Goal: Task Accomplishment & Management: Manage account settings

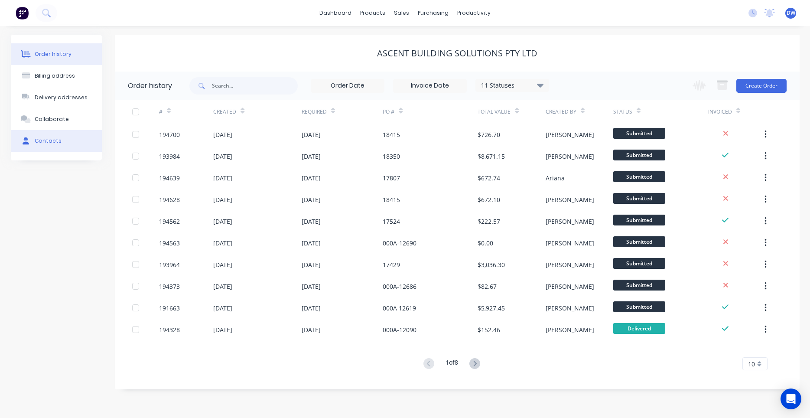
click at [62, 138] on button "Contacts" at bounding box center [56, 141] width 91 height 22
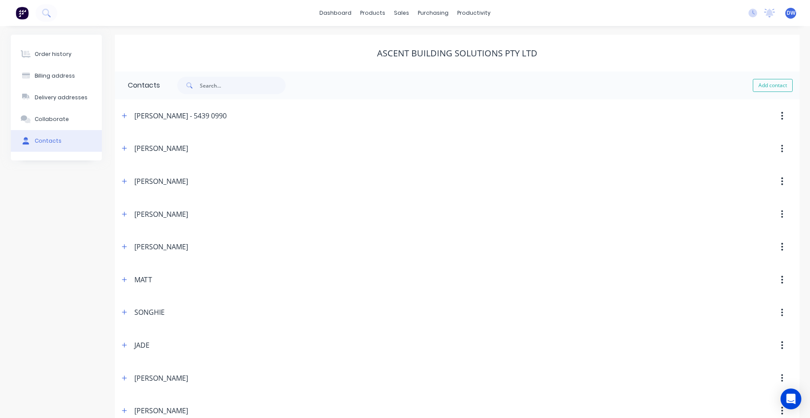
click at [47, 42] on div "Order history Billing address Delivery addresses Collaborate Contacts" at bounding box center [56, 98] width 91 height 126
click at [47, 46] on button "Order history" at bounding box center [56, 54] width 91 height 22
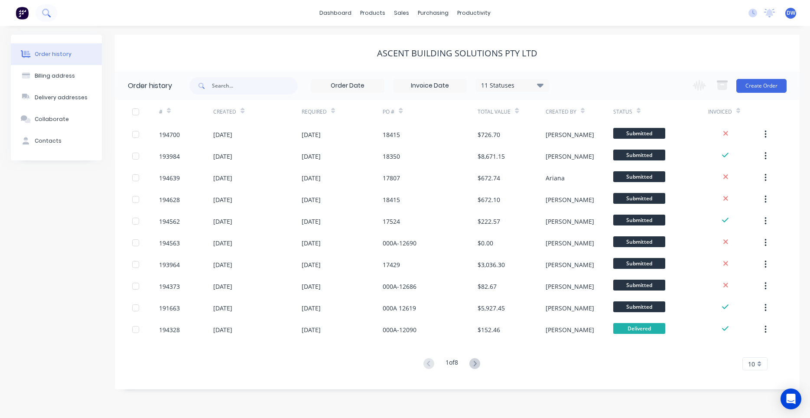
click at [46, 9] on button at bounding box center [47, 12] width 22 height 17
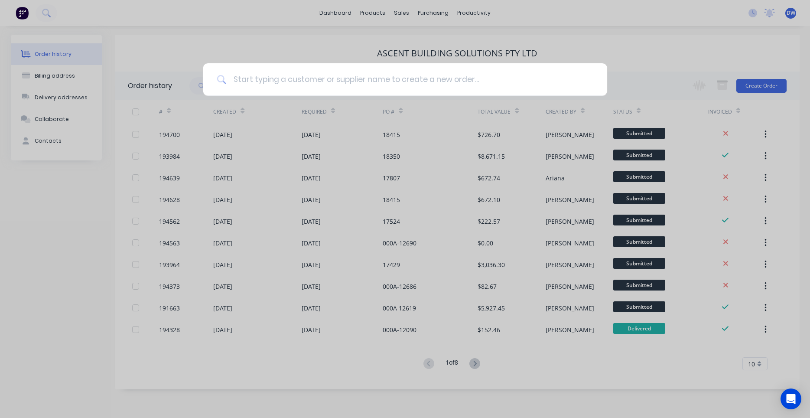
click at [294, 89] on input at bounding box center [409, 79] width 367 height 33
type input "results"
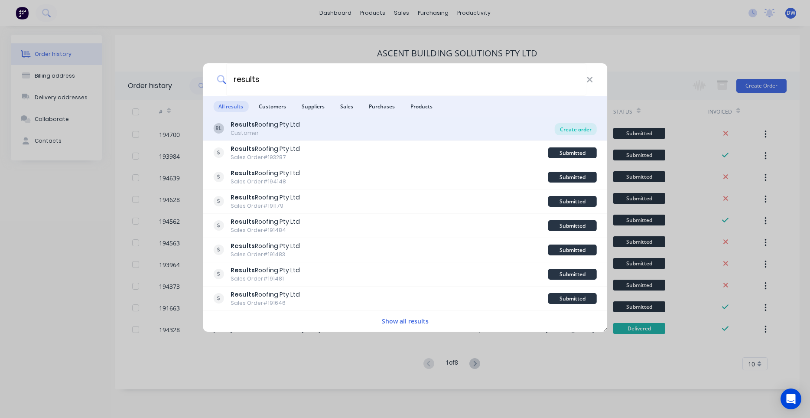
click at [573, 130] on div "Create order" at bounding box center [576, 129] width 42 height 12
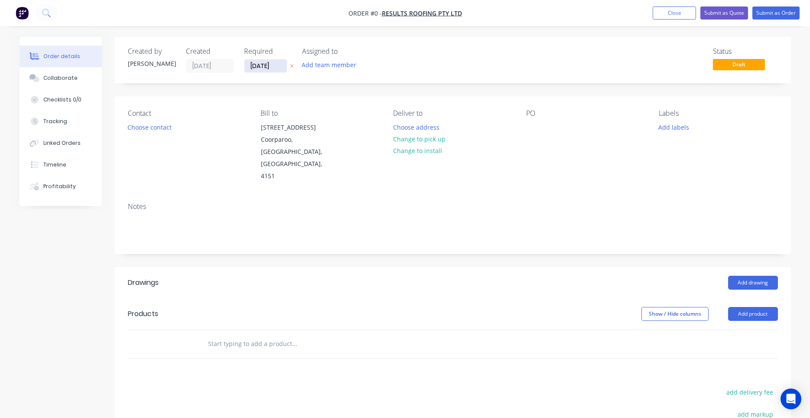
click at [281, 68] on input "[DATE]" at bounding box center [266, 65] width 42 height 13
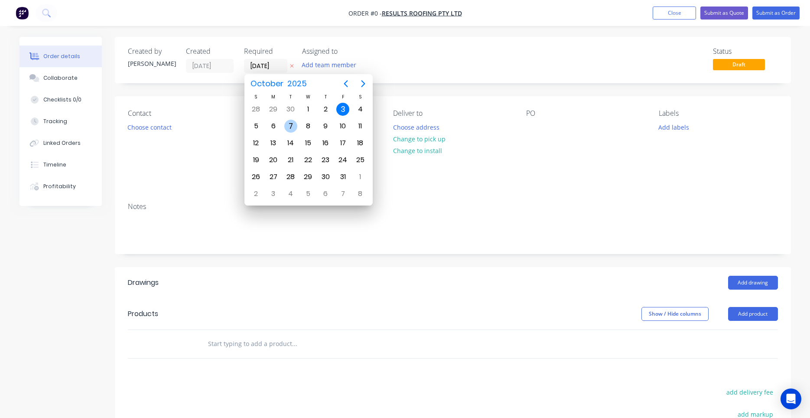
click at [286, 125] on div "7" at bounding box center [290, 126] width 13 height 13
type input "[DATE]"
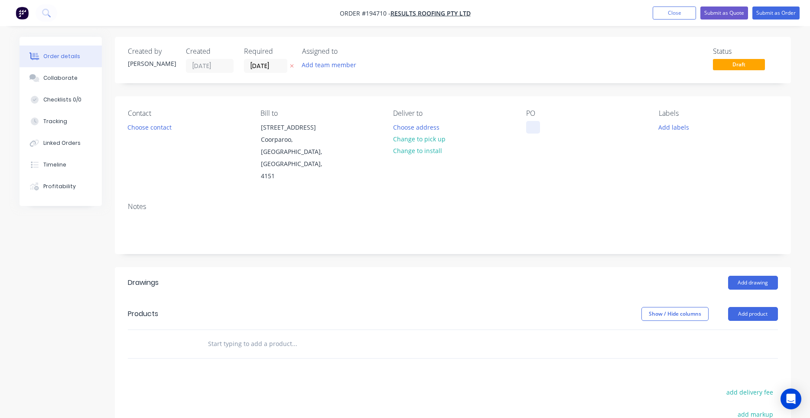
click at [528, 127] on div at bounding box center [533, 127] width 14 height 13
click at [172, 125] on button "Choose contact" at bounding box center [149, 127] width 53 height 12
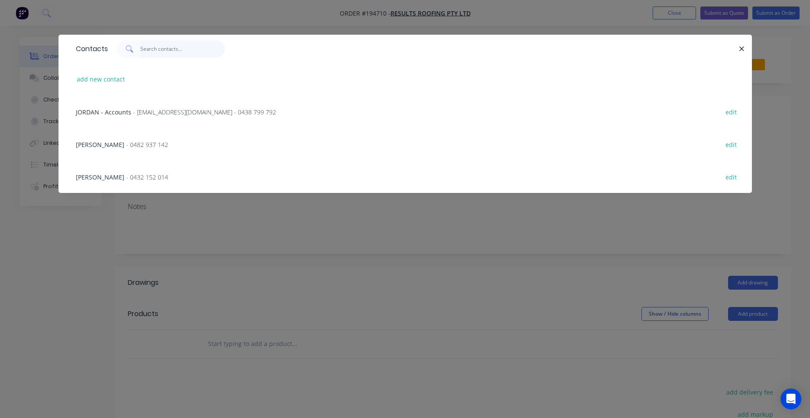
click at [202, 51] on input "text" at bounding box center [182, 48] width 85 height 17
click at [126, 148] on span "- 0482 937 142" at bounding box center [147, 144] width 42 height 8
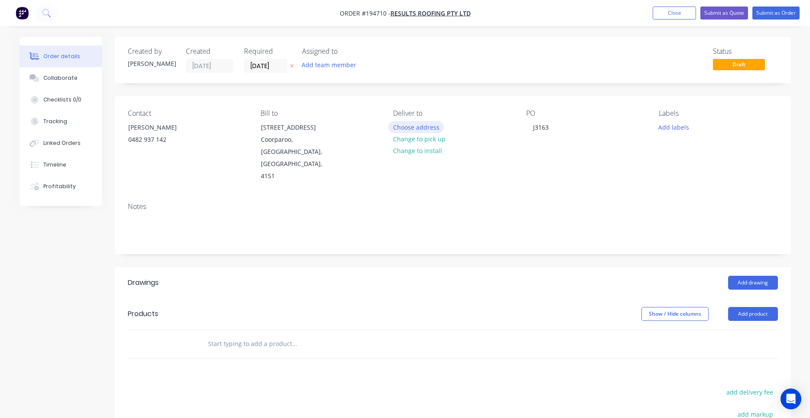
click at [426, 130] on button "Choose address" at bounding box center [415, 127] width 55 height 12
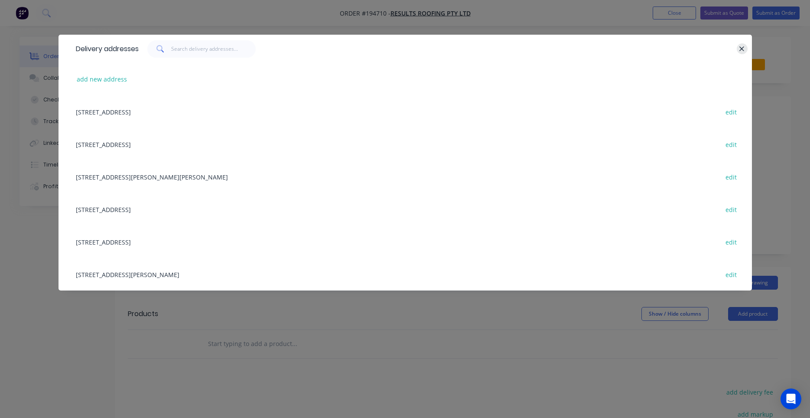
click at [741, 44] on button "button" at bounding box center [742, 48] width 11 height 11
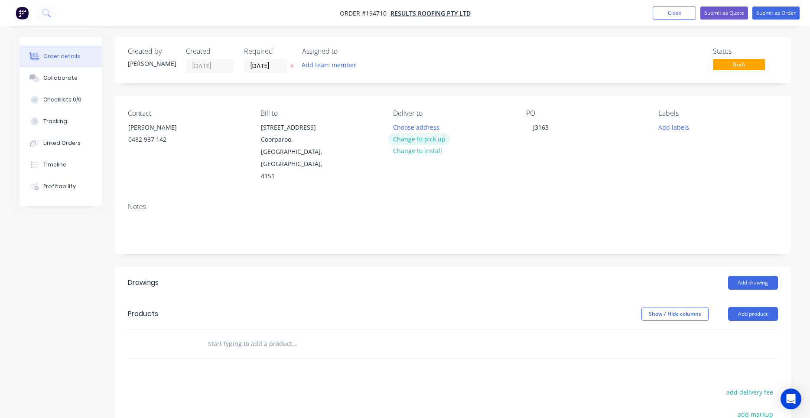
click at [434, 139] on button "Change to pick up" at bounding box center [419, 139] width 62 height 12
click at [404, 124] on div at bounding box center [400, 127] width 14 height 13
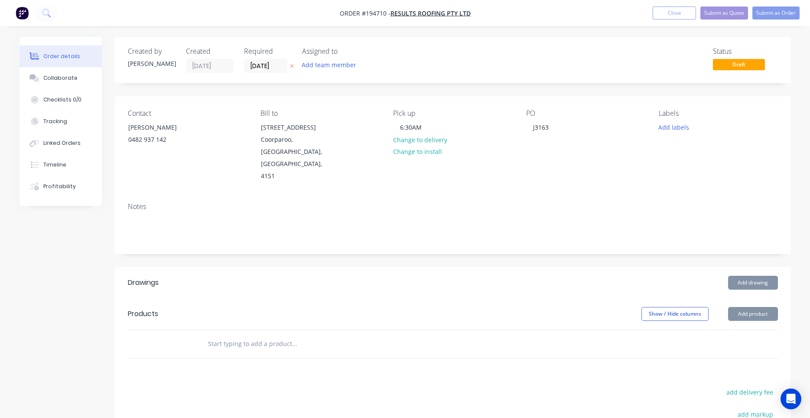
click at [503, 146] on div "Pick up 6:30AM Change to delivery Change to install" at bounding box center [452, 145] width 119 height 73
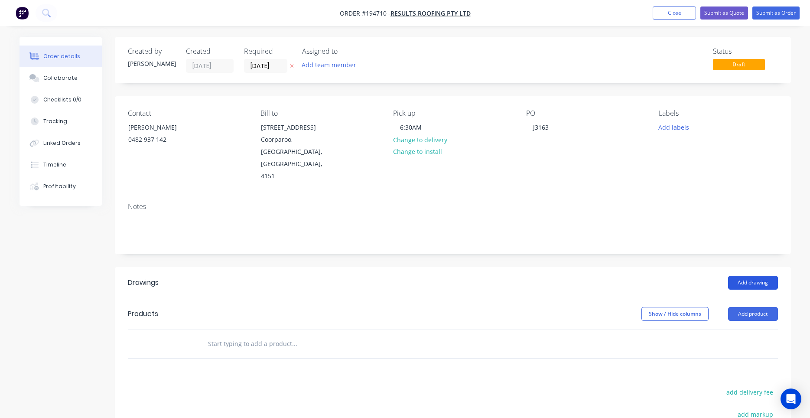
click at [742, 276] on button "Add drawing" at bounding box center [753, 283] width 50 height 14
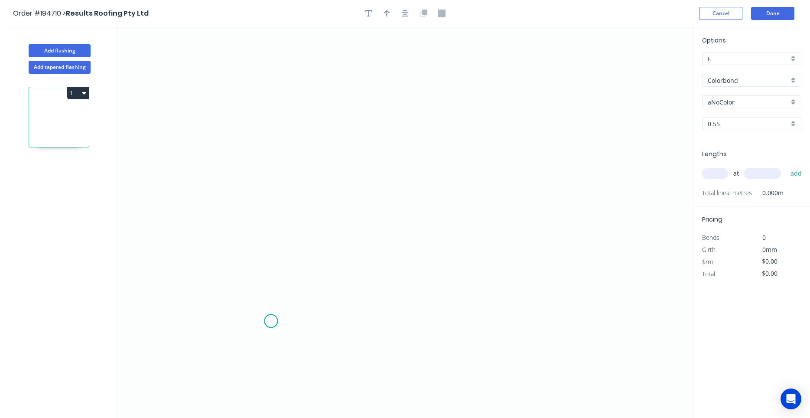
click at [271, 321] on icon "0" at bounding box center [405, 222] width 576 height 391
click at [242, 281] on icon "0" at bounding box center [405, 222] width 576 height 391
click at [277, 250] on icon "0 ?" at bounding box center [405, 222] width 576 height 391
click at [277, 250] on circle at bounding box center [276, 246] width 13 height 13
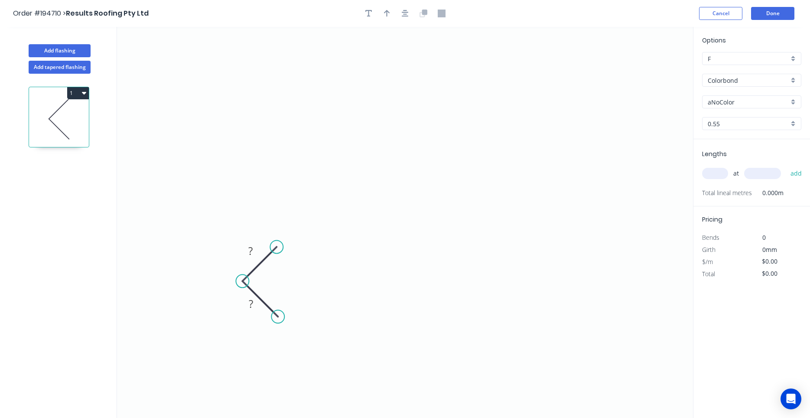
drag, startPoint x: 274, startPoint y: 321, endPoint x: 278, endPoint y: 314, distance: 7.8
click at [278, 314] on circle at bounding box center [277, 316] width 13 height 13
click at [278, 247] on circle at bounding box center [276, 246] width 13 height 13
click at [284, 62] on icon "0 ? ?" at bounding box center [405, 222] width 576 height 391
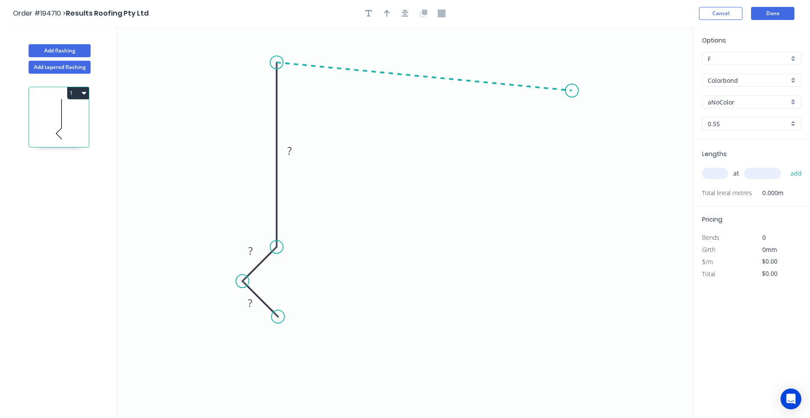
click at [572, 91] on icon "0 ? ? ?" at bounding box center [405, 222] width 576 height 391
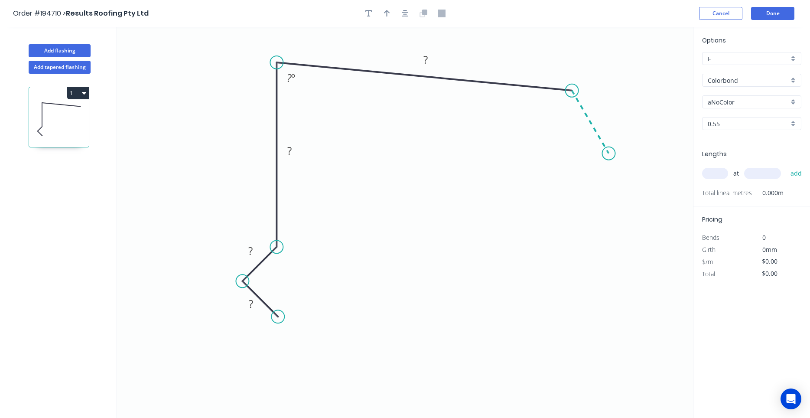
click at [609, 153] on icon "0 ? ? ? ? ? º" at bounding box center [405, 222] width 576 height 391
click at [609, 153] on circle at bounding box center [608, 153] width 13 height 13
click at [295, 81] on tspan "º" at bounding box center [293, 78] width 4 height 14
type input "$12.17"
click at [402, 13] on icon "button" at bounding box center [405, 14] width 7 height 8
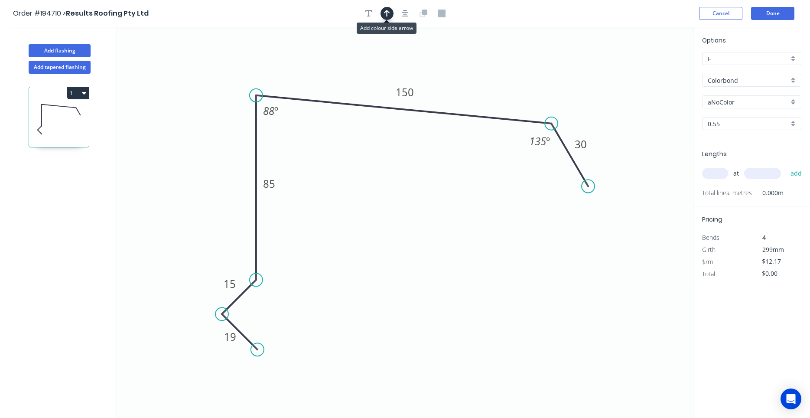
click at [388, 16] on icon "button" at bounding box center [387, 14] width 6 height 8
click at [652, 67] on icon at bounding box center [650, 60] width 8 height 28
drag, startPoint x: 652, startPoint y: 67, endPoint x: 420, endPoint y: 64, distance: 231.5
click at [420, 64] on icon "0 19 15 85 150 30 88 º 135 º" at bounding box center [405, 222] width 576 height 391
drag, startPoint x: 649, startPoint y: 68, endPoint x: 234, endPoint y: 62, distance: 414.5
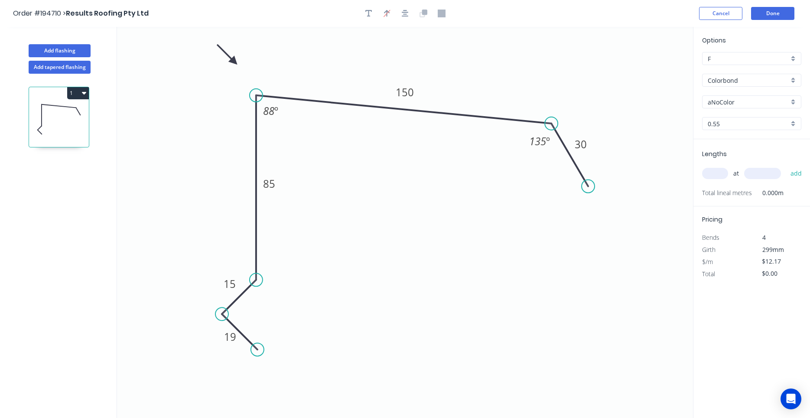
click at [234, 62] on icon at bounding box center [227, 54] width 25 height 25
click at [737, 100] on input "aNoColor" at bounding box center [748, 102] width 81 height 9
click at [726, 118] on div "Monument" at bounding box center [752, 118] width 98 height 15
type input "Monument"
click at [717, 172] on input "text" at bounding box center [715, 173] width 26 height 11
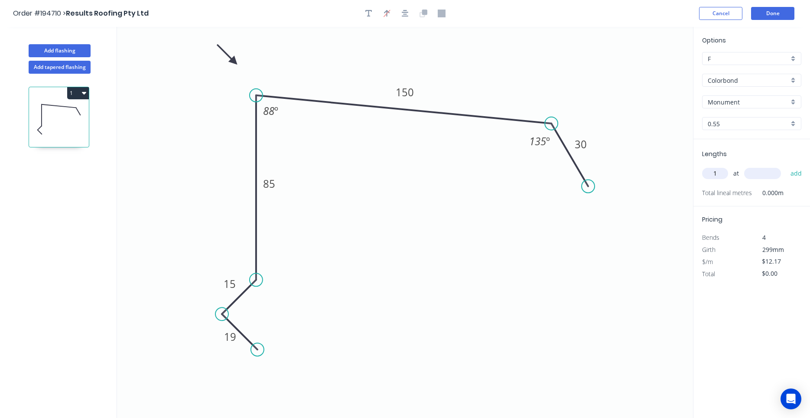
type input "1"
type input "5000"
click at [786, 166] on button "add" at bounding box center [796, 173] width 20 height 15
type input "$60.85"
click at [763, 14] on button "Done" at bounding box center [772, 13] width 43 height 13
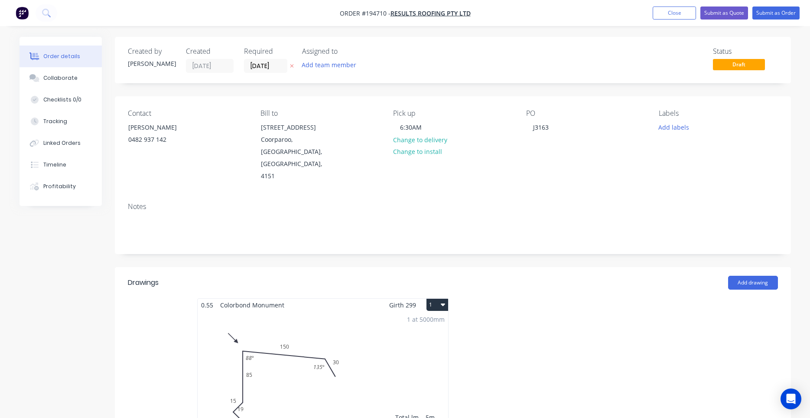
click at [435, 299] on button "1" at bounding box center [438, 305] width 22 height 12
click at [436, 319] on div "Use larger box size" at bounding box center [407, 325] width 67 height 13
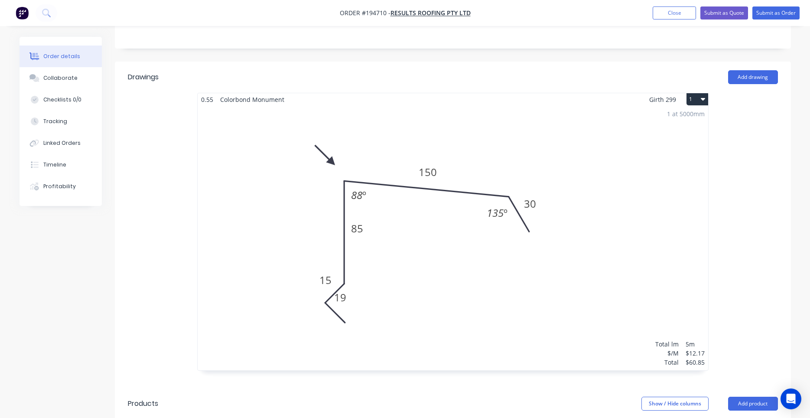
scroll to position [147, 0]
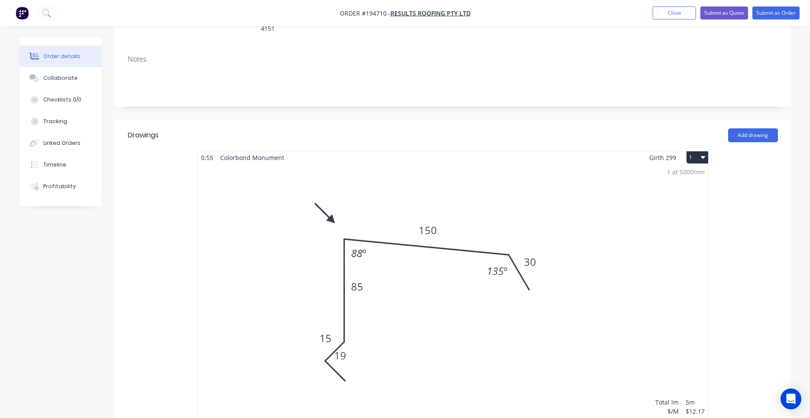
click at [464, 296] on div "1 at 5000mm Total lm $/M Total 5m $12.17 $60.85" at bounding box center [453, 296] width 511 height 264
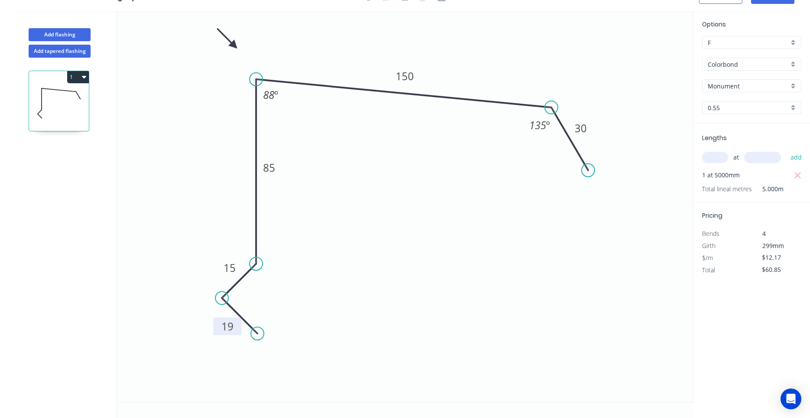
drag, startPoint x: 261, startPoint y: 294, endPoint x: 237, endPoint y: 333, distance: 45.1
click at [237, 333] on rect at bounding box center [227, 326] width 28 height 18
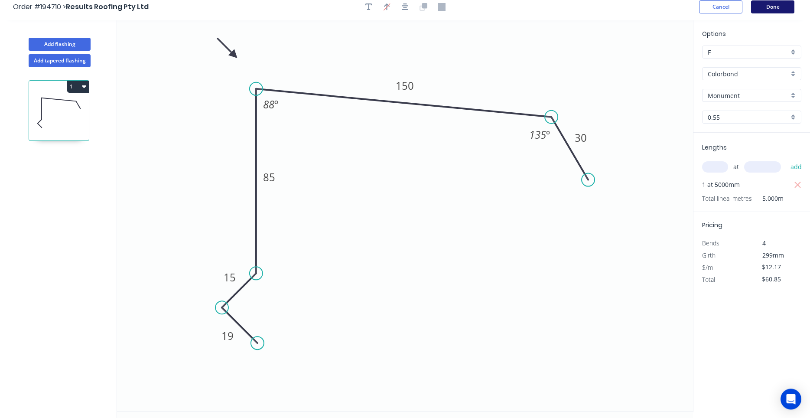
scroll to position [0, 0]
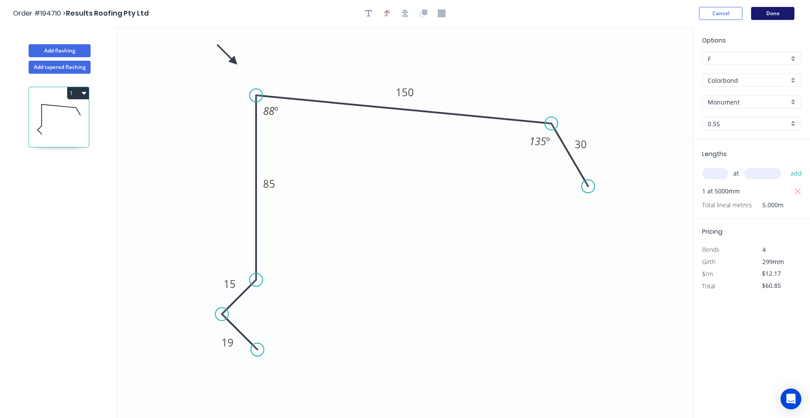
click at [763, 11] on button "Done" at bounding box center [772, 13] width 43 height 13
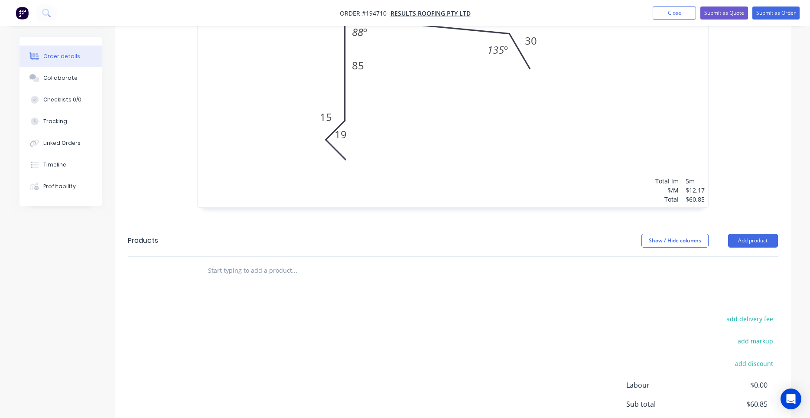
click at [409, 112] on div "1 at 5000mm Total lm $/M Total 5m $12.17 $60.85" at bounding box center [453, 75] width 511 height 264
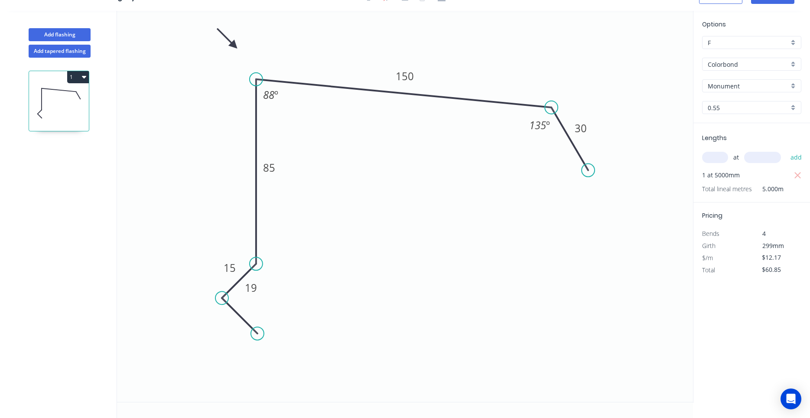
scroll to position [16, 0]
click at [261, 339] on div "Delete point" at bounding box center [297, 341] width 87 height 18
type input "$0.00"
click at [215, 297] on icon "0 15 85 150 30 88 º 135 º" at bounding box center [405, 206] width 576 height 391
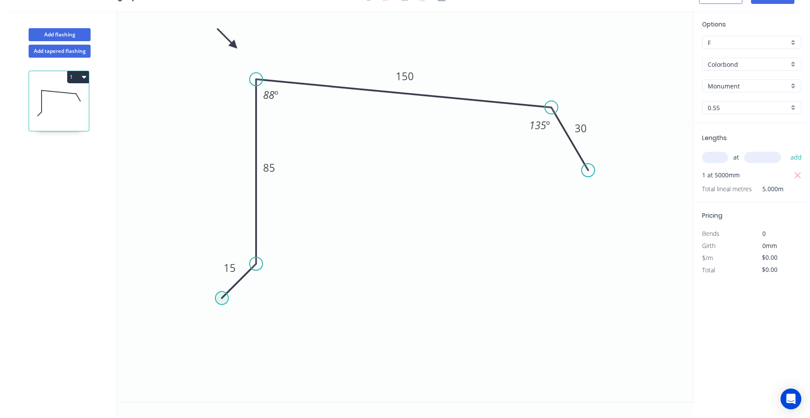
click at [218, 300] on circle at bounding box center [221, 297] width 13 height 13
click at [261, 337] on icon at bounding box center [241, 317] width 39 height 39
type input "$12.17"
type input "$60.85"
click at [261, 337] on circle at bounding box center [261, 337] width 13 height 13
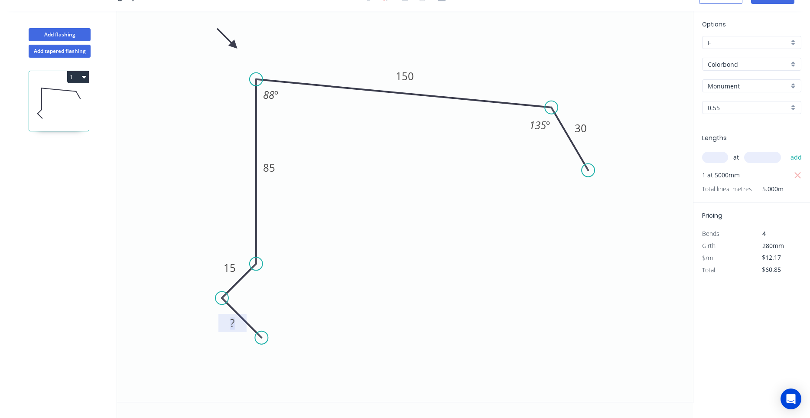
click at [237, 326] on rect at bounding box center [232, 323] width 17 height 12
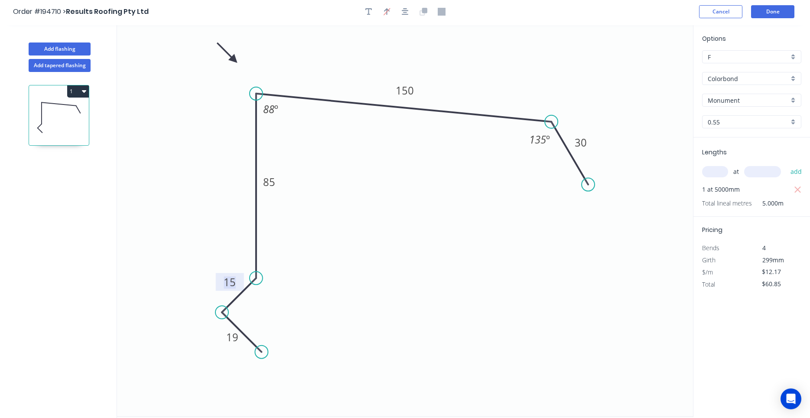
scroll to position [0, 0]
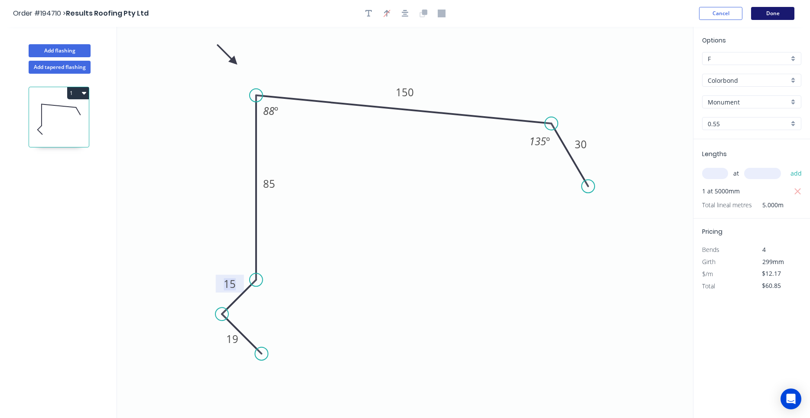
click at [768, 17] on button "Done" at bounding box center [772, 13] width 43 height 13
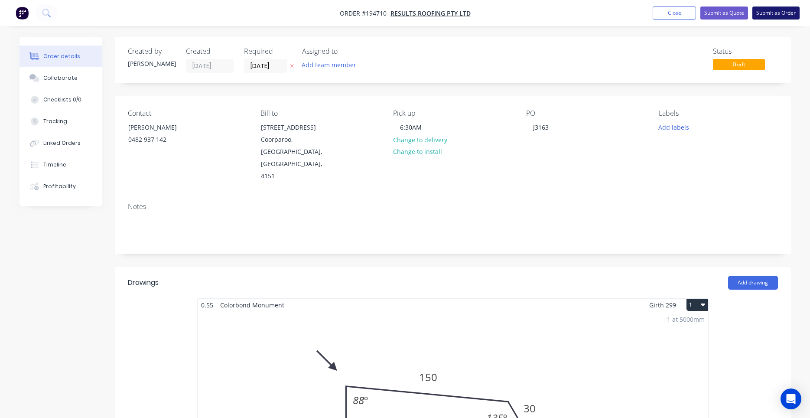
click at [767, 14] on button "Submit as Order" at bounding box center [776, 13] width 47 height 13
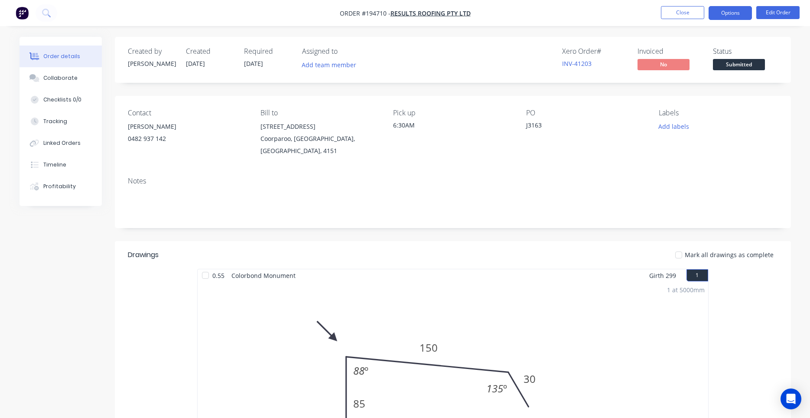
click at [740, 13] on button "Options" at bounding box center [730, 13] width 43 height 14
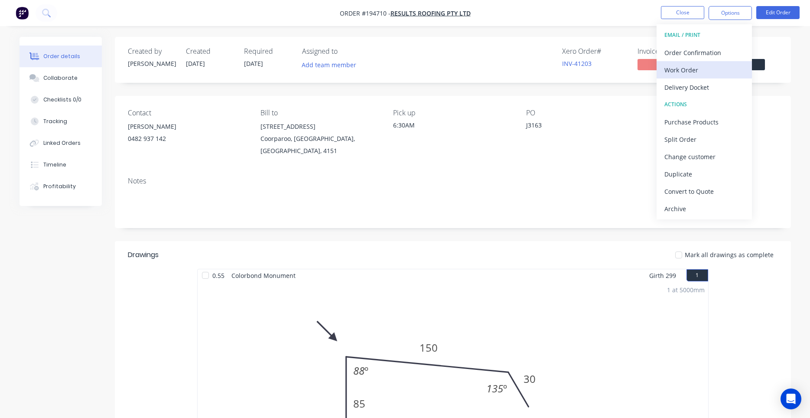
click at [720, 64] on div "Work Order" at bounding box center [705, 70] width 80 height 13
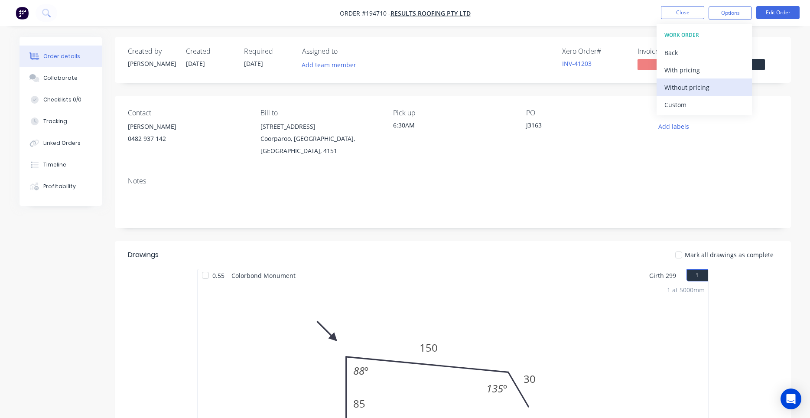
click at [710, 81] on button "Without pricing" at bounding box center [704, 86] width 95 height 17
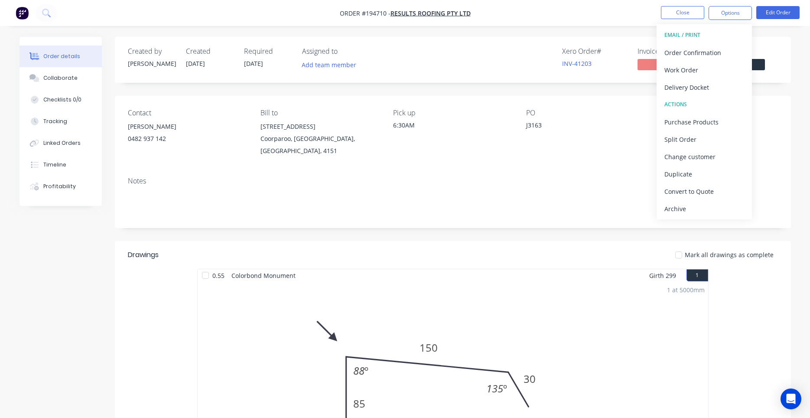
click at [606, 131] on div "J3163" at bounding box center [580, 127] width 108 height 12
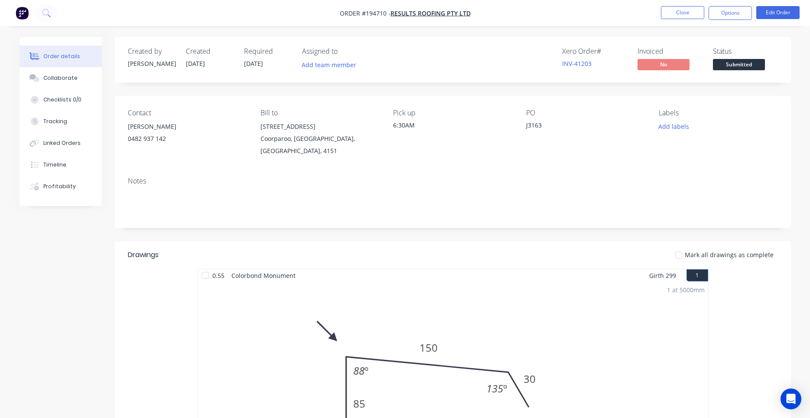
click at [555, 139] on div "PO J3163" at bounding box center [585, 133] width 119 height 48
click at [668, 10] on button "Close" at bounding box center [682, 12] width 43 height 13
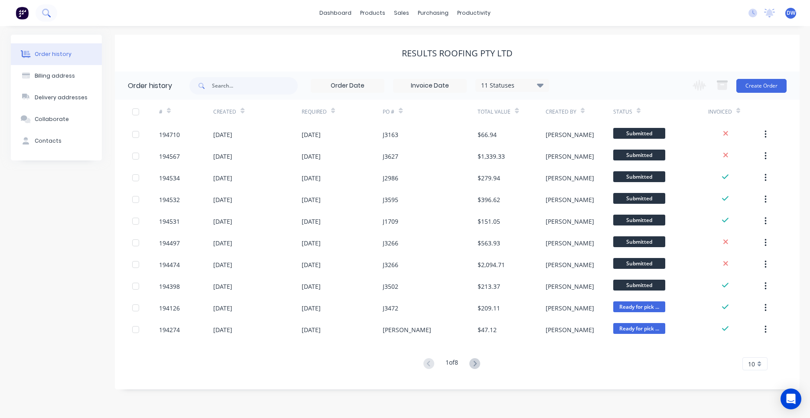
click at [43, 10] on icon at bounding box center [46, 13] width 8 height 8
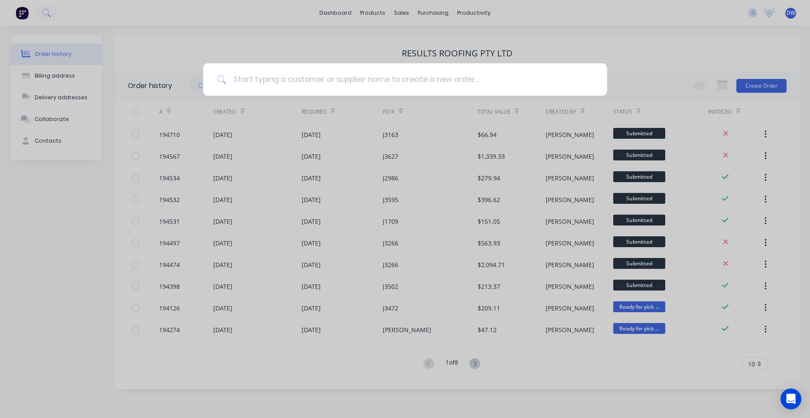
click at [271, 80] on input at bounding box center [409, 79] width 367 height 33
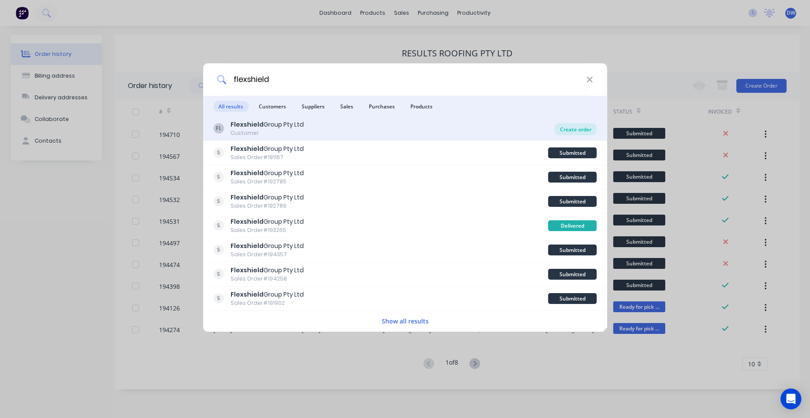
type input "flexshield"
click at [574, 128] on div "Create order" at bounding box center [576, 129] width 42 height 12
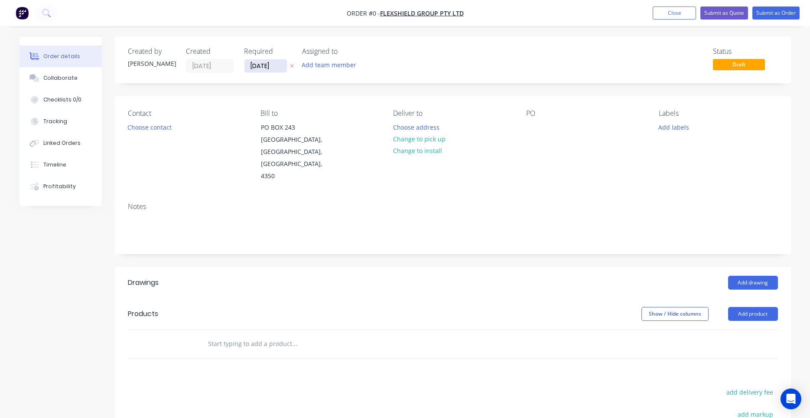
click at [268, 68] on input "03/10/25" at bounding box center [266, 65] width 42 height 13
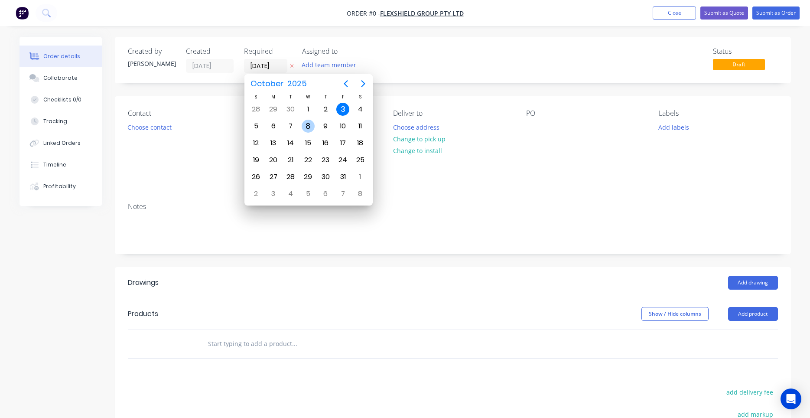
click at [312, 126] on div "8" at bounding box center [308, 126] width 13 height 13
type input "08/10/25"
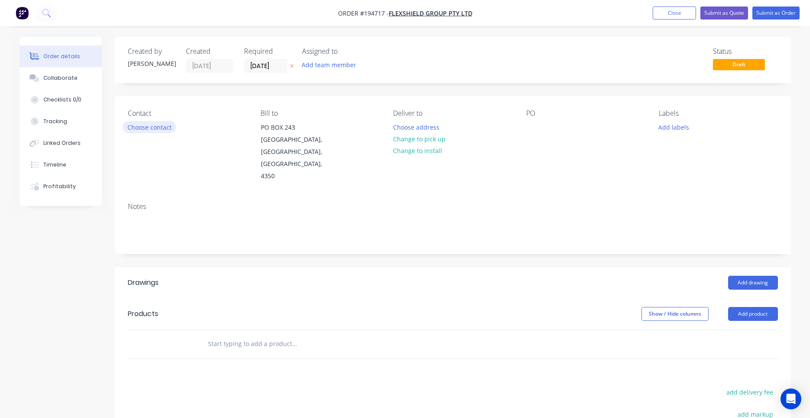
click at [165, 130] on button "Choose contact" at bounding box center [149, 127] width 53 height 12
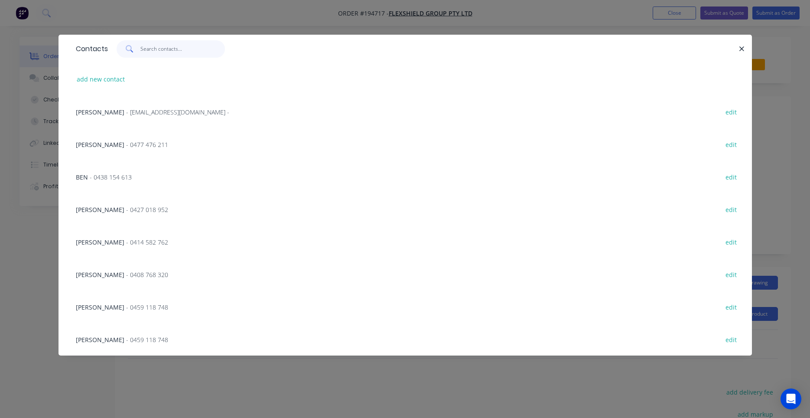
click at [155, 48] on input "text" at bounding box center [182, 48] width 85 height 17
click at [738, 46] on button "button" at bounding box center [742, 48] width 11 height 11
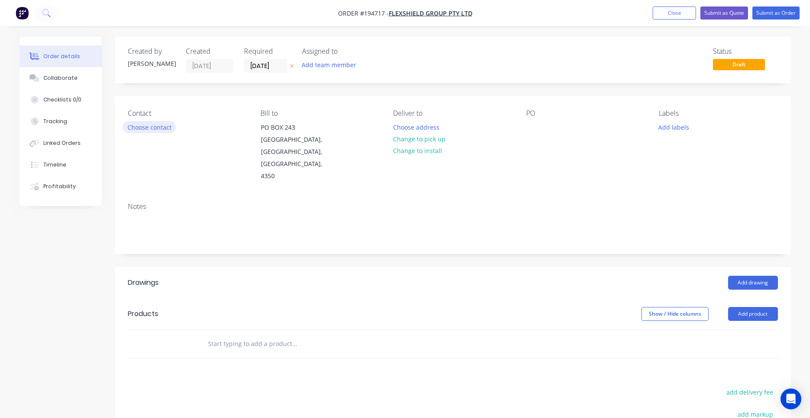
click at [173, 128] on button "Choose contact" at bounding box center [149, 127] width 53 height 12
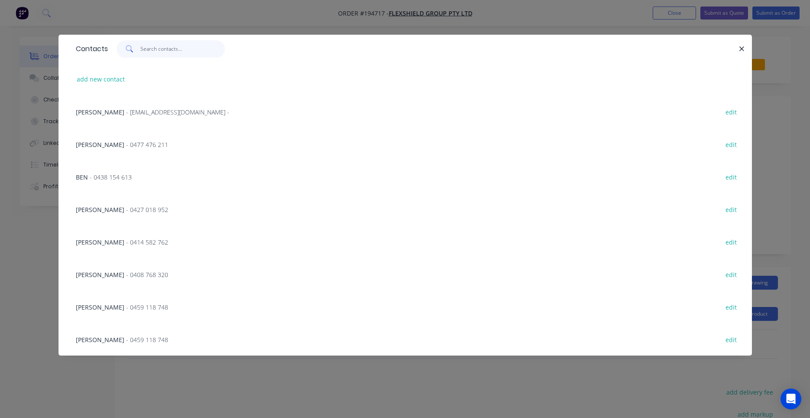
click at [171, 54] on input "text" at bounding box center [182, 48] width 85 height 17
click at [188, 52] on input "text" at bounding box center [182, 48] width 85 height 17
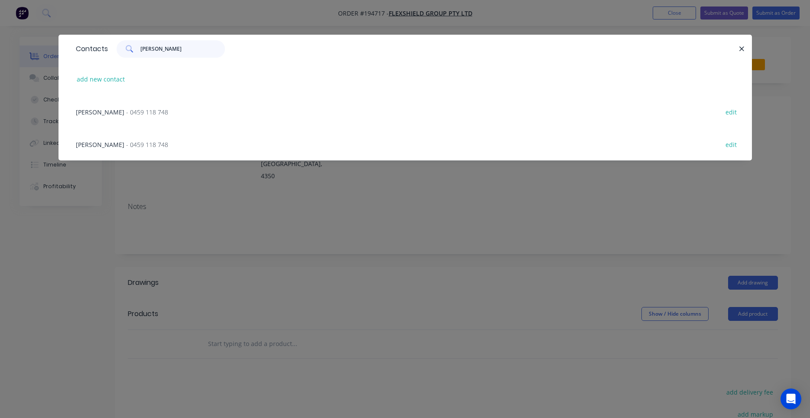
type input "mike"
click at [168, 111] on span "- 0459 118 748" at bounding box center [147, 112] width 42 height 8
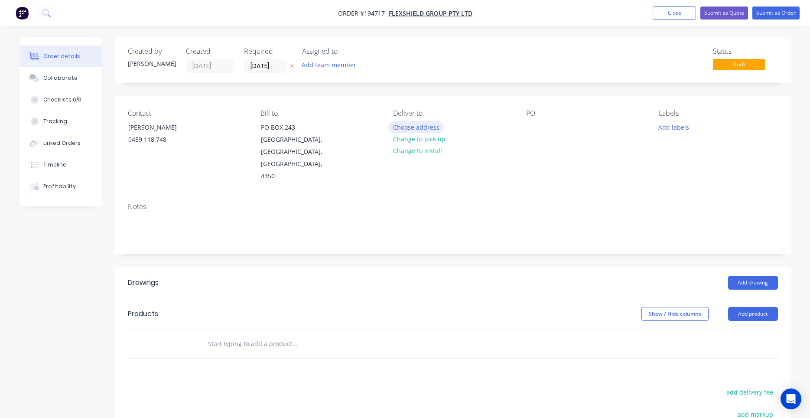
click at [430, 127] on button "Choose address" at bounding box center [415, 127] width 55 height 12
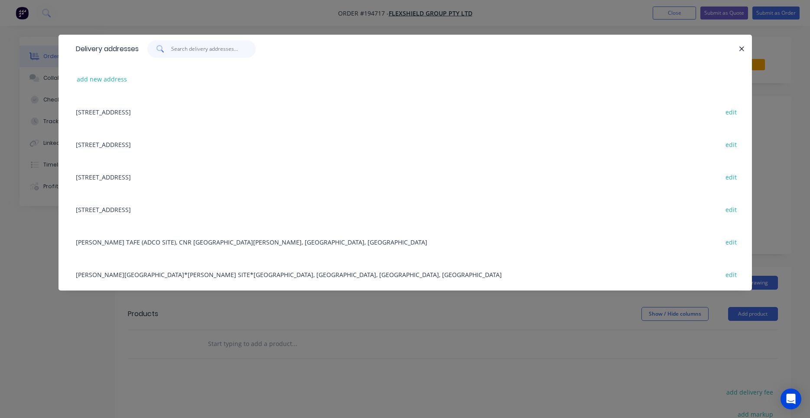
click at [208, 45] on input "text" at bounding box center [213, 48] width 85 height 17
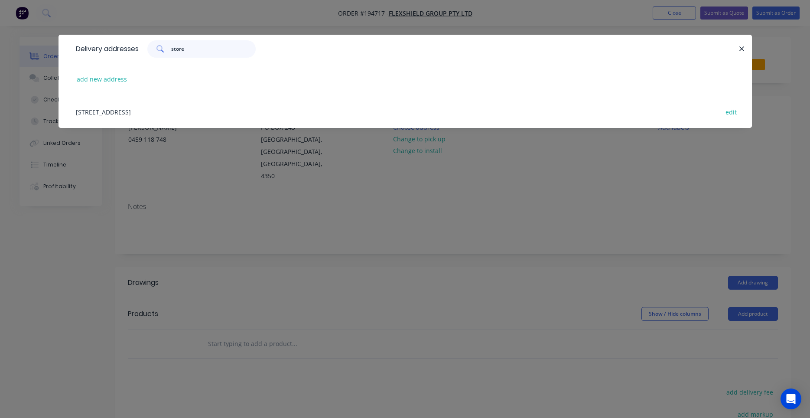
type input "store"
click at [204, 107] on div "96-100 WARWICK ST, (STORE), HARRISTOWN , Queensland, Australia, 4350 edit" at bounding box center [406, 111] width 668 height 33
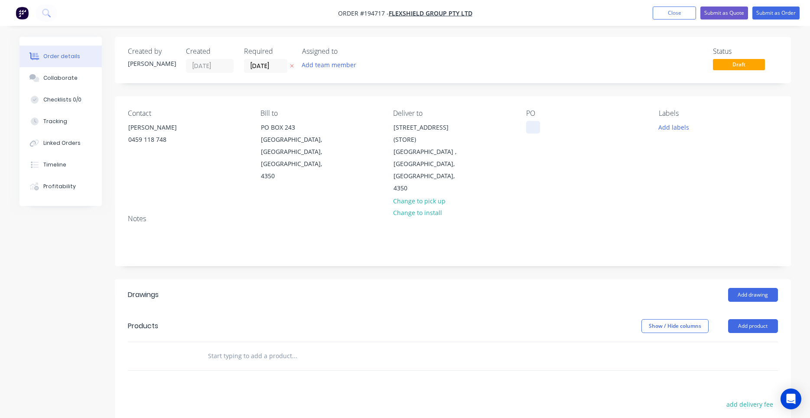
click at [527, 134] on div "PO" at bounding box center [585, 151] width 119 height 85
click at [531, 126] on div at bounding box center [533, 127] width 14 height 13
click at [293, 347] on input "text" at bounding box center [294, 355] width 173 height 17
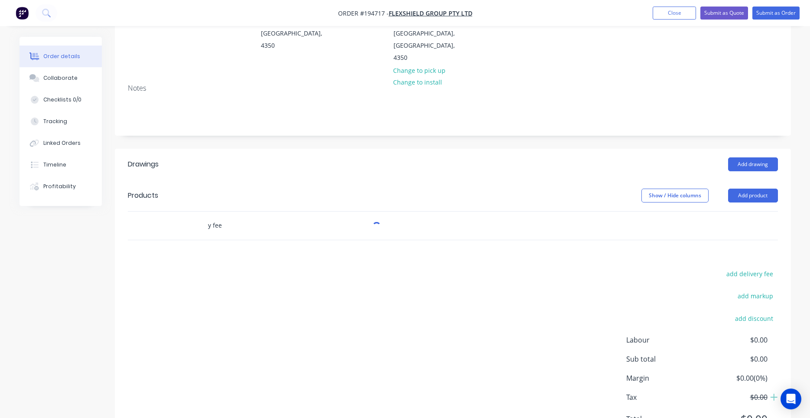
scroll to position [147, 0]
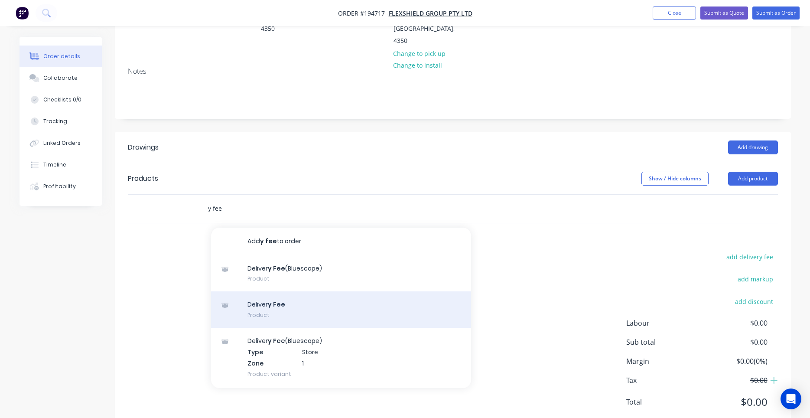
type input "y fee"
click at [282, 294] on div "Deliver y Fee Product" at bounding box center [341, 309] width 260 height 36
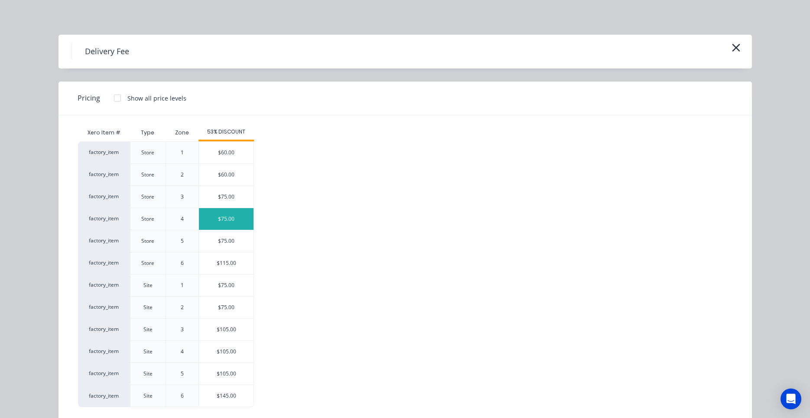
click at [224, 228] on div "$75.00" at bounding box center [226, 219] width 55 height 22
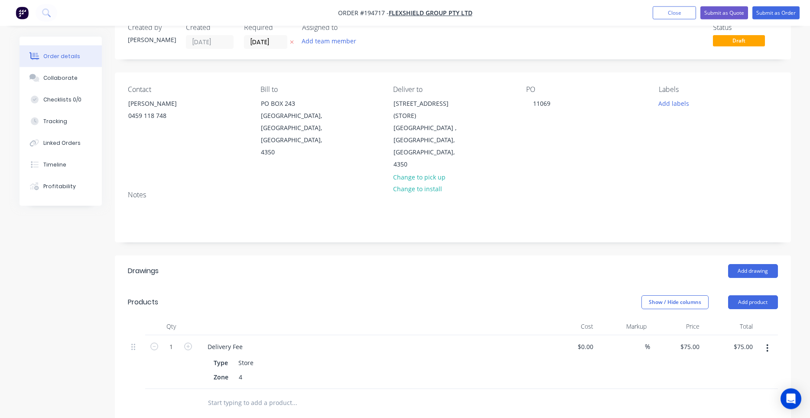
scroll to position [0, 0]
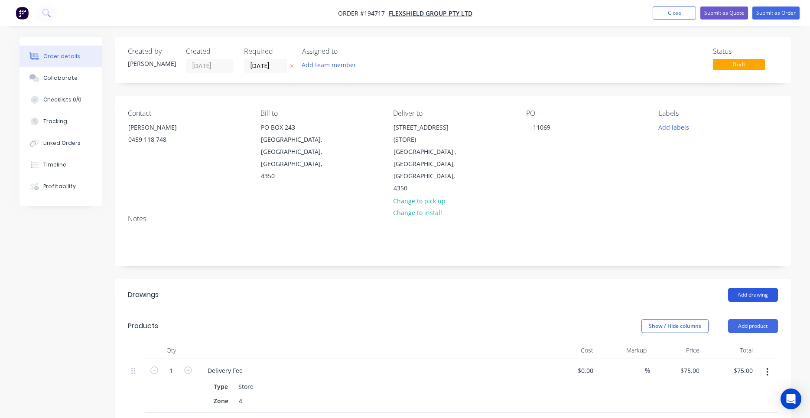
click at [763, 288] on button "Add drawing" at bounding box center [753, 295] width 50 height 14
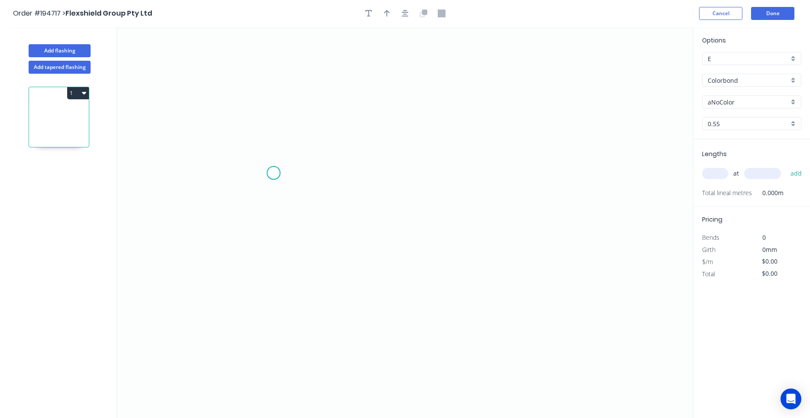
click at [271, 170] on icon "0" at bounding box center [405, 222] width 576 height 391
click at [270, 282] on icon "0" at bounding box center [405, 222] width 576 height 391
click at [498, 284] on icon "0 ?" at bounding box center [405, 222] width 576 height 391
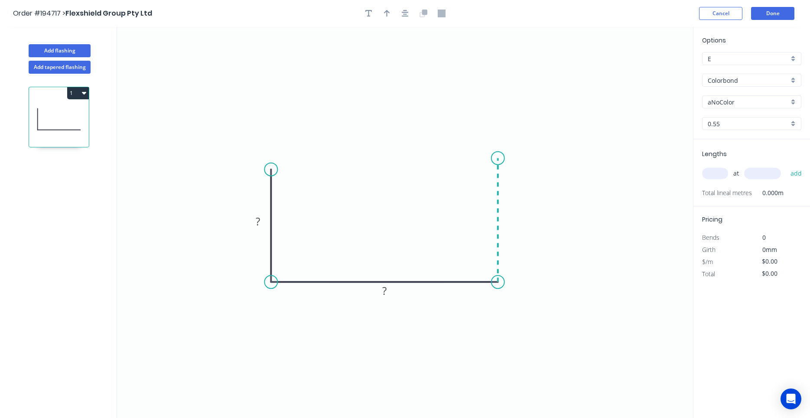
click at [498, 158] on icon at bounding box center [498, 220] width 0 height 124
drag, startPoint x: 498, startPoint y: 160, endPoint x: 498, endPoint y: 164, distance: 4.8
click at [498, 164] on circle at bounding box center [498, 161] width 13 height 13
click at [259, 222] on tspan "?" at bounding box center [258, 221] width 4 height 14
type input "$8.85"
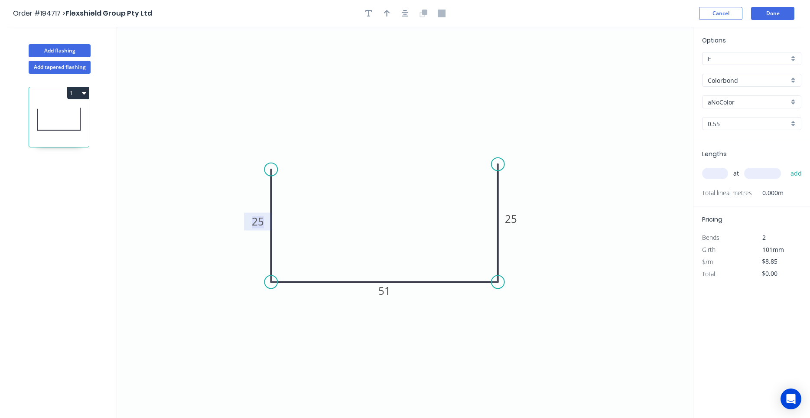
click at [714, 177] on input "text" at bounding box center [715, 173] width 26 height 11
click at [726, 79] on input "Colorbond" at bounding box center [748, 80] width 81 height 9
click at [728, 112] on div "Galvabond" at bounding box center [752, 111] width 98 height 15
type input "Galvabond"
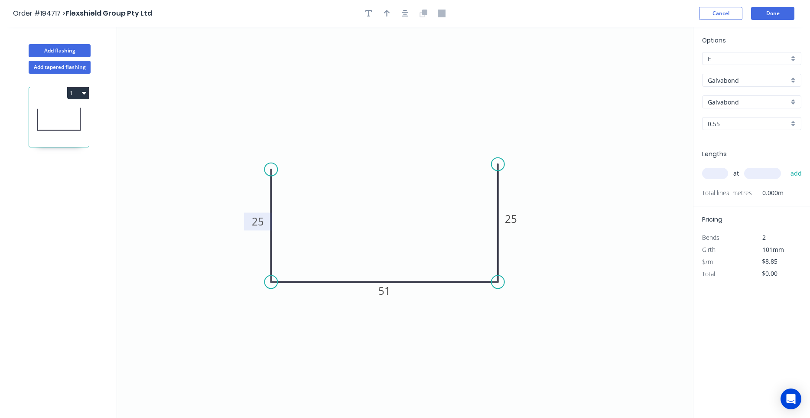
type input "$9.13"
click at [732, 122] on input "0.55" at bounding box center [748, 123] width 81 height 9
click at [727, 197] on div "1.6" at bounding box center [752, 200] width 98 height 15
type input "1.6"
type input "$19.90"
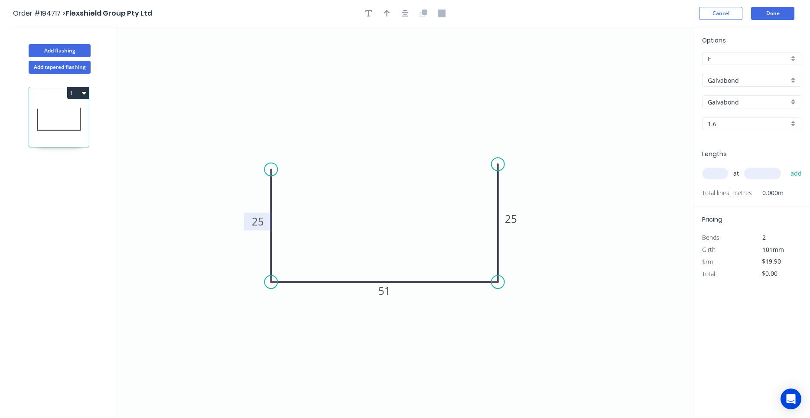
click at [721, 174] on input "text" at bounding box center [715, 173] width 26 height 11
type input "38"
type input "3600"
click at [786, 166] on button "add" at bounding box center [796, 173] width 20 height 15
type input "$2,722.32"
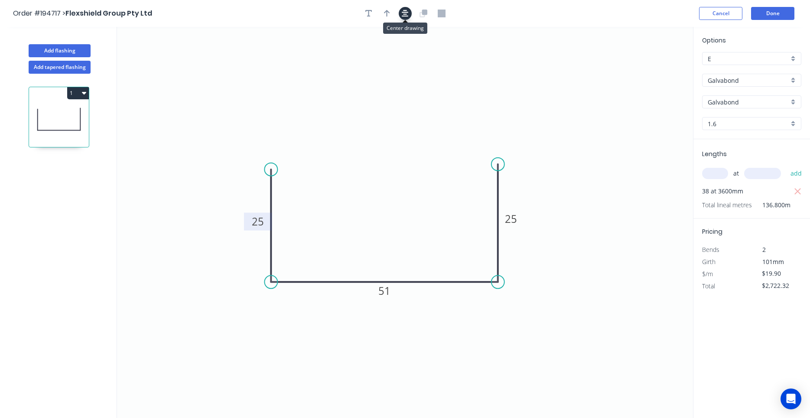
click at [407, 12] on icon "button" at bounding box center [405, 13] width 7 height 7
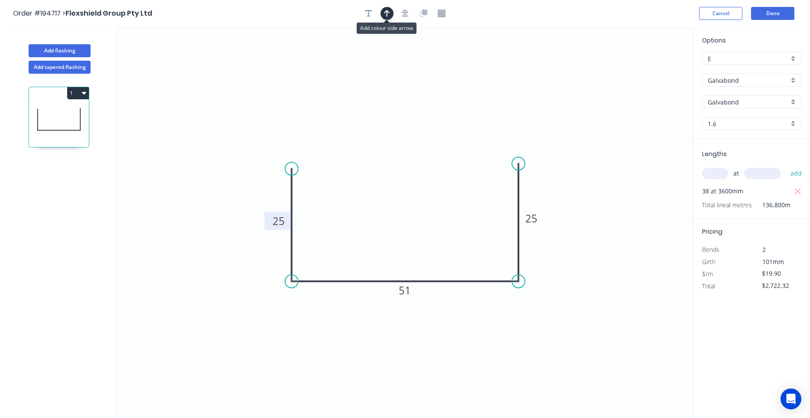
click at [388, 14] on icon "button" at bounding box center [387, 14] width 6 height 8
drag, startPoint x: 649, startPoint y: 66, endPoint x: 417, endPoint y: 163, distance: 252.2
click at [417, 163] on icon at bounding box center [417, 151] width 8 height 28
click at [417, 163] on icon at bounding box center [417, 154] width 8 height 28
click at [784, 11] on button "Done" at bounding box center [772, 13] width 43 height 13
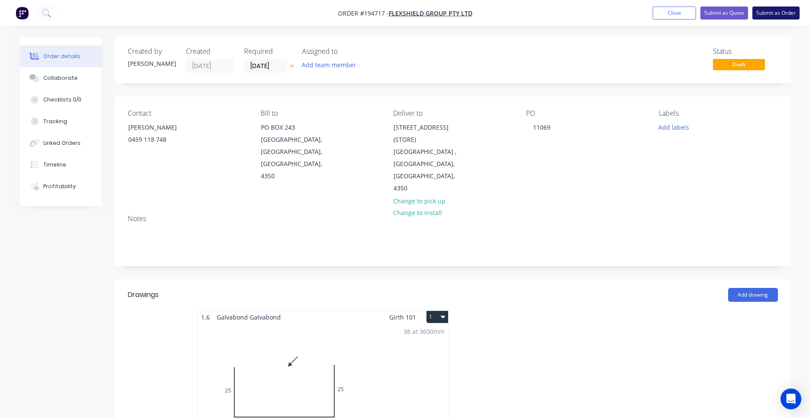
click at [766, 15] on button "Submit as Order" at bounding box center [776, 13] width 47 height 13
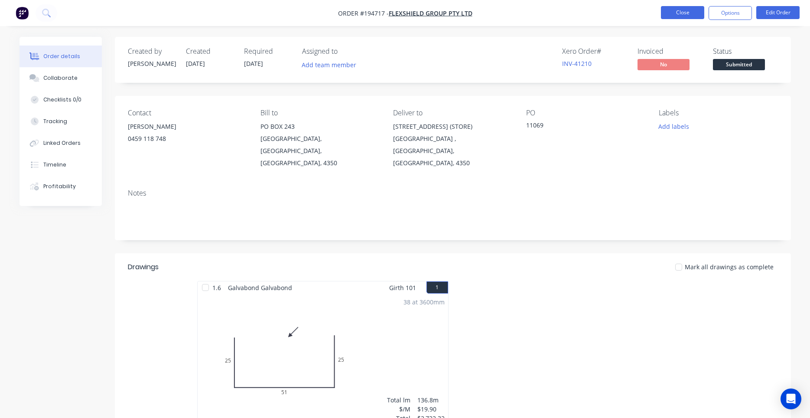
click at [700, 14] on button "Close" at bounding box center [682, 12] width 43 height 13
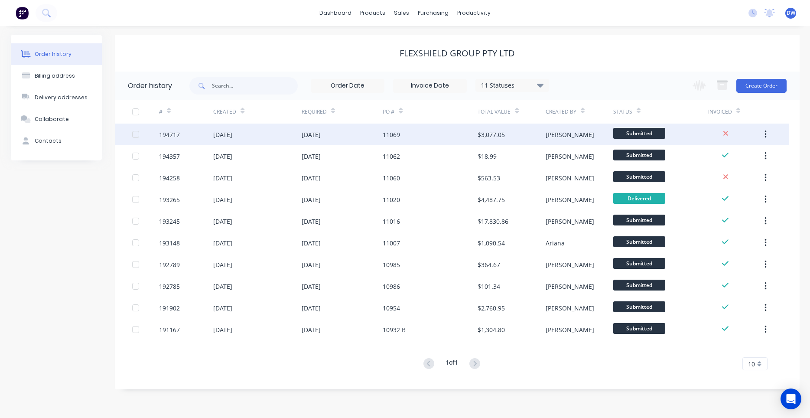
click at [529, 138] on div "$3,077.05" at bounding box center [512, 135] width 68 height 22
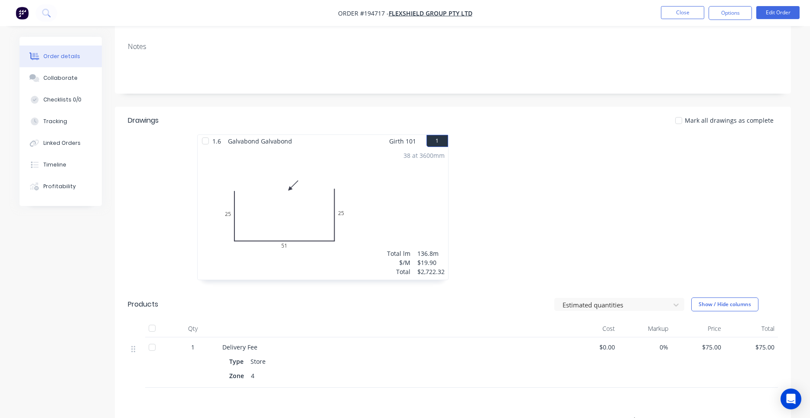
scroll to position [147, 0]
click at [784, 11] on button "Edit Order" at bounding box center [777, 12] width 43 height 13
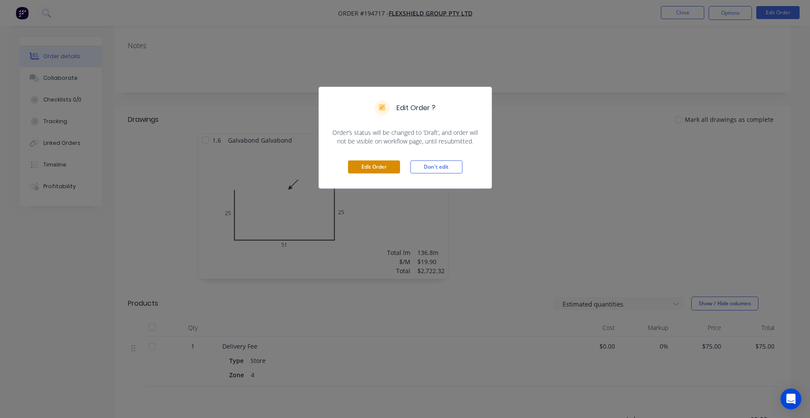
click at [384, 173] on button "Edit Order" at bounding box center [374, 166] width 52 height 13
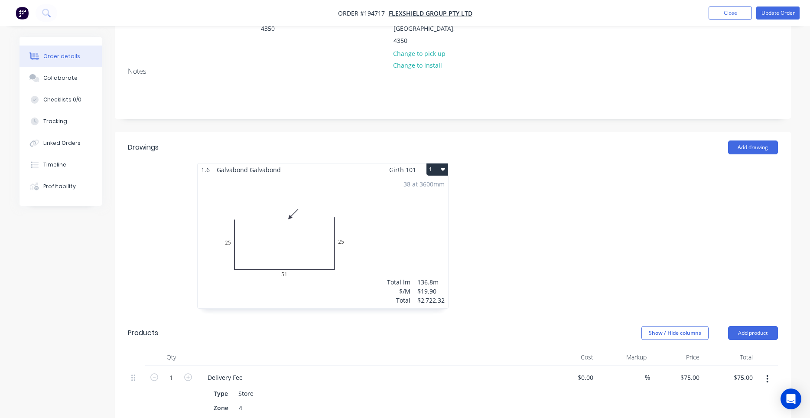
click at [441, 166] on icon "button" at bounding box center [443, 169] width 4 height 7
click at [431, 184] on div "Use larger box size" at bounding box center [407, 190] width 67 height 13
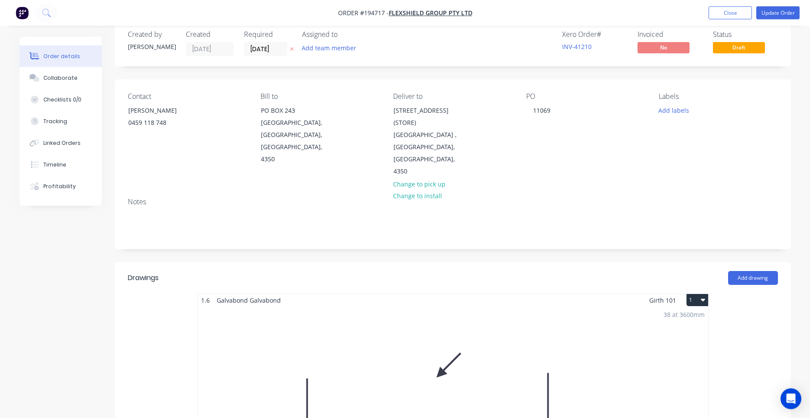
scroll to position [0, 0]
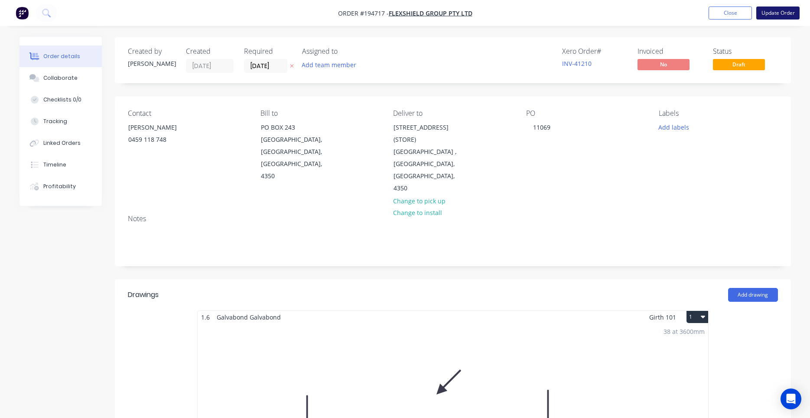
click at [770, 13] on button "Update Order" at bounding box center [777, 13] width 43 height 13
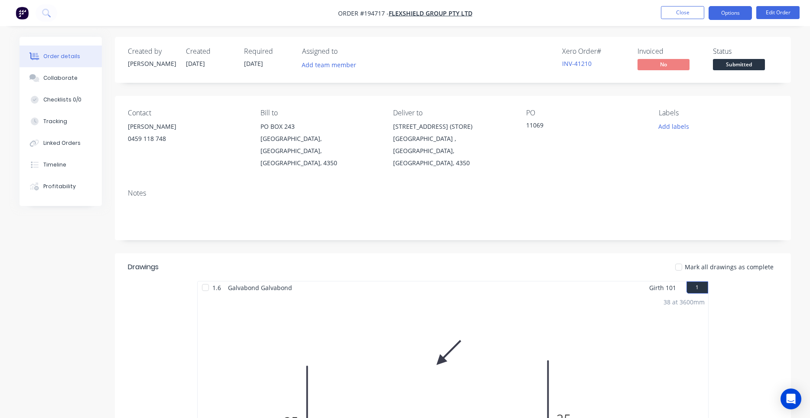
click at [735, 14] on button "Options" at bounding box center [730, 13] width 43 height 14
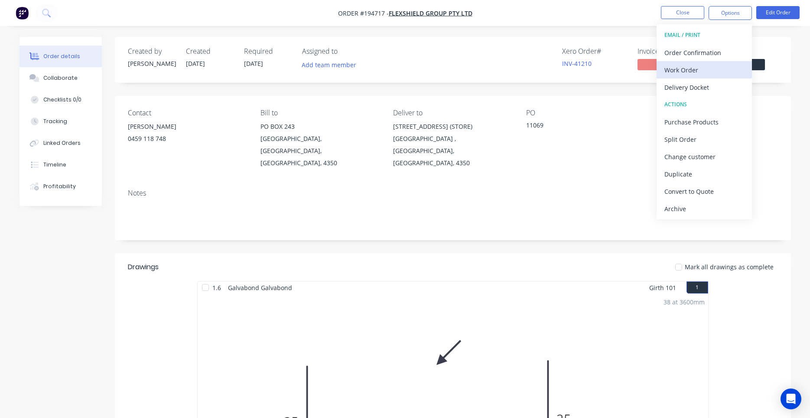
click at [693, 75] on div "Work Order" at bounding box center [705, 70] width 80 height 13
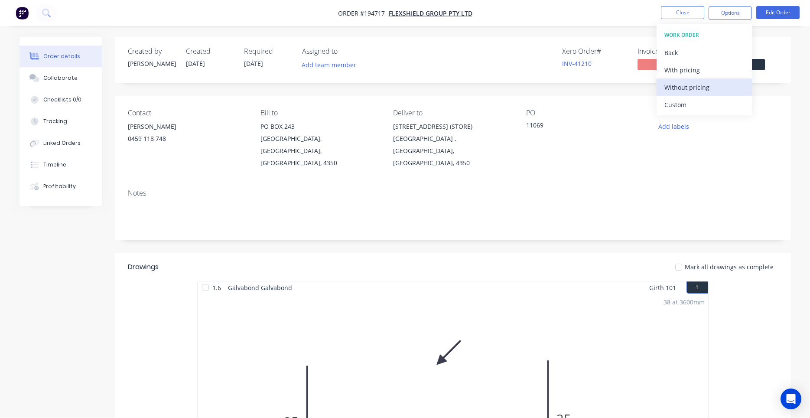
click at [684, 89] on div "Without pricing" at bounding box center [705, 87] width 80 height 13
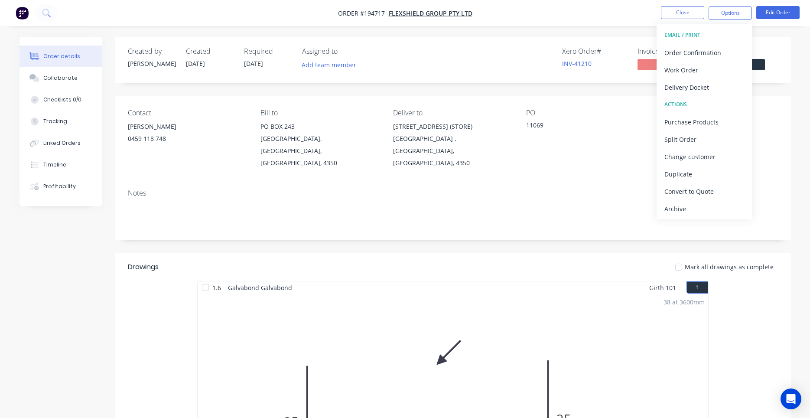
click at [553, 187] on div "Notes" at bounding box center [453, 211] width 676 height 58
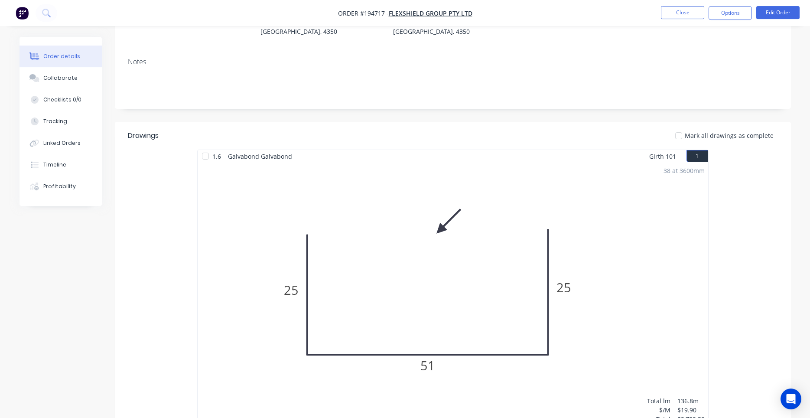
scroll to position [147, 0]
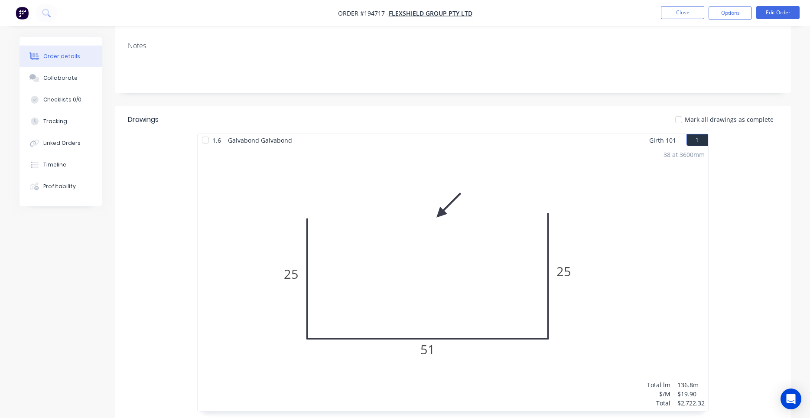
click at [729, 205] on div "1.6 Galvabond Galvabond Girth 101 1 0 25 51 25 0 25 51 25 38 at 3600mm Total lm…" at bounding box center [453, 281] width 676 height 295
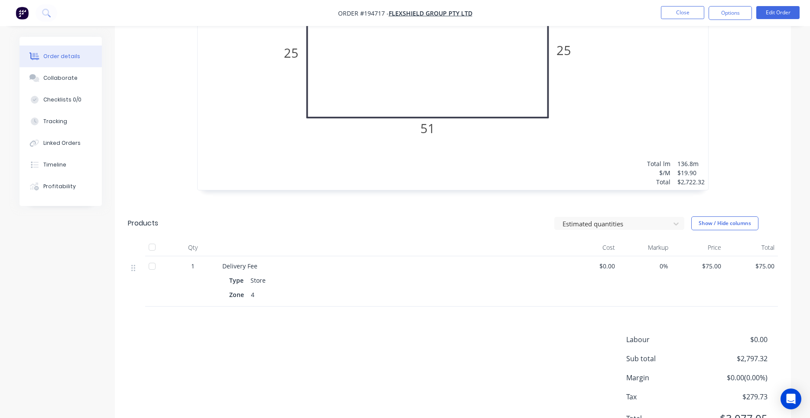
scroll to position [399, 0]
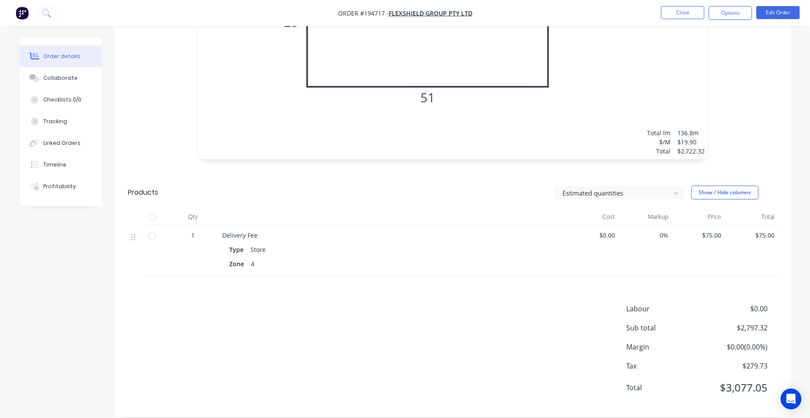
click at [578, 138] on div "38 at 3600mm Total lm $/M Total 136.8m $19.90 $2,722.32" at bounding box center [453, 27] width 511 height 264
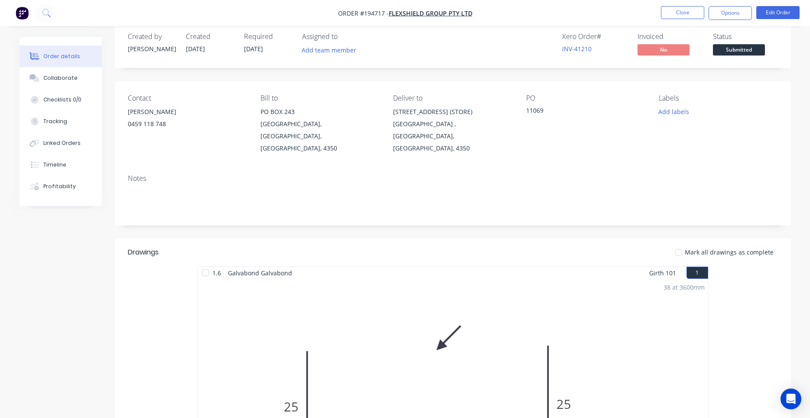
scroll to position [0, 0]
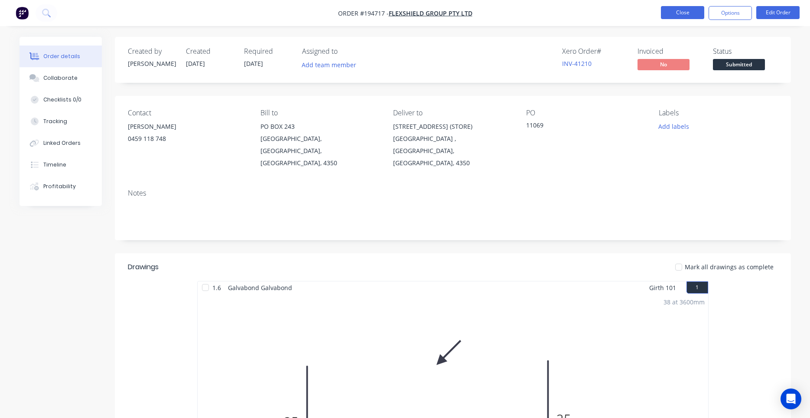
click at [678, 15] on button "Close" at bounding box center [682, 12] width 43 height 13
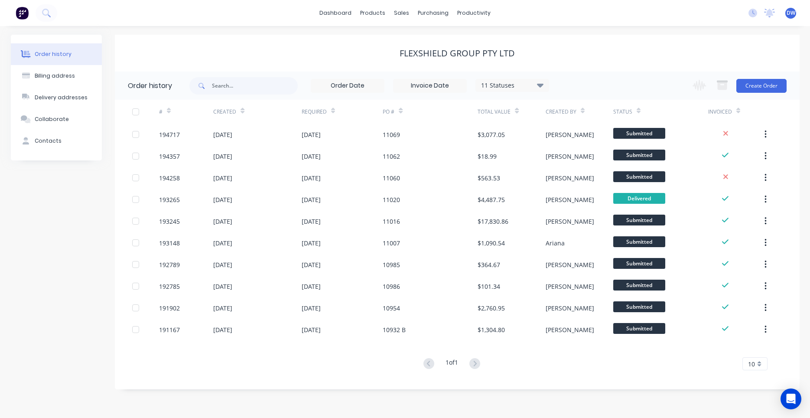
click at [295, 61] on div "Flexshield Group Pty Ltd" at bounding box center [457, 53] width 685 height 37
click at [153, 49] on div "Flexshield Group Pty Ltd" at bounding box center [457, 53] width 685 height 10
drag, startPoint x: 443, startPoint y: 50, endPoint x: 408, endPoint y: 51, distance: 34.7
click at [408, 51] on div "Flexshield Group Pty Ltd" at bounding box center [457, 53] width 115 height 10
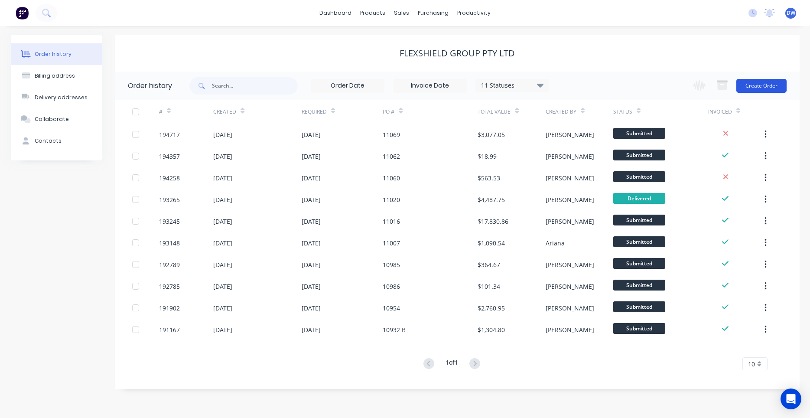
click at [778, 86] on button "Create Order" at bounding box center [762, 86] width 50 height 14
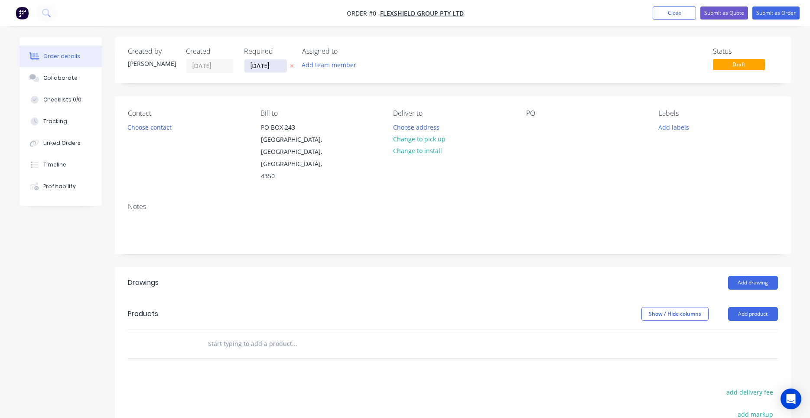
click at [271, 70] on input "03/10/25" at bounding box center [266, 65] width 42 height 13
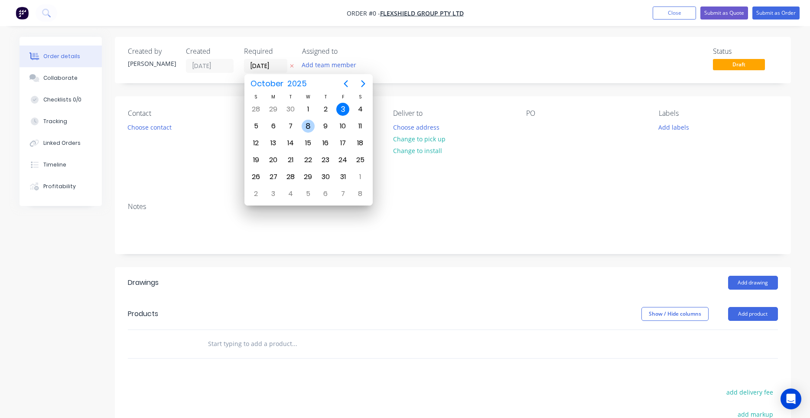
click at [314, 129] on div "8" at bounding box center [308, 126] width 13 height 13
type input "08/10/25"
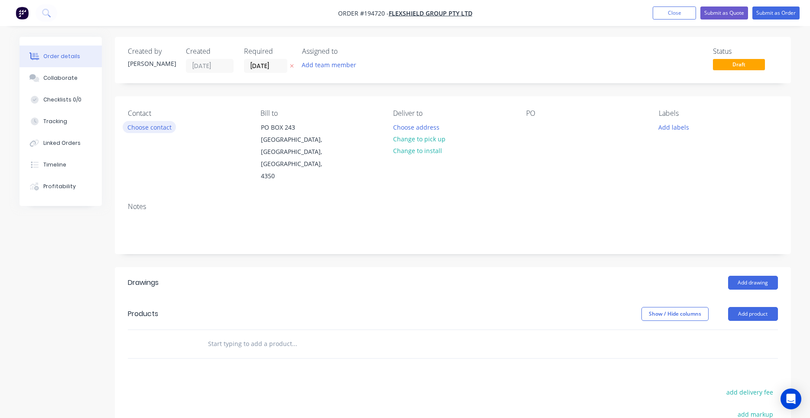
click at [162, 123] on button "Choose contact" at bounding box center [149, 127] width 53 height 12
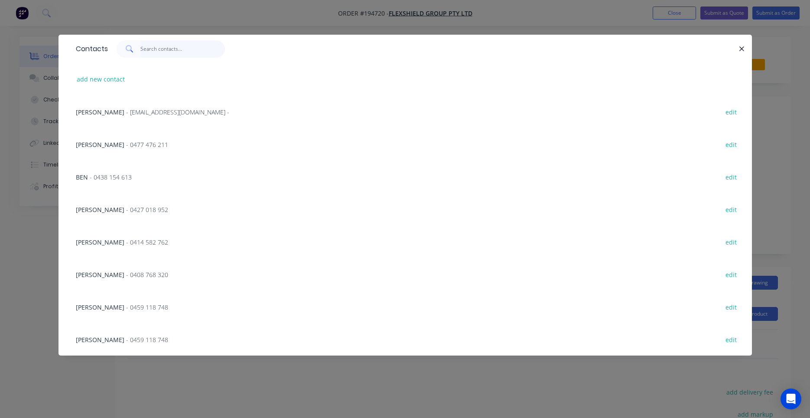
click at [173, 52] on input "text" at bounding box center [182, 48] width 85 height 17
click at [165, 52] on input "text" at bounding box center [182, 48] width 85 height 17
click at [163, 51] on input "text" at bounding box center [182, 48] width 85 height 17
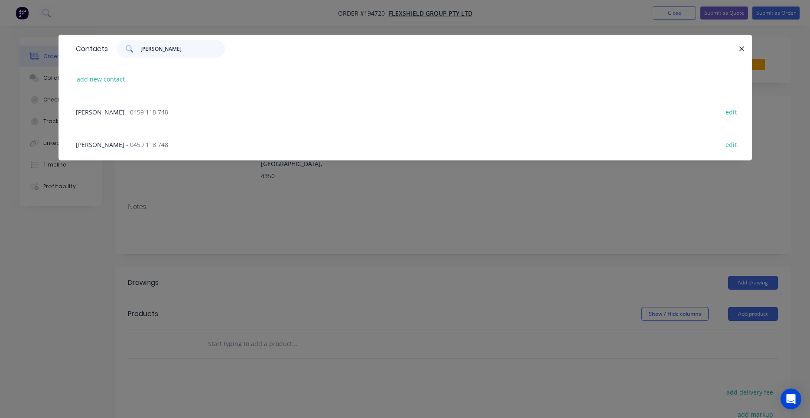
type input "mike"
click at [161, 104] on div "MIKE STEVENSON - 0459 118 748 edit" at bounding box center [406, 111] width 668 height 33
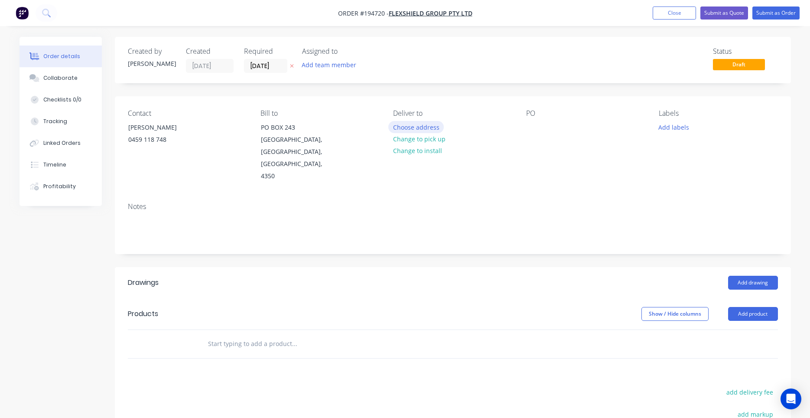
click at [414, 124] on button "Choose address" at bounding box center [415, 127] width 55 height 12
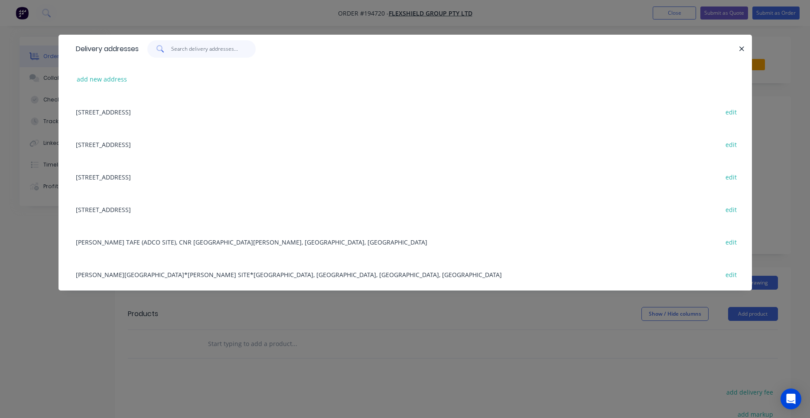
click at [232, 54] on input "text" at bounding box center [213, 48] width 85 height 17
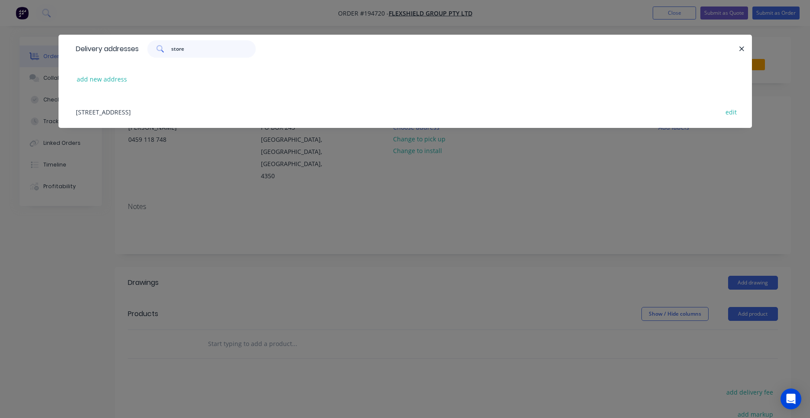
type input "store"
click at [241, 113] on div "96-100 WARWICK ST, (STORE), HARRISTOWN , Queensland, Australia, 4350 edit" at bounding box center [406, 111] width 668 height 33
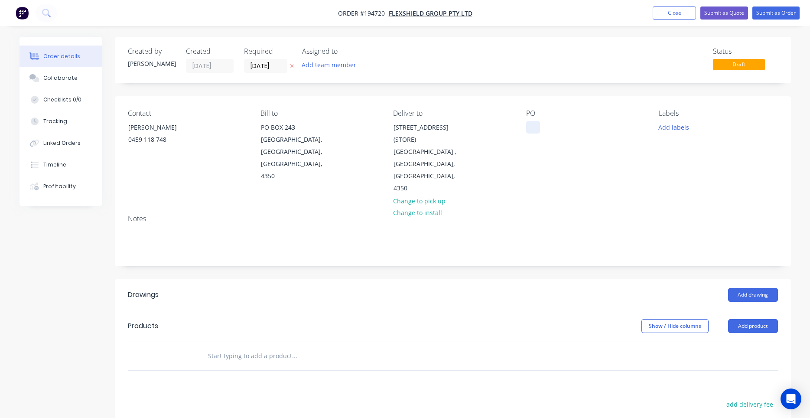
click at [535, 126] on div at bounding box center [533, 127] width 14 height 13
drag, startPoint x: 678, startPoint y: 129, endPoint x: 587, endPoint y: 212, distance: 123.1
click at [587, 212] on div "Contact MIKE STEVENSON 0459 118 748 Bill to PO BOX 243 DRAYTON NORTH, Queenslan…" at bounding box center [453, 181] width 676 height 170
click at [587, 212] on div "Notes" at bounding box center [453, 237] width 676 height 58
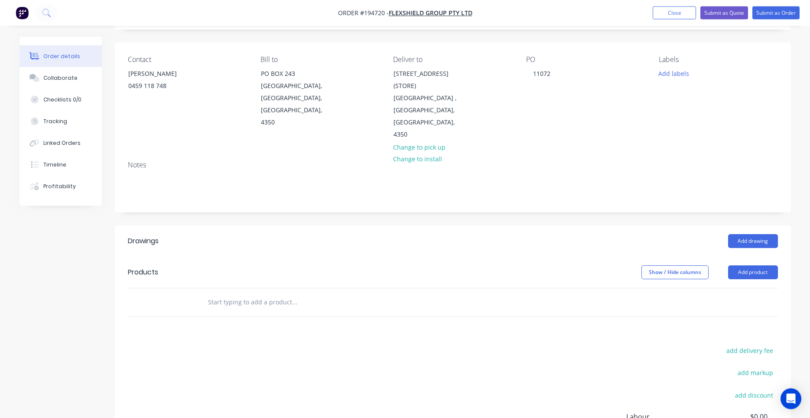
scroll to position [14, 0]
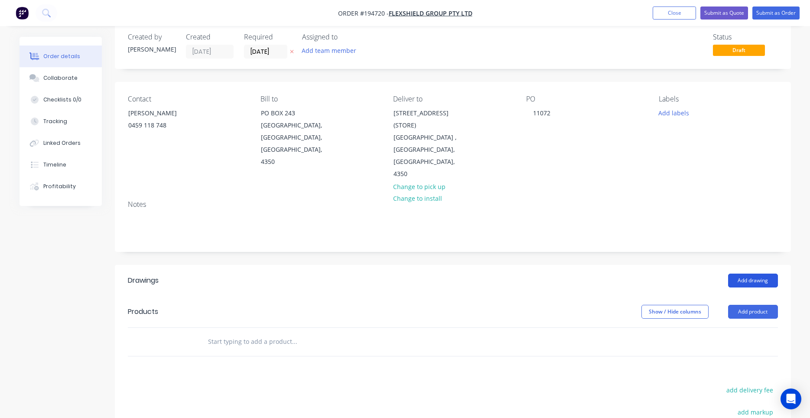
click at [743, 274] on button "Add drawing" at bounding box center [753, 281] width 50 height 14
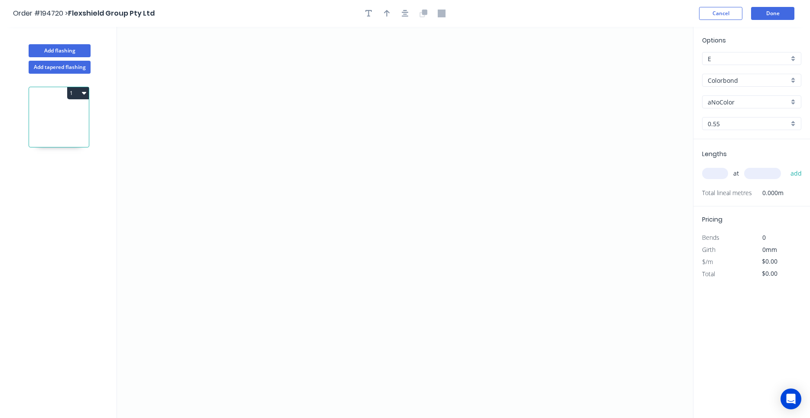
click at [721, 80] on input "Colorbond" at bounding box center [748, 80] width 81 height 9
click at [724, 95] on div "Galvabond" at bounding box center [752, 96] width 98 height 15
type input "Galvabond"
click at [727, 121] on input "0.55" at bounding box center [748, 123] width 81 height 9
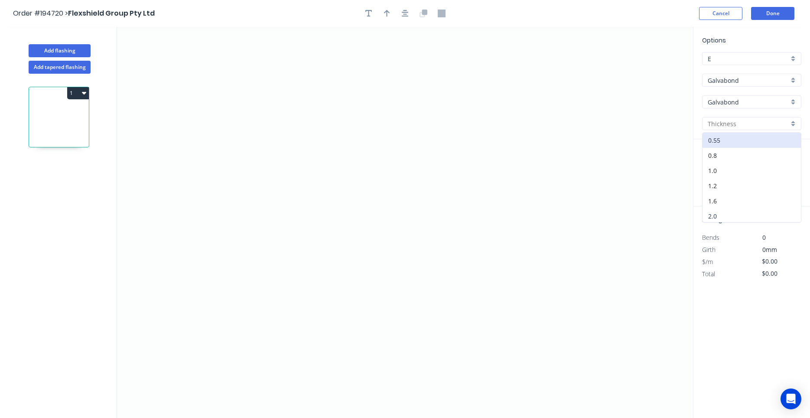
click at [722, 219] on div "2.0" at bounding box center [752, 216] width 98 height 15
type input "2.0"
click at [747, 126] on input "2.0" at bounding box center [748, 123] width 81 height 9
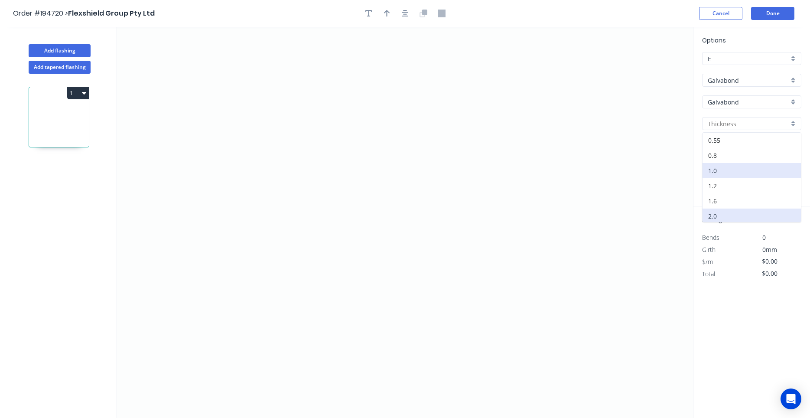
scroll to position [17, 0]
click at [738, 202] on div "2.0" at bounding box center [752, 199] width 98 height 15
type input "2.0"
click at [205, 95] on icon "0" at bounding box center [405, 222] width 576 height 391
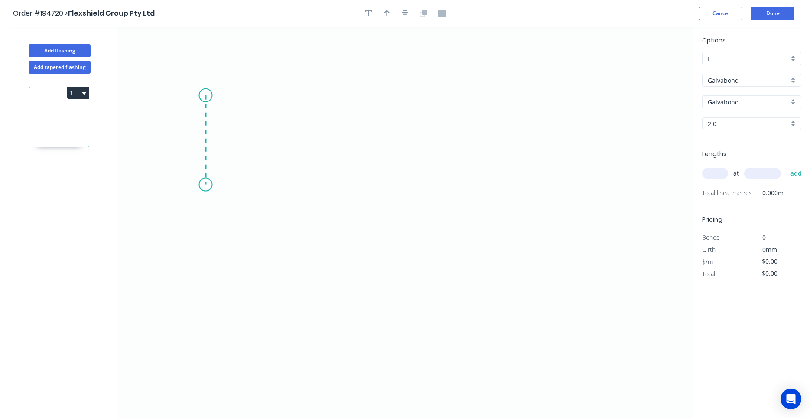
click at [206, 185] on icon "0" at bounding box center [405, 222] width 576 height 391
click at [486, 178] on icon "0 ?" at bounding box center [405, 222] width 576 height 391
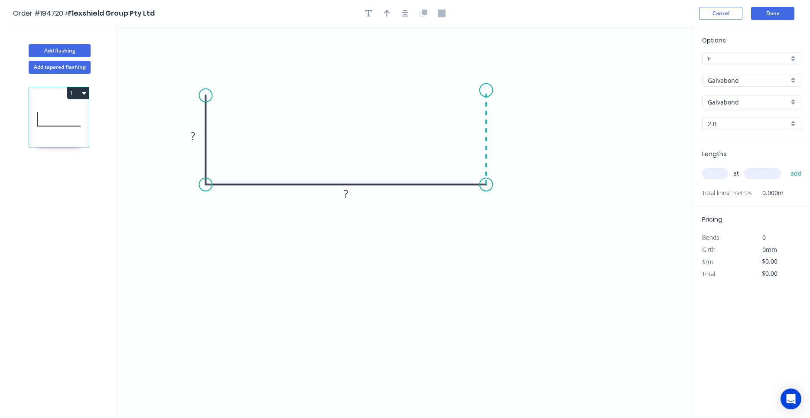
click at [483, 90] on icon "0 ? ?" at bounding box center [405, 222] width 576 height 391
click at [483, 90] on circle at bounding box center [486, 90] width 13 height 13
click at [486, 96] on circle at bounding box center [486, 95] width 13 height 13
click at [404, 20] on button "button" at bounding box center [405, 13] width 13 height 13
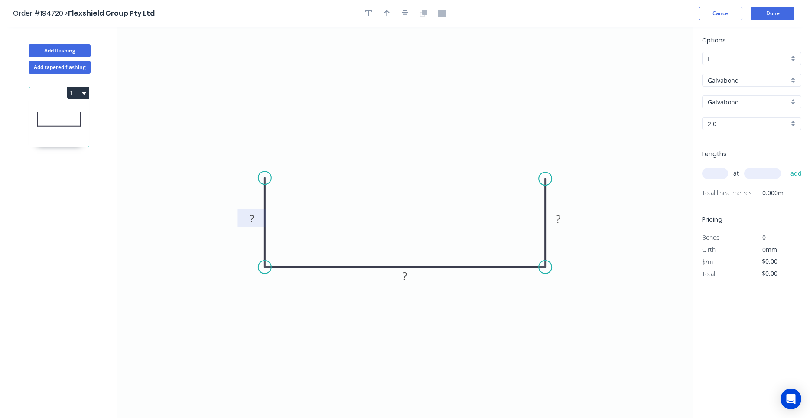
click at [261, 215] on rect at bounding box center [252, 218] width 28 height 18
click at [256, 217] on rect at bounding box center [251, 219] width 17 height 12
type input "$23.19"
click at [711, 178] on input "text" at bounding box center [715, 173] width 26 height 11
type input "5"
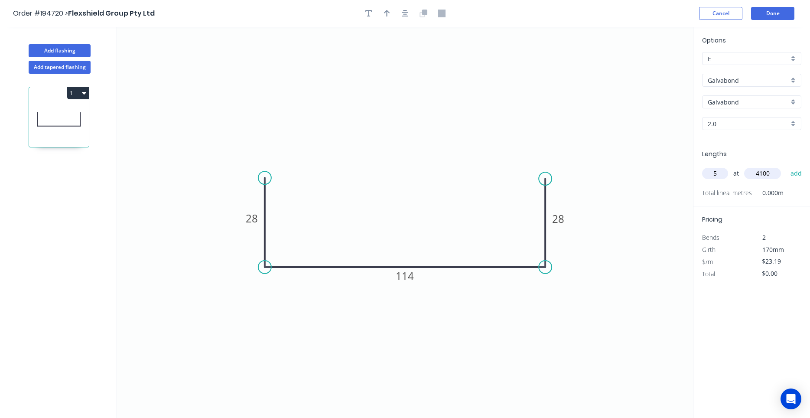
type input "4100"
click at [786, 166] on button "add" at bounding box center [796, 173] width 20 height 15
type input "$475.40"
type input "4"
type input "1000"
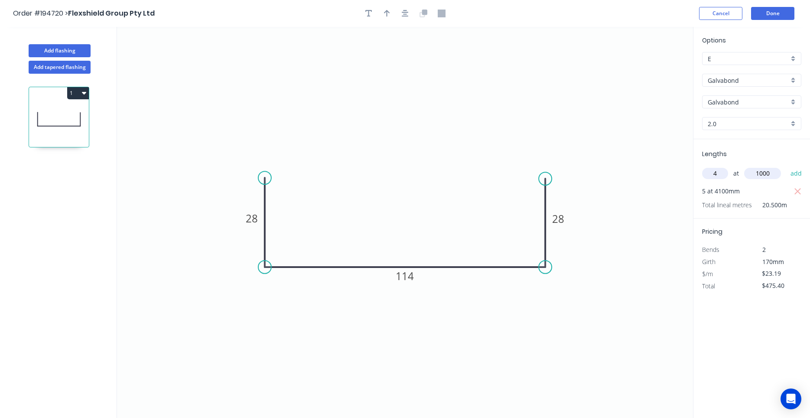
click at [786, 166] on button "add" at bounding box center [796, 173] width 20 height 15
type input "$568.16"
click at [87, 51] on button "Add flashing" at bounding box center [60, 50] width 62 height 13
type input "$0.00"
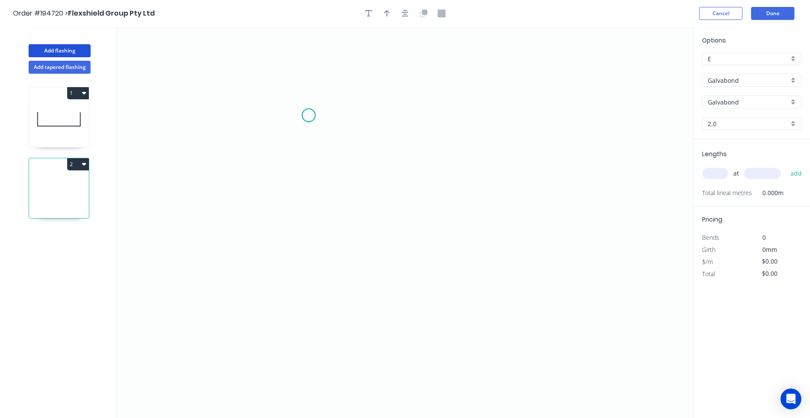
click at [309, 115] on icon "0" at bounding box center [405, 222] width 576 height 391
click at [310, 244] on icon "0" at bounding box center [405, 222] width 576 height 391
click at [440, 250] on icon "0 ?" at bounding box center [405, 222] width 576 height 391
click at [441, 250] on circle at bounding box center [440, 243] width 13 height 13
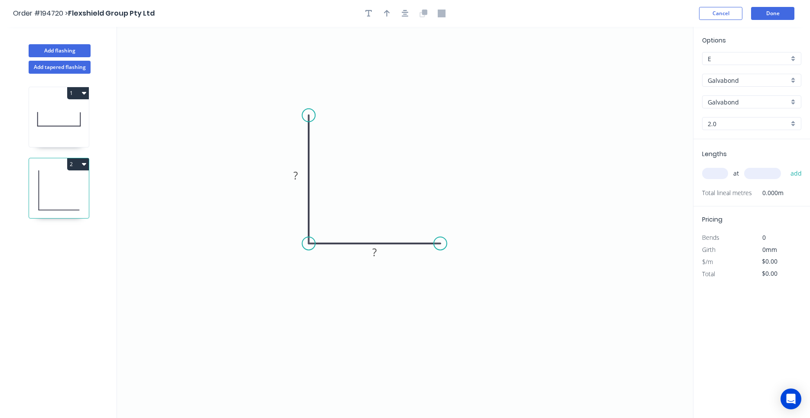
click at [714, 173] on input "text" at bounding box center [715, 173] width 26 height 11
type input "3"
type input "2000"
click at [786, 166] on button "add" at bounding box center [796, 173] width 20 height 15
type input "2"
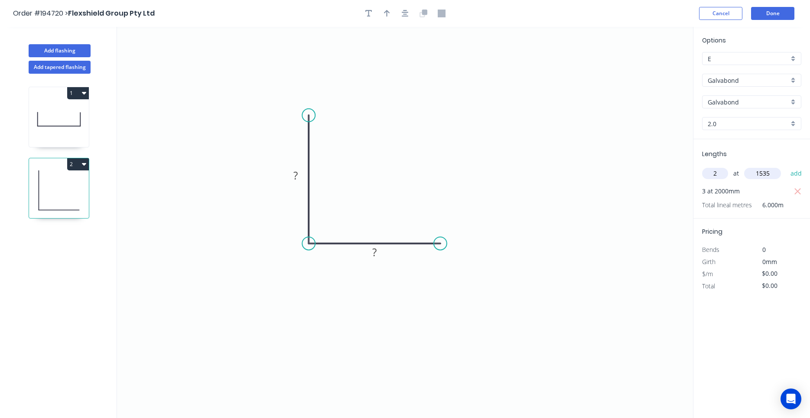
type input "1535"
click at [786, 166] on button "add" at bounding box center [796, 173] width 20 height 15
click at [303, 173] on rect at bounding box center [295, 176] width 17 height 12
type input "$21.75"
type input "$197.27"
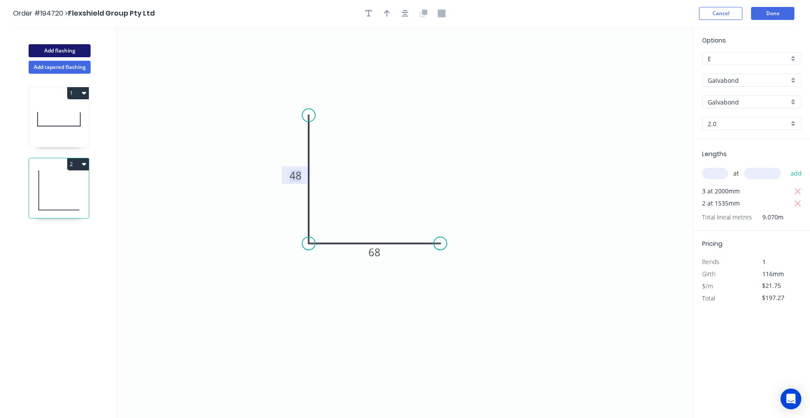
click at [83, 56] on button "Add flashing" at bounding box center [60, 50] width 62 height 13
type input "$0.00"
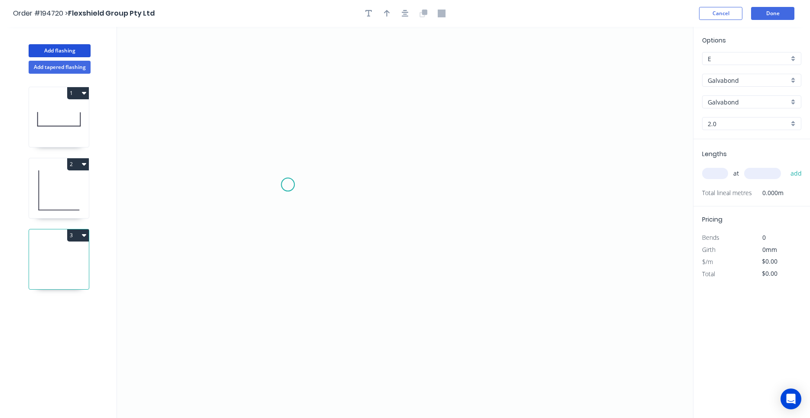
click at [287, 185] on icon "0" at bounding box center [405, 222] width 576 height 391
click at [476, 182] on icon "0" at bounding box center [405, 222] width 576 height 391
click at [476, 182] on circle at bounding box center [476, 184] width 13 height 13
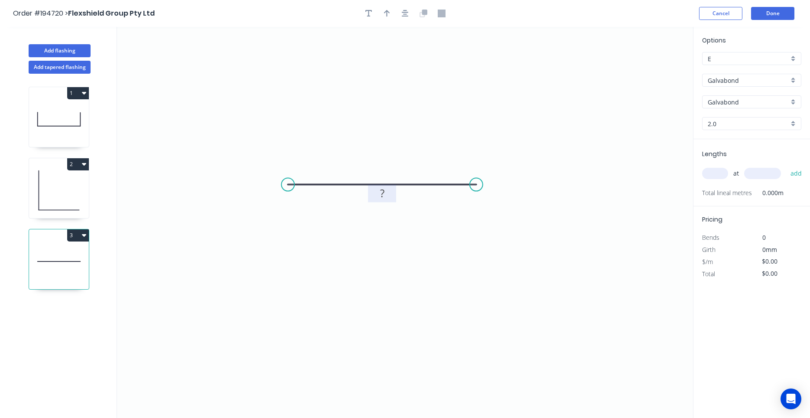
click at [388, 192] on rect at bounding box center [382, 194] width 17 height 12
click at [423, 148] on icon "0 100" at bounding box center [405, 222] width 576 height 391
type input "$12.55"
click at [716, 172] on input "text" at bounding box center [715, 173] width 26 height 11
type input "3"
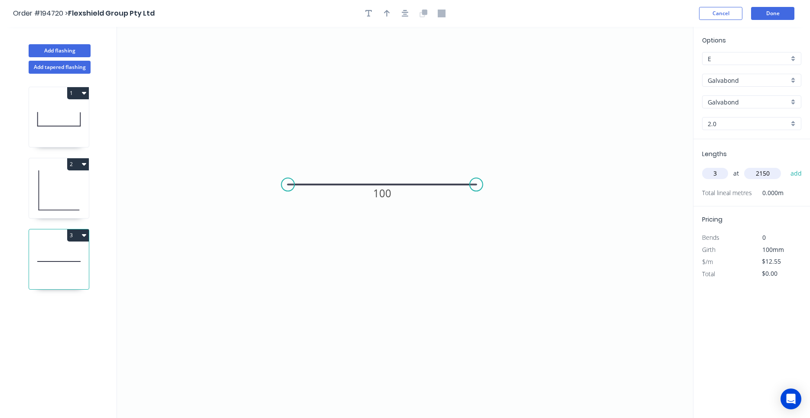
type input "2150"
type input "$12.55"
click at [798, 263] on icon "button" at bounding box center [798, 262] width 7 height 7
click at [789, 274] on input "$0.00" at bounding box center [776, 273] width 29 height 12
click at [797, 273] on div "$0.00" at bounding box center [775, 274] width 47 height 12
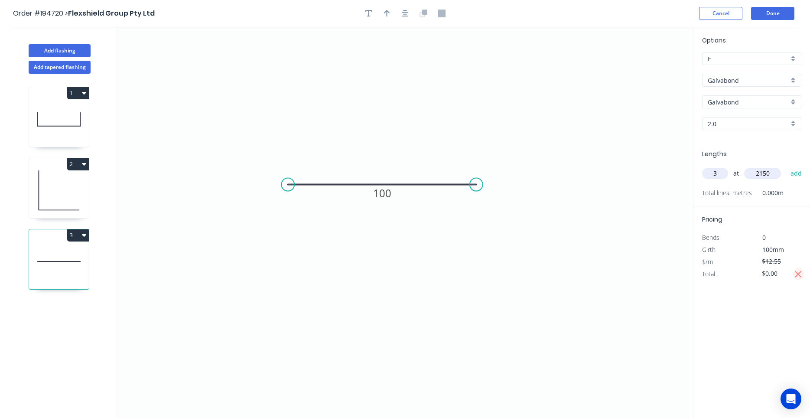
click at [798, 273] on icon "button" at bounding box center [798, 274] width 7 height 7
click at [758, 179] on input "2150" at bounding box center [762, 173] width 37 height 11
click at [786, 166] on button "add" at bounding box center [796, 173] width 20 height 15
type input "$80.95"
type input "2"
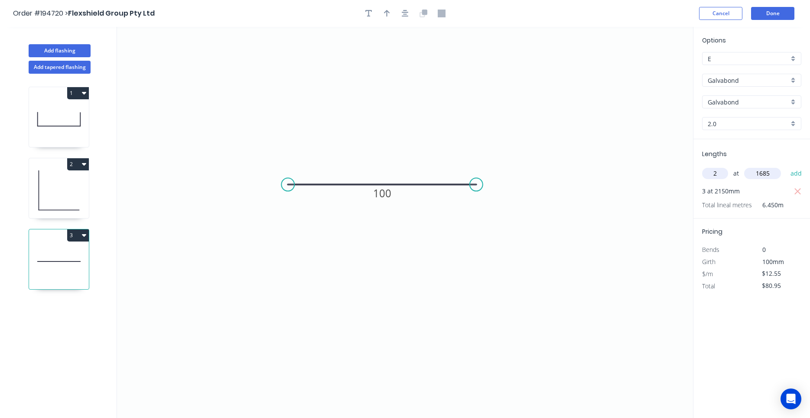
type input "1685"
click at [786, 166] on button "add" at bounding box center [796, 173] width 20 height 15
type input "$123.24"
click at [784, 14] on button "Done" at bounding box center [772, 13] width 43 height 13
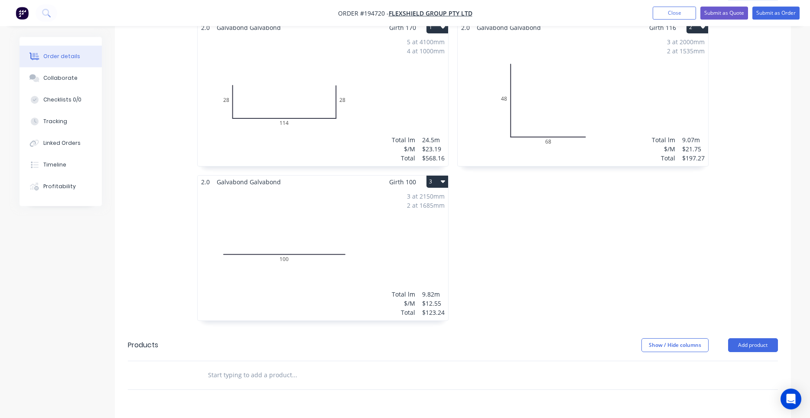
scroll to position [249, 0]
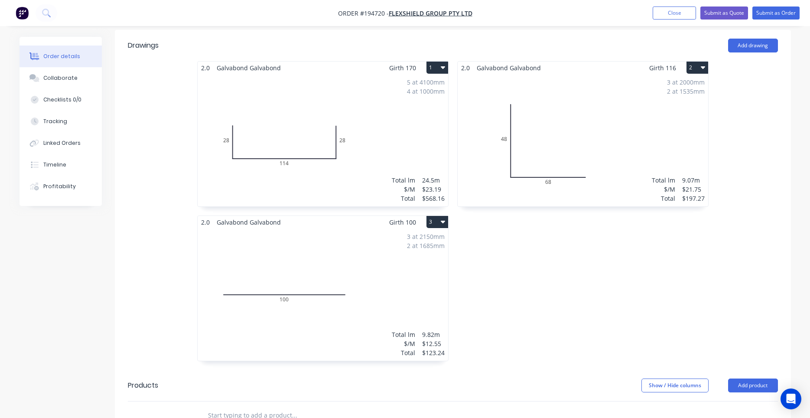
click at [405, 258] on div "3 at 2150mm 2 at 1685mm Total lm $/M Total 9.82m $12.55 $123.24" at bounding box center [323, 294] width 251 height 132
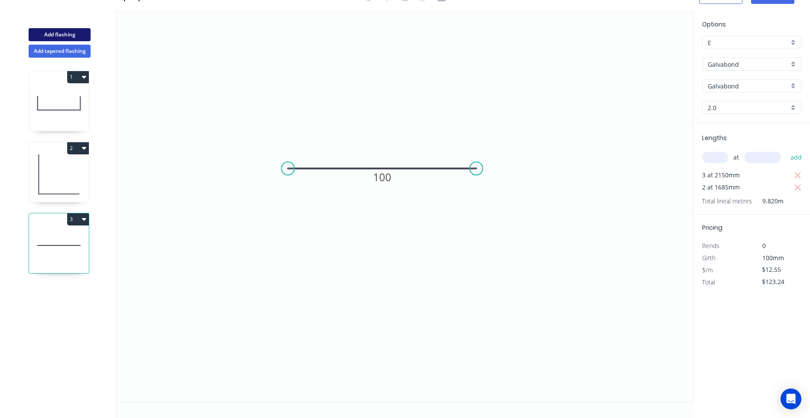
click at [62, 39] on button "Add flashing" at bounding box center [60, 34] width 62 height 13
type input "$0.00"
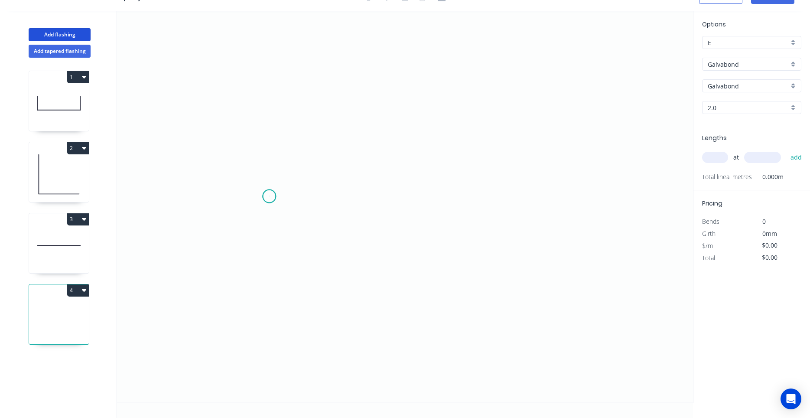
click at [269, 196] on icon "0" at bounding box center [405, 206] width 576 height 391
click at [509, 198] on icon "0" at bounding box center [405, 206] width 576 height 391
click at [509, 198] on circle at bounding box center [509, 196] width 13 height 13
click at [396, 206] on rect at bounding box center [389, 206] width 17 height 12
click at [717, 152] on div "at add" at bounding box center [752, 157] width 101 height 15
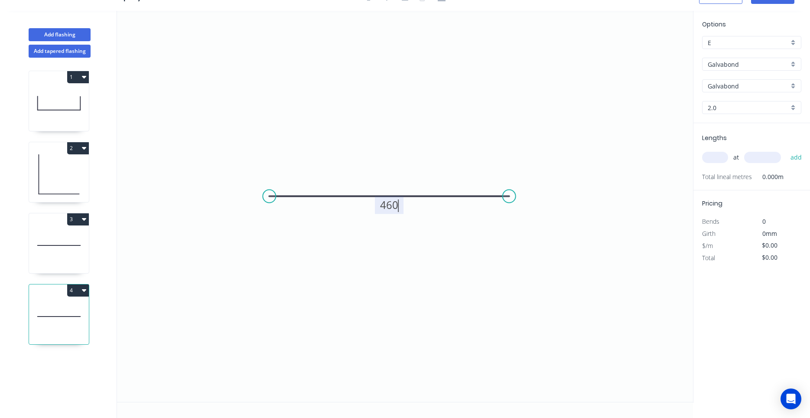
type input "$51.32"
click at [716, 157] on input "text" at bounding box center [715, 157] width 26 height 11
type input "8"
type input "2045"
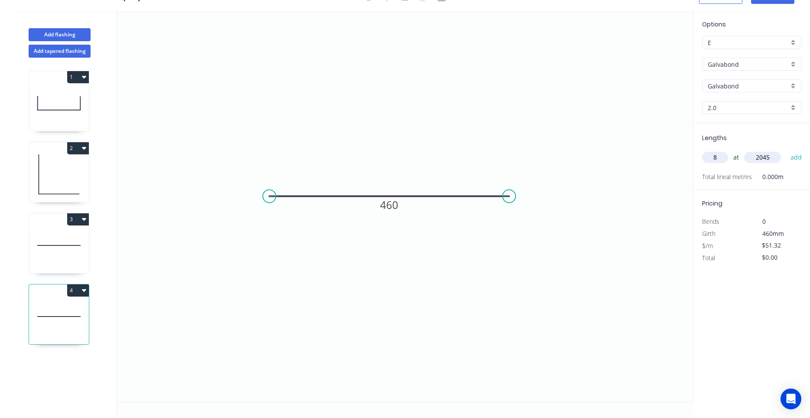
click at [786, 150] on button "add" at bounding box center [796, 157] width 20 height 15
type input "$839.60"
type input "4"
type input "1535"
click at [786, 150] on button "add" at bounding box center [796, 157] width 20 height 15
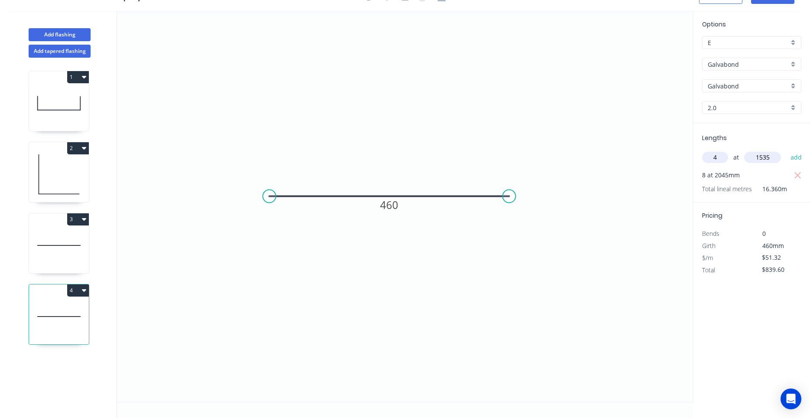
type input "$1,154.70"
click at [782, 109] on input "2.0" at bounding box center [748, 107] width 81 height 9
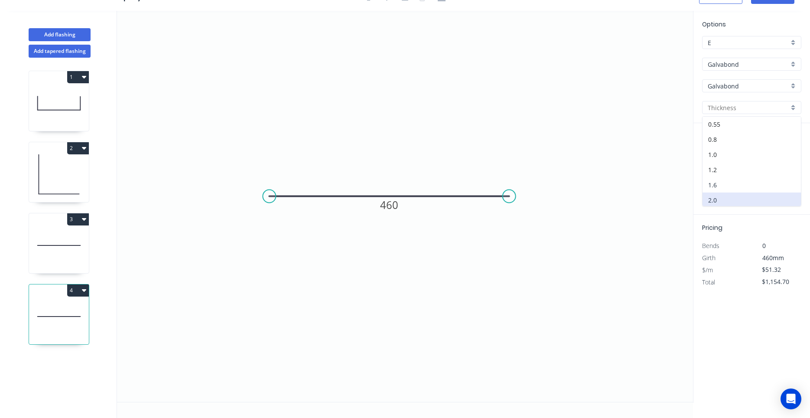
click at [726, 178] on div "1.6" at bounding box center [752, 184] width 98 height 15
type input "1.6"
type input "$43.60"
type input "$981.00"
click at [550, 231] on icon "0 460" at bounding box center [405, 206] width 576 height 391
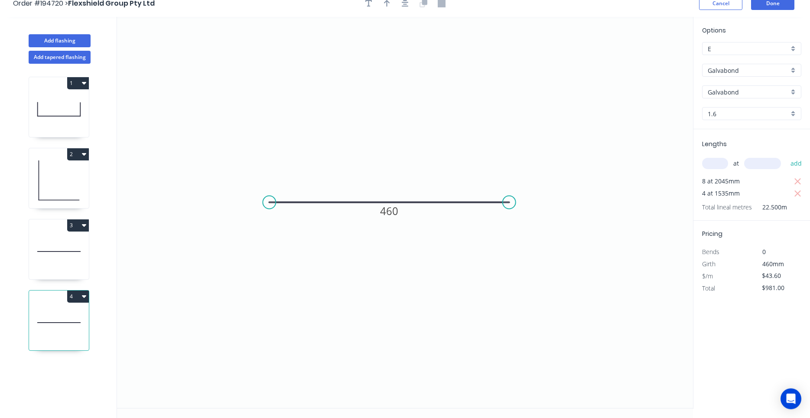
scroll to position [0, 0]
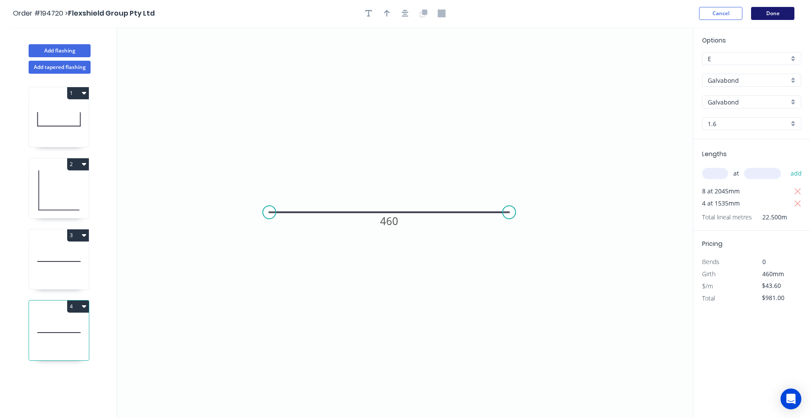
click at [768, 13] on button "Done" at bounding box center [772, 13] width 43 height 13
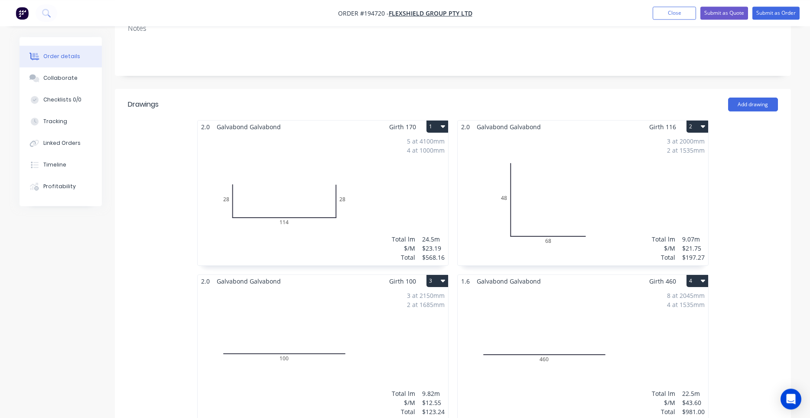
scroll to position [176, 0]
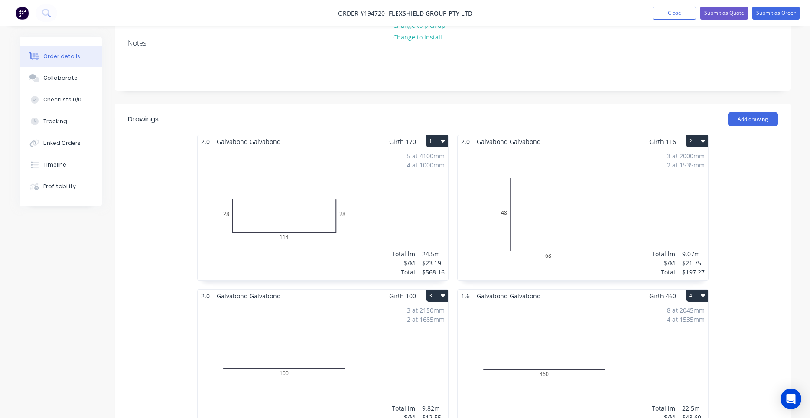
click at [388, 214] on div "5 at 4100mm 4 at 1000mm Total lm $/M Total 24.5m $23.19 $568.16" at bounding box center [323, 214] width 251 height 132
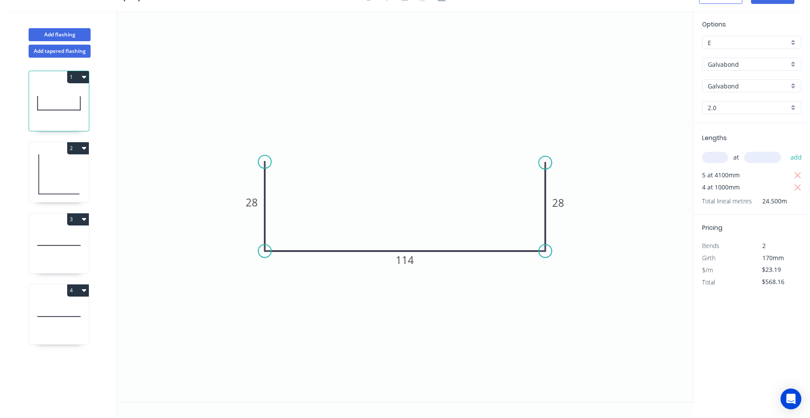
scroll to position [16, 0]
click at [722, 158] on input "text" at bounding box center [715, 157] width 26 height 11
type input "10"
type input "2050"
click at [786, 150] on button "add" at bounding box center [796, 157] width 20 height 15
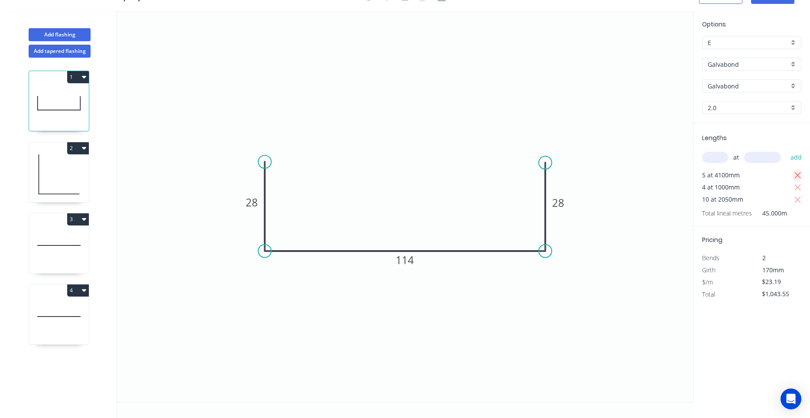
click at [802, 173] on button "button" at bounding box center [797, 175] width 11 height 12
type input "$568.16"
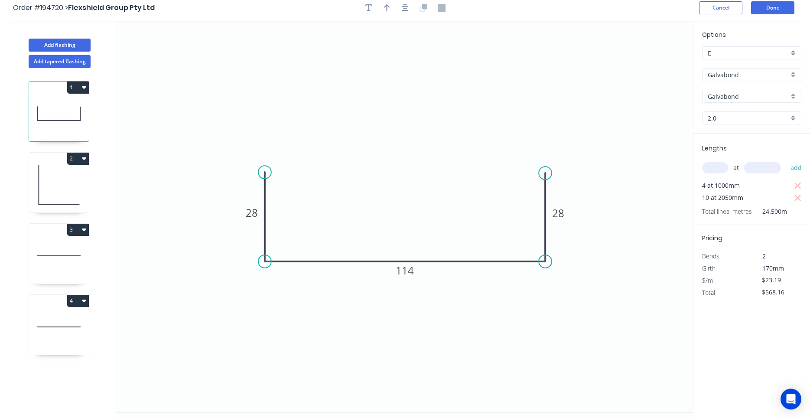
scroll to position [0, 0]
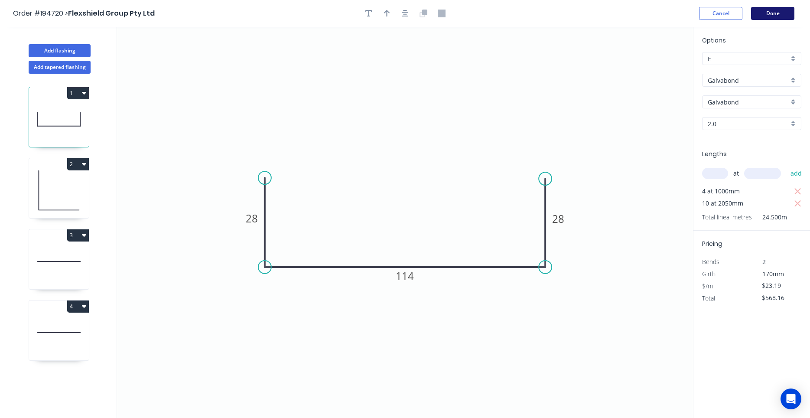
click at [767, 16] on button "Done" at bounding box center [772, 13] width 43 height 13
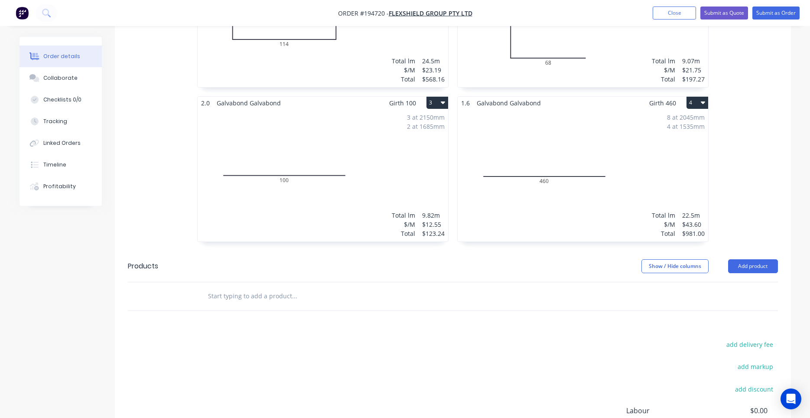
scroll to position [295, 0]
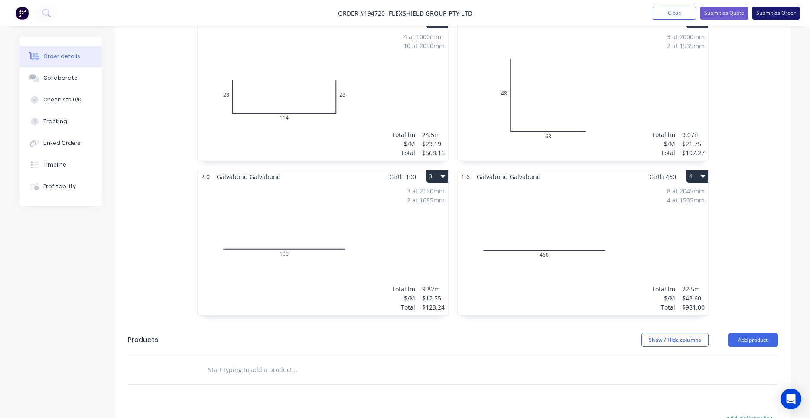
click at [769, 17] on button "Submit as Order" at bounding box center [776, 13] width 47 height 13
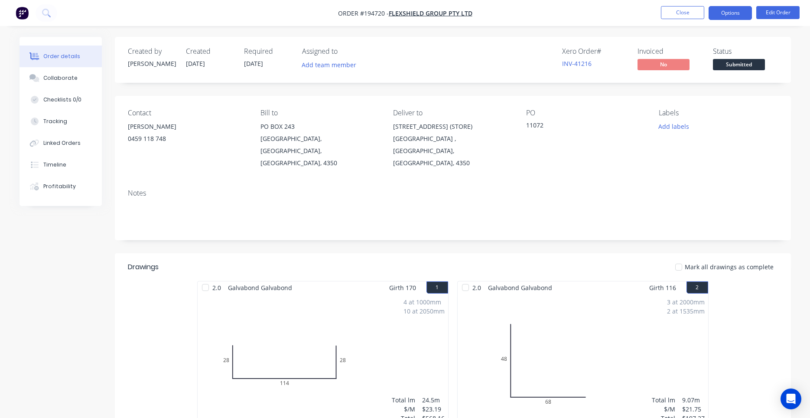
click at [738, 13] on button "Options" at bounding box center [730, 13] width 43 height 14
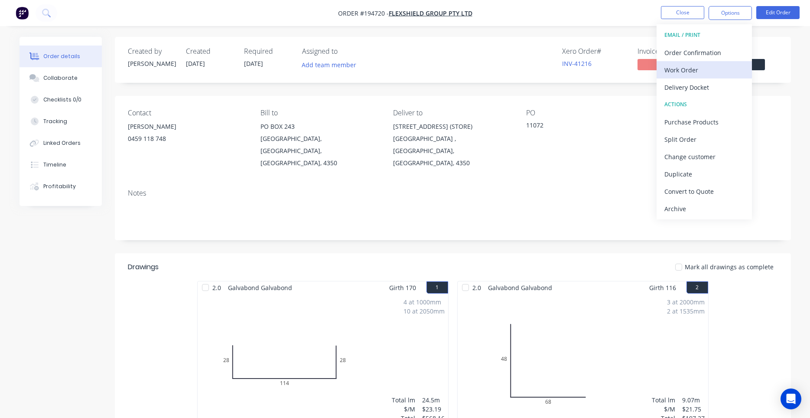
click at [704, 72] on div "Work Order" at bounding box center [705, 70] width 80 height 13
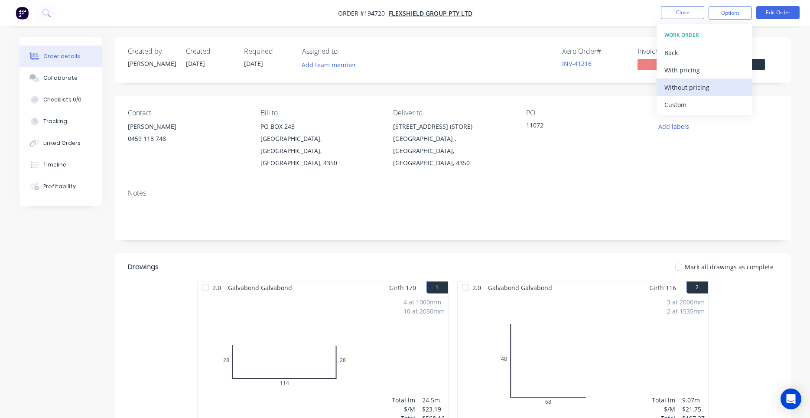
click at [701, 85] on div "Without pricing" at bounding box center [705, 87] width 80 height 13
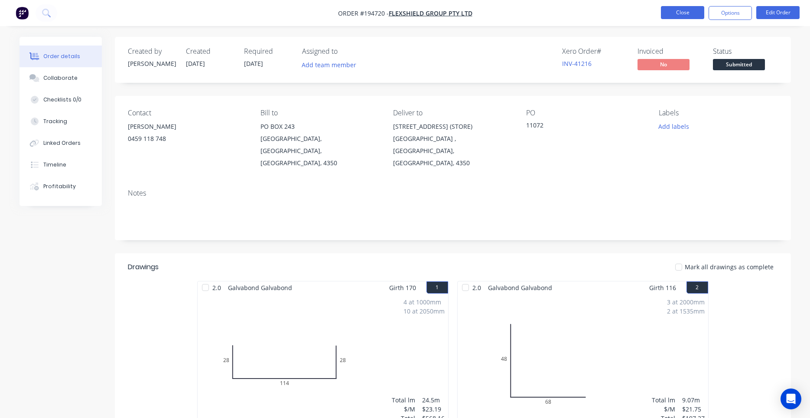
click at [680, 15] on button "Close" at bounding box center [682, 12] width 43 height 13
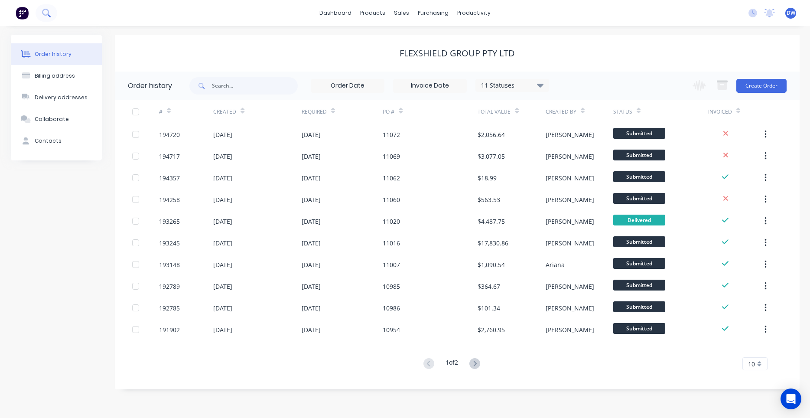
click at [46, 11] on icon at bounding box center [46, 13] width 8 height 8
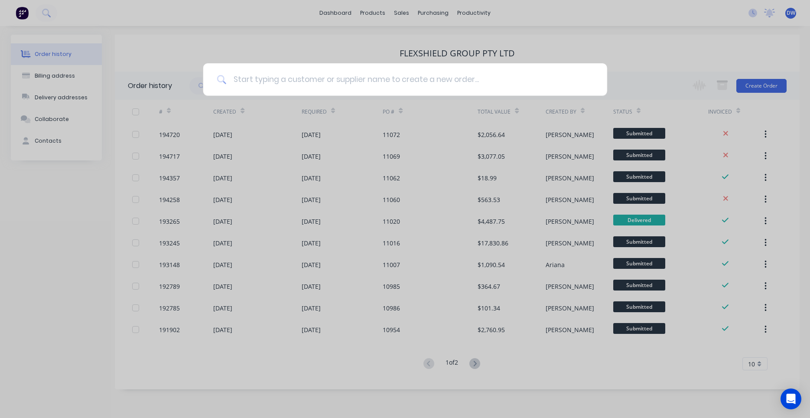
click at [259, 82] on input at bounding box center [409, 79] width 367 height 33
type input "dowbury"
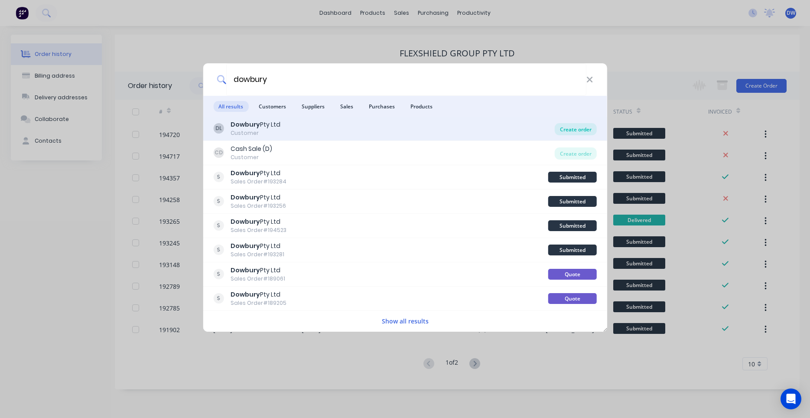
click at [564, 128] on div "Create order" at bounding box center [576, 129] width 42 height 12
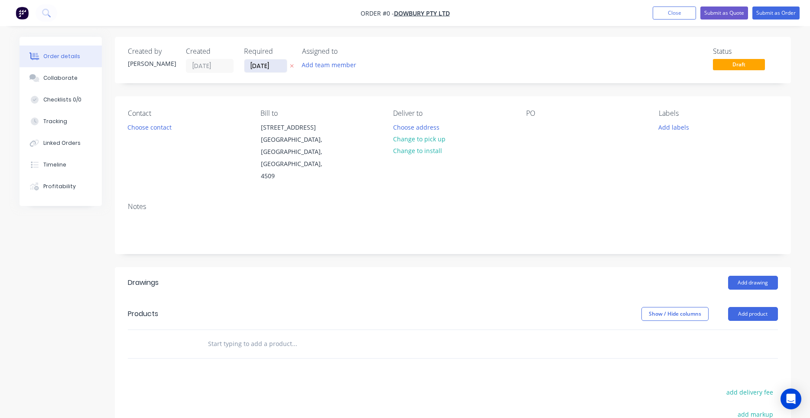
click at [283, 68] on input "03/10/25" at bounding box center [266, 65] width 42 height 13
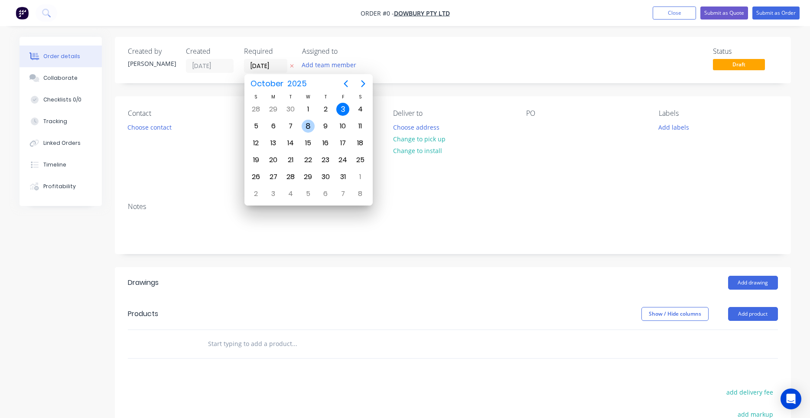
click at [303, 130] on div "8" at bounding box center [308, 126] width 17 height 16
type input "08/10/25"
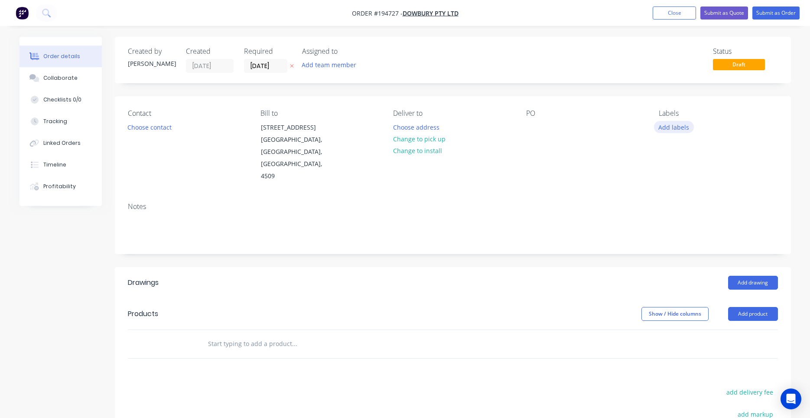
click at [664, 125] on button "Add labels" at bounding box center [674, 127] width 40 height 12
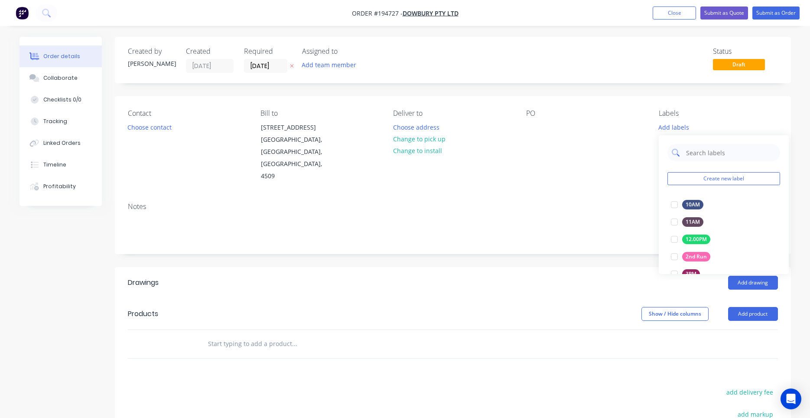
click at [704, 151] on input "text" at bounding box center [730, 152] width 91 height 17
type input "7"
click at [674, 206] on div at bounding box center [674, 204] width 17 height 17
click at [466, 175] on div "Contact Choose contact Bill to 3/106 Flinders Parade North Lakes, Queensland, A…" at bounding box center [453, 145] width 676 height 99
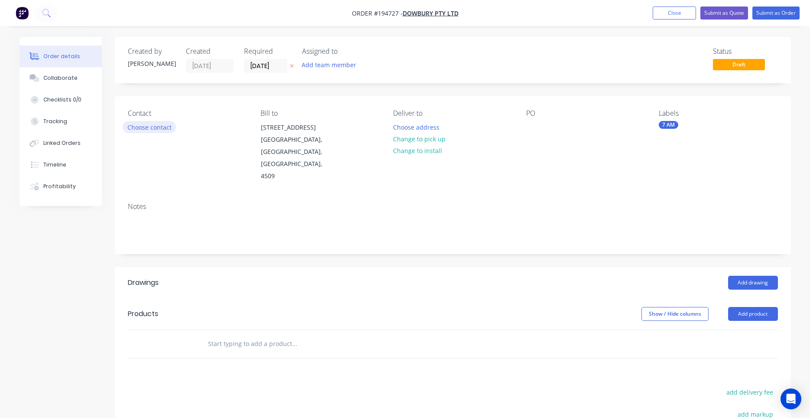
click at [154, 125] on button "Choose contact" at bounding box center [149, 127] width 53 height 12
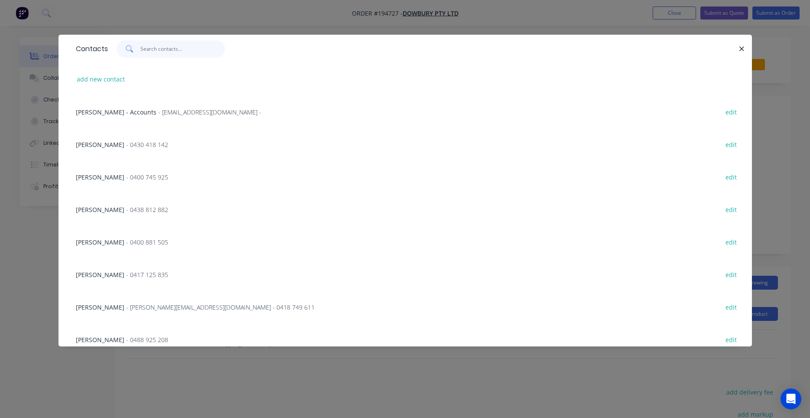
click at [166, 57] on input "text" at bounding box center [182, 48] width 85 height 17
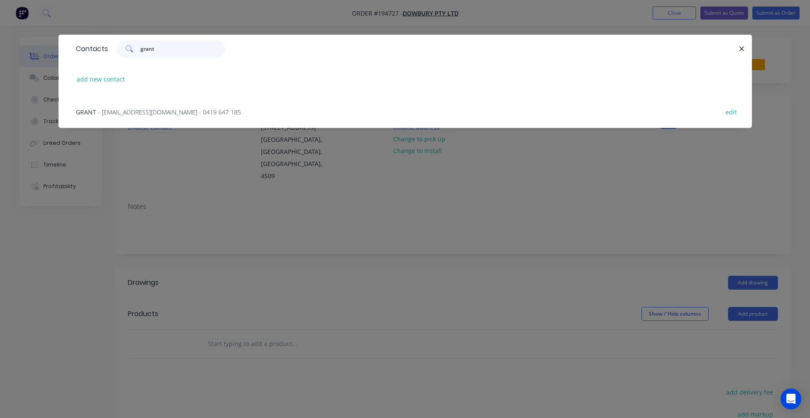
type input "grant"
click at [196, 113] on span "- grant@dowbury.com.au - 0419 647 185" at bounding box center [169, 112] width 143 height 8
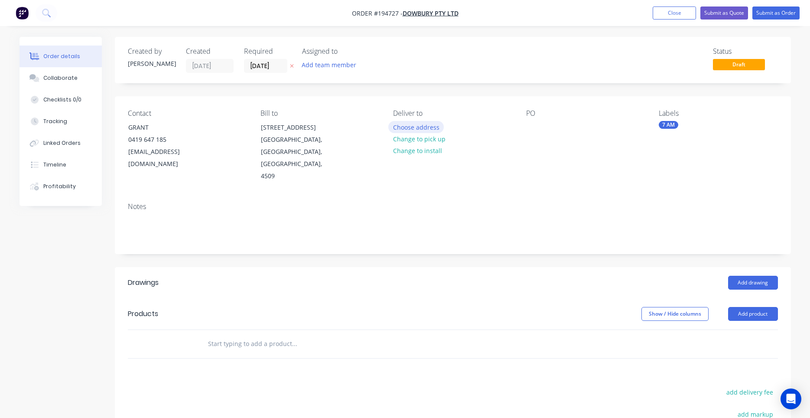
click at [410, 131] on button "Choose address" at bounding box center [415, 127] width 55 height 12
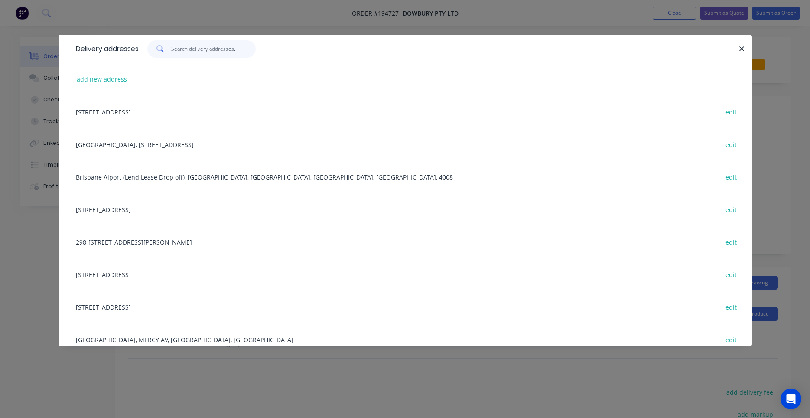
click at [223, 53] on input "text" at bounding box center [213, 48] width 85 height 17
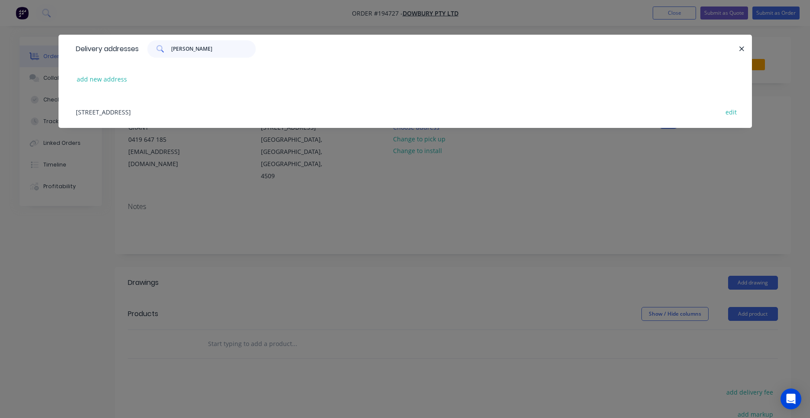
type input "kent"
drag, startPoint x: 223, startPoint y: 53, endPoint x: 142, endPoint y: 53, distance: 81.1
click at [171, 53] on input "kent" at bounding box center [213, 48] width 85 height 17
drag, startPoint x: 207, startPoint y: 49, endPoint x: 153, endPoint y: 49, distance: 54.2
click at [171, 49] on input "dutton" at bounding box center [213, 48] width 85 height 17
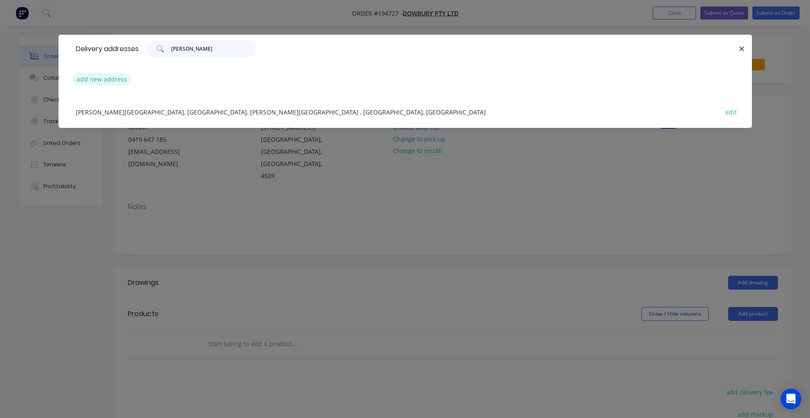
type input "dutton"
click at [116, 75] on button "add new address" at bounding box center [101, 79] width 59 height 12
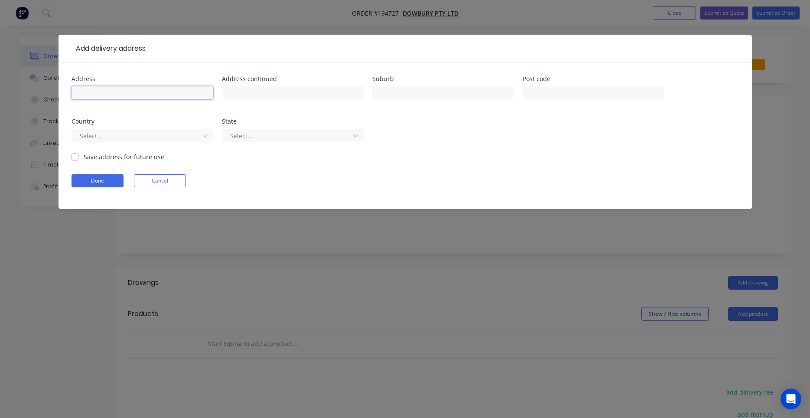
click at [119, 95] on input "text" at bounding box center [143, 92] width 142 height 13
type input "Dutton Park Station"
type input "Kent St"
click at [111, 179] on button "Done" at bounding box center [98, 180] width 52 height 13
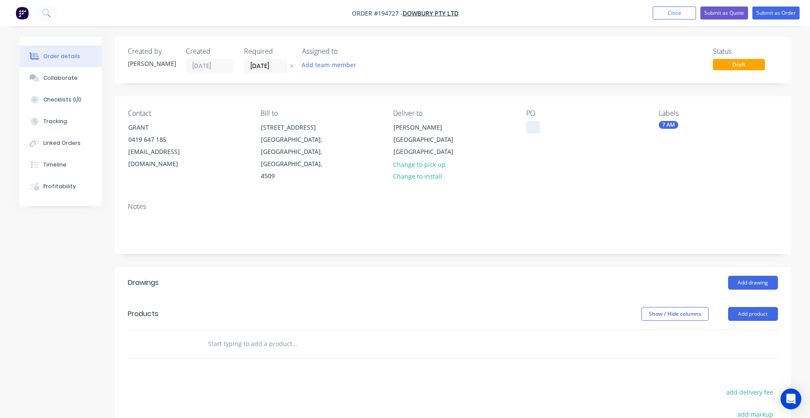
click at [528, 127] on div at bounding box center [533, 127] width 14 height 13
click at [572, 127] on div "PO 96308" at bounding box center [585, 145] width 119 height 73
click at [543, 129] on div "96308" at bounding box center [541, 127] width 31 height 13
click at [500, 131] on div "Deliver to Dutton Park Station Kent St Change to pick up Change to install" at bounding box center [452, 145] width 119 height 73
click at [747, 276] on button "Add drawing" at bounding box center [753, 283] width 50 height 14
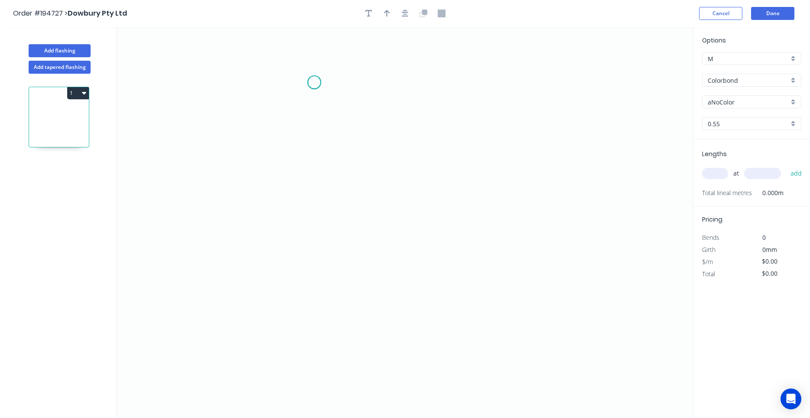
click at [314, 82] on icon "0" at bounding box center [405, 222] width 576 height 391
click at [316, 203] on icon "0" at bounding box center [405, 222] width 576 height 391
click at [374, 202] on icon "0 ?" at bounding box center [405, 222] width 576 height 391
click at [374, 251] on icon "0 ? ?" at bounding box center [405, 222] width 576 height 391
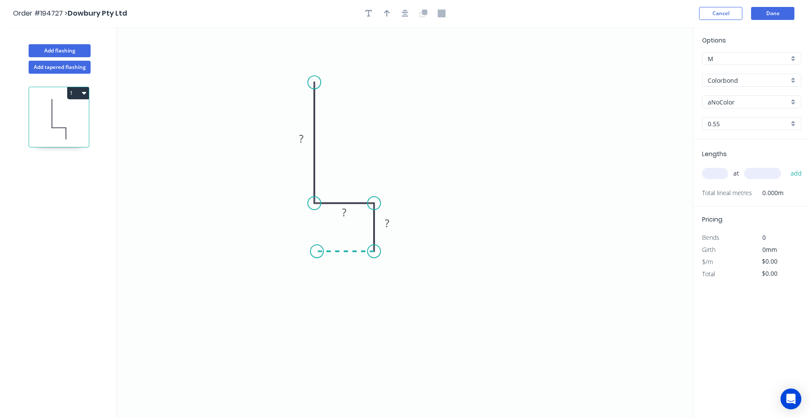
click at [317, 249] on icon "0 ? ? ?" at bounding box center [405, 222] width 576 height 391
click at [320, 376] on icon "0 ? ? ? ?" at bounding box center [405, 222] width 576 height 391
click at [372, 377] on icon "0 ? ? ? ? ?" at bounding box center [405, 222] width 576 height 391
click at [372, 376] on circle at bounding box center [371, 375] width 13 height 13
click at [316, 77] on circle at bounding box center [314, 82] width 13 height 13
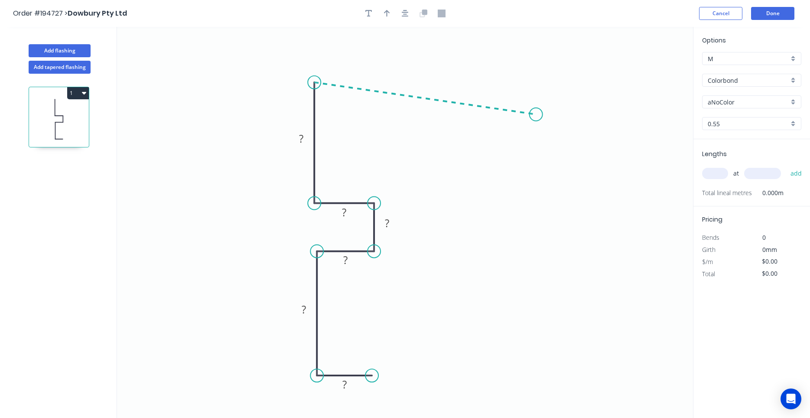
click at [536, 114] on icon "0 ? ? ? ? ? ?" at bounding box center [405, 222] width 576 height 391
click at [536, 175] on icon "0 ? ? ? ? ? ? ? ? º" at bounding box center [405, 222] width 576 height 391
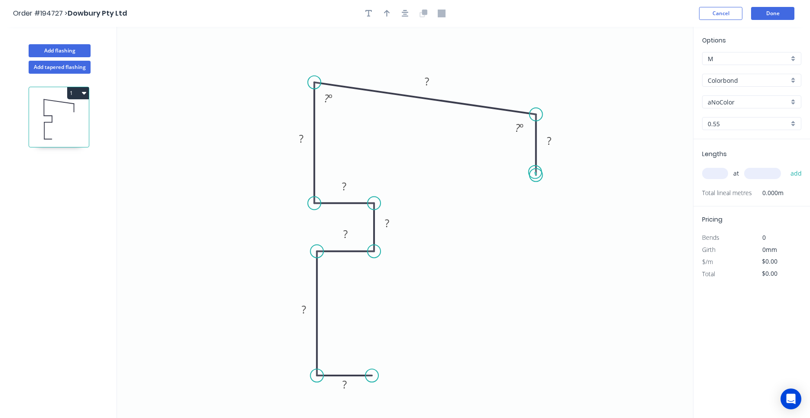
click at [535, 172] on circle at bounding box center [536, 175] width 13 height 13
drag, startPoint x: 536, startPoint y: 173, endPoint x: 534, endPoint y: 156, distance: 17.9
click at [534, 156] on circle at bounding box center [536, 155] width 13 height 13
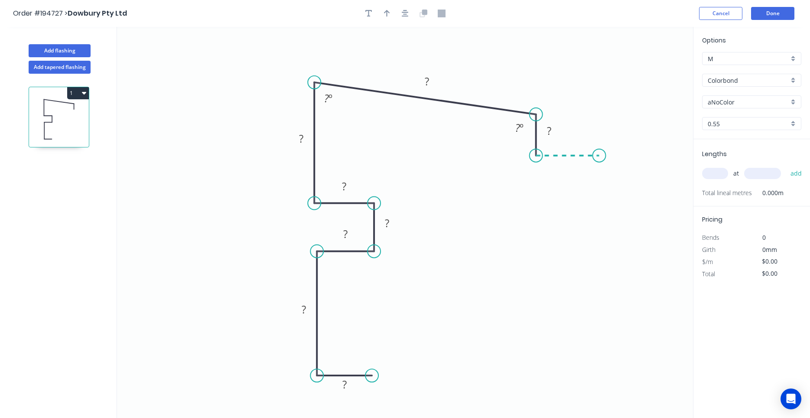
click at [600, 156] on icon "0 ? ? ? ? ? ? ? ? ? º ? º" at bounding box center [405, 222] width 576 height 391
click at [600, 156] on circle at bounding box center [599, 155] width 13 height 13
click at [601, 156] on circle at bounding box center [600, 155] width 13 height 13
click at [600, 160] on circle at bounding box center [600, 155] width 13 height 13
click at [355, 385] on rect at bounding box center [344, 384] width 28 height 18
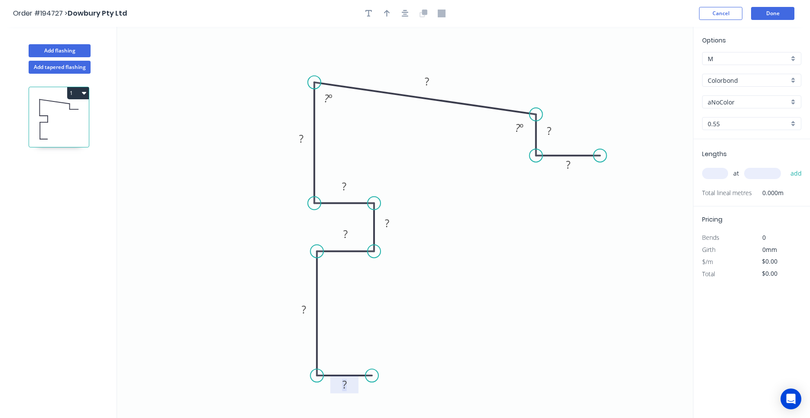
click at [348, 385] on rect at bounding box center [344, 385] width 17 height 12
click at [541, 139] on div "Hide angle" at bounding box center [577, 143] width 87 height 18
type input "$21.77"
click at [740, 82] on input "Colorbond" at bounding box center [748, 80] width 81 height 9
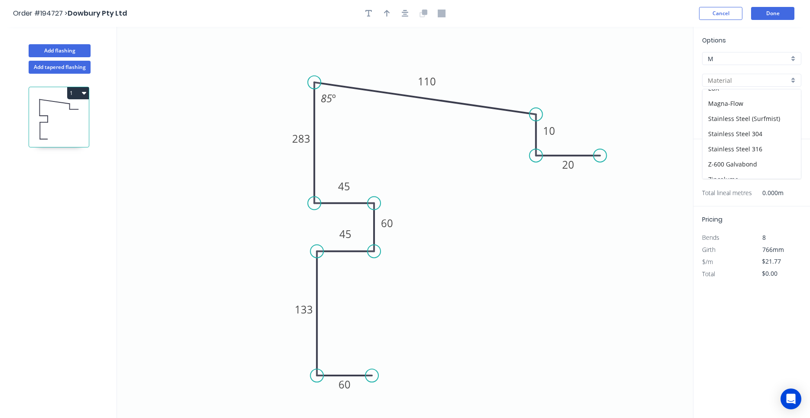
scroll to position [80, 0]
click at [734, 151] on div "Galvabond" at bounding box center [752, 153] width 98 height 15
type input "Galvabond"
type input "$22.67"
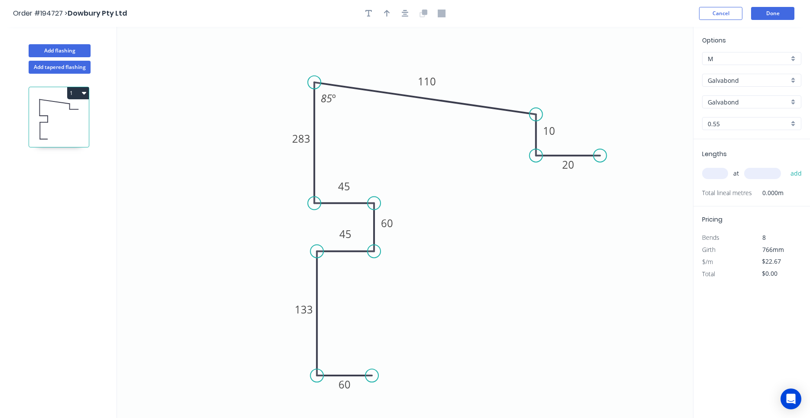
click at [734, 122] on input "0.55" at bounding box center [748, 123] width 81 height 9
click at [723, 169] on div "1.0" at bounding box center [752, 170] width 98 height 15
type input "1.0"
type input "$36.89"
click at [720, 175] on input "text" at bounding box center [715, 173] width 26 height 11
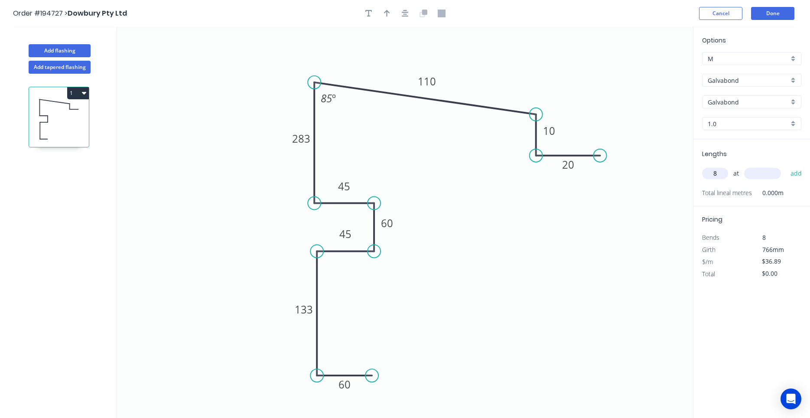
type input "8"
type input "3600"
click at [786, 166] on button "add" at bounding box center [796, 173] width 20 height 15
type input "$1,062.43"
type input "2"
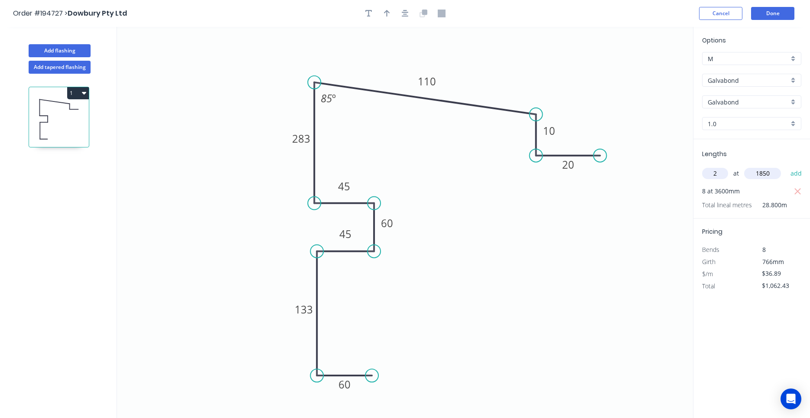
type input "1850"
click at [786, 166] on button "add" at bounding box center [796, 173] width 20 height 15
type input "$1,198.93"
drag, startPoint x: 629, startPoint y: 182, endPoint x: 566, endPoint y: 222, distance: 74.8
drag, startPoint x: 539, startPoint y: 155, endPoint x: 532, endPoint y: 156, distance: 7.0
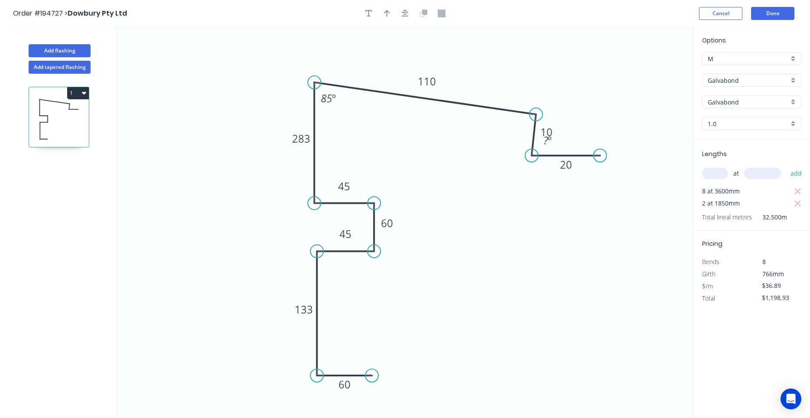
click at [532, 156] on circle at bounding box center [531, 155] width 13 height 13
click at [597, 162] on circle at bounding box center [597, 161] width 13 height 13
click at [576, 184] on icon "0 133 60 60 10 283 20 110 45 45 85 º" at bounding box center [405, 222] width 576 height 391
click at [596, 156] on circle at bounding box center [596, 155] width 13 height 13
drag, startPoint x: 530, startPoint y: 154, endPoint x: 538, endPoint y: 155, distance: 7.4
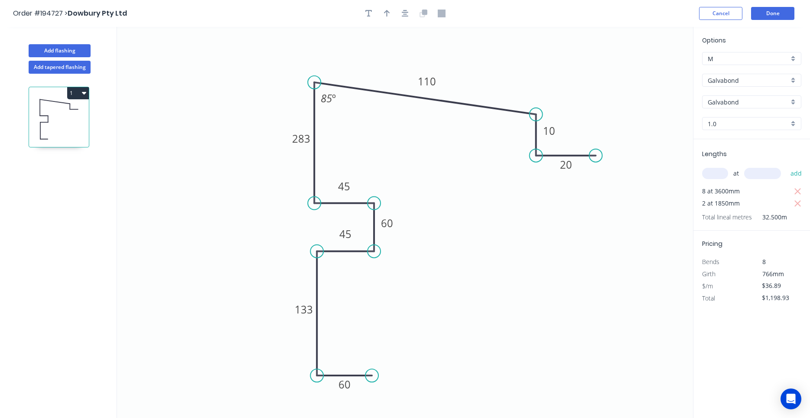
click at [538, 155] on circle at bounding box center [536, 155] width 13 height 13
click at [410, 10] on button "button" at bounding box center [405, 13] width 13 height 13
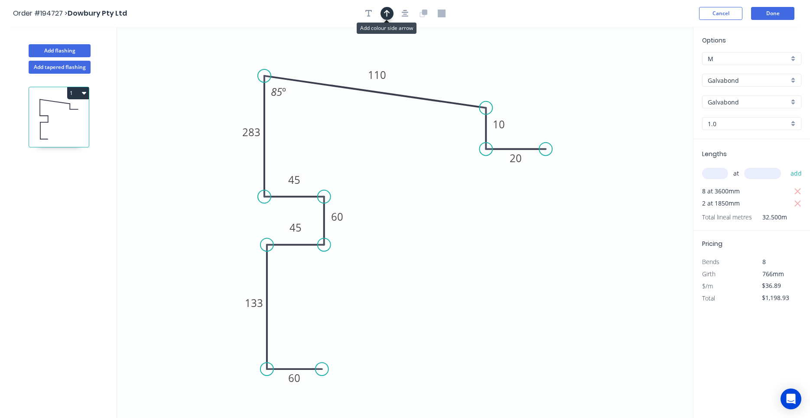
click at [391, 15] on button "button" at bounding box center [387, 13] width 13 height 13
click at [650, 67] on icon at bounding box center [650, 60] width 8 height 28
drag, startPoint x: 650, startPoint y: 68, endPoint x: 471, endPoint y: 59, distance: 178.9
click at [471, 59] on icon at bounding box center [478, 51] width 25 height 25
click at [70, 56] on button "Add flashing" at bounding box center [60, 50] width 62 height 13
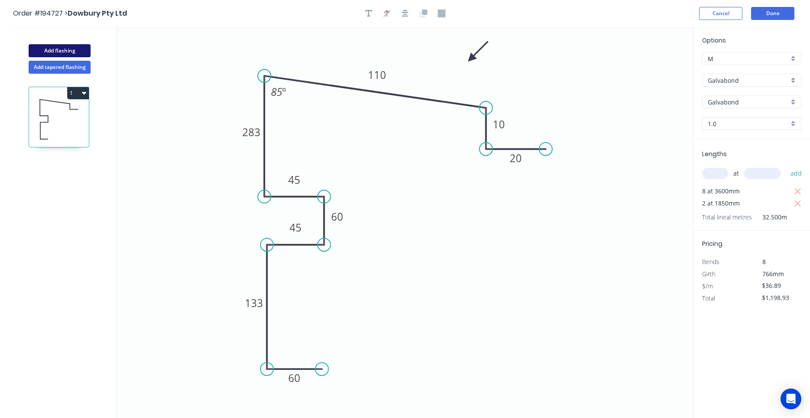
type input "$0.00"
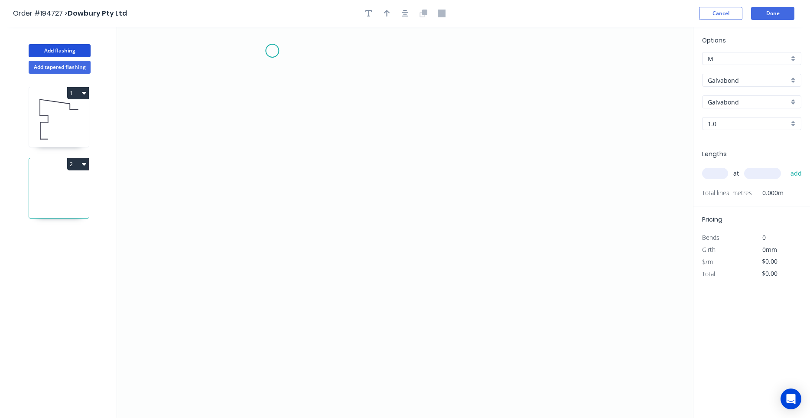
click at [272, 51] on icon "0" at bounding box center [405, 222] width 576 height 391
click at [283, 166] on icon "0" at bounding box center [405, 222] width 576 height 391
click at [354, 166] on icon at bounding box center [318, 166] width 71 height 0
click at [356, 239] on icon "0 ? ? ? º" at bounding box center [405, 222] width 576 height 391
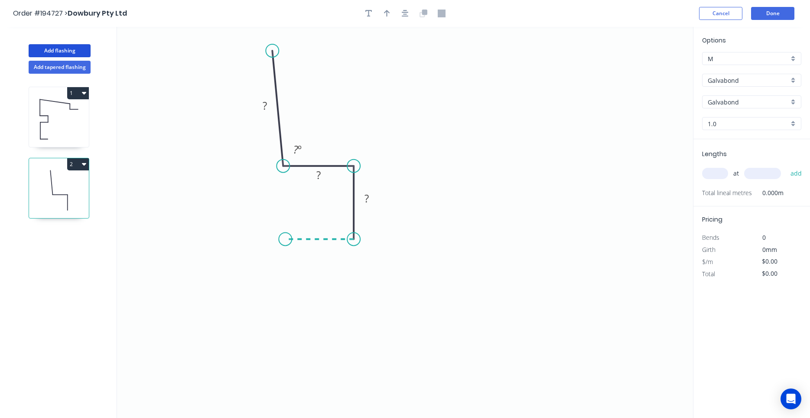
click at [285, 240] on icon "0 ? ? ? ? º" at bounding box center [405, 222] width 576 height 391
click at [285, 240] on circle at bounding box center [285, 238] width 13 height 13
click at [284, 235] on circle at bounding box center [285, 238] width 13 height 13
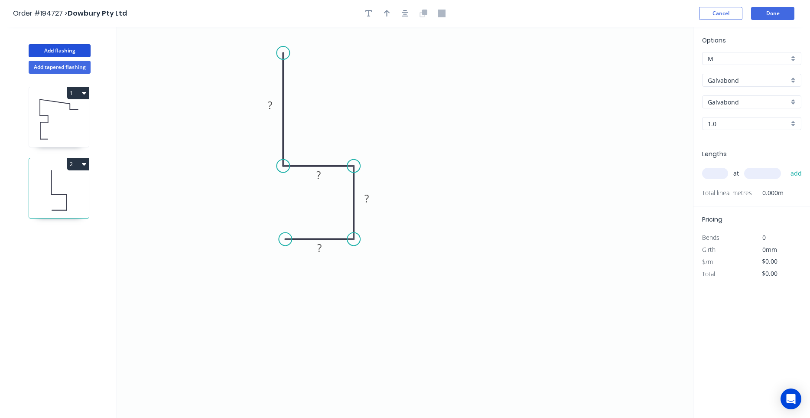
click at [278, 53] on circle at bounding box center [283, 52] width 13 height 13
click at [283, 243] on circle at bounding box center [285, 238] width 13 height 13
click at [279, 345] on icon "0 ? ? ? ?" at bounding box center [405, 222] width 576 height 391
click at [366, 340] on icon "0 ? ? ? ? ?" at bounding box center [405, 222] width 576 height 391
click at [367, 314] on icon "0 ? ? ? ? ? ?" at bounding box center [405, 222] width 576 height 391
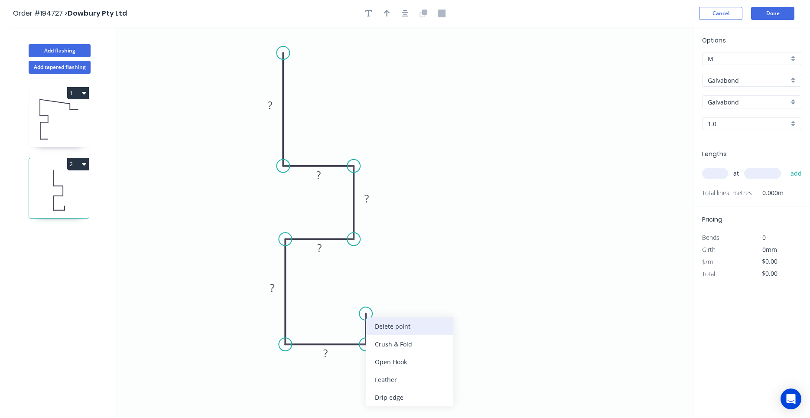
click at [369, 325] on div "Delete point" at bounding box center [409, 326] width 87 height 18
click at [328, 353] on tspan "?" at bounding box center [325, 353] width 4 height 14
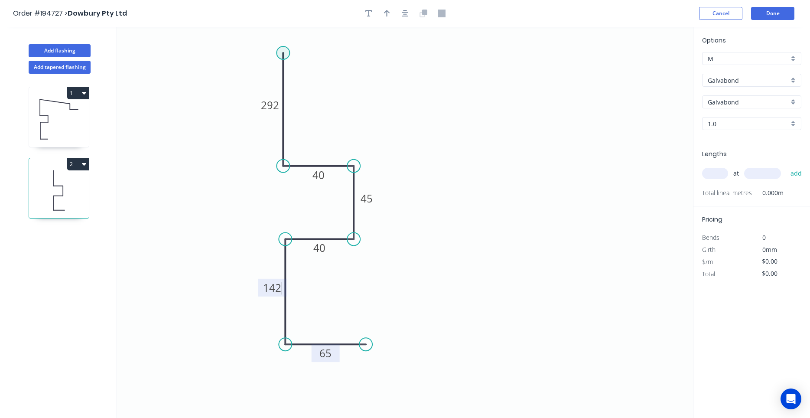
click at [282, 49] on circle at bounding box center [283, 52] width 13 height 13
click at [507, 75] on icon "0 292 40 45 40 142 65" at bounding box center [405, 222] width 576 height 391
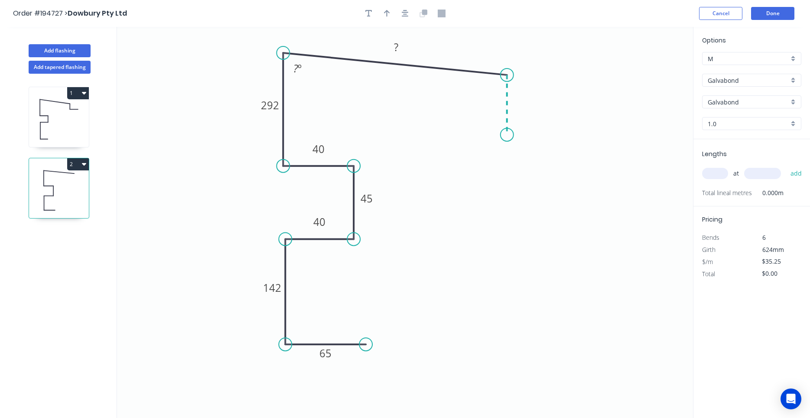
click at [509, 135] on icon "0 65 142 40 45 40 292 ? ? º" at bounding box center [405, 222] width 576 height 391
click at [509, 135] on circle at bounding box center [507, 134] width 13 height 13
click at [517, 96] on div "Hide angle" at bounding box center [552, 99] width 87 height 18
click at [302, 72] on tspan "º" at bounding box center [300, 68] width 4 height 14
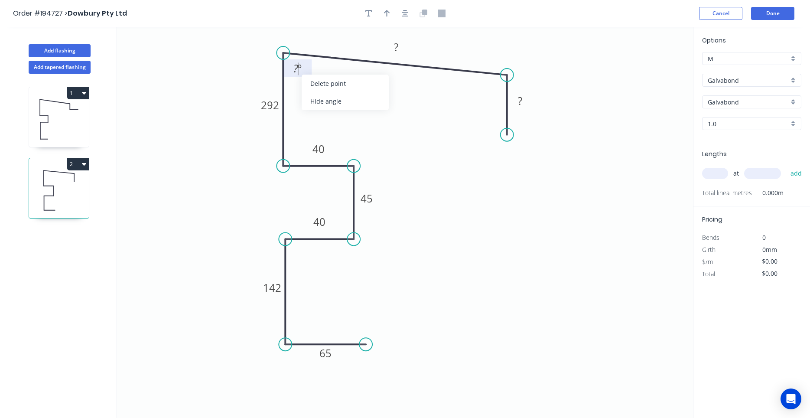
click at [298, 69] on tspan "º" at bounding box center [300, 68] width 4 height 14
click at [304, 73] on rect at bounding box center [297, 69] width 17 height 12
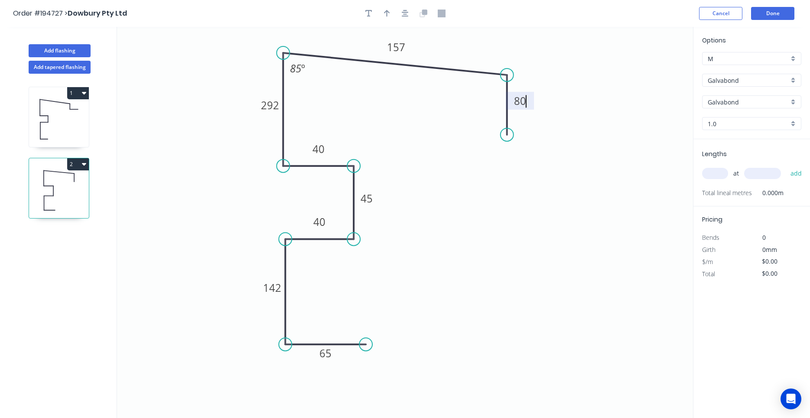
type input "$42.97"
click at [728, 124] on input "1.0" at bounding box center [748, 123] width 81 height 9
click at [723, 183] on div "1.2" at bounding box center [752, 185] width 98 height 15
type input "1.2"
type input "$49.76"
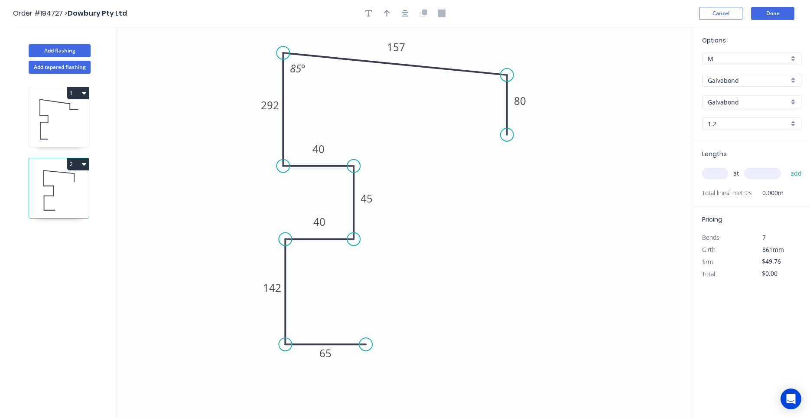
click at [721, 174] on input "text" at bounding box center [715, 173] width 26 height 11
type input "3"
type input "3900"
click at [786, 166] on button "add" at bounding box center [796, 173] width 20 height 15
type input "$582.19"
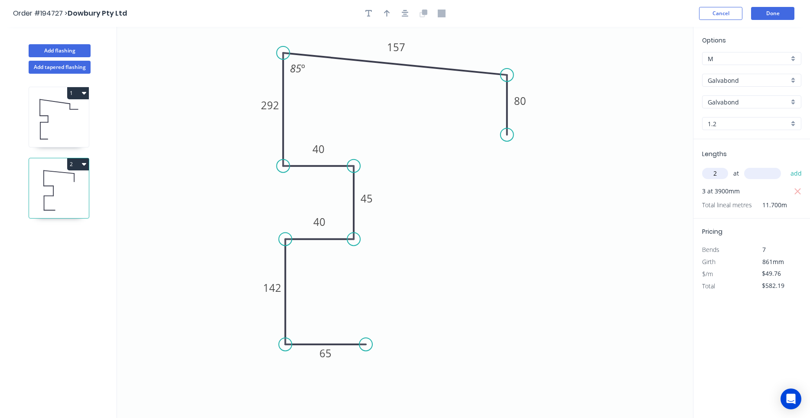
type input "2"
type input "3600"
click at [786, 166] on button "add" at bounding box center [796, 173] width 20 height 15
type input "$940.46"
type input "1"
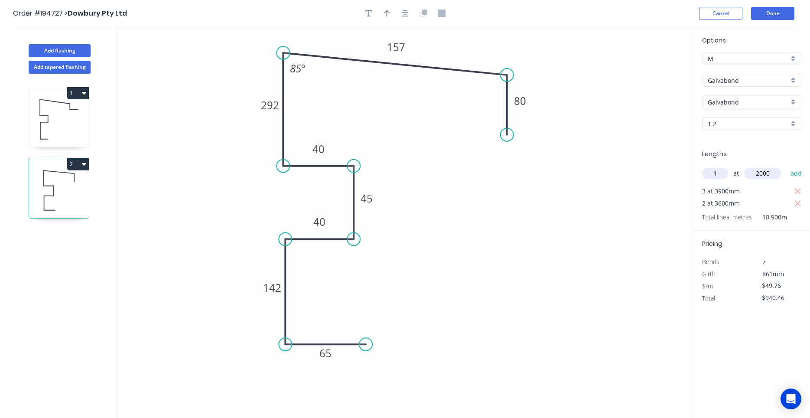
type input "2000"
click at [786, 166] on button "add" at bounding box center [796, 173] width 20 height 15
type input "$1,039.98"
click at [403, 15] on icon "button" at bounding box center [405, 14] width 7 height 8
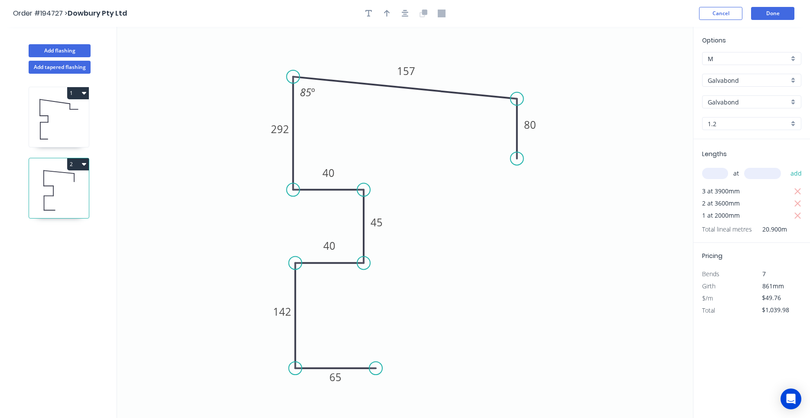
click at [51, 126] on icon at bounding box center [59, 118] width 60 height 55
type input "1.0"
type input "$36.89"
type input "$1,198.93"
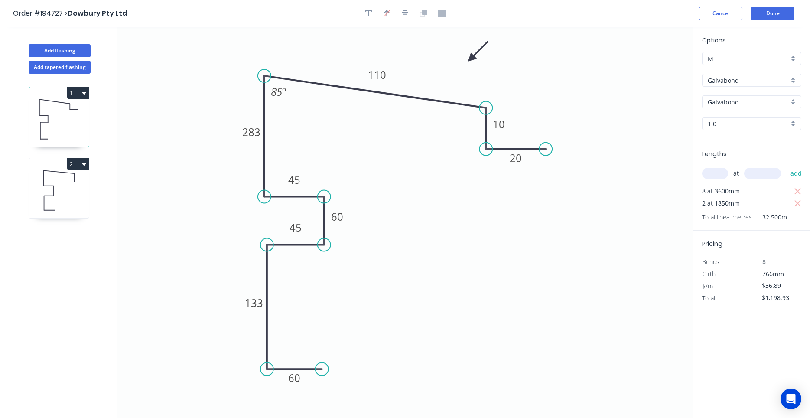
click at [46, 191] on icon at bounding box center [59, 190] width 60 height 55
type input "1.2"
type input "$49.76"
type input "$1,039.98"
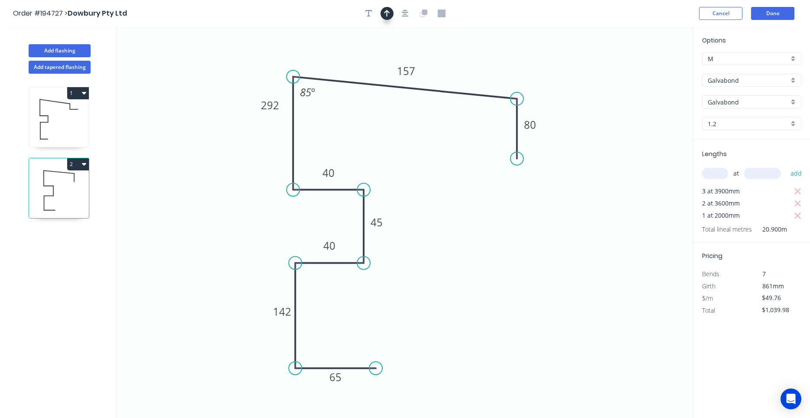
click at [393, 15] on button "button" at bounding box center [387, 13] width 13 height 13
click at [649, 73] on icon "0 65 142 40 45 40 292 157 80 85 º" at bounding box center [405, 222] width 576 height 391
click at [650, 70] on icon at bounding box center [650, 60] width 8 height 28
drag, startPoint x: 650, startPoint y: 70, endPoint x: 518, endPoint y: 69, distance: 131.8
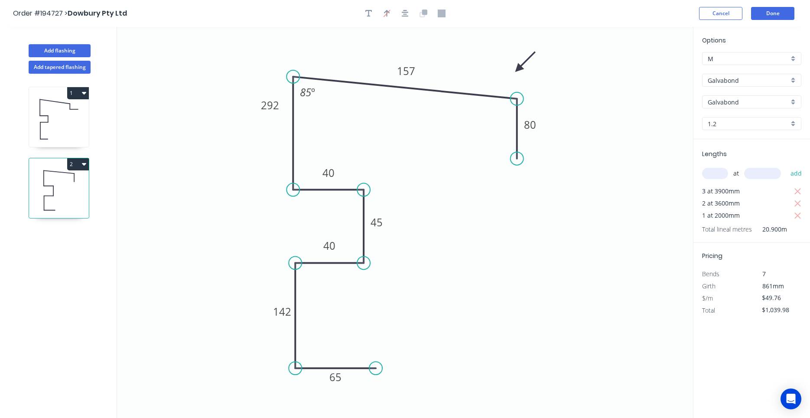
click at [518, 69] on icon at bounding box center [525, 61] width 25 height 25
drag, startPoint x: 518, startPoint y: 69, endPoint x: 514, endPoint y: 64, distance: 6.4
click at [514, 64] on icon at bounding box center [521, 57] width 25 height 25
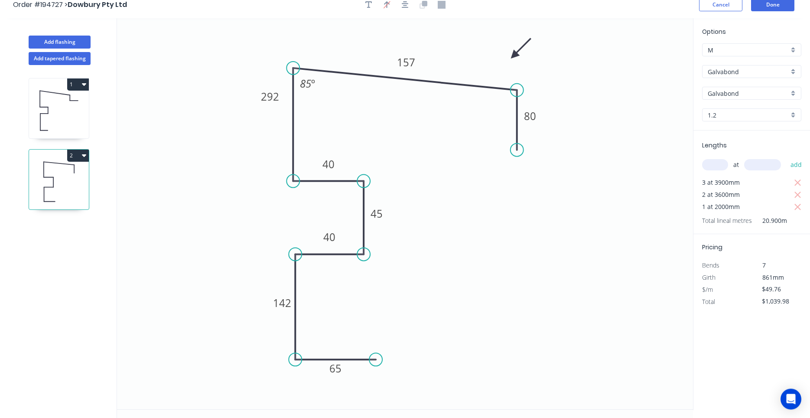
scroll to position [0, 0]
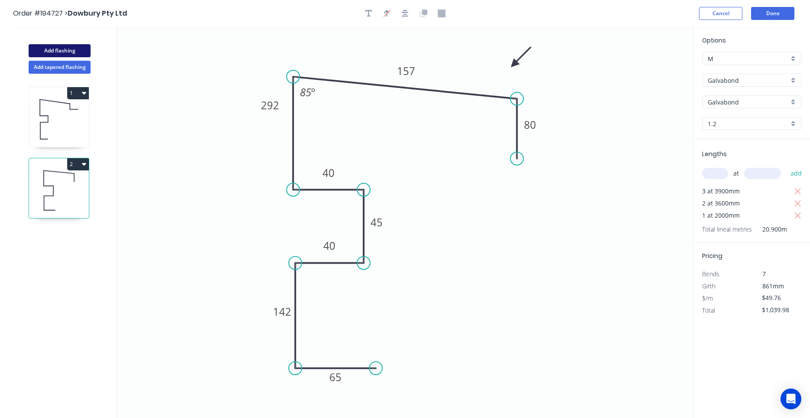
click at [60, 49] on button "Add flashing" at bounding box center [60, 50] width 62 height 13
type input "$0.00"
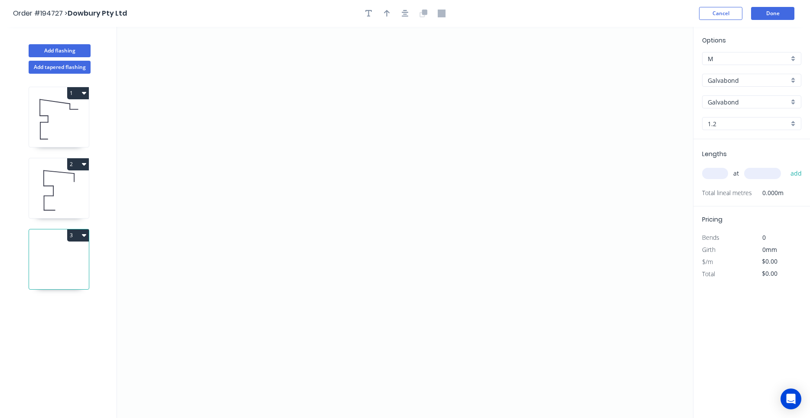
click at [84, 233] on icon "button" at bounding box center [84, 234] width 4 height 7
click at [73, 268] on div "Delete" at bounding box center [47, 274] width 67 height 13
type input "$49.76"
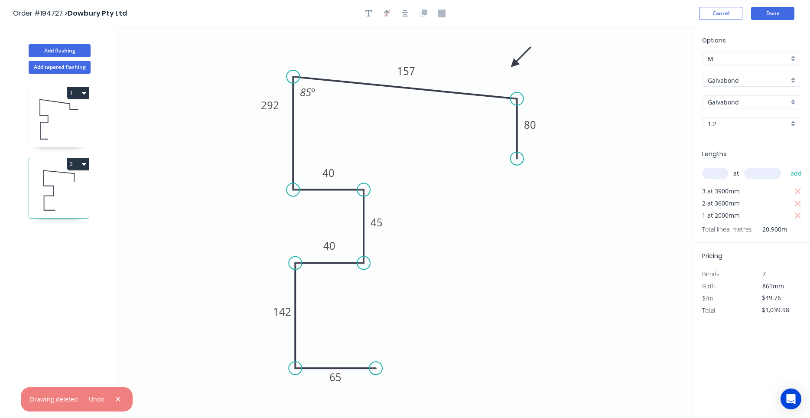
click at [82, 167] on icon "button" at bounding box center [84, 163] width 4 height 7
click at [77, 184] on div "Duplicate" at bounding box center [47, 185] width 67 height 13
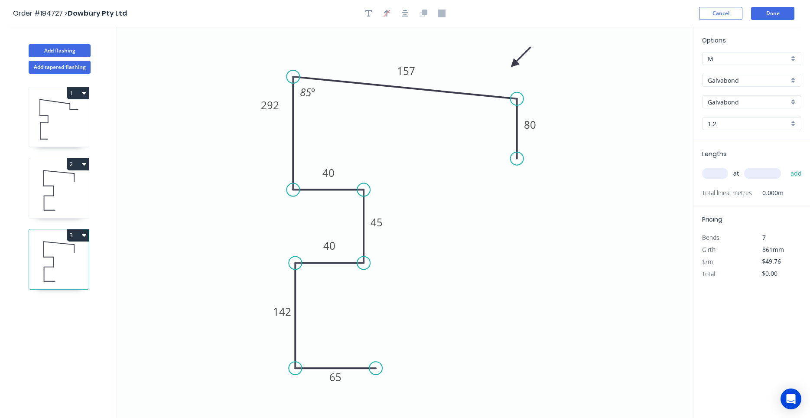
click at [65, 192] on icon at bounding box center [59, 190] width 60 height 55
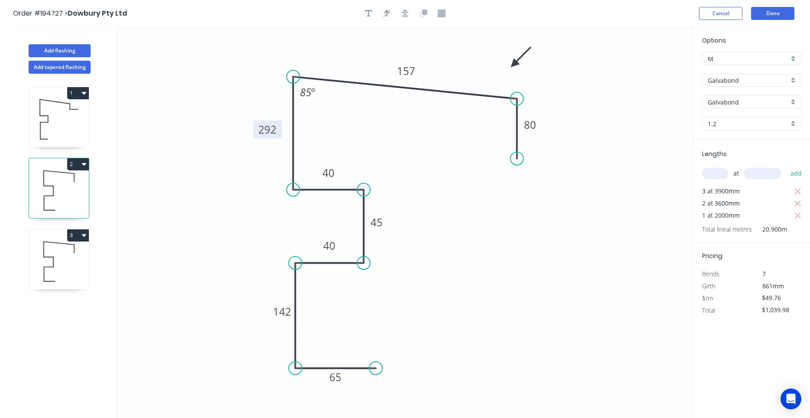
drag, startPoint x: 281, startPoint y: 105, endPoint x: 279, endPoint y: 129, distance: 24.4
click at [279, 129] on rect at bounding box center [267, 130] width 29 height 18
click at [71, 247] on icon at bounding box center [59, 261] width 60 height 55
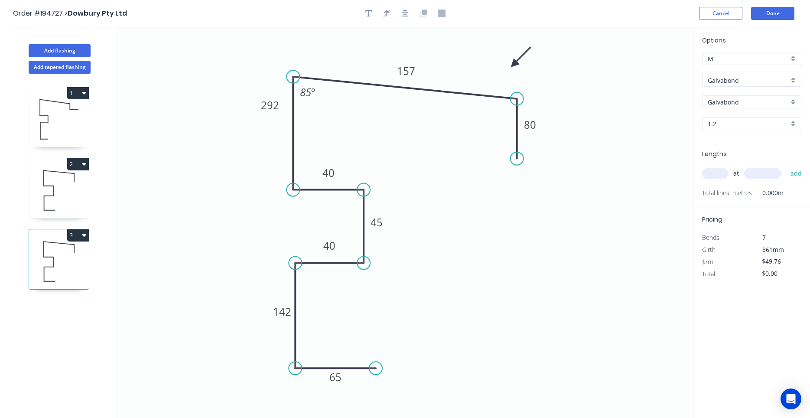
click at [67, 199] on icon at bounding box center [59, 190] width 60 height 55
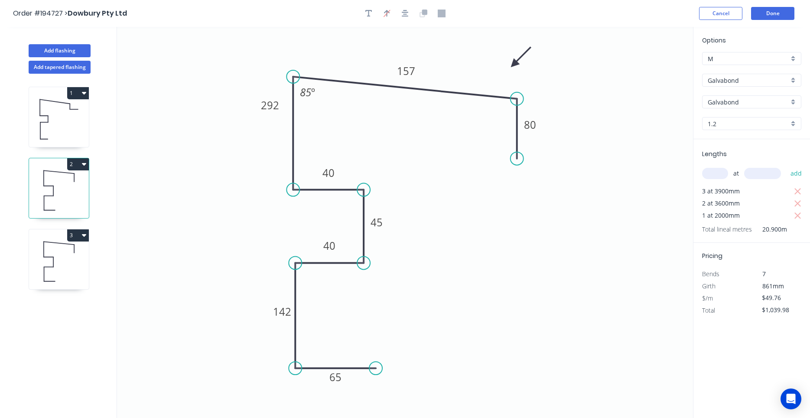
click at [62, 241] on div "3" at bounding box center [59, 235] width 60 height 12
type input "$0.00"
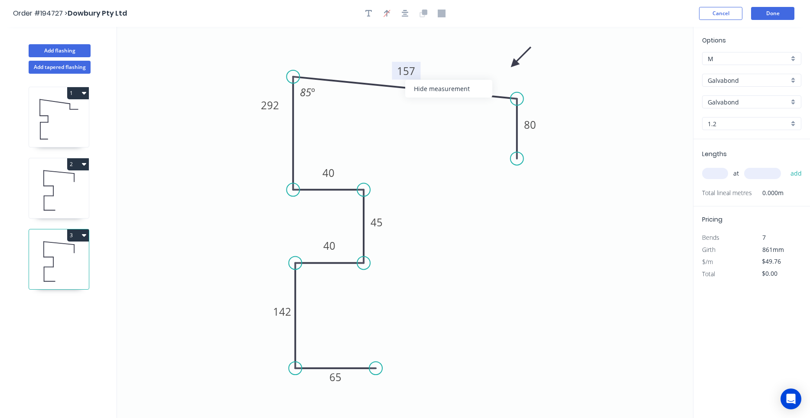
click at [405, 71] on tspan "157" at bounding box center [406, 71] width 18 height 14
type input "$57.87"
click at [724, 177] on input "text" at bounding box center [715, 173] width 26 height 11
type input "1"
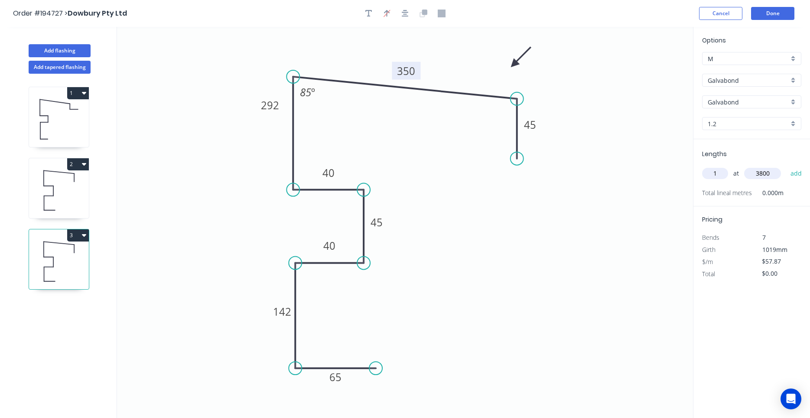
type input "3800"
click at [786, 166] on button "add" at bounding box center [796, 173] width 20 height 15
type input "$219.91"
type input "2"
type input "3600"
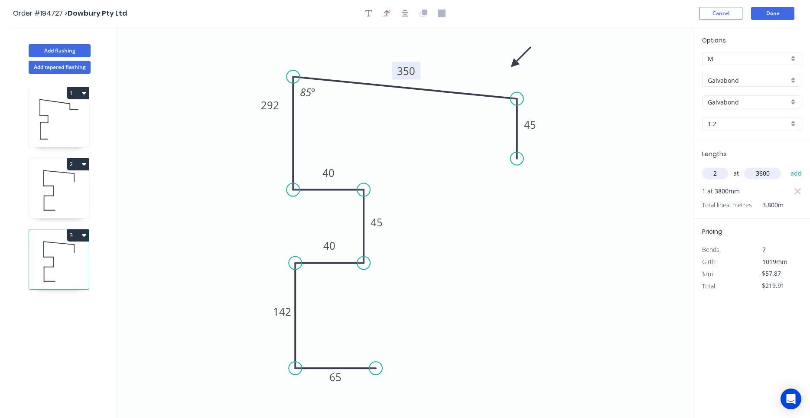
click at [786, 166] on button "add" at bounding box center [796, 173] width 20 height 15
type input "$636.57"
type input "1"
type input "2000"
click at [786, 166] on button "add" at bounding box center [796, 173] width 20 height 15
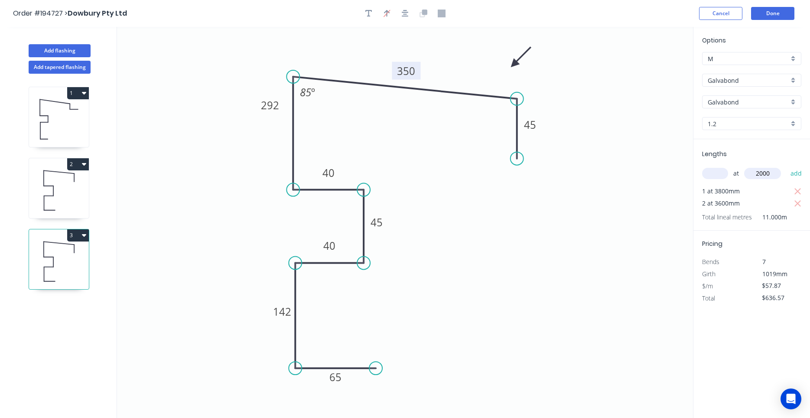
type input "$752.31"
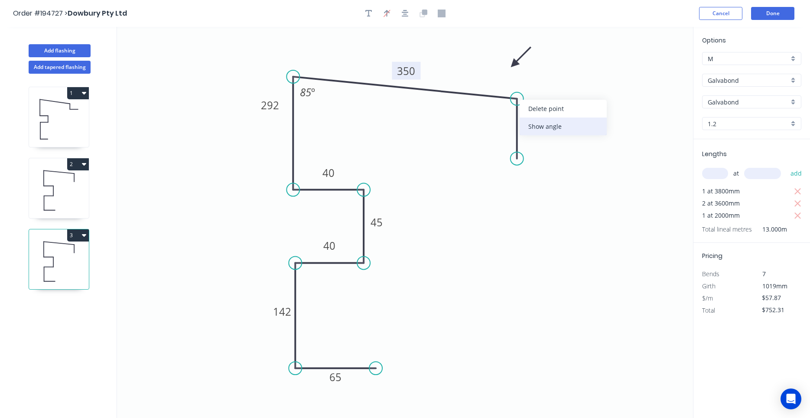
click at [536, 126] on div "Show angle" at bounding box center [563, 126] width 87 height 18
click at [498, 113] on tspan "?" at bounding box center [499, 112] width 5 height 14
click at [497, 108] on tspan "?" at bounding box center [499, 112] width 5 height 14
click at [53, 204] on icon at bounding box center [59, 190] width 60 height 55
type input "$49.76"
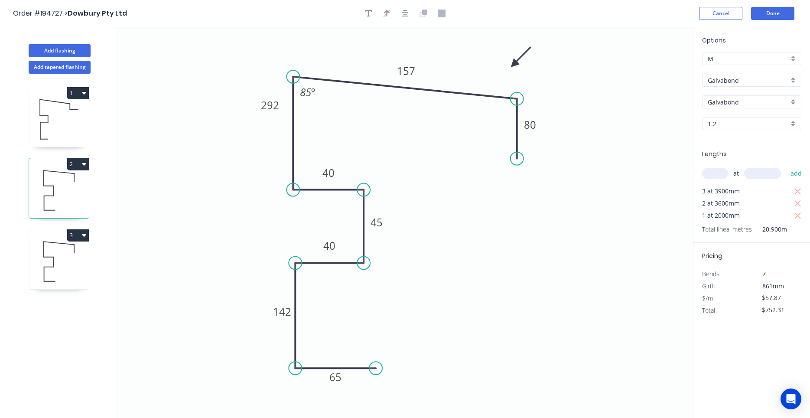
type input "$1,039.98"
click at [41, 258] on icon at bounding box center [59, 261] width 60 height 55
type input "$57.87"
type input "$752.31"
click at [44, 201] on icon at bounding box center [44, 203] width 0 height 14
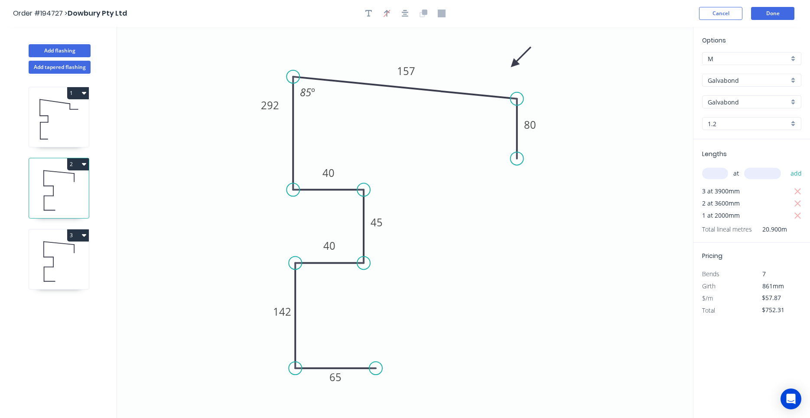
type input "$49.76"
type input "$1,039.98"
click at [202, 281] on icon "0 65 142 40 45 40 292 157 80 85 º" at bounding box center [405, 222] width 576 height 391
click at [89, 263] on div "3" at bounding box center [59, 259] width 61 height 61
type input "$57.87"
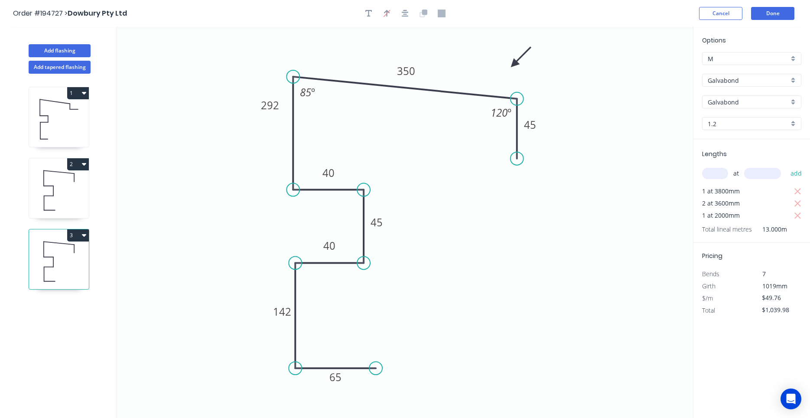
type input "$752.31"
click at [76, 204] on icon at bounding box center [59, 190] width 60 height 55
type input "$49.76"
type input "$1,039.98"
click at [68, 263] on icon at bounding box center [59, 261] width 60 height 55
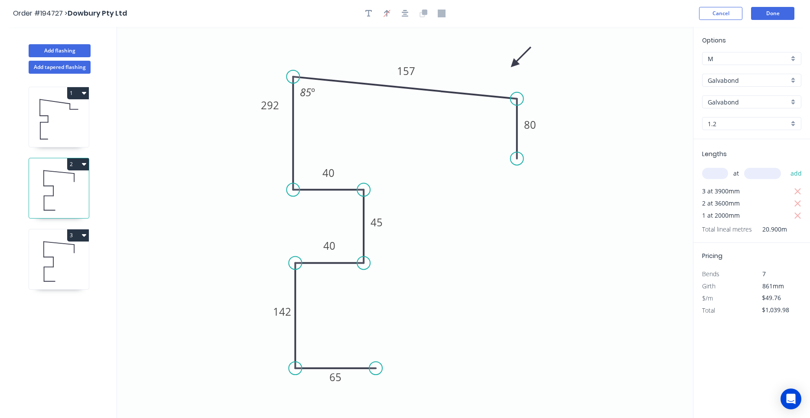
type input "$57.87"
type input "$752.31"
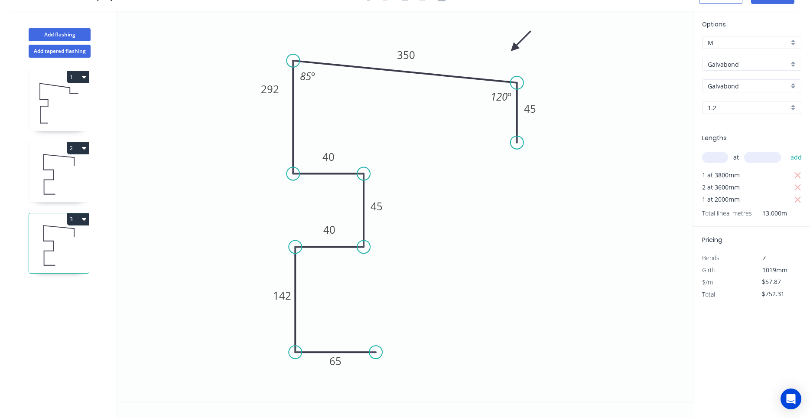
click at [79, 180] on icon at bounding box center [59, 174] width 60 height 55
type input "$49.76"
type input "$1,039.98"
click at [80, 240] on icon at bounding box center [59, 245] width 60 height 55
type input "$57.87"
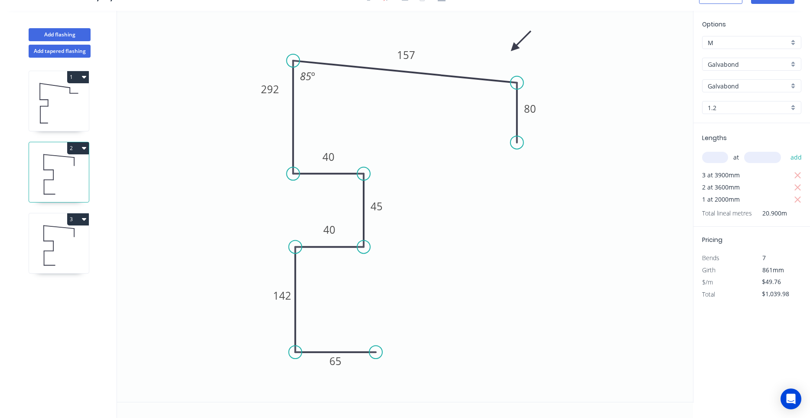
type input "$752.31"
click at [82, 185] on icon at bounding box center [59, 174] width 60 height 55
type input "$49.76"
type input "$1,039.98"
click at [78, 234] on icon at bounding box center [59, 245] width 60 height 55
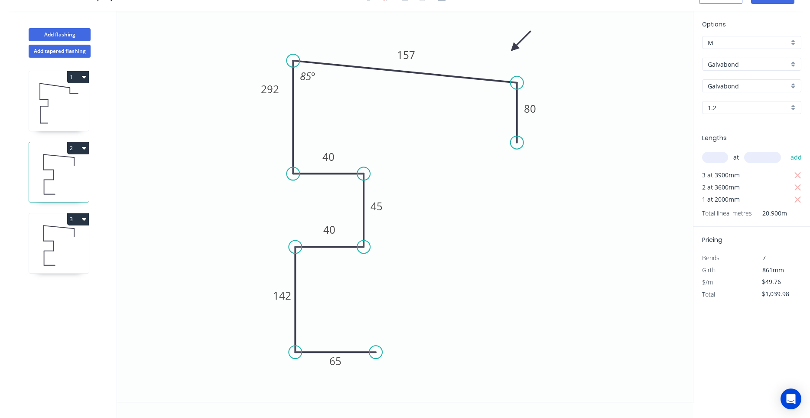
type input "$57.87"
type input "$752.31"
click at [76, 192] on icon at bounding box center [59, 174] width 60 height 55
type input "$49.76"
type input "$1,039.98"
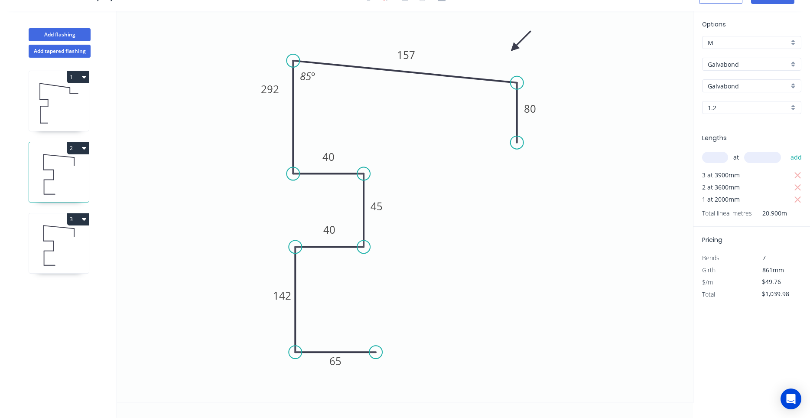
click at [72, 238] on icon at bounding box center [59, 245] width 60 height 55
type input "$57.87"
type input "$752.31"
click at [57, 39] on button "Add flashing" at bounding box center [60, 34] width 62 height 13
type input "$0.00"
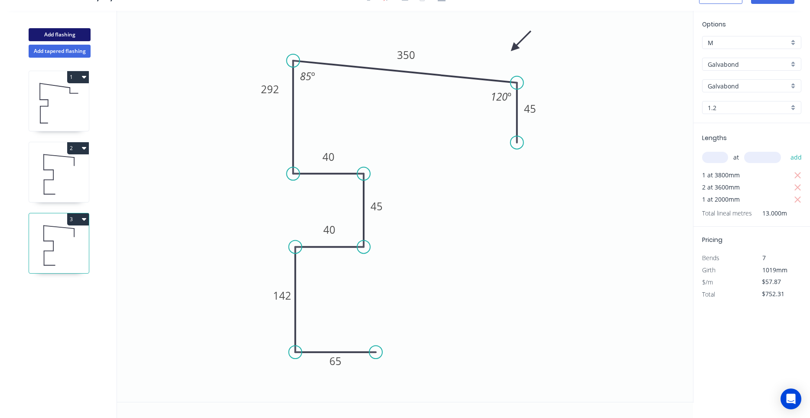
type input "$0.00"
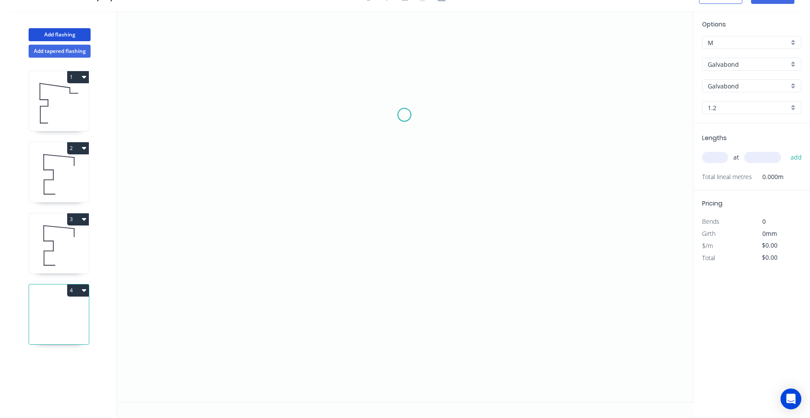
click at [404, 115] on icon "0" at bounding box center [405, 206] width 576 height 391
click at [336, 117] on icon "0" at bounding box center [405, 206] width 576 height 391
click at [345, 285] on icon "0 ?" at bounding box center [405, 206] width 576 height 391
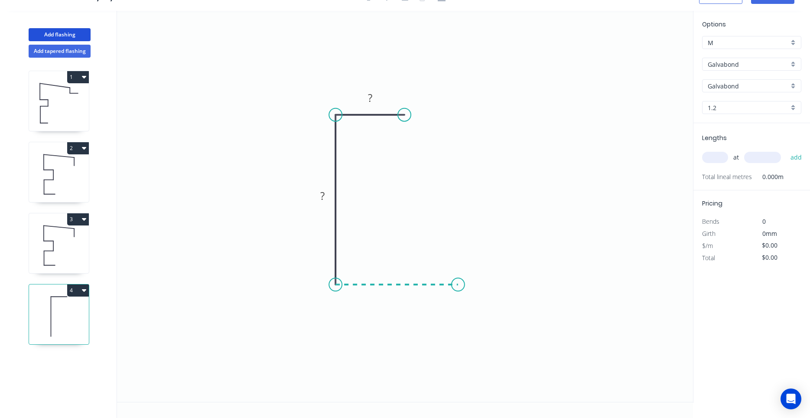
click at [460, 278] on icon "0 ? ?" at bounding box center [405, 206] width 576 height 391
click at [460, 278] on circle at bounding box center [459, 284] width 13 height 13
click at [721, 152] on div "at add" at bounding box center [752, 157] width 101 height 15
click at [721, 157] on input "text" at bounding box center [715, 157] width 26 height 11
type input "32"
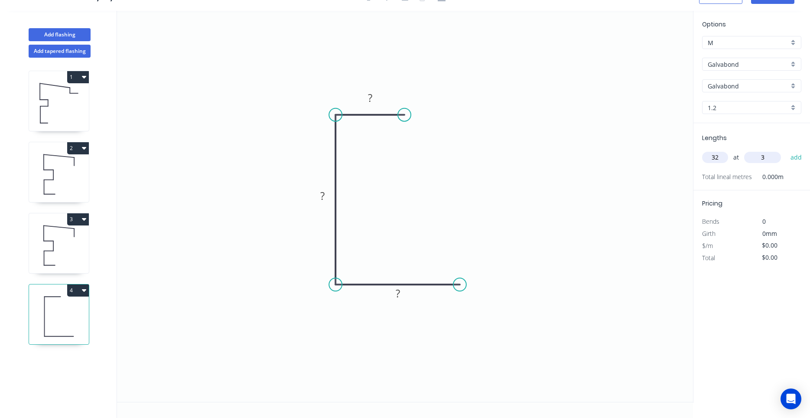
type input "3"
drag, startPoint x: 723, startPoint y: 156, endPoint x: 680, endPoint y: 157, distance: 43.4
click at [702, 157] on input "32" at bounding box center [715, 157] width 26 height 11
click at [786, 150] on button "add" at bounding box center [796, 157] width 20 height 15
click at [378, 99] on rect at bounding box center [370, 98] width 17 height 12
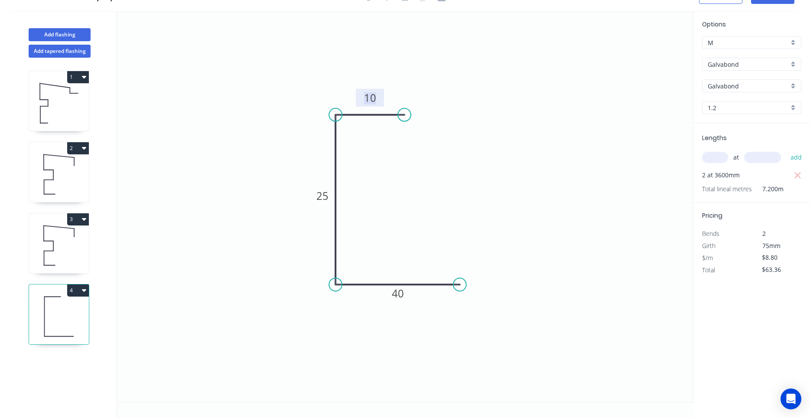
click at [739, 109] on input "1.2" at bounding box center [748, 107] width 81 height 9
click at [734, 127] on div "0.55" at bounding box center [752, 124] width 98 height 15
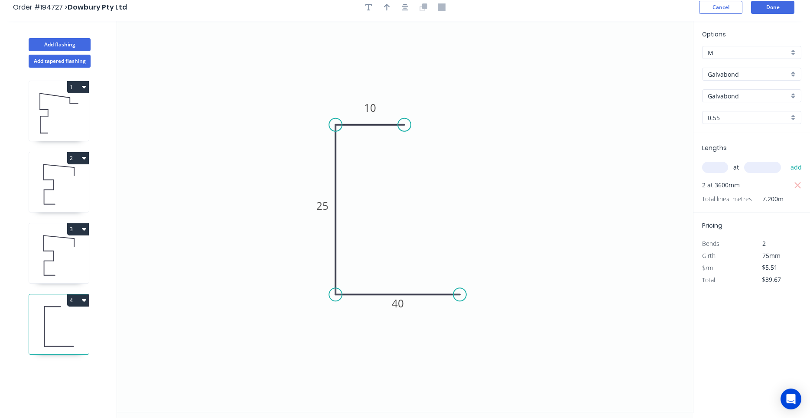
scroll to position [0, 0]
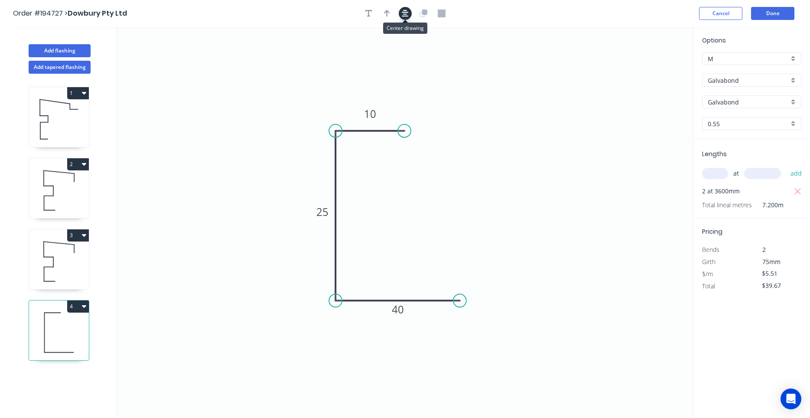
click at [411, 11] on button "button" at bounding box center [405, 13] width 13 height 13
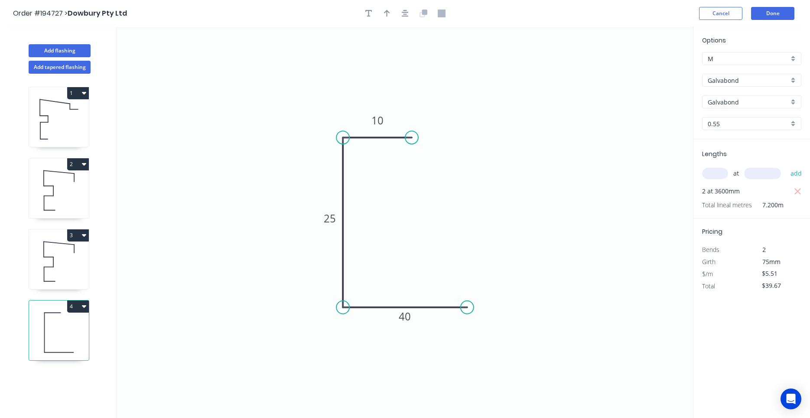
click at [394, 11] on div at bounding box center [405, 13] width 91 height 13
click at [385, 15] on icon "button" at bounding box center [387, 14] width 6 height 8
drag, startPoint x: 650, startPoint y: 68, endPoint x: 276, endPoint y: 251, distance: 416.5
click at [276, 251] on icon at bounding box center [278, 239] width 8 height 28
drag, startPoint x: 276, startPoint y: 251, endPoint x: 295, endPoint y: 279, distance: 33.4
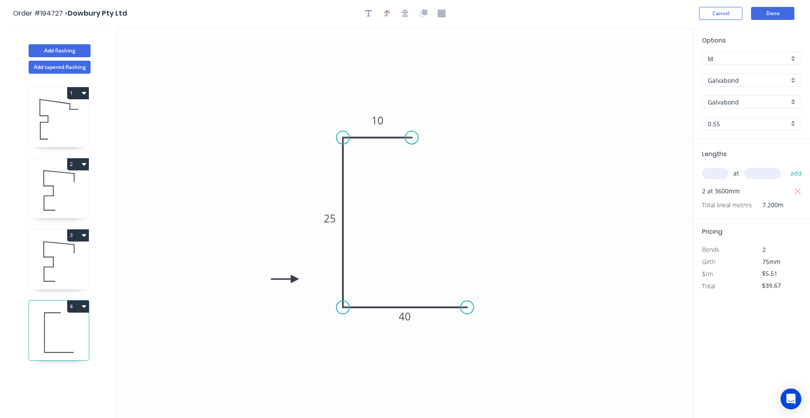
click at [295, 279] on icon at bounding box center [285, 279] width 28 height 8
click at [72, 51] on button "Add flashing" at bounding box center [60, 50] width 62 height 13
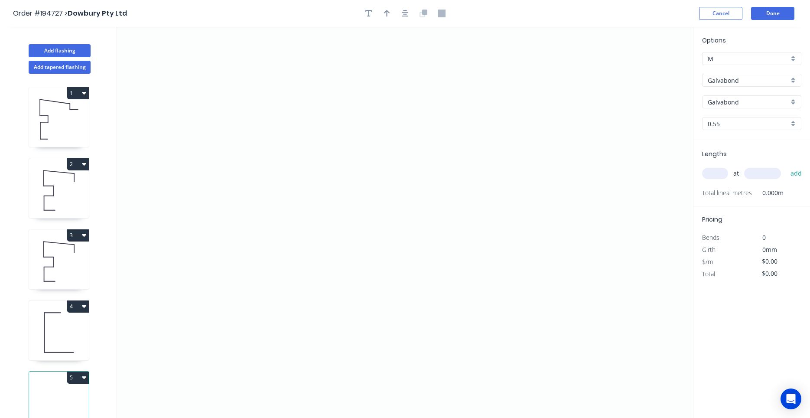
click at [771, 21] on header "Order #194727 > Dowbury Pty Ltd Cancel Done" at bounding box center [405, 13] width 810 height 27
click at [773, 15] on button "Done" at bounding box center [772, 13] width 43 height 13
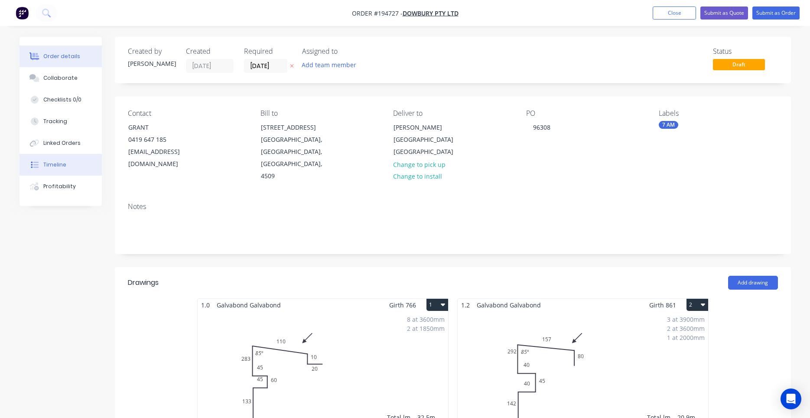
click at [79, 162] on button "Timeline" at bounding box center [61, 165] width 82 height 22
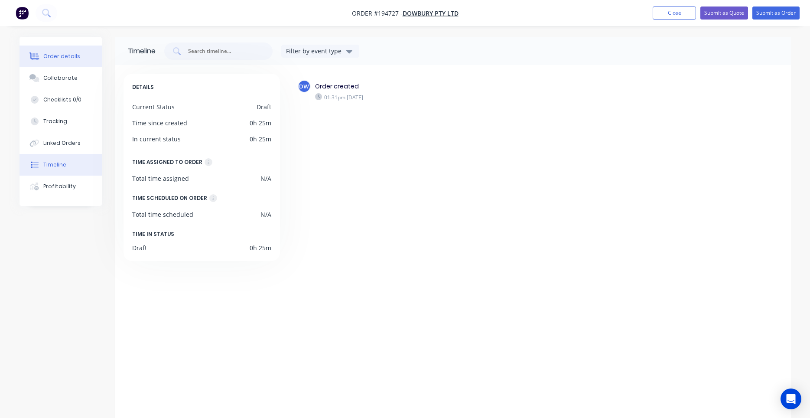
click at [81, 58] on button "Order details" at bounding box center [61, 57] width 82 height 22
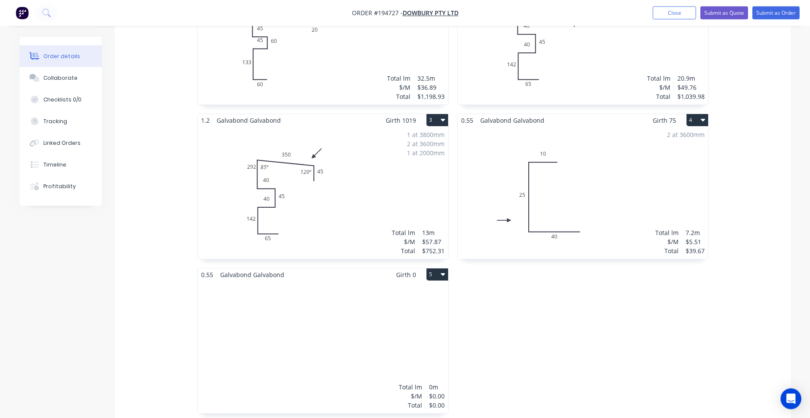
scroll to position [368, 0]
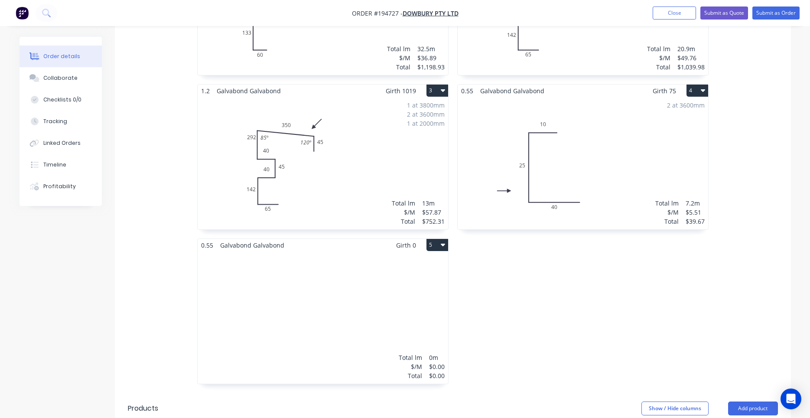
click at [371, 274] on div "Total lm $/M Total 0m $0.00 $0.00" at bounding box center [323, 317] width 251 height 132
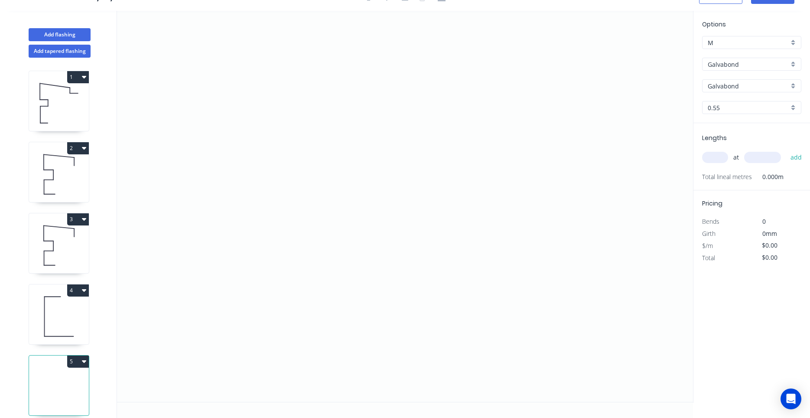
scroll to position [16, 0]
click at [81, 361] on button "5" at bounding box center [78, 361] width 22 height 12
click at [76, 396] on button "Delete" at bounding box center [48, 399] width 82 height 17
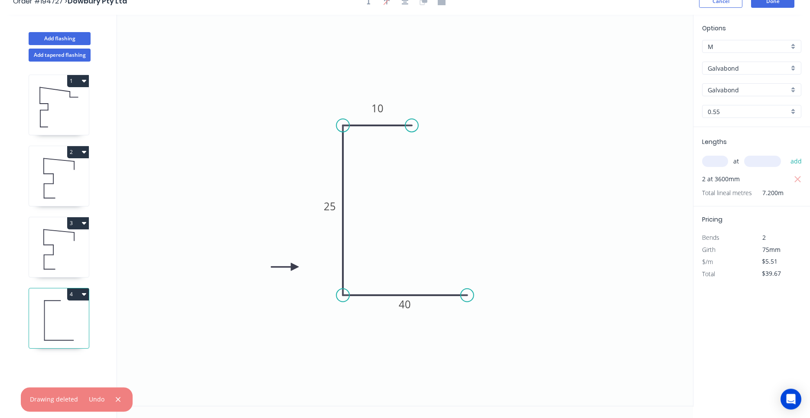
scroll to position [0, 0]
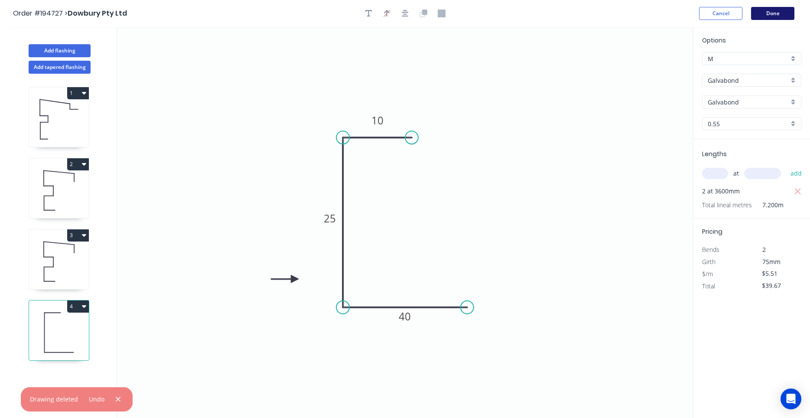
click at [758, 13] on button "Done" at bounding box center [772, 13] width 43 height 13
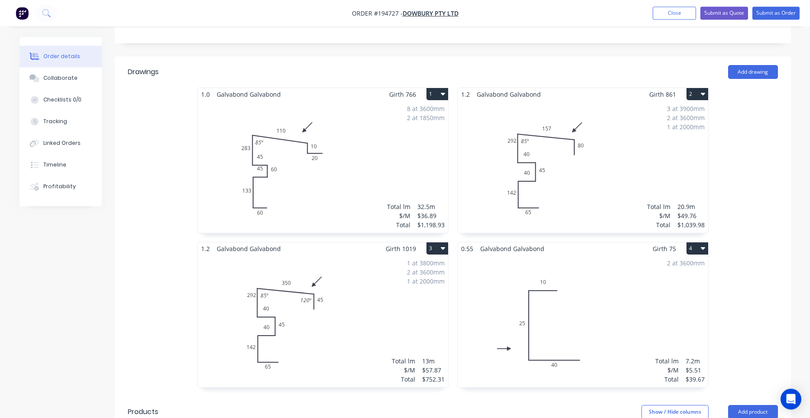
scroll to position [147, 0]
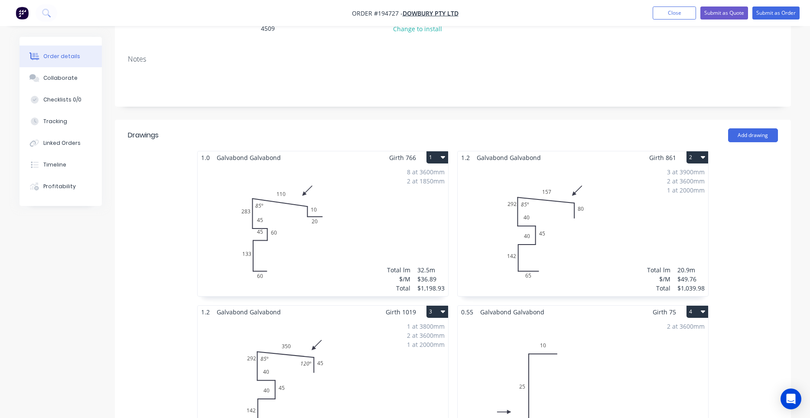
click at [528, 225] on div "3 at 3900mm 2 at 3600mm 1 at 2000mm Total lm $/M Total 20.9m $49.76 $1,039.98" at bounding box center [583, 230] width 251 height 132
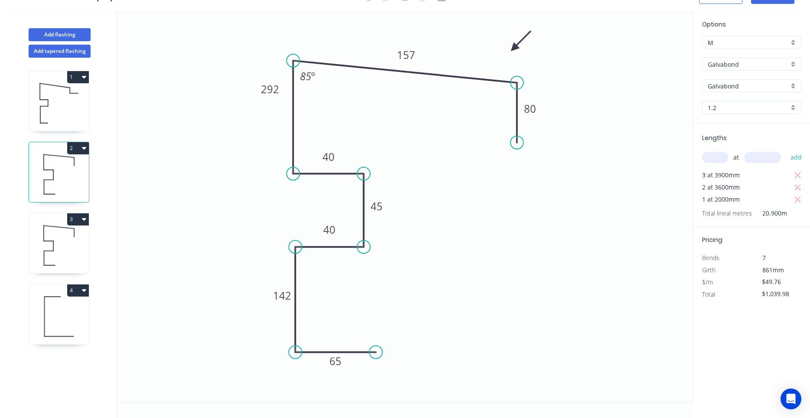
scroll to position [16, 0]
click at [82, 147] on icon "button" at bounding box center [84, 147] width 4 height 7
click at [423, 182] on icon "0 65 142 40 45 40 292 157 80 85 º" at bounding box center [405, 206] width 576 height 391
click at [81, 237] on icon at bounding box center [59, 245] width 60 height 55
drag, startPoint x: 81, startPoint y: 237, endPoint x: 97, endPoint y: 239, distance: 15.8
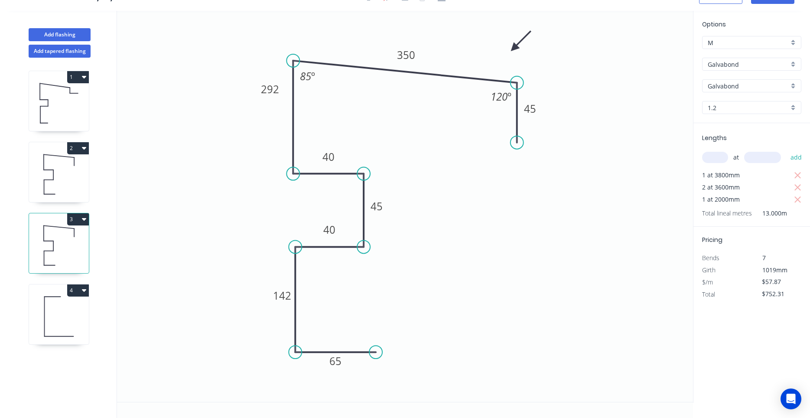
click at [81, 186] on icon at bounding box center [59, 174] width 60 height 55
click at [81, 252] on icon at bounding box center [59, 245] width 60 height 55
click at [67, 187] on icon at bounding box center [59, 174] width 60 height 55
click at [71, 238] on icon at bounding box center [59, 245] width 60 height 55
click at [63, 186] on icon at bounding box center [59, 174] width 60 height 55
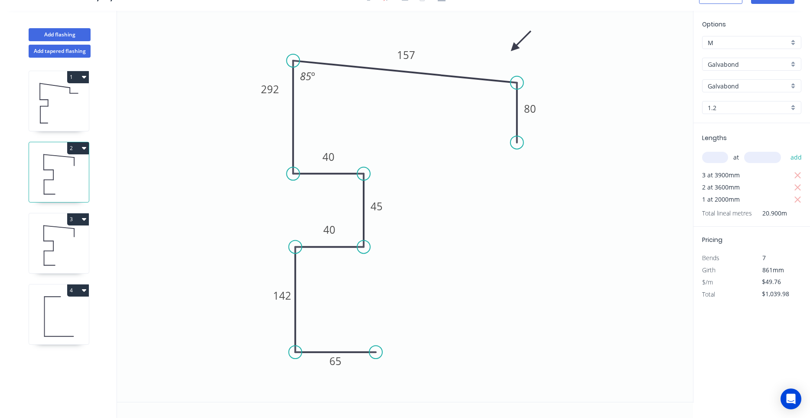
click at [57, 238] on icon at bounding box center [59, 245] width 60 height 55
click at [55, 197] on icon at bounding box center [59, 174] width 60 height 55
click at [53, 243] on icon at bounding box center [59, 245] width 60 height 55
click at [63, 193] on icon at bounding box center [59, 174] width 60 height 55
click at [60, 241] on icon at bounding box center [59, 245] width 60 height 55
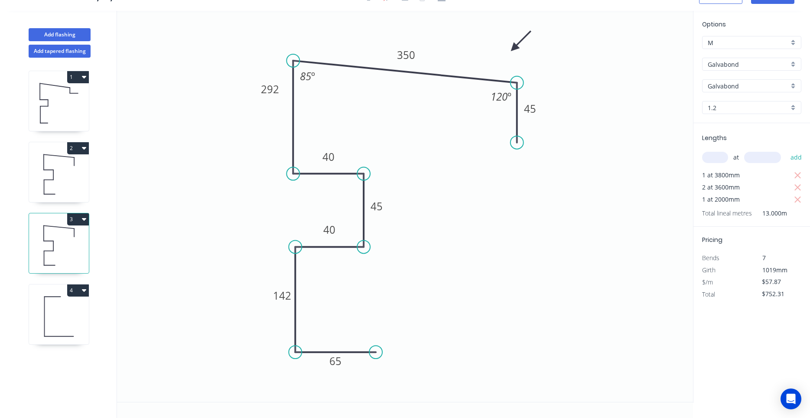
click at [56, 306] on icon at bounding box center [59, 316] width 60 height 55
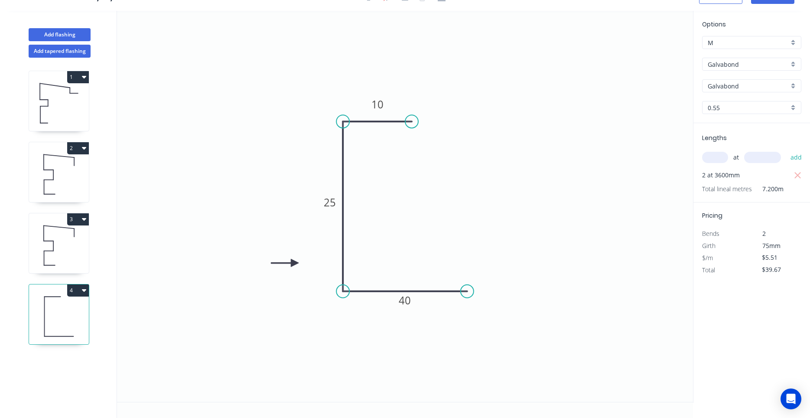
click at [72, 264] on icon at bounding box center [59, 245] width 60 height 55
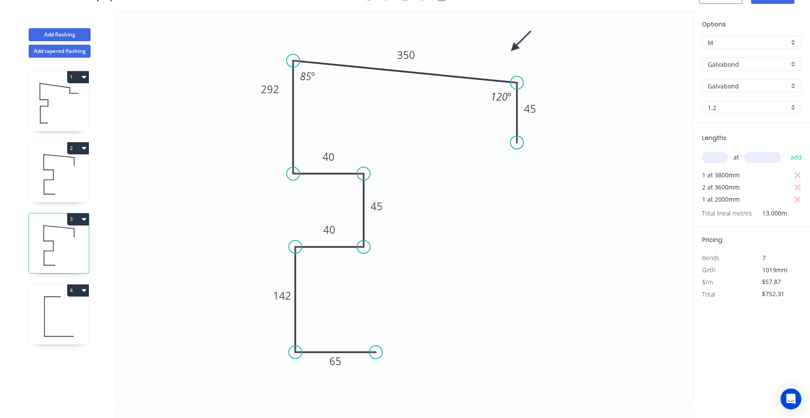
click at [62, 189] on icon at bounding box center [59, 174] width 60 height 55
click at [73, 248] on icon at bounding box center [59, 245] width 60 height 55
click at [64, 309] on icon at bounding box center [59, 316] width 60 height 55
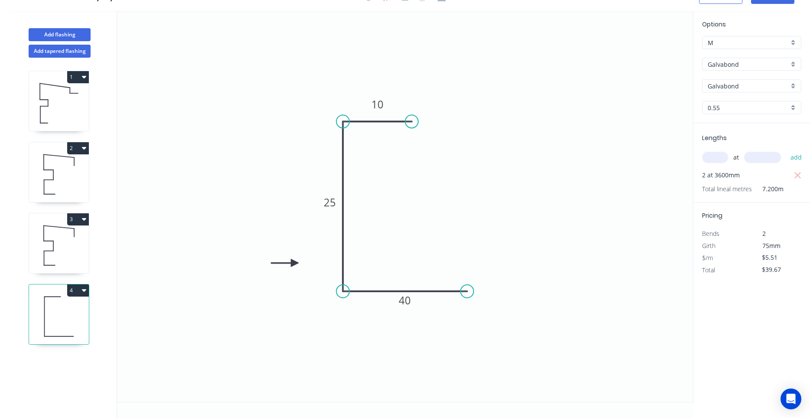
click at [75, 247] on icon at bounding box center [59, 245] width 60 height 55
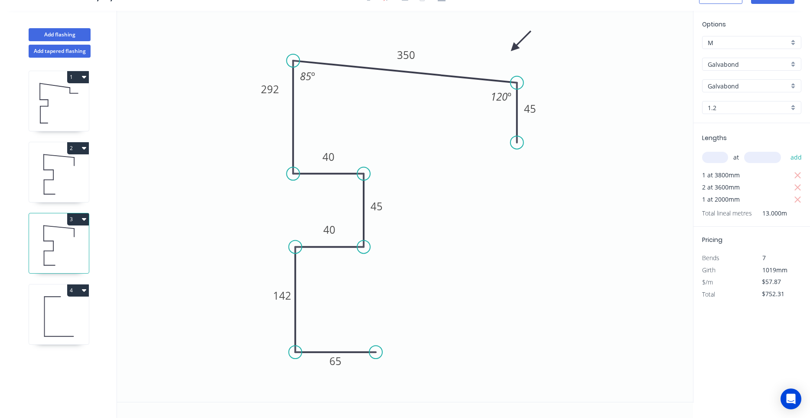
click at [53, 177] on icon at bounding box center [53, 175] width 0 height 10
click at [104, 172] on div "1 2 3 4" at bounding box center [60, 238] width 114 height 360
click at [75, 238] on icon at bounding box center [59, 245] width 60 height 55
click at [63, 158] on icon at bounding box center [59, 174] width 60 height 55
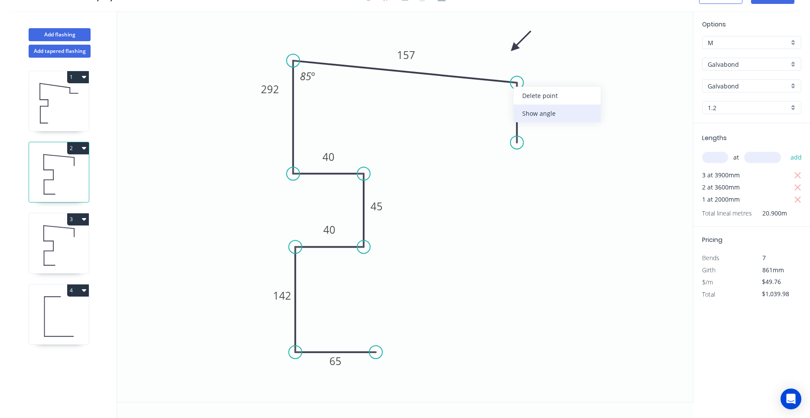
click at [528, 108] on div "Show angle" at bounding box center [557, 113] width 87 height 18
click at [504, 97] on tspan "º" at bounding box center [503, 96] width 4 height 14
click at [568, 127] on icon "0 65 142 40 45 40 292 157 80 95 º 85 º" at bounding box center [405, 206] width 576 height 391
click at [66, 238] on icon at bounding box center [59, 245] width 60 height 55
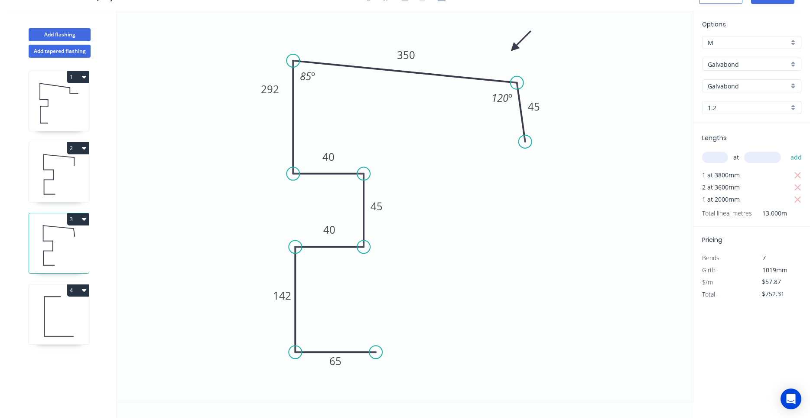
drag, startPoint x: 516, startPoint y: 140, endPoint x: 525, endPoint y: 142, distance: 9.2
click at [525, 142] on circle at bounding box center [525, 141] width 13 height 13
click at [46, 177] on icon at bounding box center [59, 174] width 60 height 55
click at [87, 148] on button "2" at bounding box center [78, 148] width 22 height 12
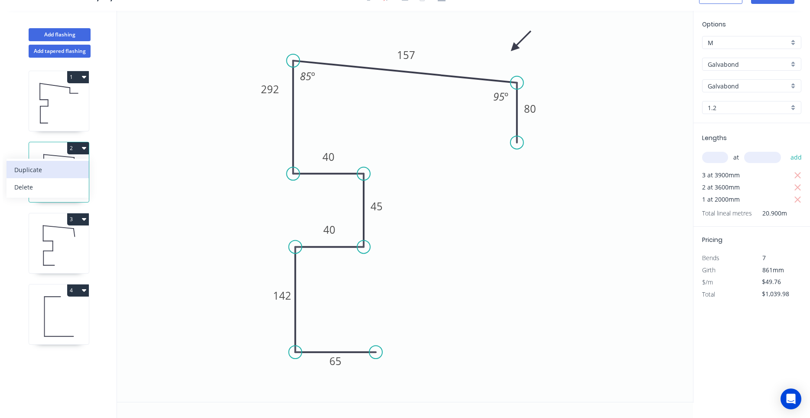
click at [82, 170] on button "Duplicate" at bounding box center [48, 169] width 82 height 17
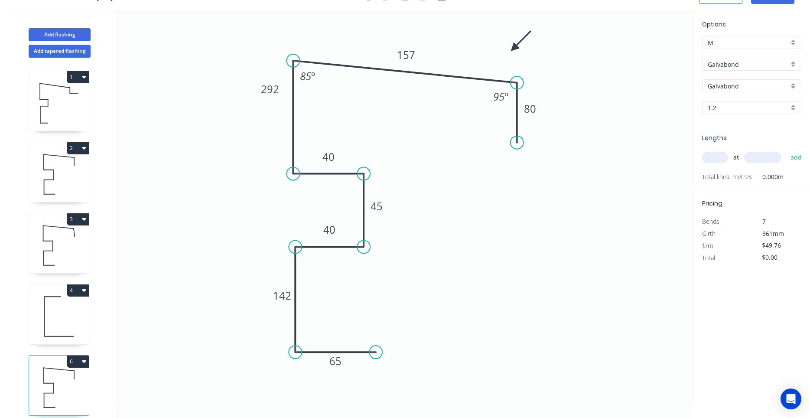
click at [754, 109] on input "1.2" at bounding box center [748, 107] width 81 height 9
click at [740, 126] on div "0.55" at bounding box center [752, 124] width 98 height 15
click at [404, 57] on tspan "157" at bounding box center [406, 55] width 18 height 14
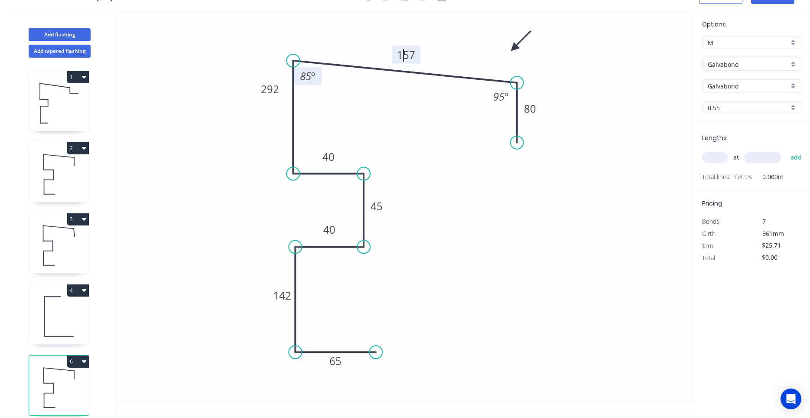
click at [306, 78] on tspan "85" at bounding box center [305, 76] width 11 height 14
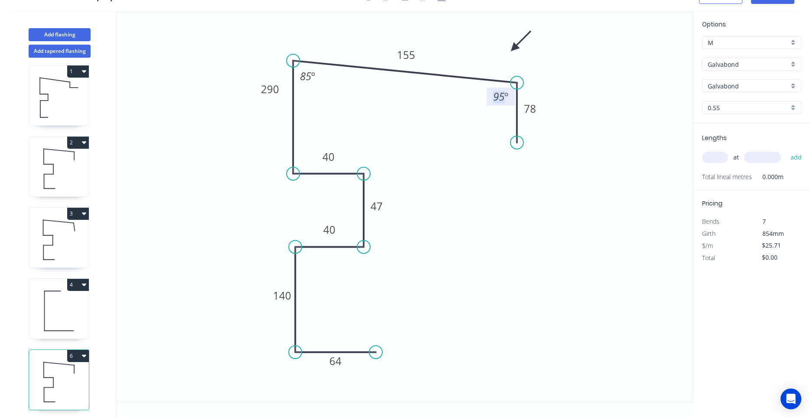
scroll to position [8, 0]
click at [73, 251] on icon at bounding box center [59, 236] width 60 height 55
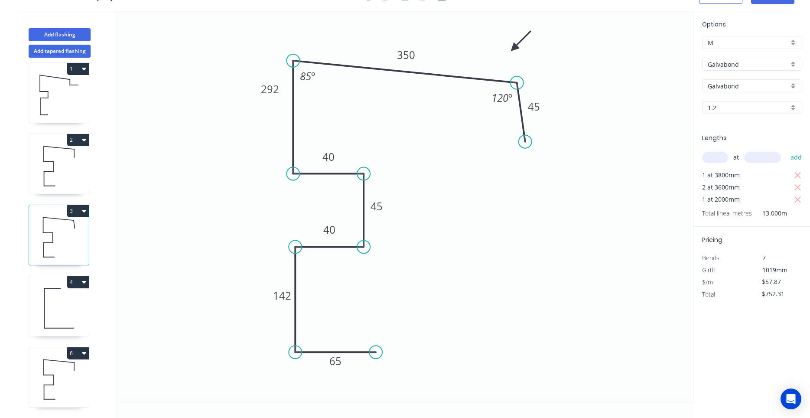
click at [69, 376] on icon at bounding box center [59, 379] width 60 height 55
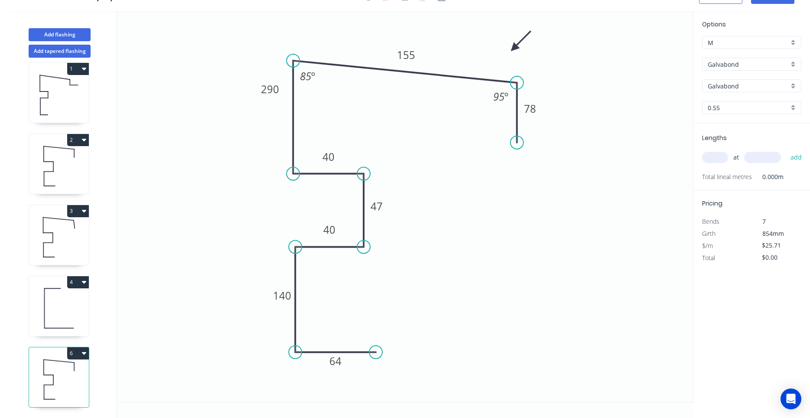
click at [66, 247] on icon at bounding box center [59, 236] width 60 height 55
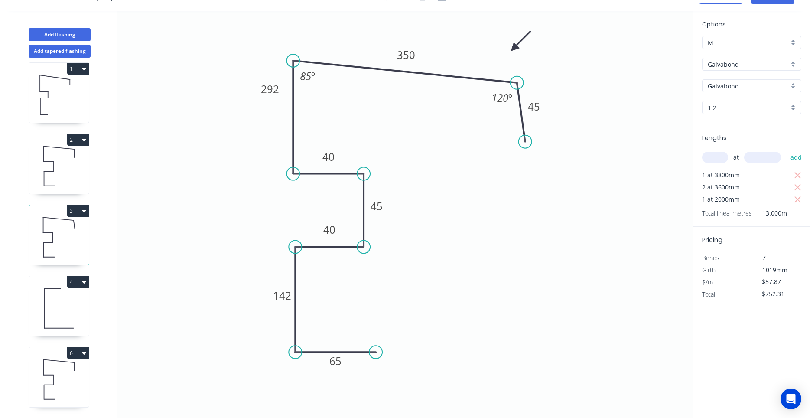
click at [84, 211] on icon "button" at bounding box center [84, 211] width 4 height 3
click at [81, 226] on button "Duplicate" at bounding box center [48, 232] width 82 height 17
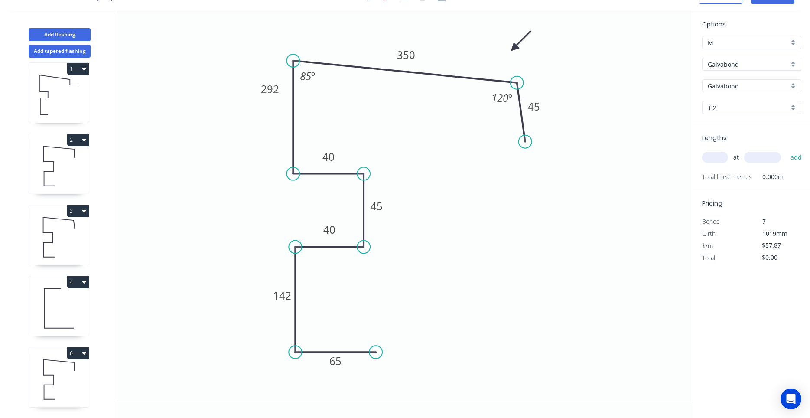
scroll to position [79, 0]
click at [77, 381] on icon at bounding box center [59, 379] width 60 height 55
click at [772, 114] on div "Options M M Galvabond Galvabond Z-600 Galvabond Galvabond Galvabond 1.2 1.2" at bounding box center [752, 72] width 117 height 104
click at [773, 113] on div "1.2" at bounding box center [751, 107] width 99 height 13
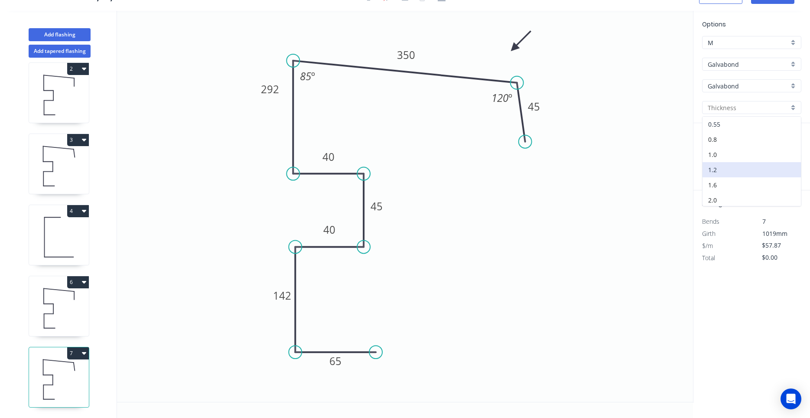
click at [756, 125] on div "0.55" at bounding box center [752, 124] width 98 height 15
click at [406, 56] on tspan "350" at bounding box center [406, 55] width 18 height 14
click at [77, 318] on icon at bounding box center [59, 307] width 60 height 55
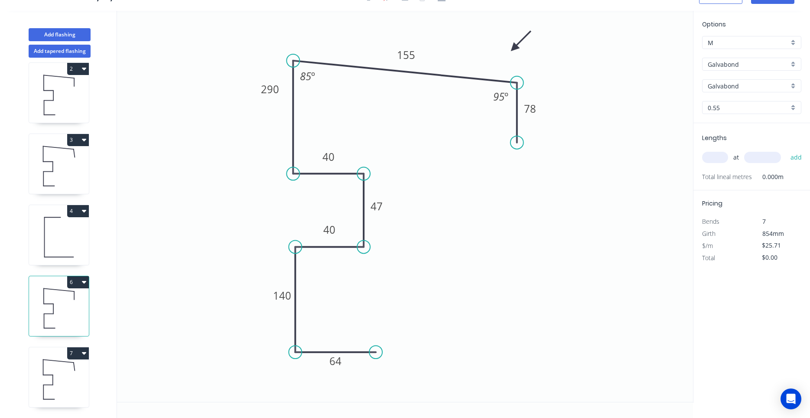
click at [714, 158] on input "text" at bounding box center [715, 157] width 26 height 11
click at [786, 150] on button "add" at bounding box center [796, 157] width 20 height 15
click at [59, 104] on icon at bounding box center [59, 94] width 60 height 55
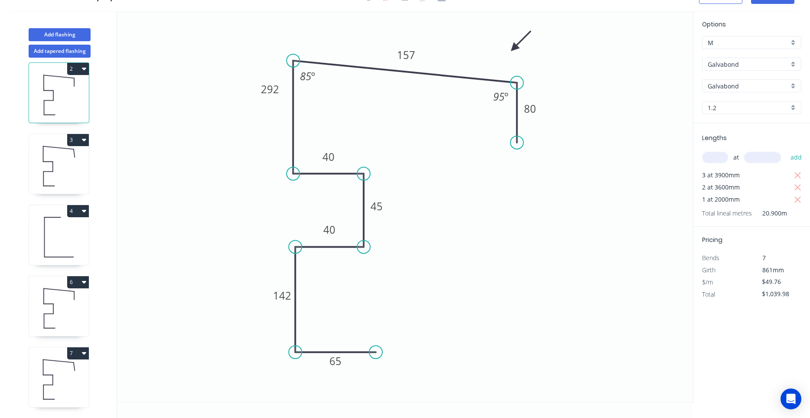
click at [59, 389] on icon at bounding box center [59, 379] width 60 height 55
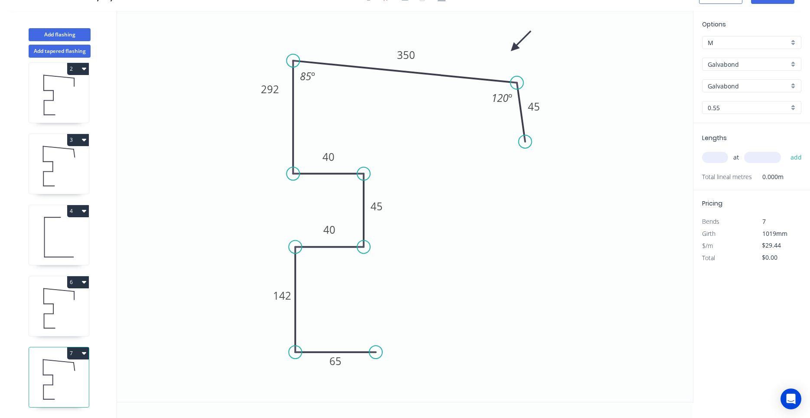
click at [82, 311] on icon at bounding box center [59, 307] width 60 height 55
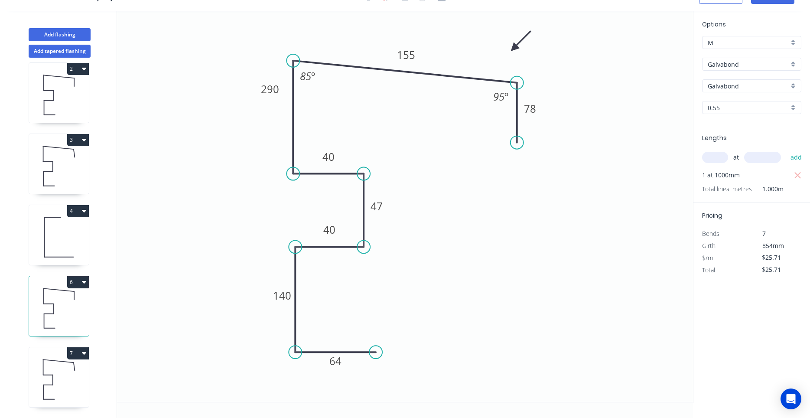
click at [59, 372] on icon at bounding box center [59, 379] width 60 height 55
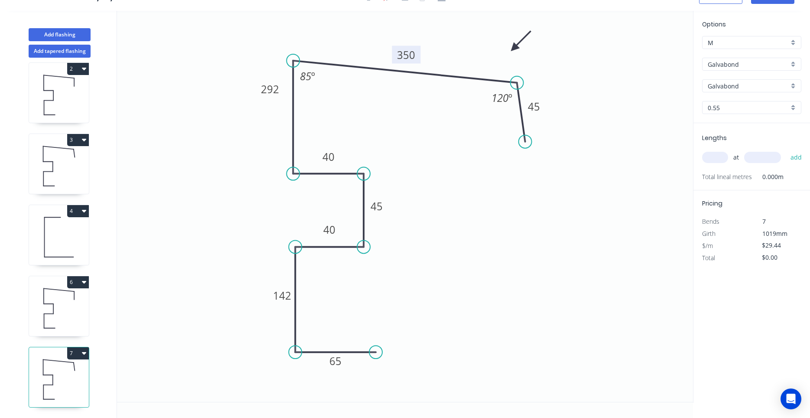
click at [414, 59] on tspan "350" at bounding box center [406, 55] width 18 height 14
click at [73, 233] on icon at bounding box center [59, 236] width 60 height 55
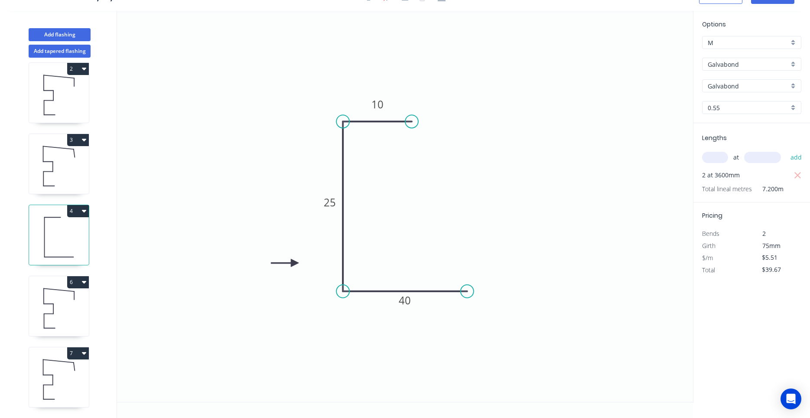
drag, startPoint x: 88, startPoint y: 372, endPoint x: 80, endPoint y: 375, distance: 8.0
click at [80, 375] on icon at bounding box center [59, 379] width 60 height 55
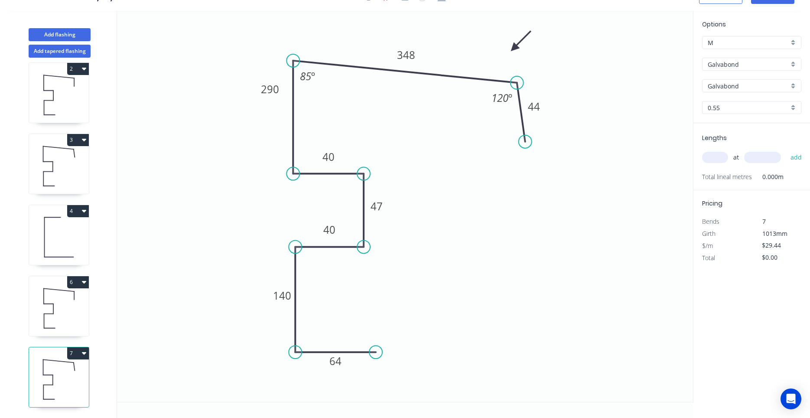
click at [720, 160] on input "text" at bounding box center [715, 157] width 26 height 11
click at [786, 150] on button "add" at bounding box center [796, 157] width 20 height 15
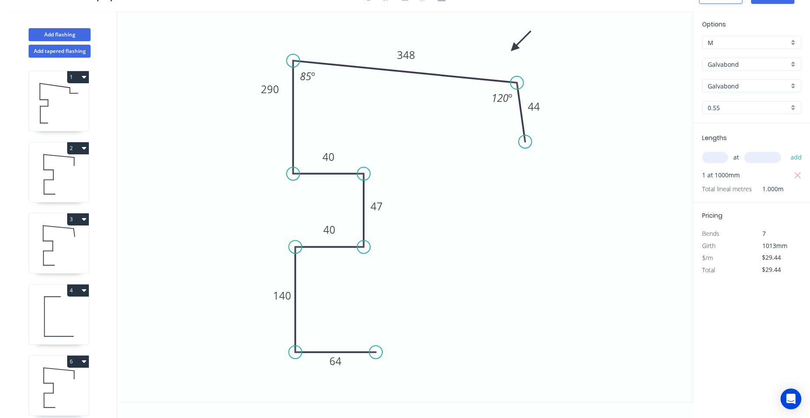
scroll to position [0, 0]
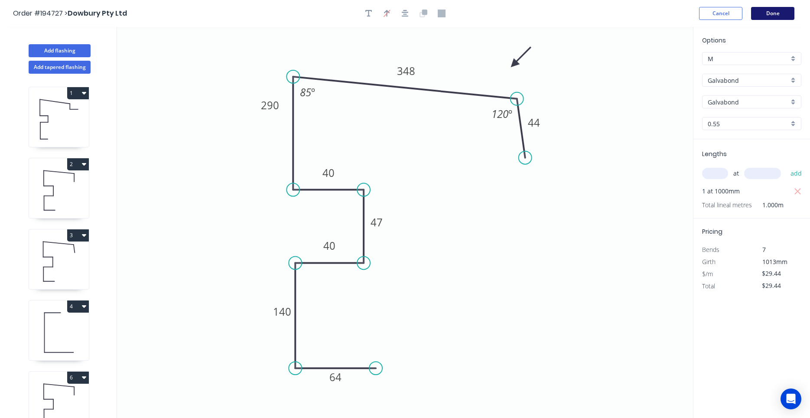
click at [773, 10] on button "Done" at bounding box center [772, 13] width 43 height 13
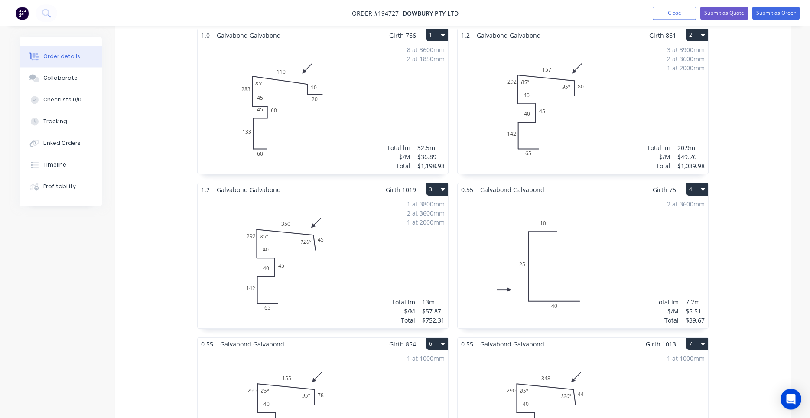
scroll to position [295, 0]
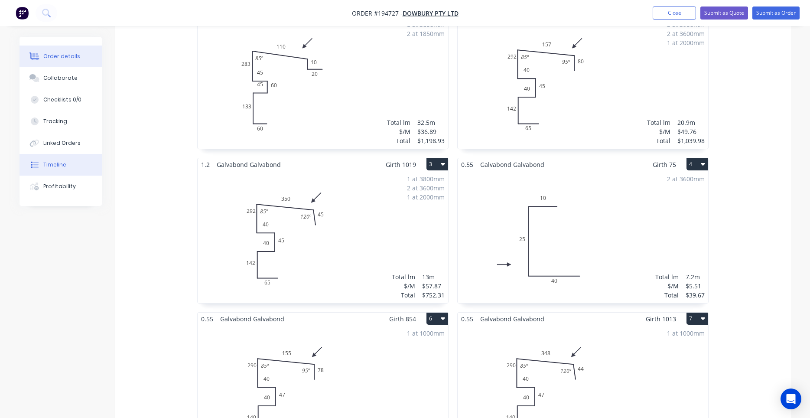
click at [75, 170] on button "Timeline" at bounding box center [61, 165] width 82 height 22
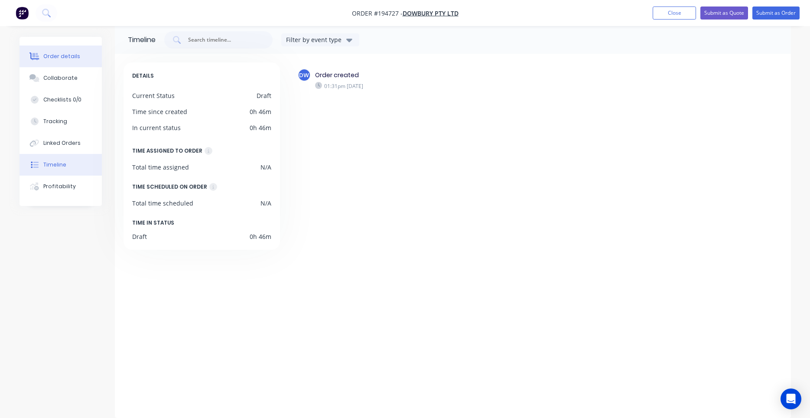
click at [72, 51] on button "Order details" at bounding box center [61, 57] width 82 height 22
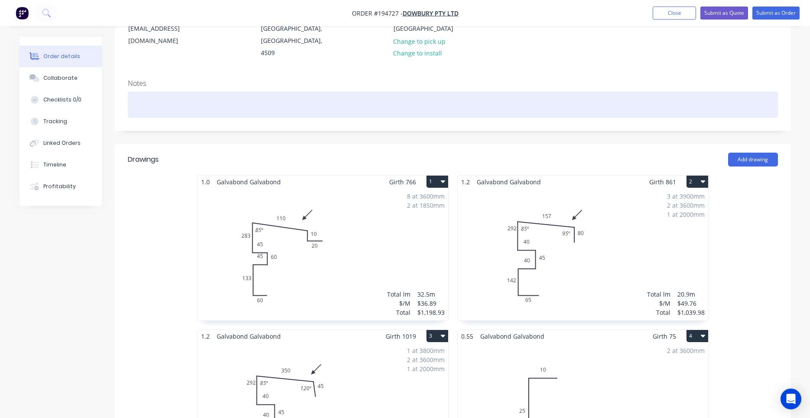
scroll to position [147, 0]
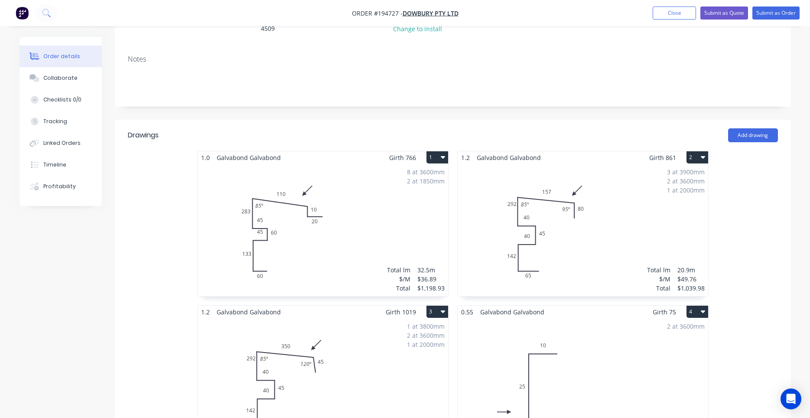
click at [346, 230] on div "8 at 3600mm 2 at 1850mm Total lm $/M Total 32.5m $36.89 $1,198.93" at bounding box center [323, 230] width 251 height 132
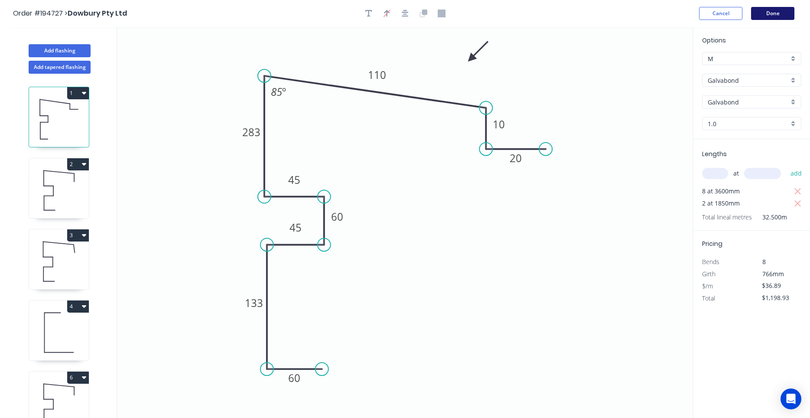
click at [785, 15] on button "Done" at bounding box center [772, 13] width 43 height 13
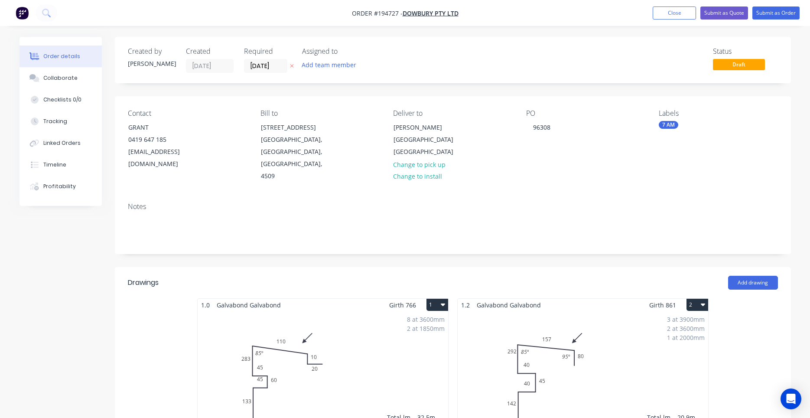
click at [320, 328] on div "8 at 3600mm 2 at 1850mm Total lm $/M Total 32.5m $36.89 $1,198.93" at bounding box center [323, 377] width 251 height 132
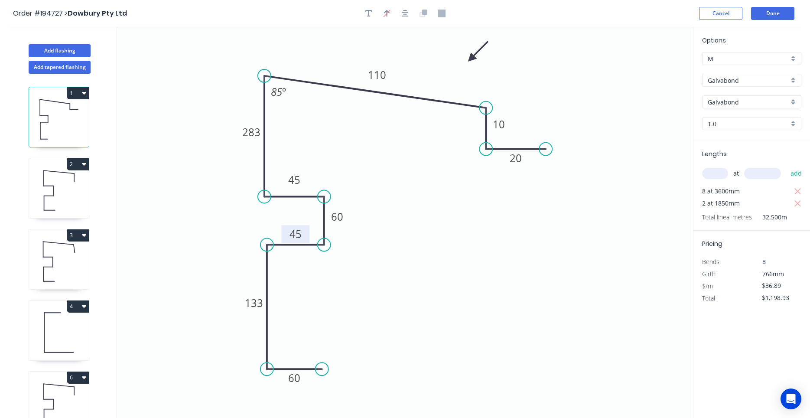
drag, startPoint x: 306, startPoint y: 231, endPoint x: 306, endPoint y: 238, distance: 6.9
click at [306, 238] on rect at bounding box center [295, 234] width 28 height 18
click at [784, 7] on button "Done" at bounding box center [772, 13] width 43 height 13
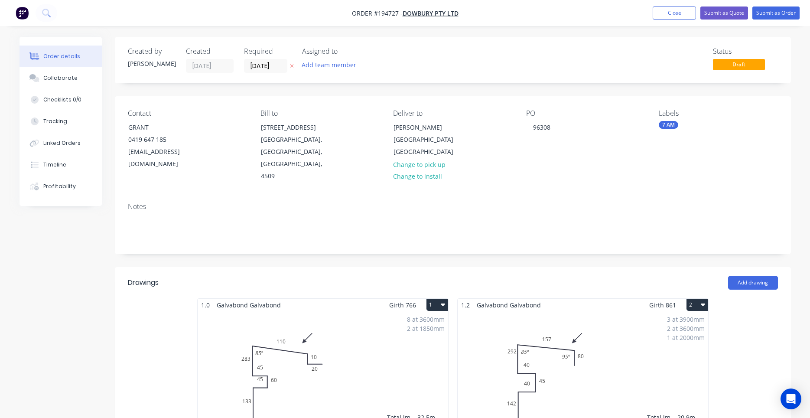
click at [276, 326] on div "8 at 3600mm 2 at 1850mm Total lm $/M Total 32.5m $36.89 $1,198.93" at bounding box center [323, 377] width 251 height 132
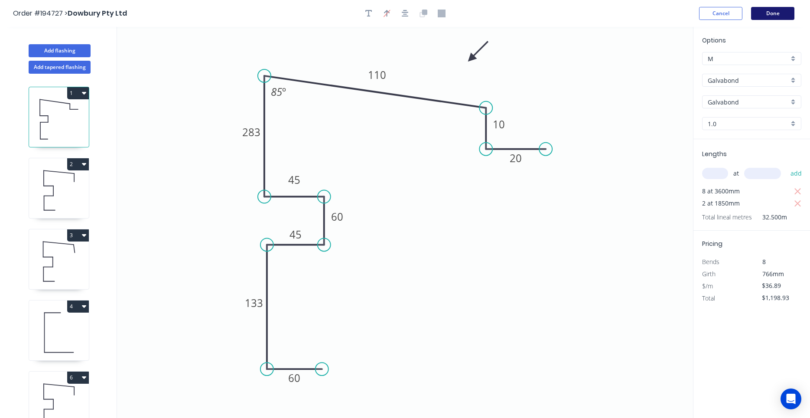
click at [768, 18] on button "Done" at bounding box center [772, 13] width 43 height 13
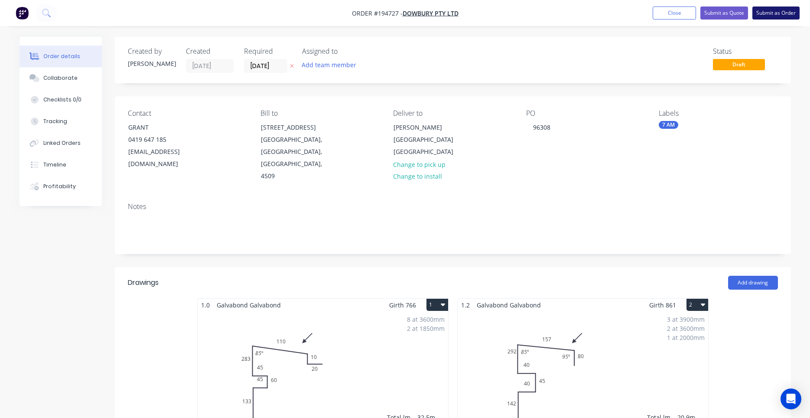
click at [767, 17] on button "Submit as Order" at bounding box center [776, 13] width 47 height 13
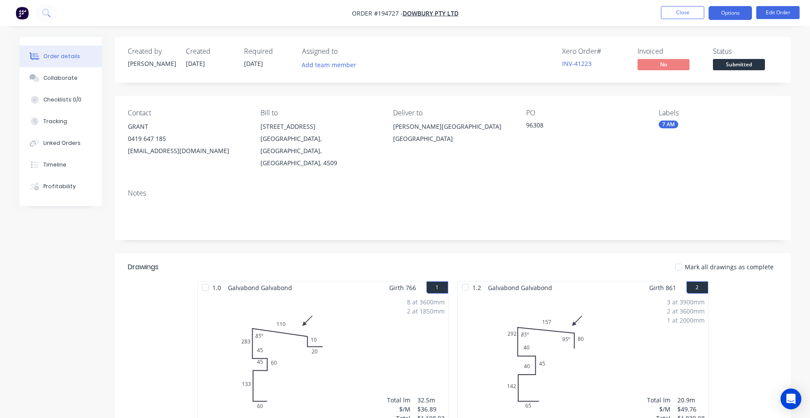
click at [740, 17] on button "Options" at bounding box center [730, 13] width 43 height 14
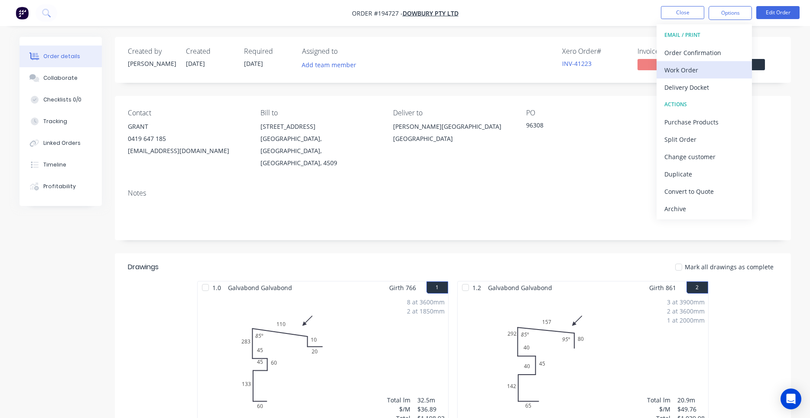
click at [701, 66] on div "Work Order" at bounding box center [705, 70] width 80 height 13
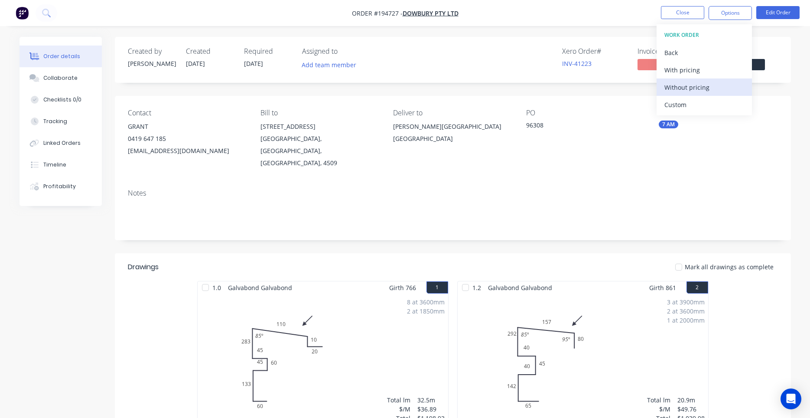
click at [685, 85] on div "Without pricing" at bounding box center [705, 87] width 80 height 13
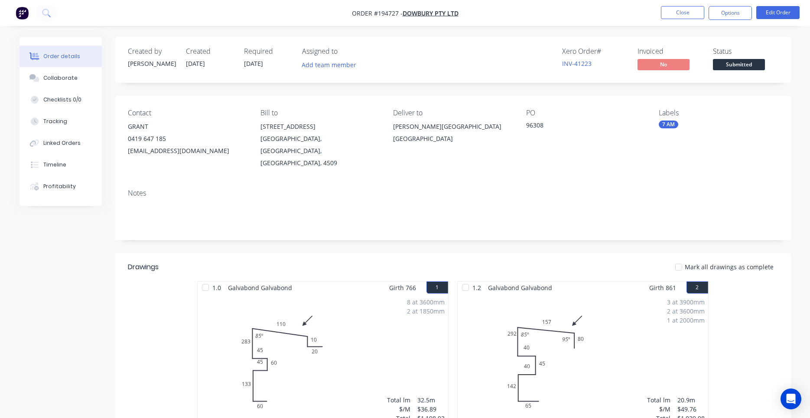
click at [564, 262] on div "Mark all drawings as complete" at bounding box center [522, 267] width 512 height 10
click at [49, 163] on div "Timeline" at bounding box center [54, 165] width 23 height 8
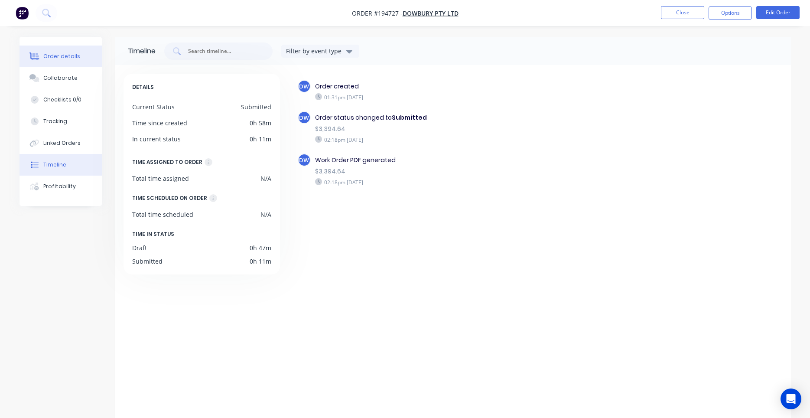
click at [76, 59] on div "Order details" at bounding box center [61, 56] width 37 height 8
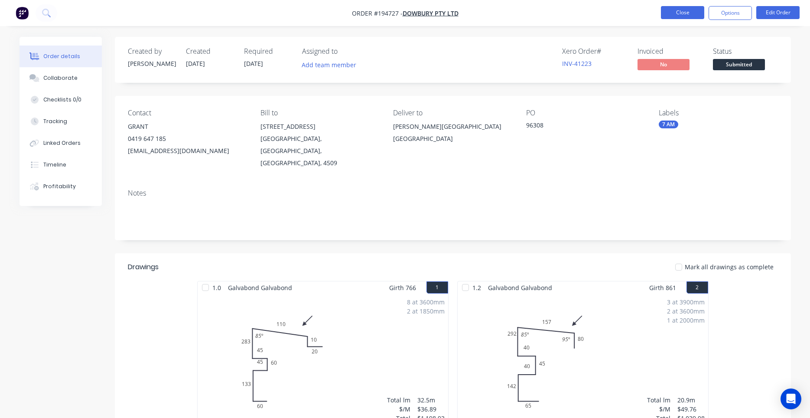
click at [688, 16] on button "Close" at bounding box center [682, 12] width 43 height 13
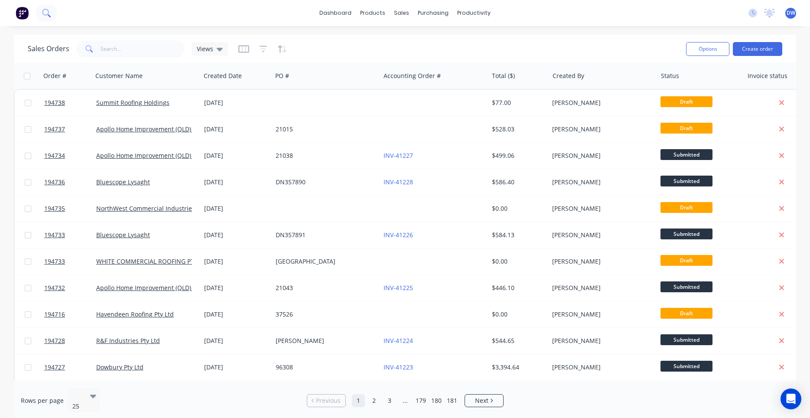
click at [46, 13] on icon at bounding box center [46, 13] width 8 height 8
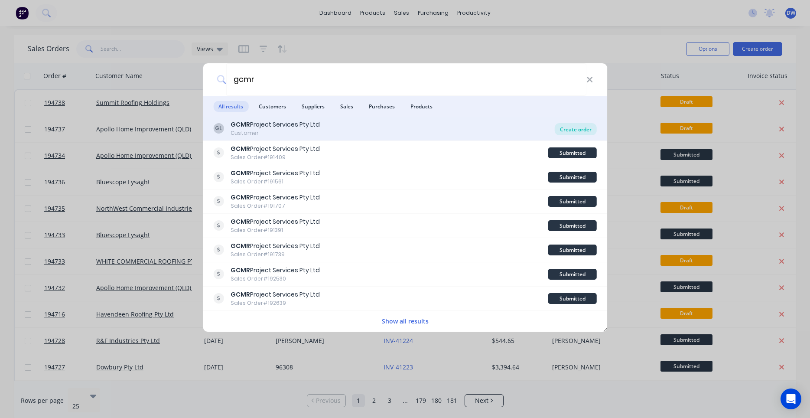
click at [564, 133] on div "Create order" at bounding box center [576, 129] width 42 height 12
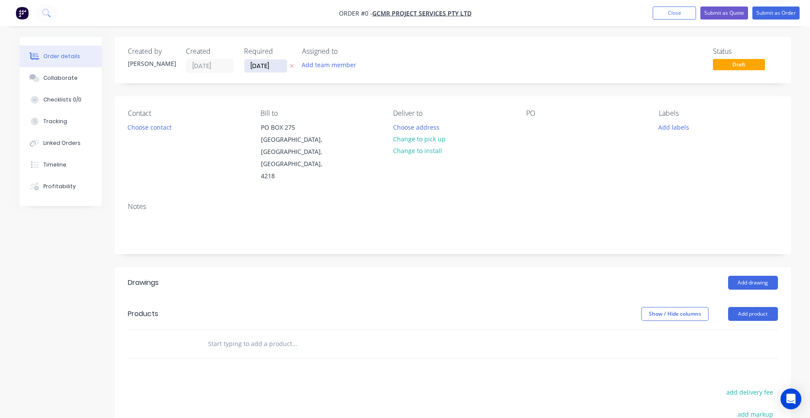
click at [265, 71] on input "03/10/25" at bounding box center [266, 65] width 42 height 13
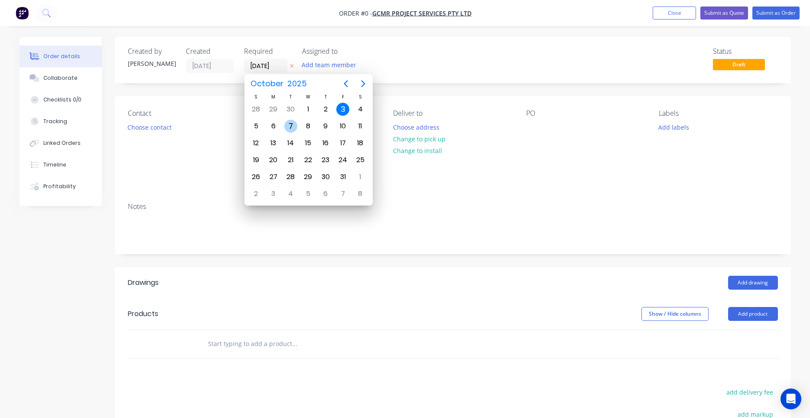
click at [288, 130] on div "7" at bounding box center [290, 126] width 13 height 13
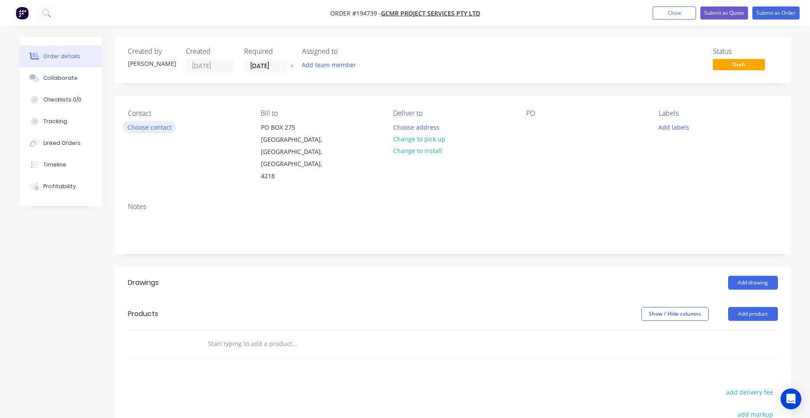
click at [170, 127] on button "Choose contact" at bounding box center [149, 127] width 53 height 12
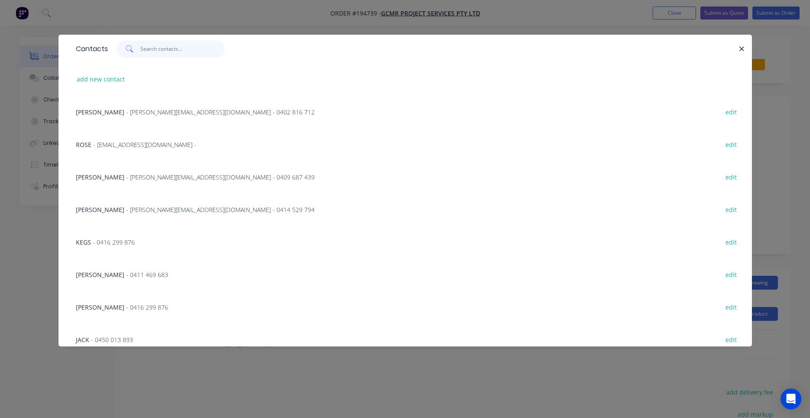
click at [181, 54] on input "text" at bounding box center [182, 48] width 85 height 17
click at [176, 49] on input "text" at bounding box center [182, 48] width 85 height 17
click at [173, 55] on input "text" at bounding box center [182, 48] width 85 height 17
click at [744, 51] on icon "button" at bounding box center [742, 49] width 6 height 8
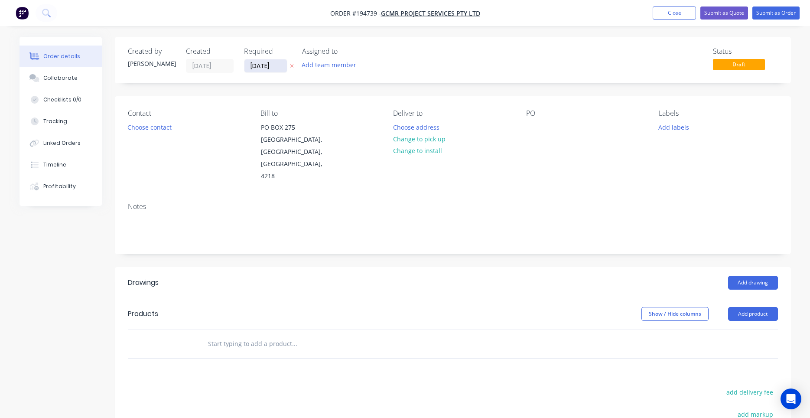
click at [271, 68] on input "07/10/25" at bounding box center [266, 65] width 42 height 13
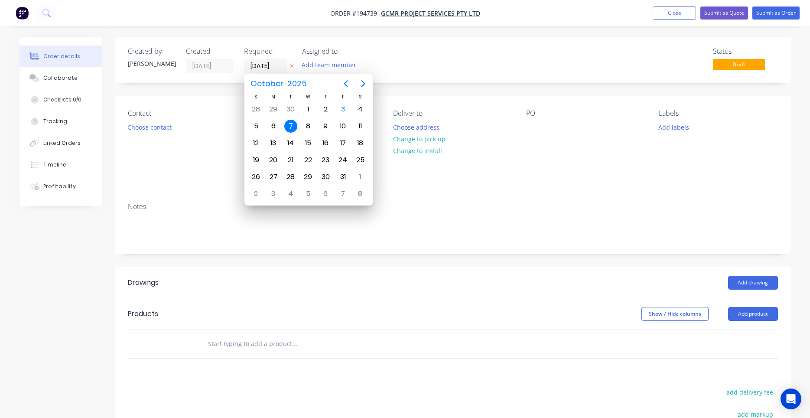
click at [446, 69] on div "Status Draft" at bounding box center [583, 60] width 389 height 26
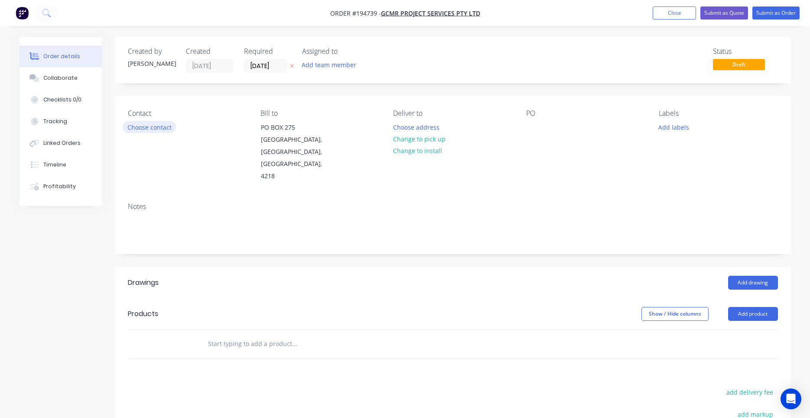
click at [151, 126] on button "Choose contact" at bounding box center [149, 127] width 53 height 12
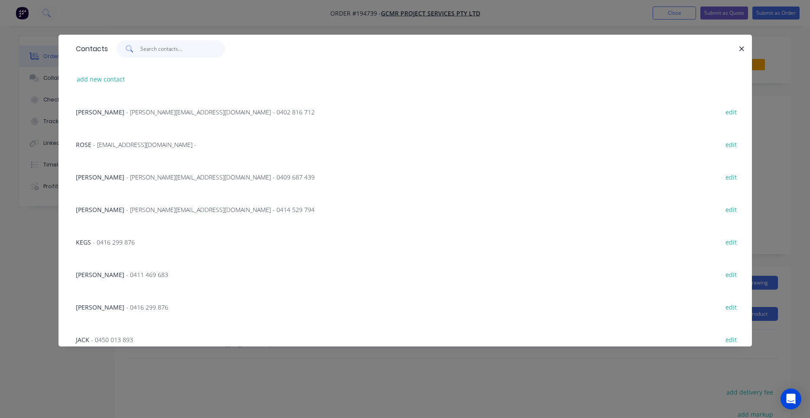
click at [175, 42] on input "text" at bounding box center [182, 48] width 85 height 17
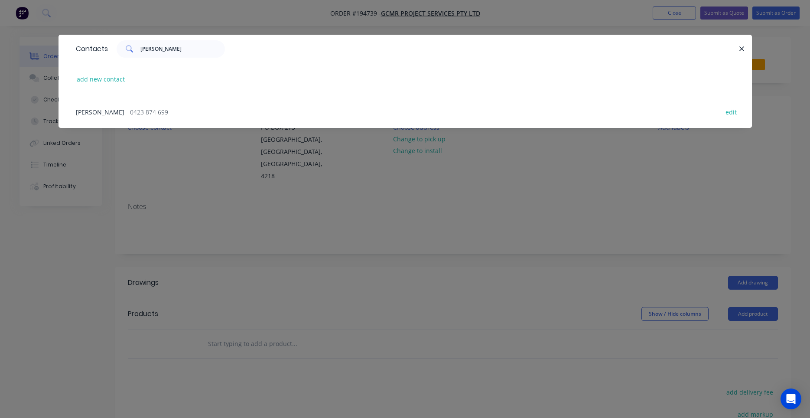
click at [133, 111] on span "- 0423 874 699" at bounding box center [147, 112] width 42 height 8
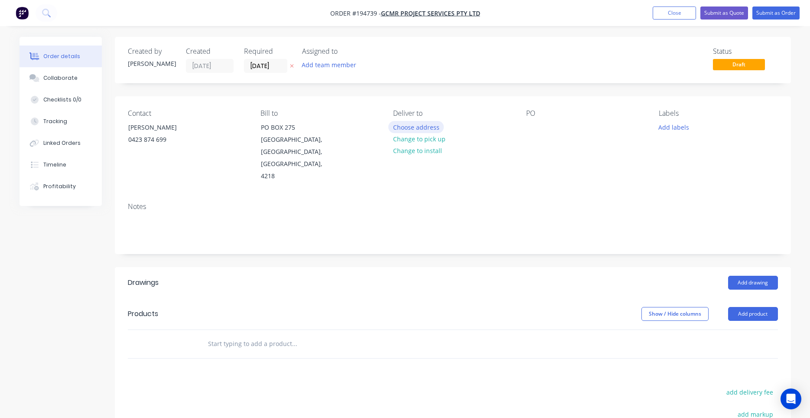
click at [426, 127] on button "Choose address" at bounding box center [415, 127] width 55 height 12
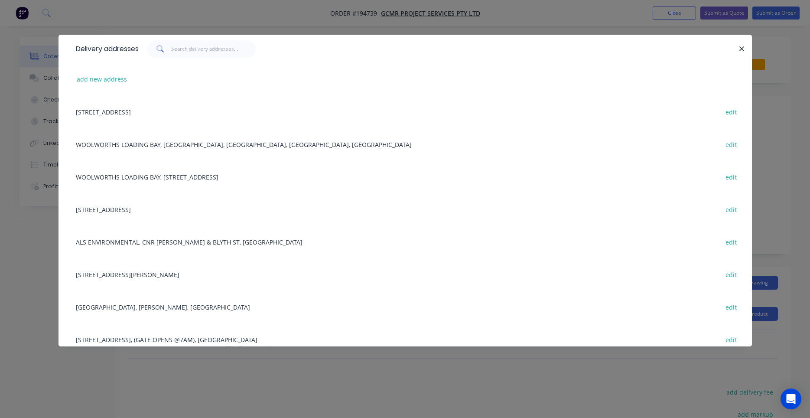
click at [207, 58] on div "Delivery addresses" at bounding box center [406, 49] width 694 height 28
click at [208, 56] on input "text" at bounding box center [213, 48] width 85 height 17
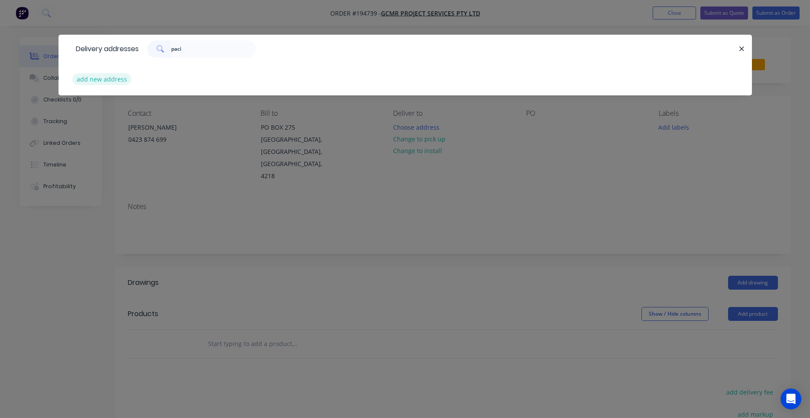
click at [102, 77] on button "add new address" at bounding box center [101, 79] width 59 height 12
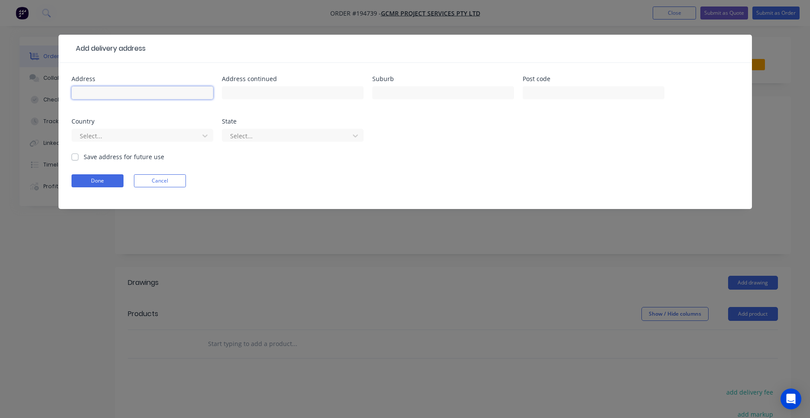
click at [161, 96] on input "text" at bounding box center [143, 92] width 142 height 13
click at [84, 154] on label "Save address for future use" at bounding box center [124, 156] width 81 height 9
click at [76, 154] on input "Save address for future use" at bounding box center [75, 156] width 7 height 8
click at [85, 179] on button "Done" at bounding box center [98, 180] width 52 height 13
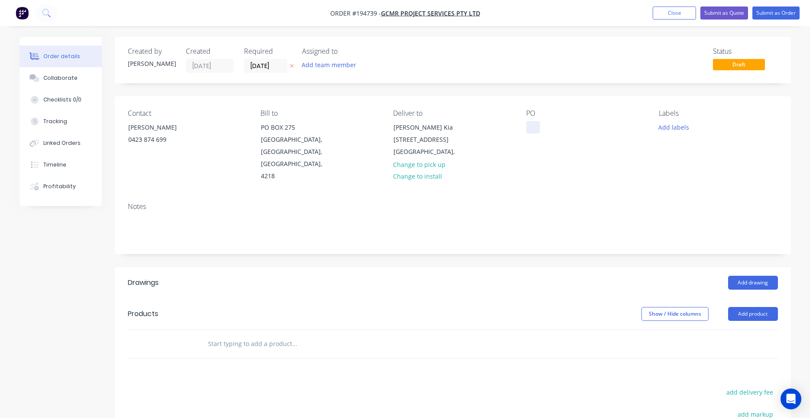
click at [528, 131] on div at bounding box center [533, 127] width 14 height 13
click at [680, 124] on button "Add labels" at bounding box center [674, 127] width 40 height 12
click at [704, 158] on input "text" at bounding box center [730, 152] width 91 height 17
click at [673, 204] on div at bounding box center [674, 204] width 17 height 17
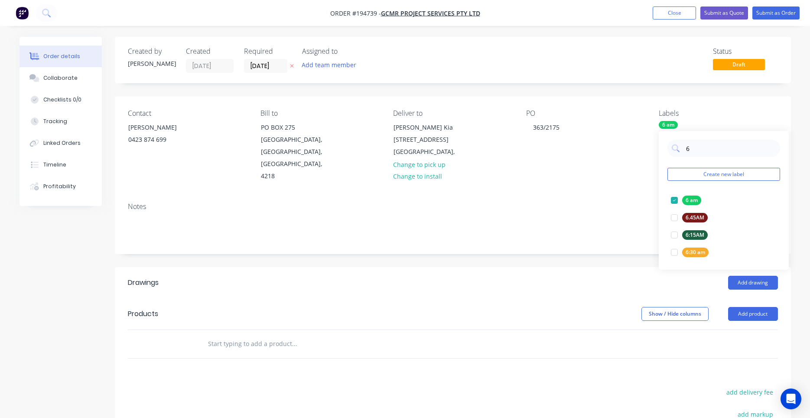
click at [630, 169] on div "PO 363/2175" at bounding box center [585, 145] width 119 height 73
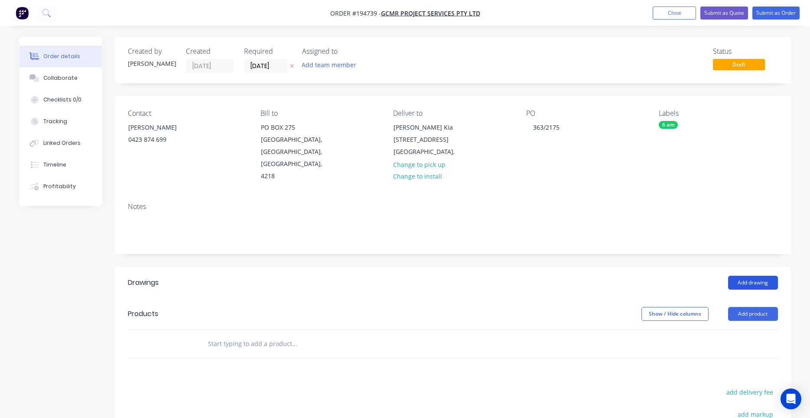
click at [741, 276] on button "Add drawing" at bounding box center [753, 283] width 50 height 14
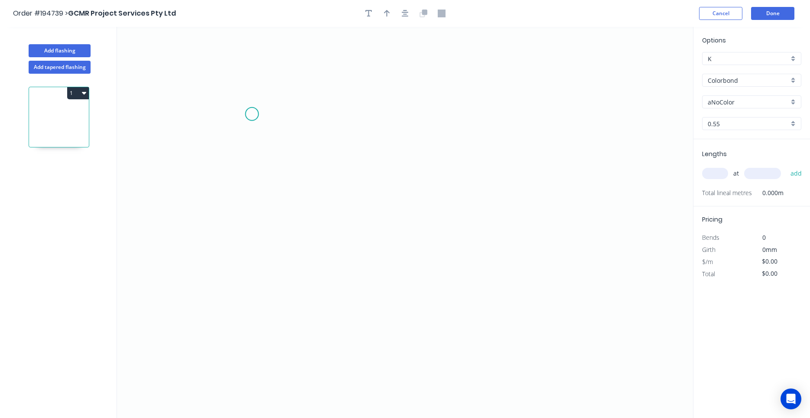
click at [252, 114] on icon "0" at bounding box center [405, 222] width 576 height 391
click at [257, 238] on icon "0" at bounding box center [405, 222] width 576 height 391
click at [477, 244] on icon "0 ?" at bounding box center [405, 222] width 576 height 391
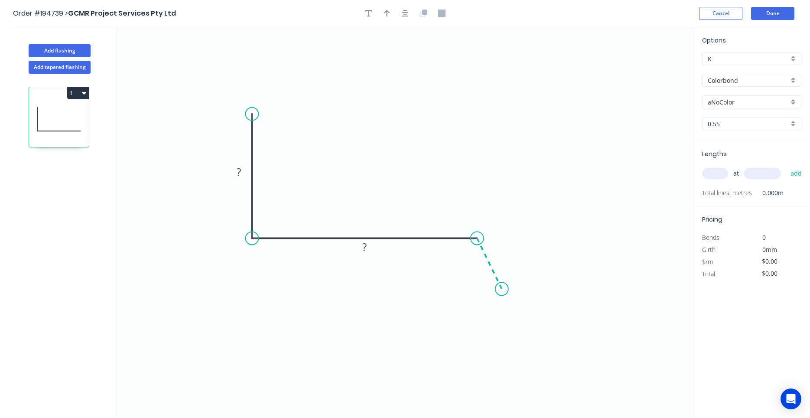
click at [502, 289] on icon "0 ? ?" at bounding box center [405, 222] width 576 height 391
click at [502, 289] on circle at bounding box center [502, 288] width 13 height 13
click at [498, 254] on rect at bounding box center [500, 254] width 17 height 12
click at [760, 95] on div "Options K K Colorbond Colorbond Colorbond (Premium) Colorbond Coolmax Colorbond…" at bounding box center [752, 88] width 117 height 104
click at [759, 99] on div "aNoColor" at bounding box center [751, 101] width 99 height 13
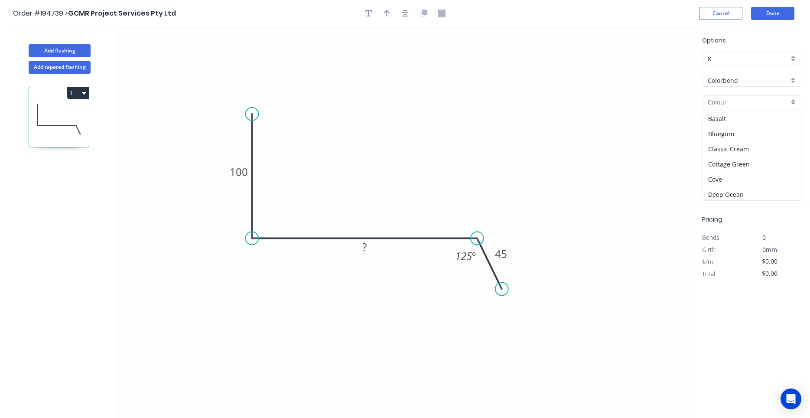
click at [759, 99] on input "text" at bounding box center [748, 102] width 81 height 9
click at [755, 115] on div "Surfmist" at bounding box center [752, 118] width 98 height 15
click at [723, 171] on input "text" at bounding box center [715, 173] width 26 height 11
click at [786, 166] on button "add" at bounding box center [796, 173] width 20 height 15
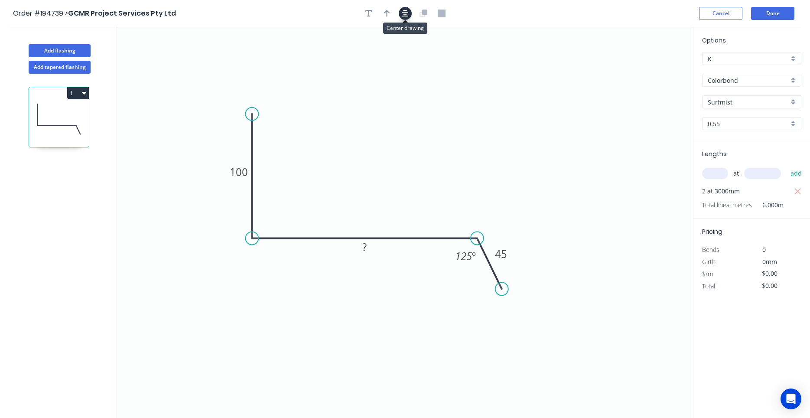
click at [406, 16] on icon "button" at bounding box center [405, 14] width 7 height 8
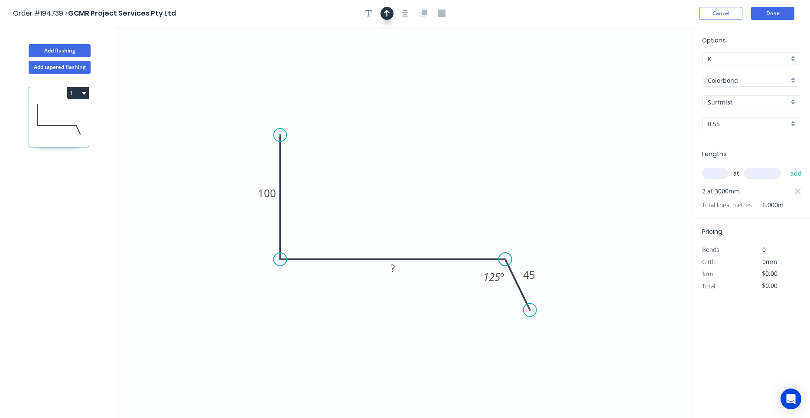
click at [383, 14] on button "button" at bounding box center [387, 13] width 13 height 13
click at [648, 68] on icon at bounding box center [650, 60] width 8 height 28
click at [648, 68] on icon at bounding box center [647, 59] width 8 height 28
drag, startPoint x: 648, startPoint y: 68, endPoint x: 474, endPoint y: 146, distance: 190.0
click at [501, 134] on icon at bounding box center [513, 120] width 25 height 25
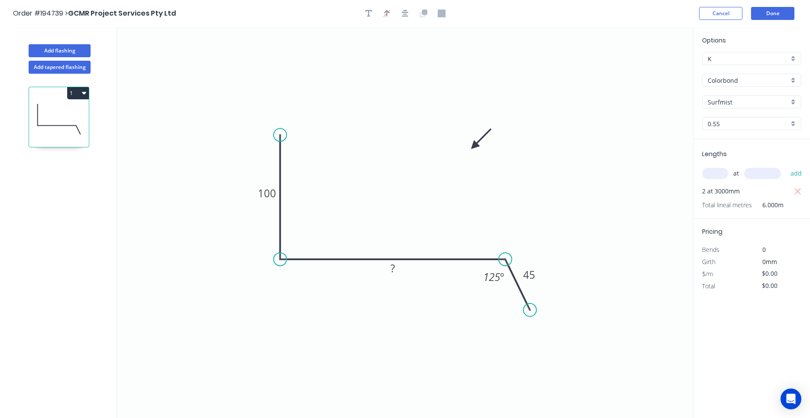
click at [82, 91] on icon "button" at bounding box center [84, 92] width 4 height 7
click at [75, 111] on div "Duplicate" at bounding box center [47, 114] width 67 height 13
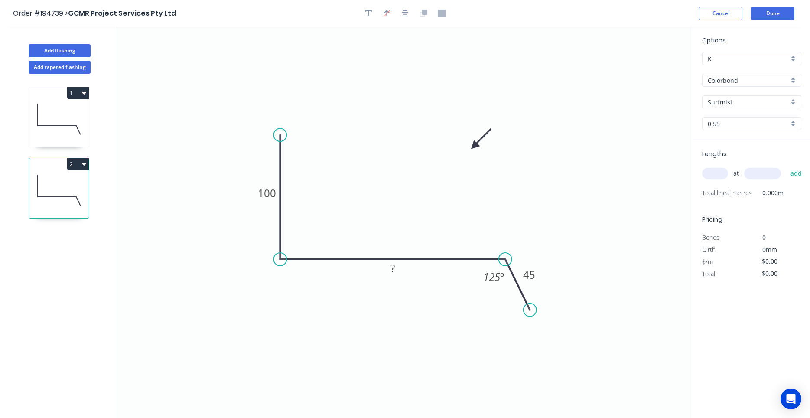
drag, startPoint x: 101, startPoint y: 125, endPoint x: 88, endPoint y: 125, distance: 13.0
click at [101, 125] on div "1 2" at bounding box center [60, 254] width 114 height 360
click at [88, 125] on icon at bounding box center [59, 118] width 60 height 55
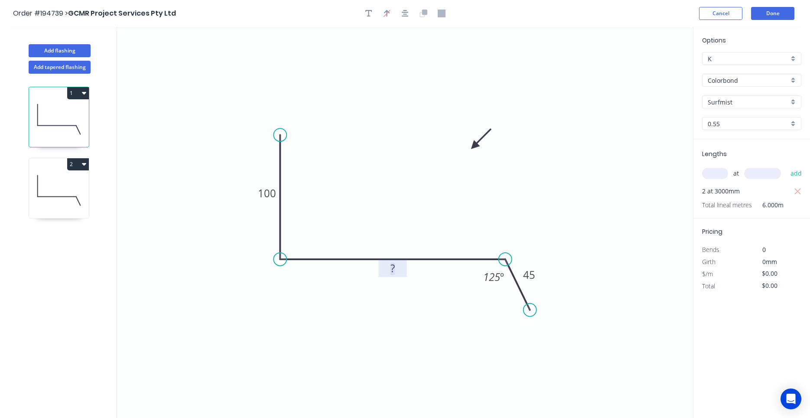
click at [398, 270] on rect at bounding box center [392, 269] width 17 height 12
click at [147, 199] on icon "0 100 300 45 125 º" at bounding box center [405, 222] width 576 height 391
click at [73, 195] on icon at bounding box center [59, 190] width 60 height 55
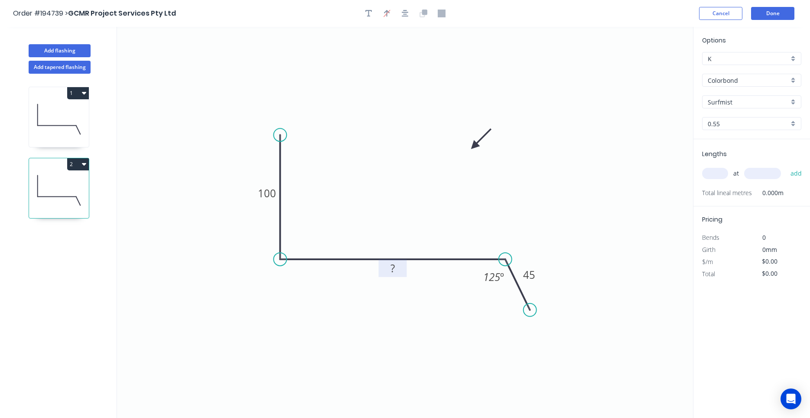
click at [394, 273] on tspan "?" at bounding box center [393, 268] width 4 height 14
click at [727, 171] on input "text" at bounding box center [715, 173] width 26 height 11
click at [786, 166] on button "add" at bounding box center [796, 173] width 20 height 15
click at [782, 13] on button "Done" at bounding box center [772, 13] width 43 height 13
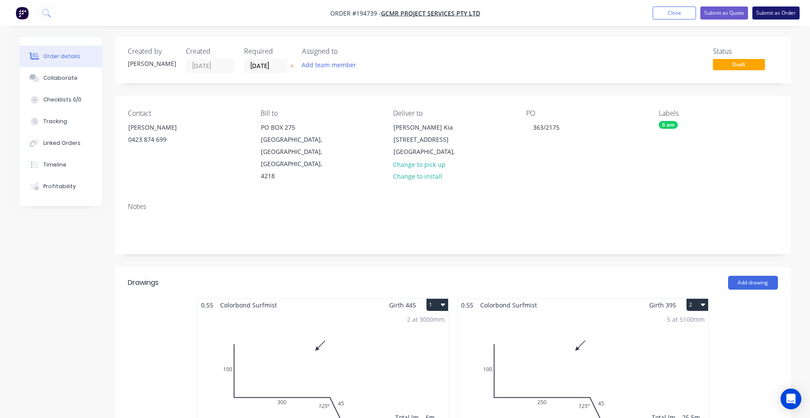
click at [768, 15] on button "Submit as Order" at bounding box center [776, 13] width 47 height 13
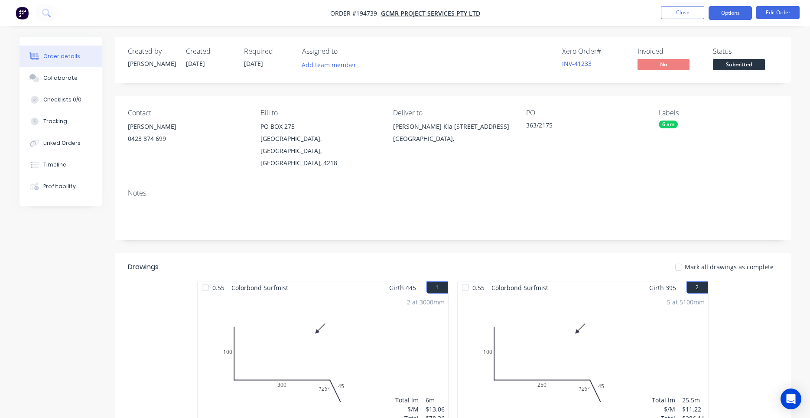
click at [714, 12] on button "Options" at bounding box center [730, 13] width 43 height 14
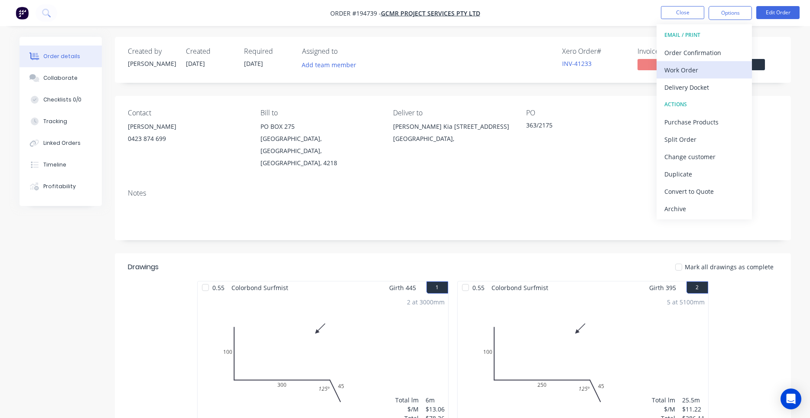
click at [704, 66] on div "Work Order" at bounding box center [705, 70] width 80 height 13
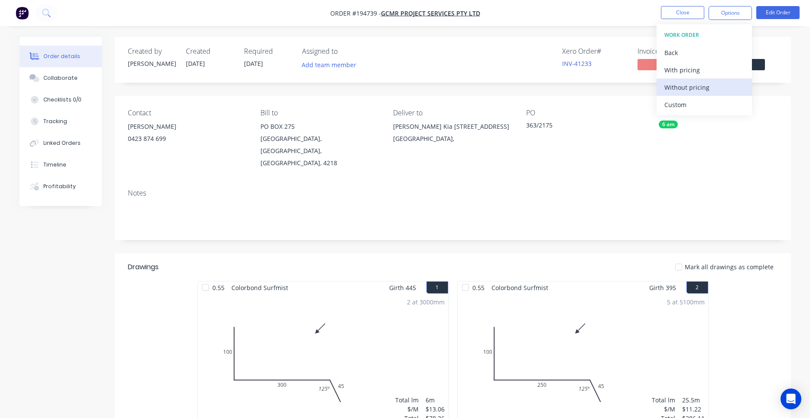
click at [701, 80] on button "Without pricing" at bounding box center [704, 86] width 95 height 17
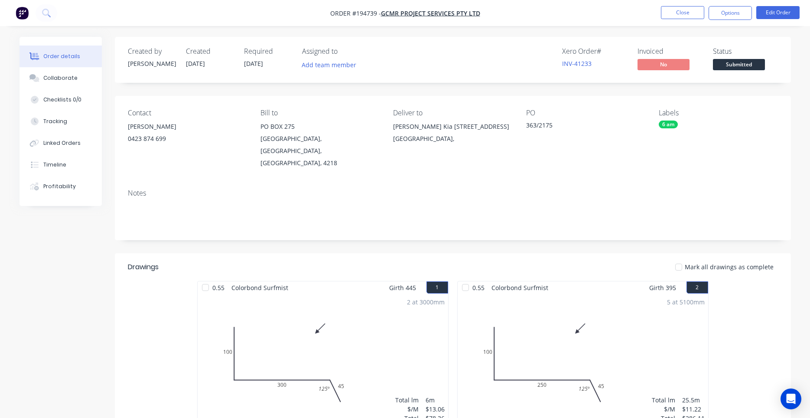
click at [542, 186] on div "Notes" at bounding box center [453, 211] width 676 height 58
click at [681, 10] on button "Close" at bounding box center [682, 12] width 43 height 13
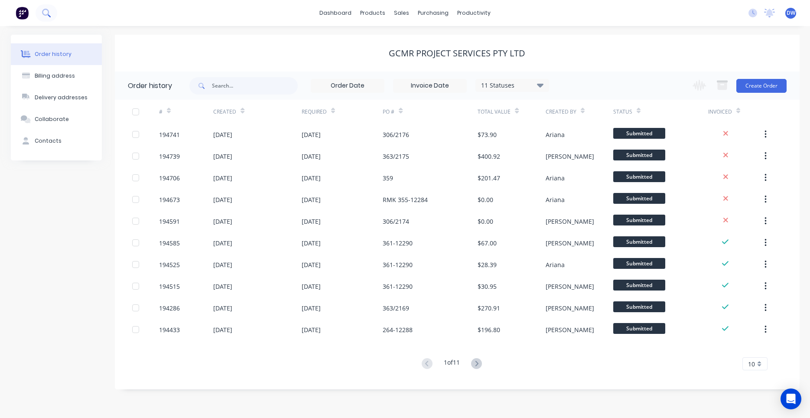
click at [50, 11] on button at bounding box center [47, 12] width 22 height 17
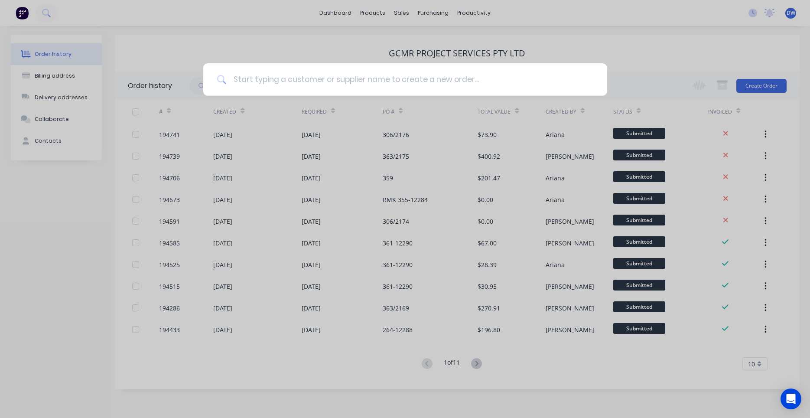
click at [253, 87] on input at bounding box center [409, 79] width 367 height 33
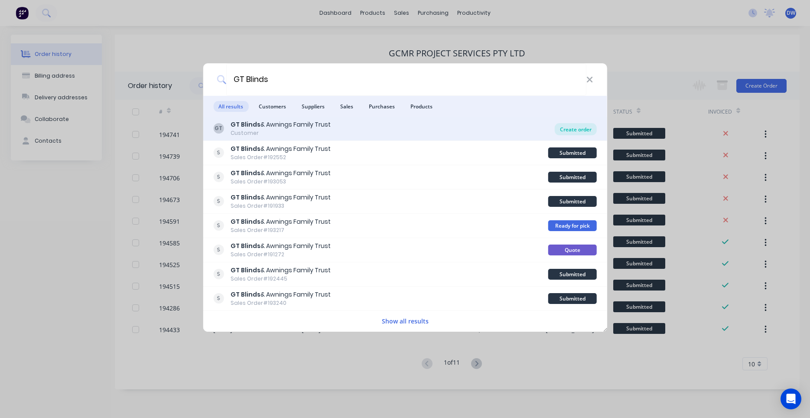
click at [568, 131] on div "Create order" at bounding box center [576, 129] width 42 height 12
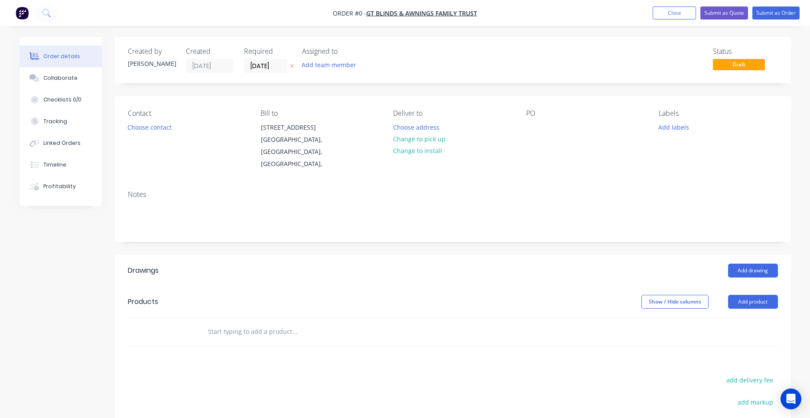
click at [176, 125] on div "Contact Choose contact" at bounding box center [187, 139] width 119 height 61
click at [167, 127] on button "Choose contact" at bounding box center [149, 127] width 53 height 12
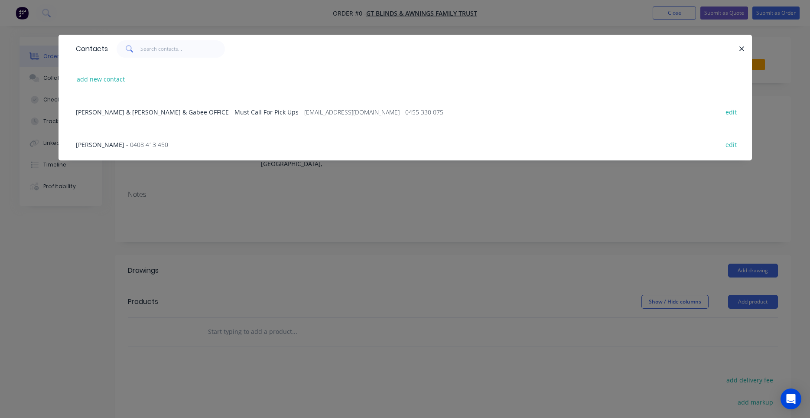
click at [171, 113] on span "Amy & Krystal & Gabee OFFICE - Must Call For Pick Ups" at bounding box center [187, 112] width 223 height 8
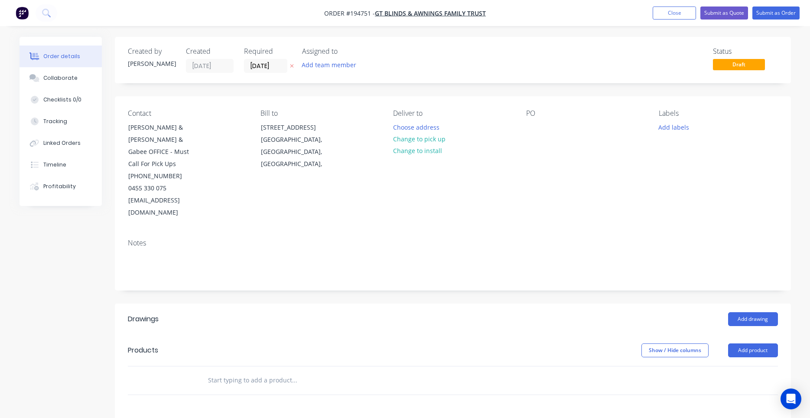
click at [403, 110] on div "Deliver to" at bounding box center [452, 113] width 119 height 8
click at [403, 129] on button "Choose address" at bounding box center [415, 127] width 55 height 12
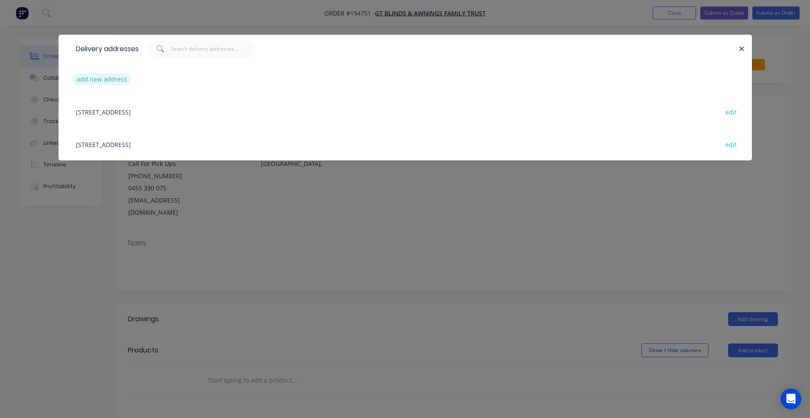
click at [111, 80] on button "add new address" at bounding box center [101, 79] width 59 height 12
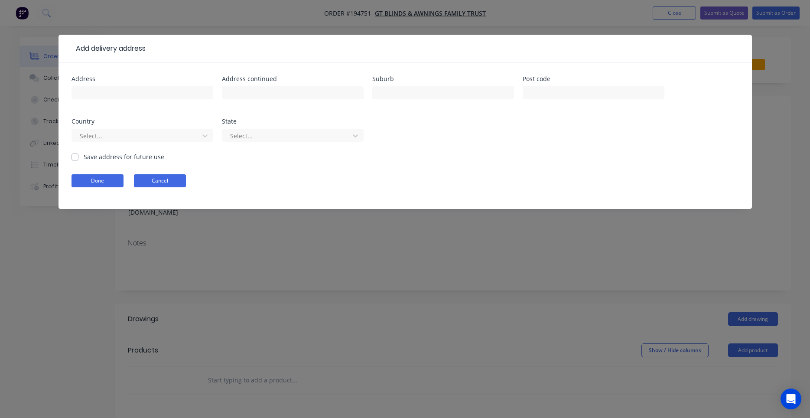
click at [184, 176] on div "Done Cancel" at bounding box center [406, 180] width 668 height 13
click at [184, 176] on button "Cancel" at bounding box center [160, 180] width 52 height 13
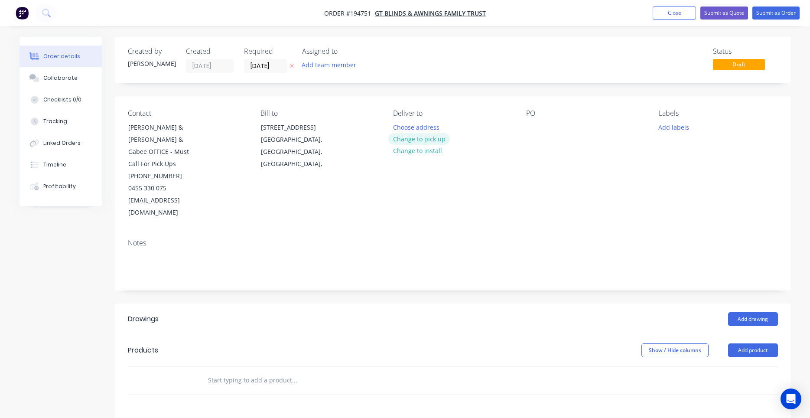
click at [410, 139] on button "Change to pick up" at bounding box center [419, 139] width 62 height 12
click at [408, 127] on div "Pick up Change to delivery Change to install" at bounding box center [452, 164] width 119 height 110
click at [406, 125] on div at bounding box center [400, 127] width 14 height 13
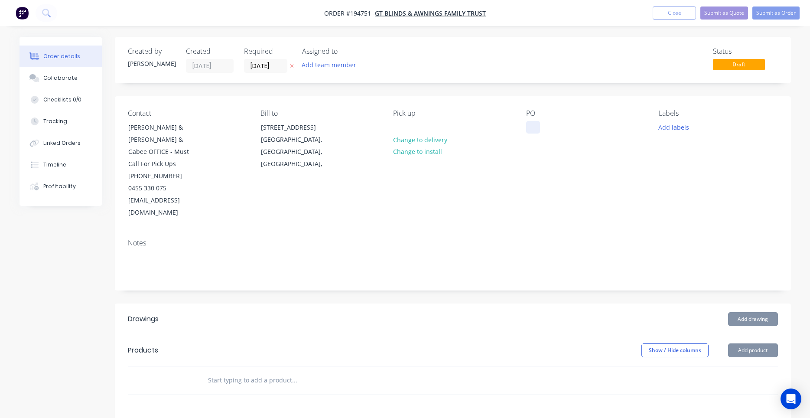
drag, startPoint x: 546, startPoint y: 130, endPoint x: 533, endPoint y: 130, distance: 13.0
click at [544, 130] on div "PO" at bounding box center [585, 164] width 119 height 110
click at [533, 129] on div at bounding box center [533, 127] width 14 height 13
click at [683, 124] on button "Add labels" at bounding box center [674, 127] width 40 height 12
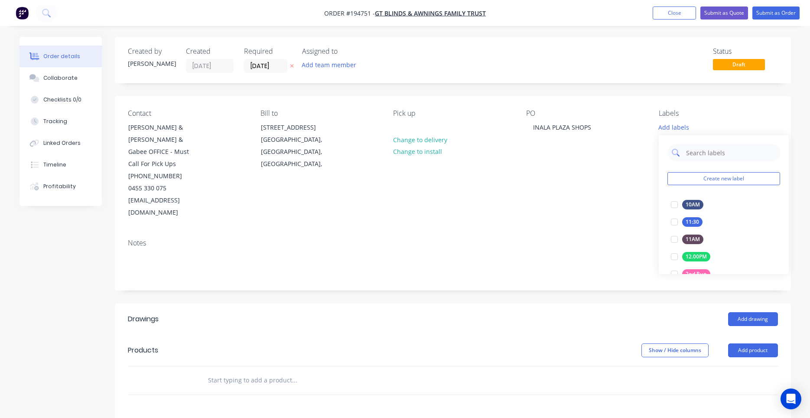
click at [697, 153] on input "text" at bounding box center [730, 152] width 91 height 17
click at [545, 167] on div "PO INALA PLAZA SHOPS" at bounding box center [585, 164] width 119 height 110
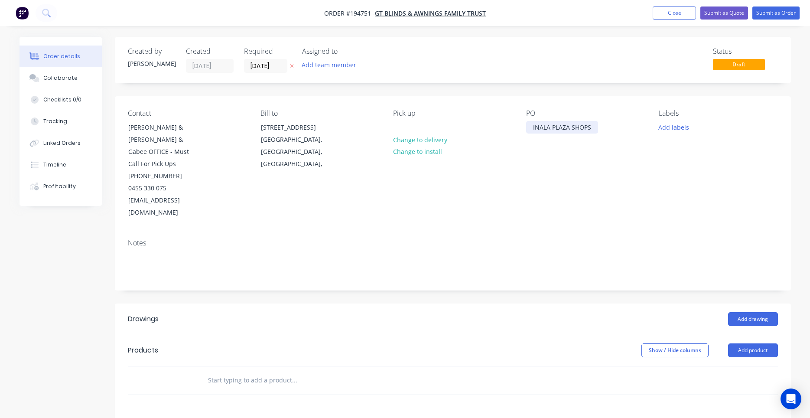
click at [546, 129] on div "INALA PLAZA SHOPS" at bounding box center [562, 127] width 72 height 13
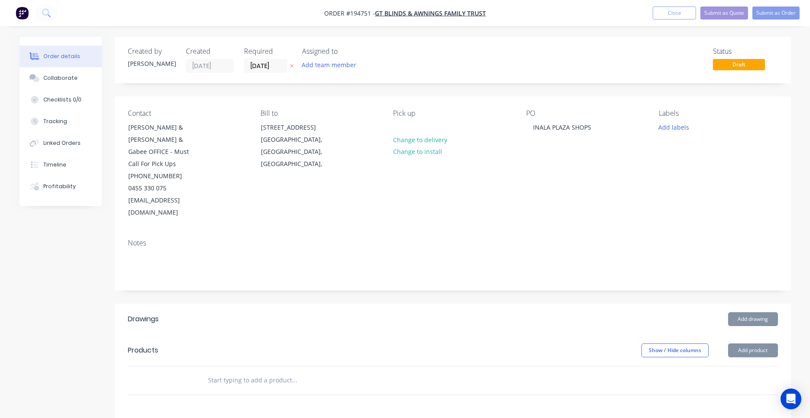
click at [415, 125] on div "Pick up Change to delivery Change to install" at bounding box center [452, 164] width 119 height 110
click at [740, 312] on button "Add drawing" at bounding box center [753, 319] width 50 height 14
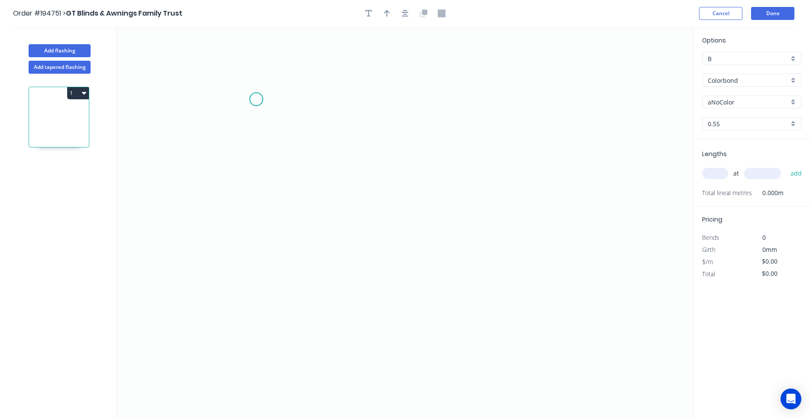
click at [256, 99] on icon "0" at bounding box center [405, 222] width 576 height 391
click at [255, 192] on icon "0" at bounding box center [405, 222] width 576 height 391
click at [390, 248] on icon "0 ?" at bounding box center [405, 222] width 576 height 391
click at [390, 248] on circle at bounding box center [389, 247] width 13 height 13
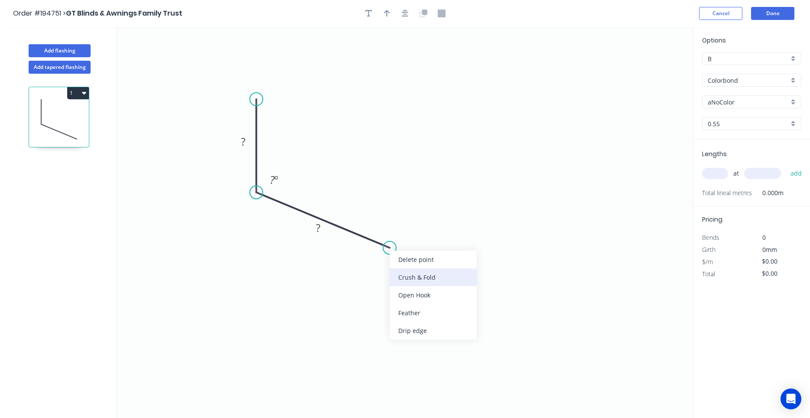
click at [402, 275] on div "Crush & Fold" at bounding box center [433, 277] width 87 height 18
click at [400, 266] on div "Flip bend" at bounding box center [436, 273] width 87 height 18
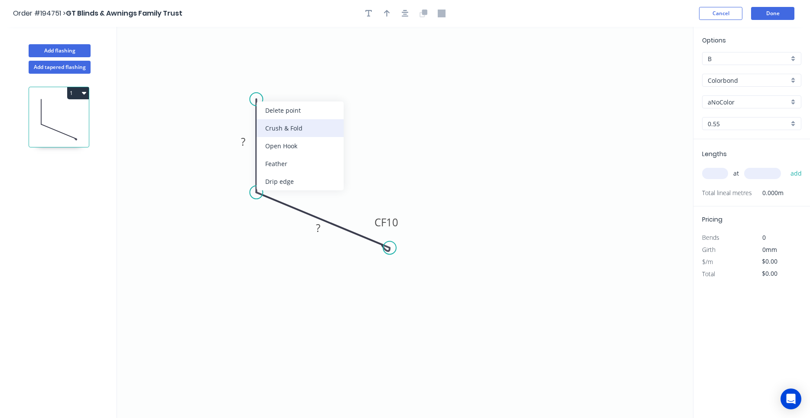
click at [266, 124] on div "Crush & Fold" at bounding box center [300, 128] width 87 height 18
click at [274, 108] on tspan "CF" at bounding box center [269, 106] width 12 height 14
click at [404, 19] on button "button" at bounding box center [405, 13] width 13 height 13
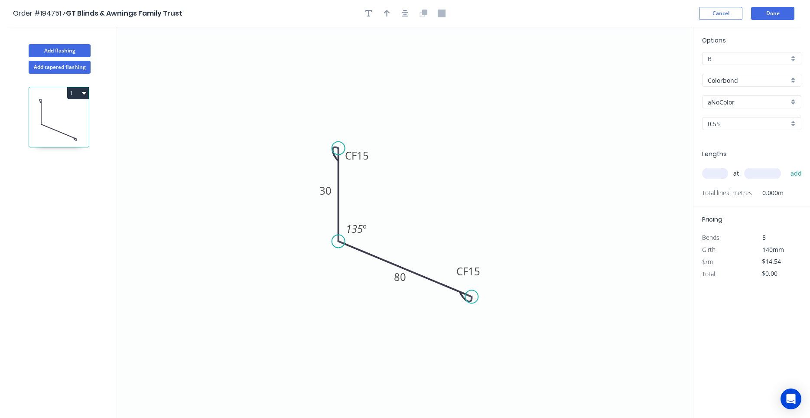
click at [394, 13] on div at bounding box center [405, 13] width 91 height 13
click at [389, 12] on icon "button" at bounding box center [387, 13] width 6 height 7
click at [650, 67] on icon at bounding box center [650, 60] width 8 height 28
drag, startPoint x: 650, startPoint y: 67, endPoint x: 422, endPoint y: 197, distance: 262.3
click at [422, 197] on icon at bounding box center [429, 189] width 25 height 25
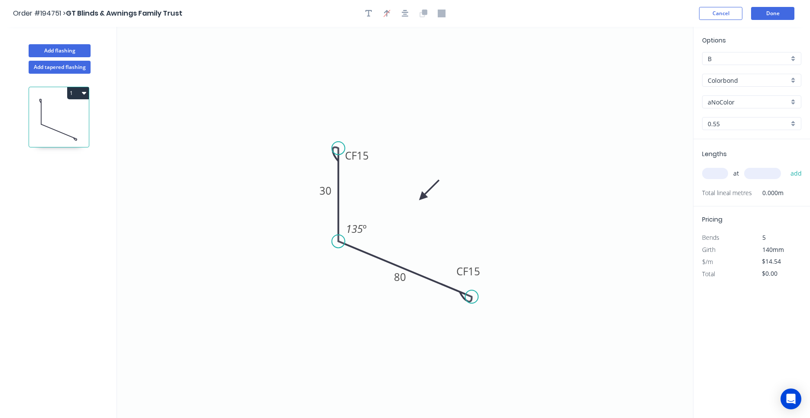
click at [743, 105] on input "aNoColor" at bounding box center [748, 102] width 81 height 9
click at [735, 84] on input "Colorbond" at bounding box center [748, 80] width 81 height 9
click at [742, 98] on div "Colorbond Thredbo" at bounding box center [752, 92] width 98 height 15
click at [743, 104] on input "White" at bounding box center [748, 102] width 81 height 9
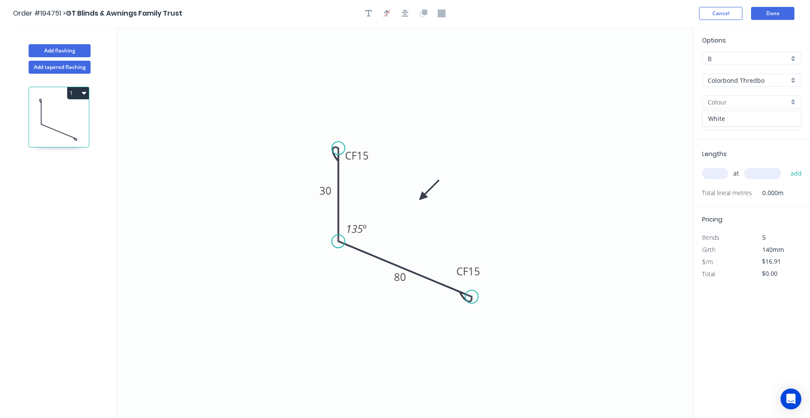
click at [736, 117] on div "White" at bounding box center [752, 118] width 98 height 15
click at [715, 176] on input "text" at bounding box center [715, 173] width 26 height 11
click at [786, 166] on button "add" at bounding box center [796, 173] width 20 height 15
click at [403, 16] on icon "button" at bounding box center [405, 13] width 7 height 7
click at [763, 17] on button "Done" at bounding box center [772, 13] width 43 height 13
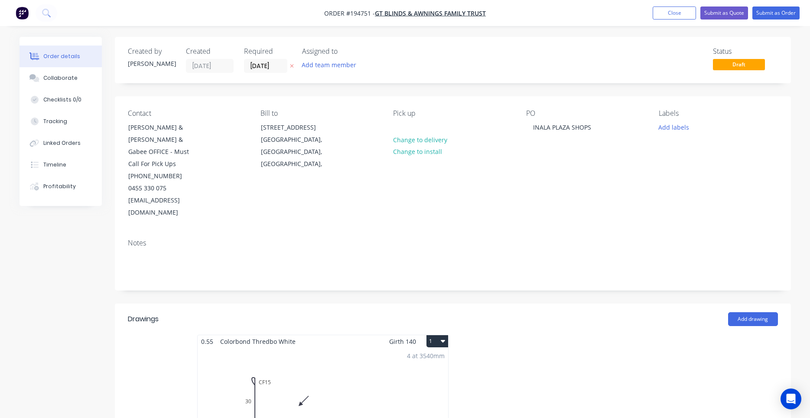
click at [440, 335] on button "1" at bounding box center [438, 341] width 22 height 12
click at [429, 356] on div "Use larger box size" at bounding box center [407, 362] width 67 height 13
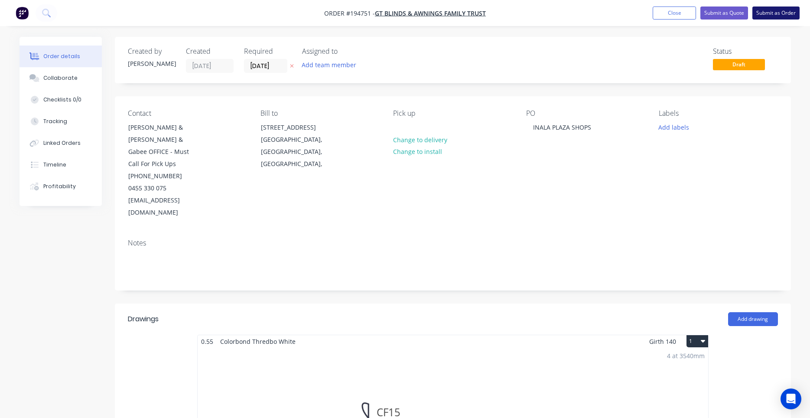
click at [766, 17] on button "Submit as Order" at bounding box center [776, 13] width 47 height 13
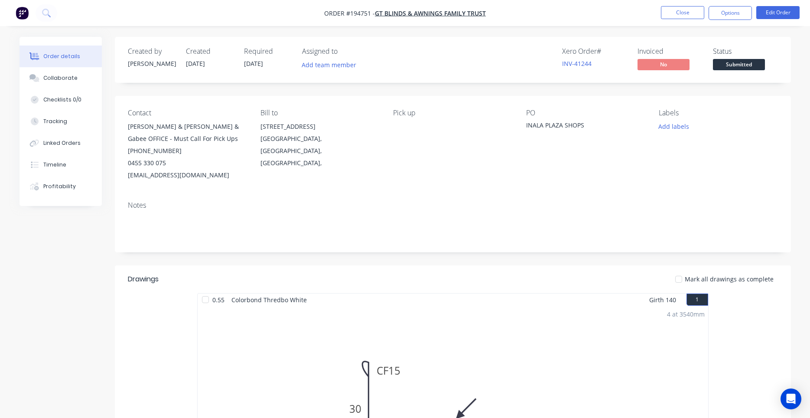
click at [417, 199] on div "Notes" at bounding box center [453, 223] width 676 height 58
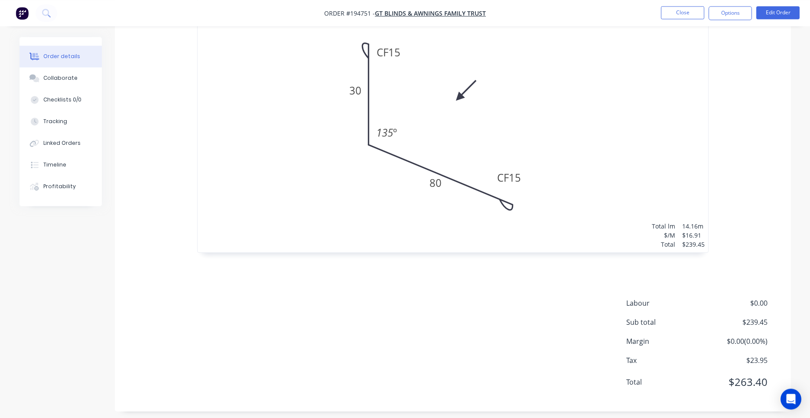
scroll to position [325, 0]
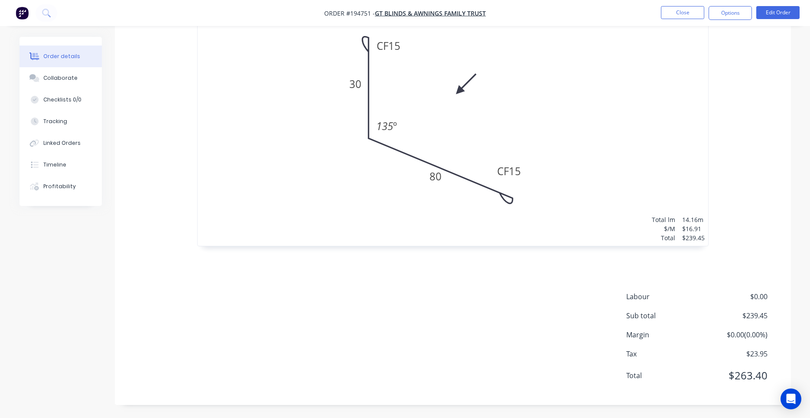
click at [753, 12] on ul "Close Options Edit Order" at bounding box center [731, 13] width 160 height 14
click at [747, 16] on button "Options" at bounding box center [730, 13] width 43 height 14
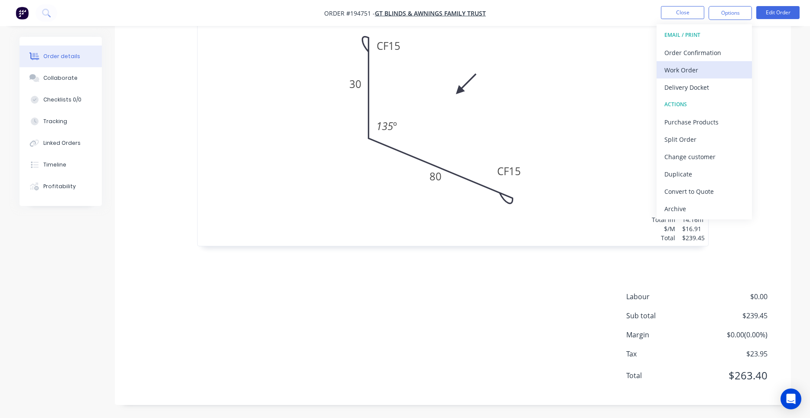
click at [730, 65] on div "Work Order" at bounding box center [705, 70] width 80 height 13
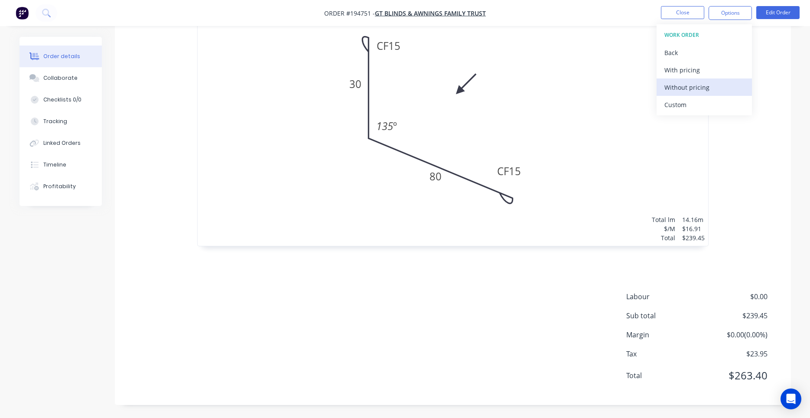
click at [722, 88] on div "Without pricing" at bounding box center [705, 87] width 80 height 13
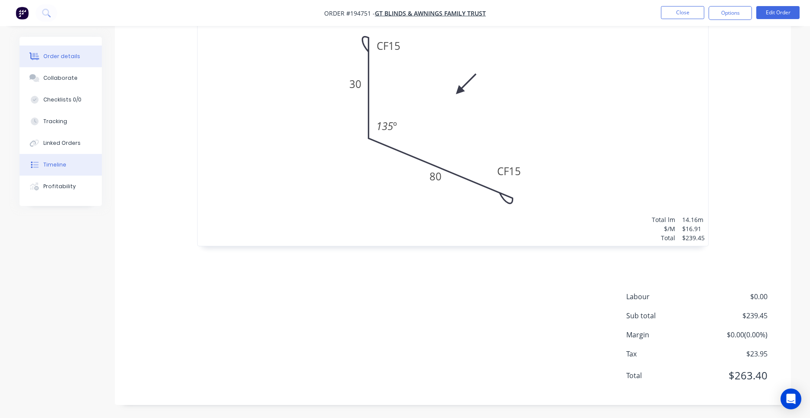
click at [73, 159] on button "Timeline" at bounding box center [61, 165] width 82 height 22
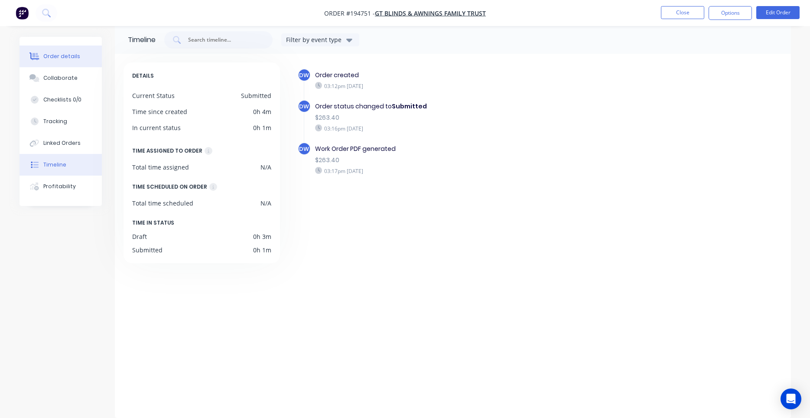
click at [84, 59] on button "Order details" at bounding box center [61, 57] width 82 height 22
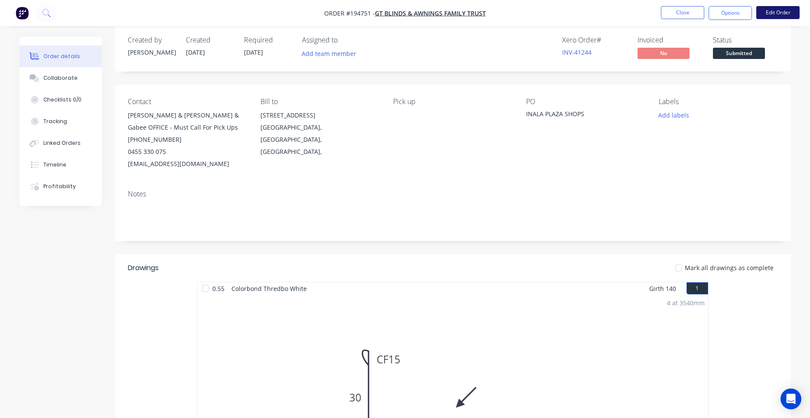
click at [767, 14] on button "Edit Order" at bounding box center [777, 12] width 43 height 13
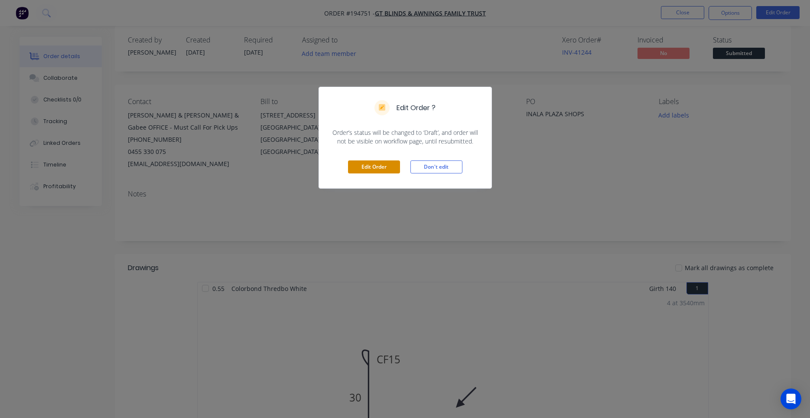
click at [374, 168] on button "Edit Order" at bounding box center [374, 166] width 52 height 13
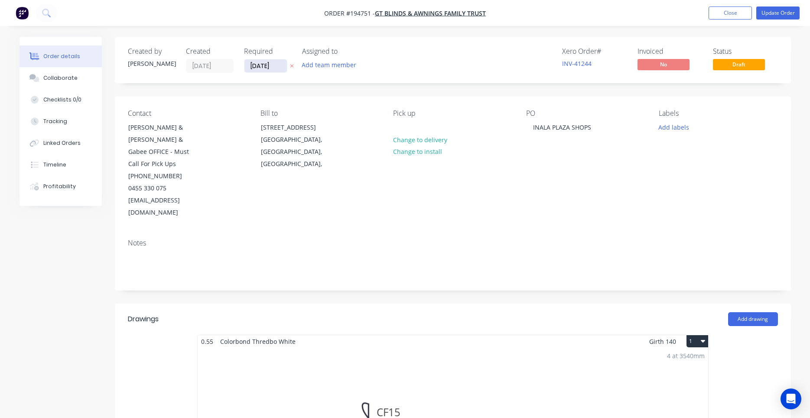
click at [259, 64] on input "03/10/25" at bounding box center [266, 65] width 42 height 13
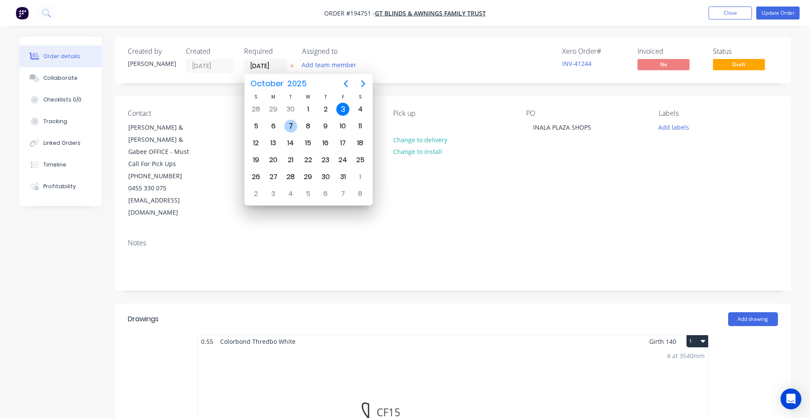
click at [296, 128] on div "7" at bounding box center [290, 126] width 13 height 13
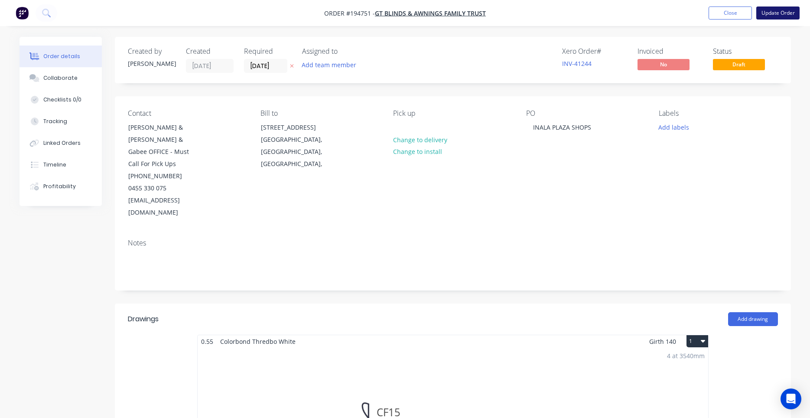
click at [774, 13] on button "Update Order" at bounding box center [777, 13] width 43 height 13
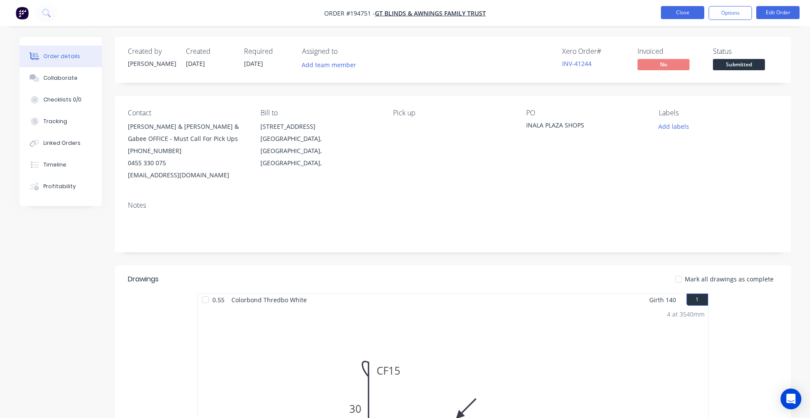
click at [694, 14] on button "Close" at bounding box center [682, 12] width 43 height 13
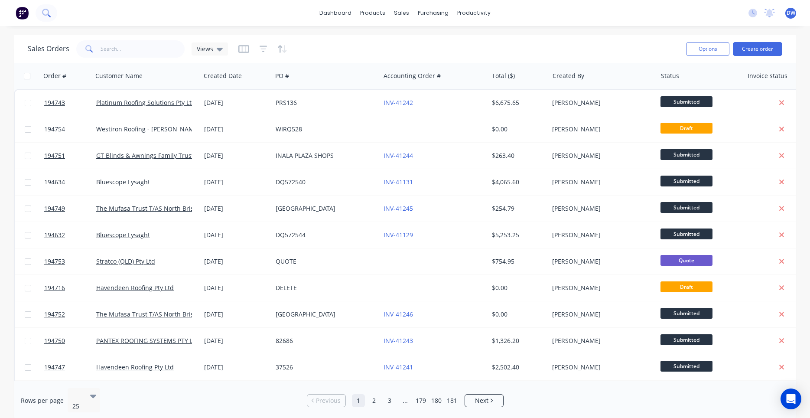
click at [49, 13] on icon at bounding box center [46, 13] width 8 height 8
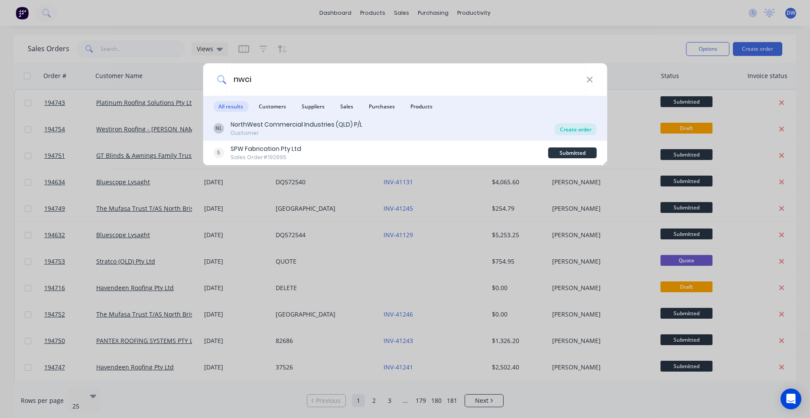
click at [574, 128] on div "Create order" at bounding box center [576, 129] width 42 height 12
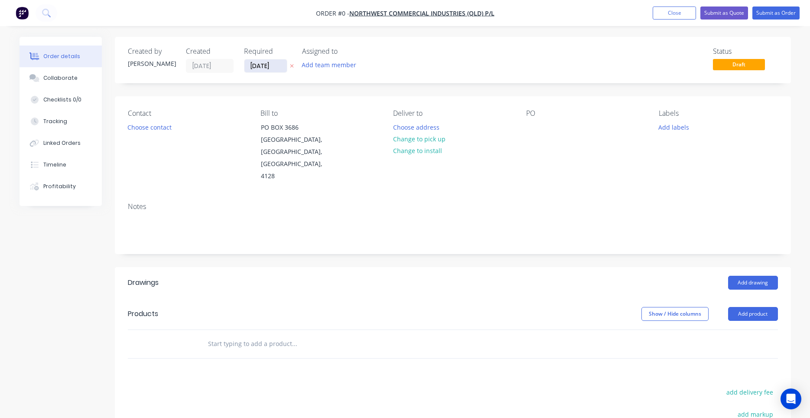
click at [280, 71] on input "03/10/25" at bounding box center [266, 65] width 42 height 13
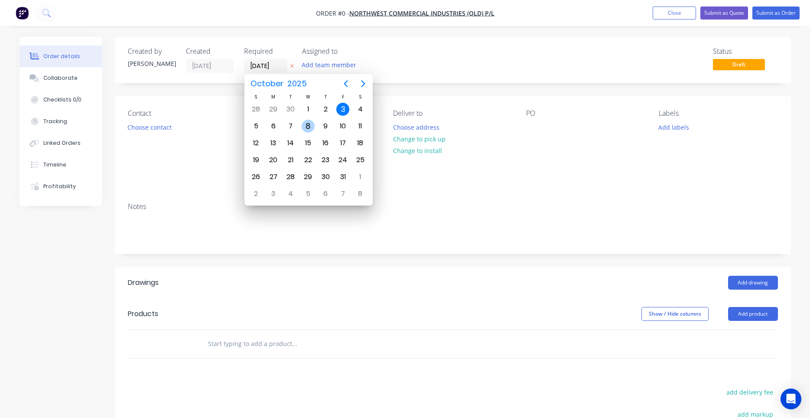
click at [306, 129] on div "8" at bounding box center [308, 126] width 13 height 13
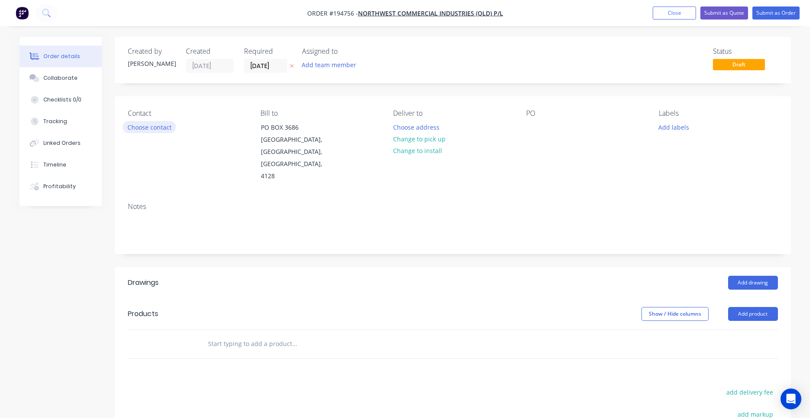
click at [155, 126] on button "Choose contact" at bounding box center [149, 127] width 53 height 12
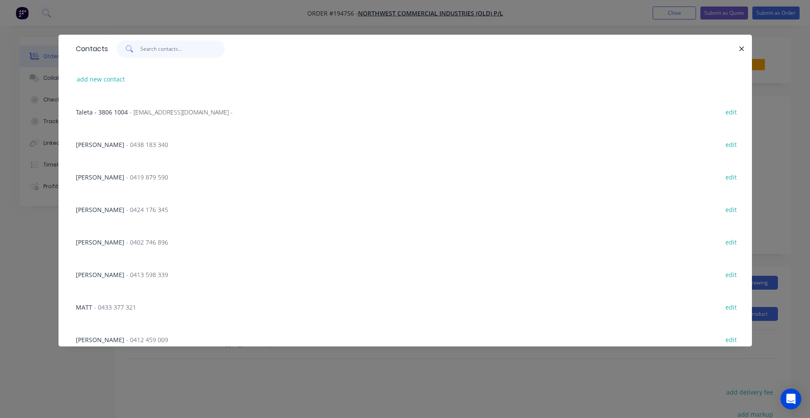
click at [176, 56] on input "text" at bounding box center [182, 48] width 85 height 17
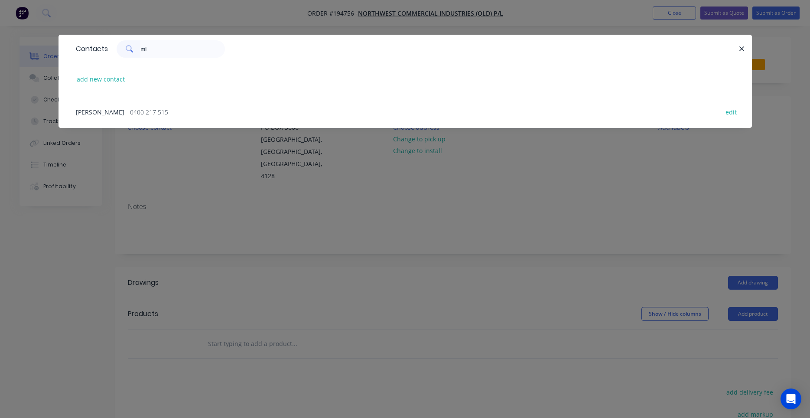
click at [168, 111] on span "- 0400 217 515" at bounding box center [147, 112] width 42 height 8
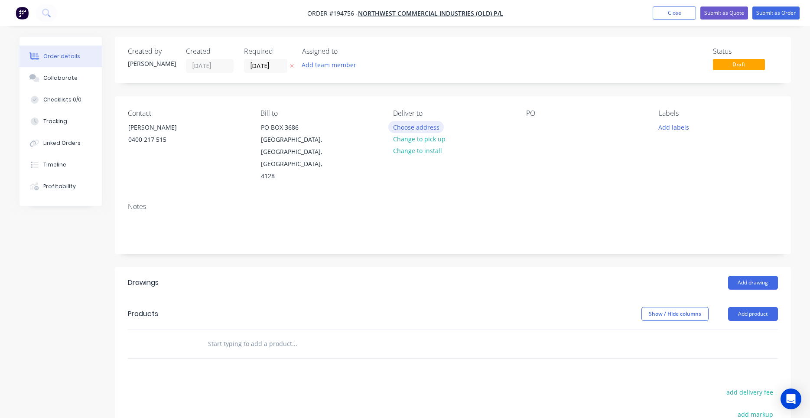
click at [395, 127] on button "Choose address" at bounding box center [415, 127] width 55 height 12
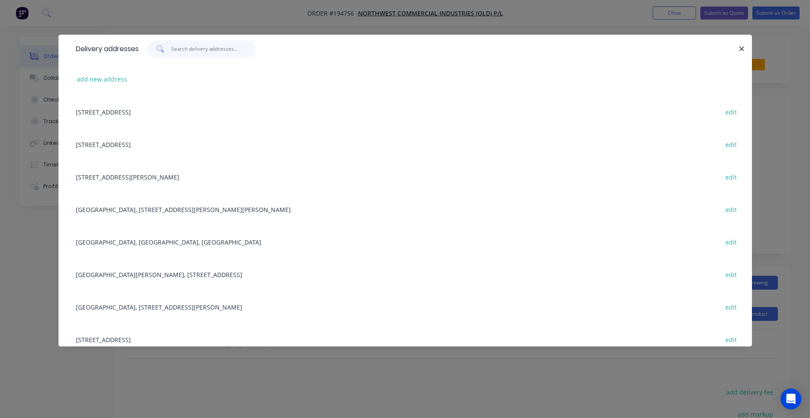
click at [238, 51] on input "text" at bounding box center [213, 48] width 85 height 17
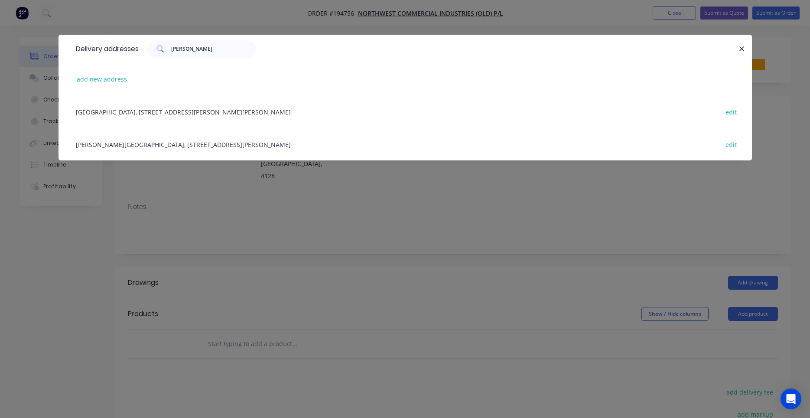
click at [251, 145] on div "DUTTON PARK STATION, COPE ST, DUTTON PARK, Queensland, Australia, 4103 edit" at bounding box center [406, 144] width 668 height 33
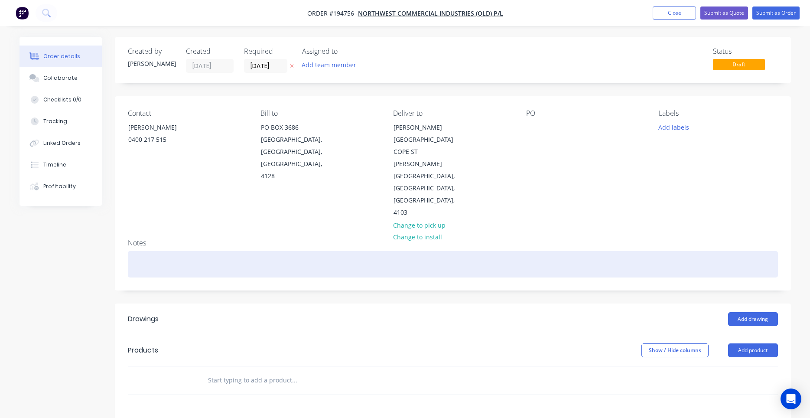
click at [179, 251] on div at bounding box center [453, 264] width 650 height 26
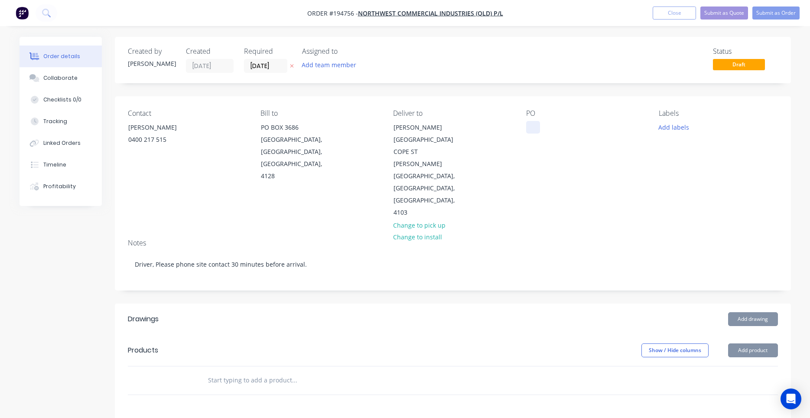
click at [536, 125] on div at bounding box center [533, 127] width 14 height 13
click at [538, 184] on div "Contact MICHAEL ARMSTRONG 0400 217 515 Bill to PO BOX 3686 LOGANHOLME, Queensla…" at bounding box center [453, 164] width 676 height 136
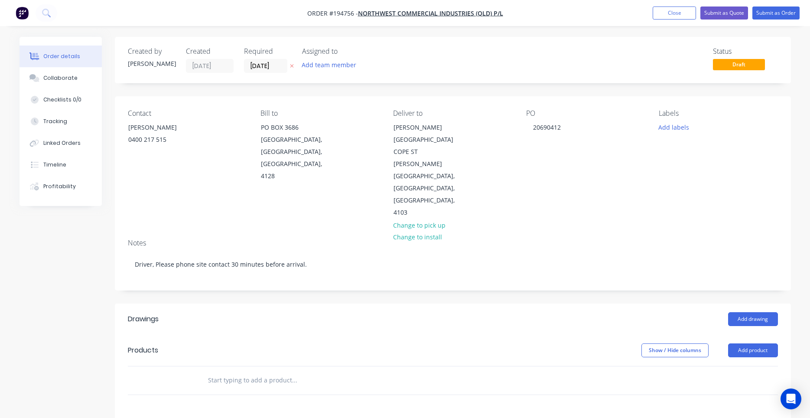
click at [281, 372] on input "text" at bounding box center [294, 380] width 173 height 17
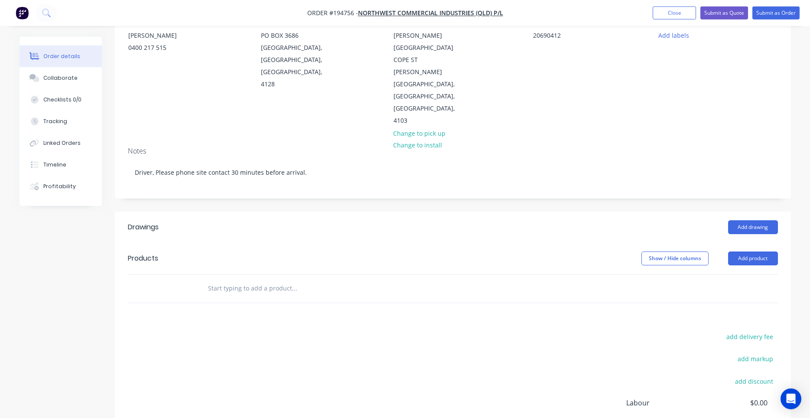
scroll to position [162, 0]
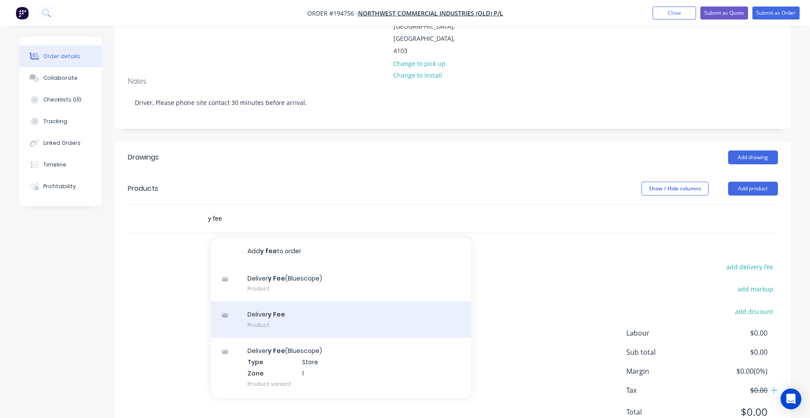
click at [264, 301] on div "Deliver y Fee Product" at bounding box center [341, 319] width 260 height 36
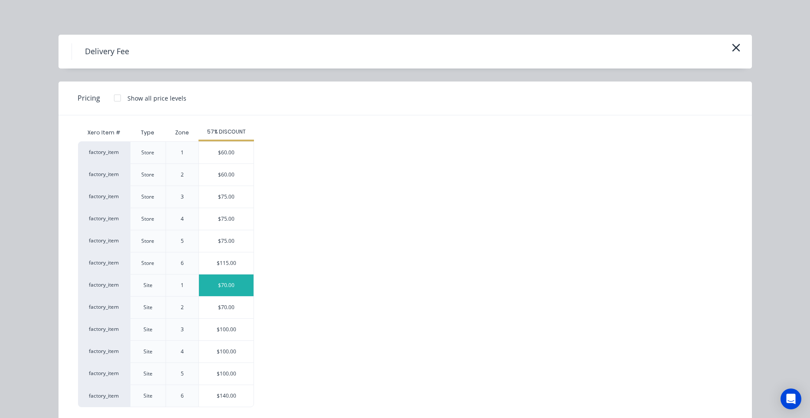
click at [219, 285] on div "$70.00" at bounding box center [226, 285] width 55 height 22
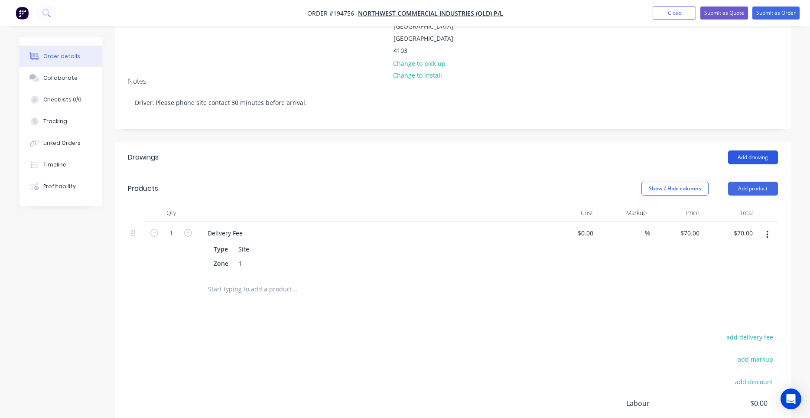
click at [736, 150] on button "Add drawing" at bounding box center [753, 157] width 50 height 14
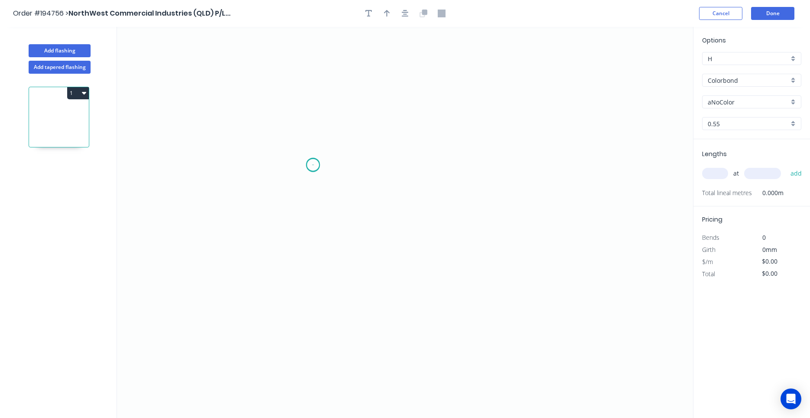
drag, startPoint x: 313, startPoint y: 165, endPoint x: 398, endPoint y: 164, distance: 85.0
click at [339, 163] on icon "0" at bounding box center [405, 222] width 576 height 391
click at [480, 163] on icon "0 ?" at bounding box center [405, 222] width 576 height 391
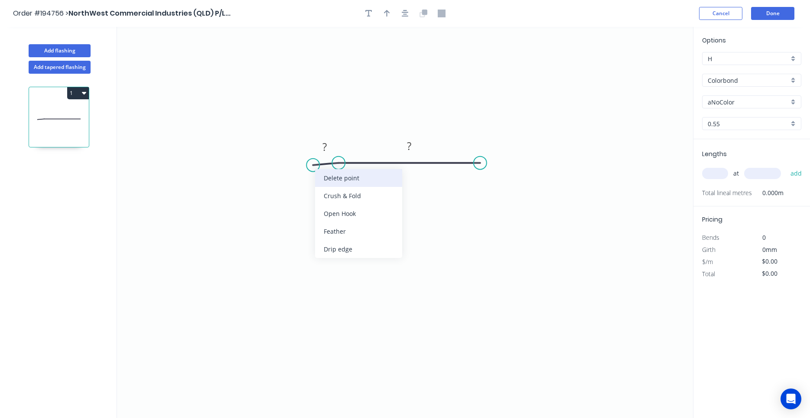
click at [320, 175] on div "Delete point" at bounding box center [358, 178] width 87 height 18
click at [408, 171] on tspan "?" at bounding box center [409, 172] width 4 height 14
click at [721, 174] on input "text" at bounding box center [715, 173] width 26 height 11
click at [786, 166] on button "add" at bounding box center [796, 173] width 20 height 15
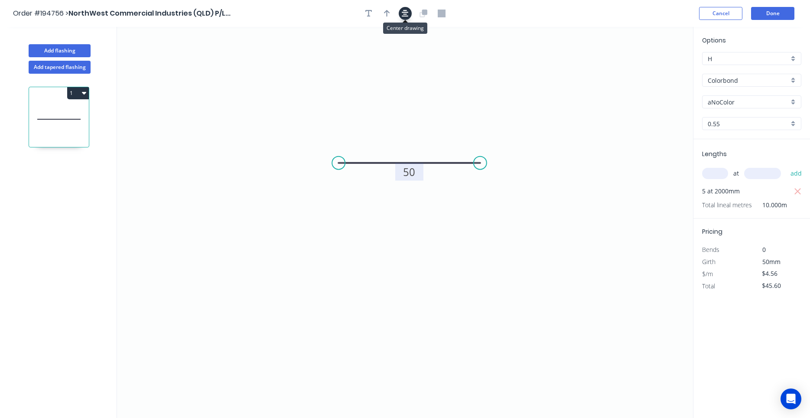
click at [408, 11] on icon "button" at bounding box center [405, 14] width 7 height 8
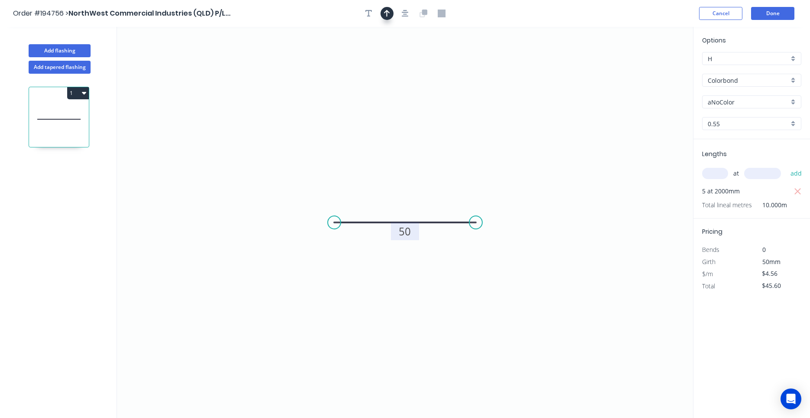
click at [390, 14] on button "button" at bounding box center [387, 13] width 13 height 13
click at [649, 68] on icon at bounding box center [650, 60] width 8 height 28
drag, startPoint x: 649, startPoint y: 68, endPoint x: 424, endPoint y: 180, distance: 252.0
click at [424, 180] on icon at bounding box center [431, 171] width 25 height 25
click at [724, 101] on input "aNoColor" at bounding box center [748, 102] width 81 height 9
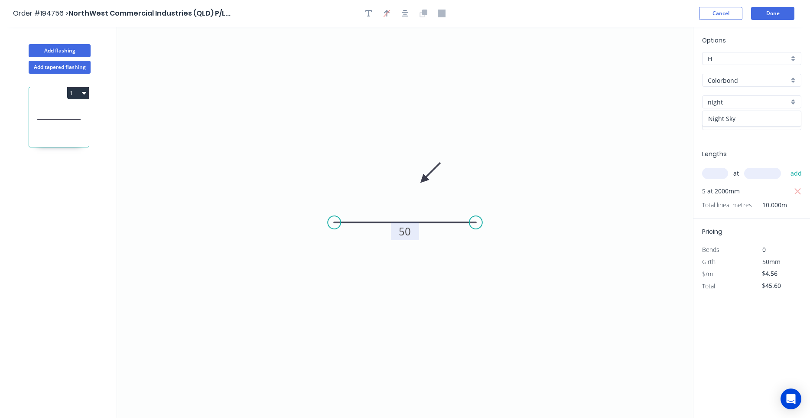
click at [767, 120] on div "Night Sky" at bounding box center [752, 118] width 98 height 15
click at [766, 20] on button "Done" at bounding box center [772, 13] width 43 height 13
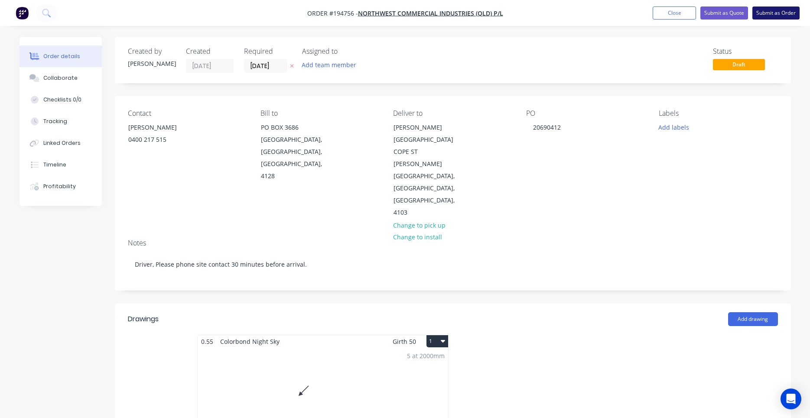
click at [782, 14] on button "Submit as Order" at bounding box center [776, 13] width 47 height 13
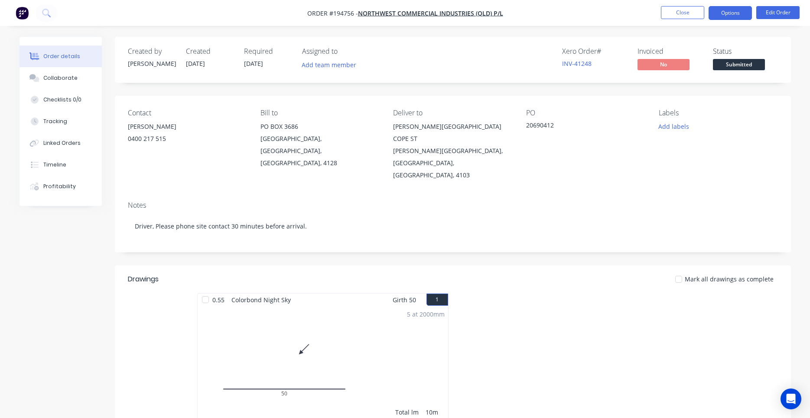
click at [714, 13] on button "Options" at bounding box center [730, 13] width 43 height 14
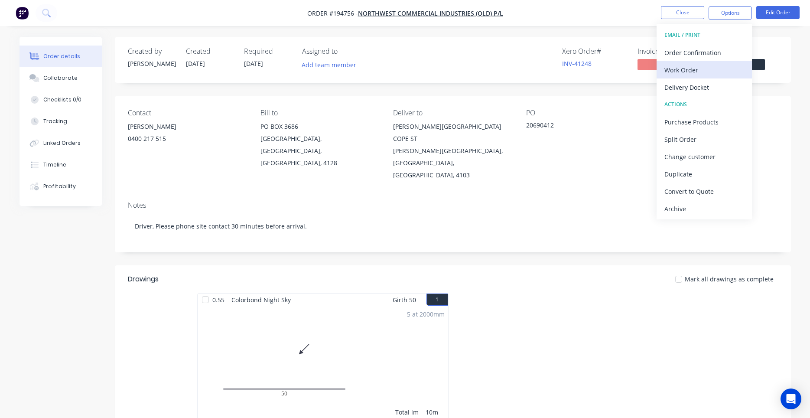
click at [698, 63] on button "Work Order" at bounding box center [704, 69] width 95 height 17
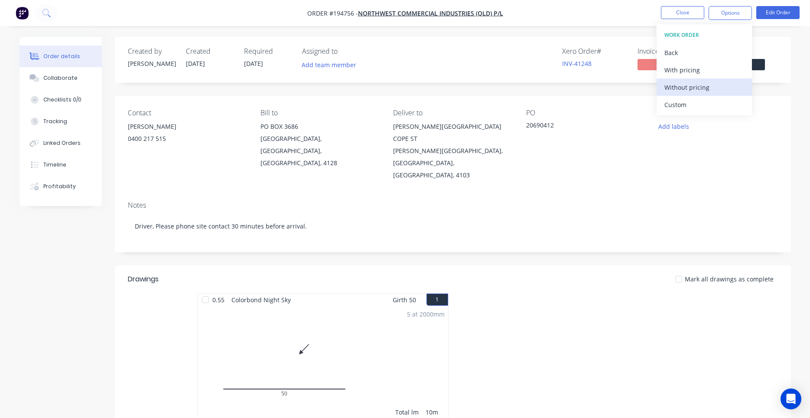
click at [686, 84] on div "Without pricing" at bounding box center [705, 87] width 80 height 13
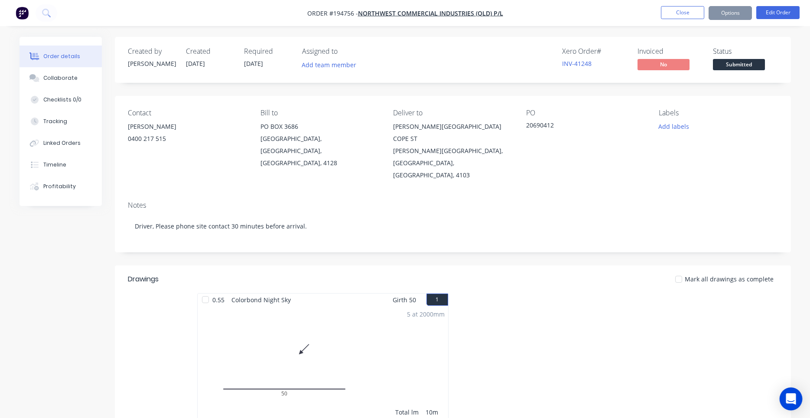
click at [790, 392] on div "Open Intercom Messenger" at bounding box center [791, 399] width 23 height 23
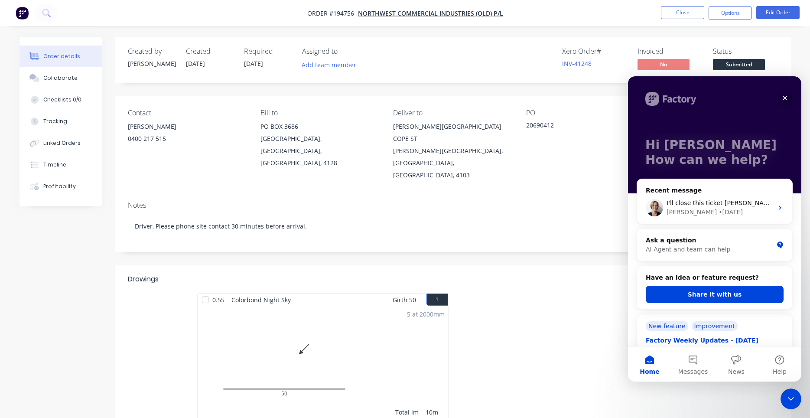
scroll to position [91, 0]
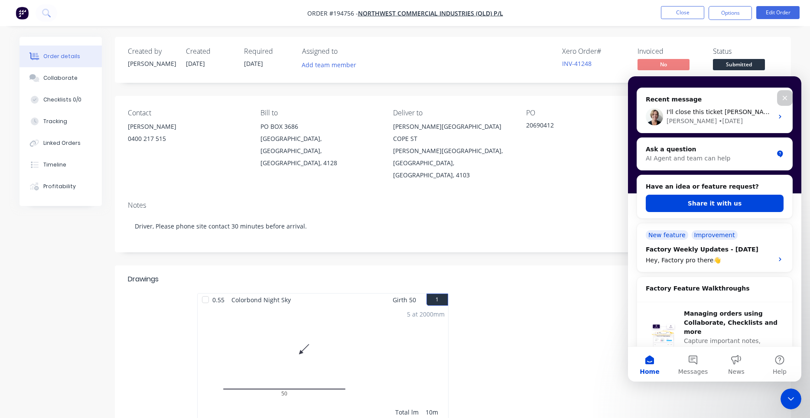
click at [789, 98] on div "Close" at bounding box center [785, 98] width 16 height 16
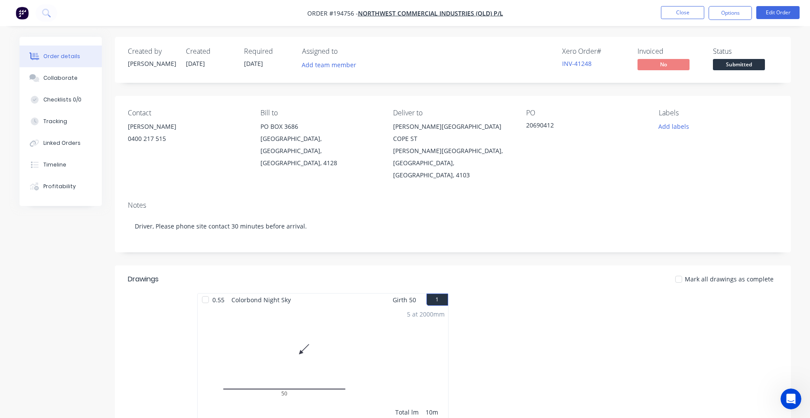
scroll to position [0, 0]
click at [682, 11] on button "Close" at bounding box center [682, 12] width 43 height 13
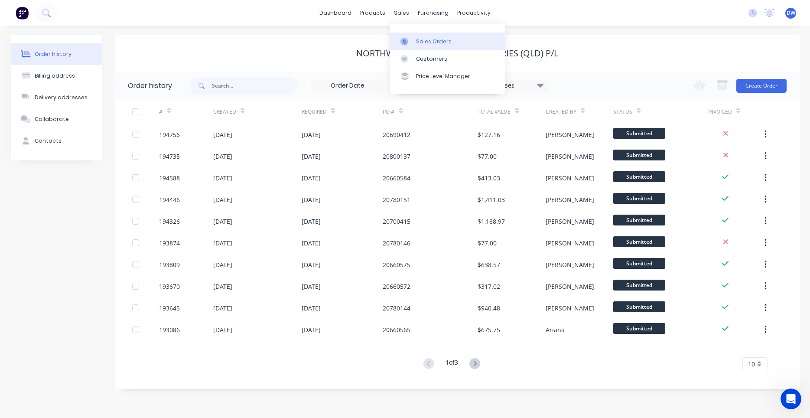
click at [424, 39] on div "Sales Orders" at bounding box center [434, 42] width 36 height 8
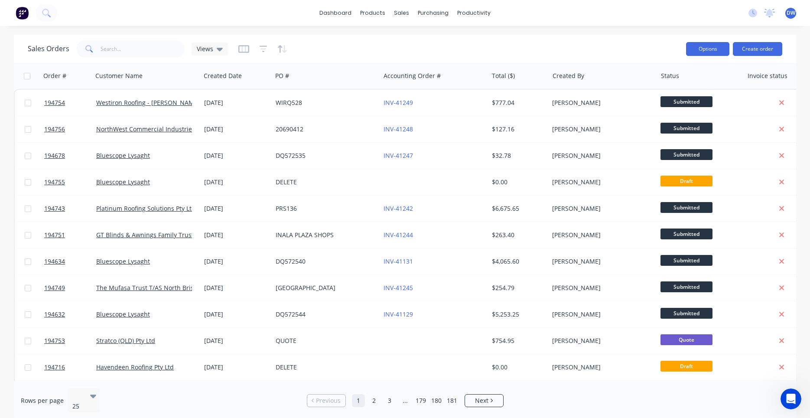
click at [711, 50] on button "Options" at bounding box center [707, 49] width 43 height 14
click at [63, 15] on div "dashboard products sales purchasing productivity dashboard products Product Cat…" at bounding box center [405, 13] width 810 height 26
click at [57, 13] on div "dashboard products sales purchasing productivity dashboard products Product Cat…" at bounding box center [405, 13] width 810 height 26
click at [47, 11] on icon at bounding box center [46, 13] width 8 height 8
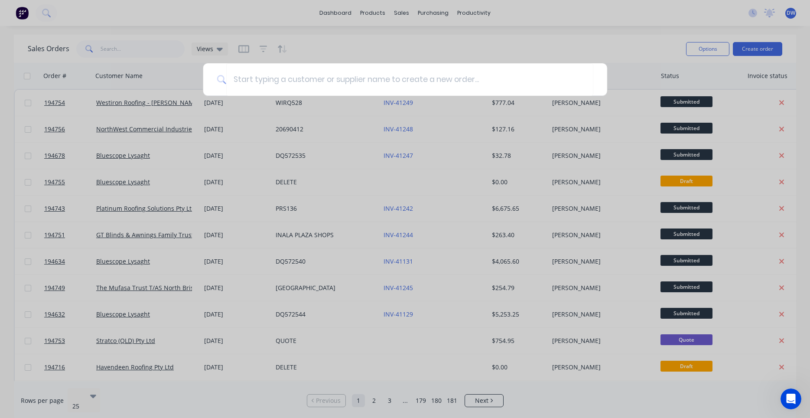
click at [542, 15] on div at bounding box center [405, 209] width 810 height 418
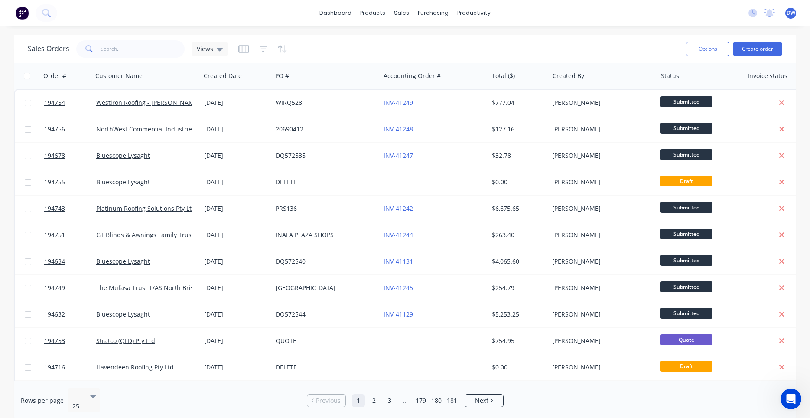
click at [201, 56] on div "Sales Orders Views" at bounding box center [128, 48] width 200 height 17
click at [204, 49] on span "Views" at bounding box center [205, 48] width 16 height 9
click at [217, 155] on button "Processing Team" at bounding box center [243, 158] width 99 height 10
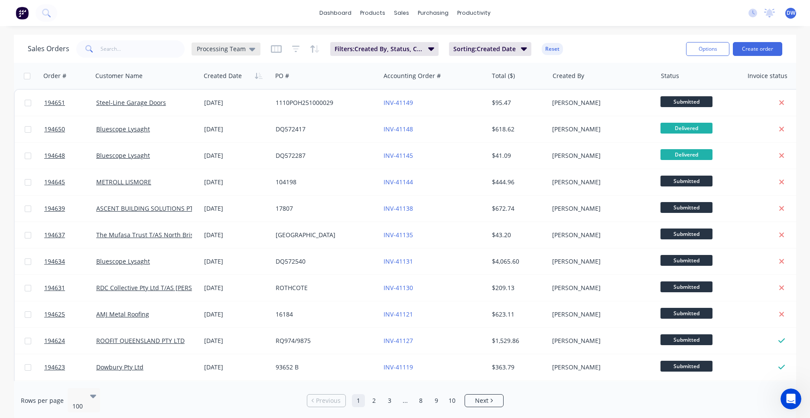
click at [235, 52] on span "Processing Team" at bounding box center [221, 48] width 49 height 9
click at [304, 158] on button "edit" at bounding box center [302, 157] width 11 height 9
click at [228, 159] on button "Processing Team" at bounding box center [243, 158] width 99 height 10
click at [354, 49] on span "Filters: Created By, Status, Created Date" at bounding box center [379, 49] width 88 height 9
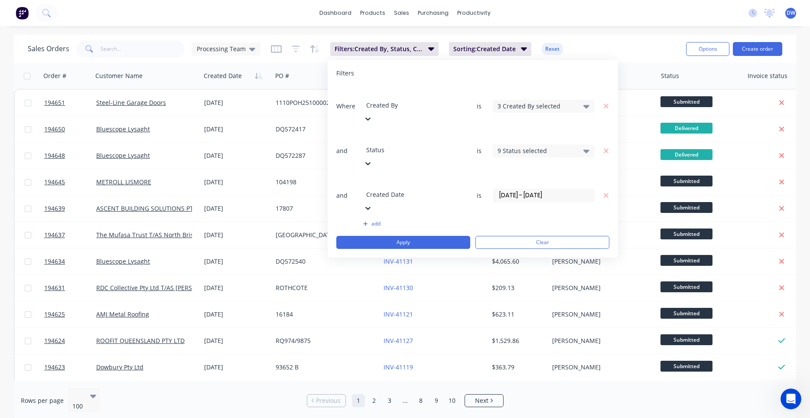
click at [508, 189] on input "04/09/25 - 02/10/25" at bounding box center [543, 195] width 101 height 13
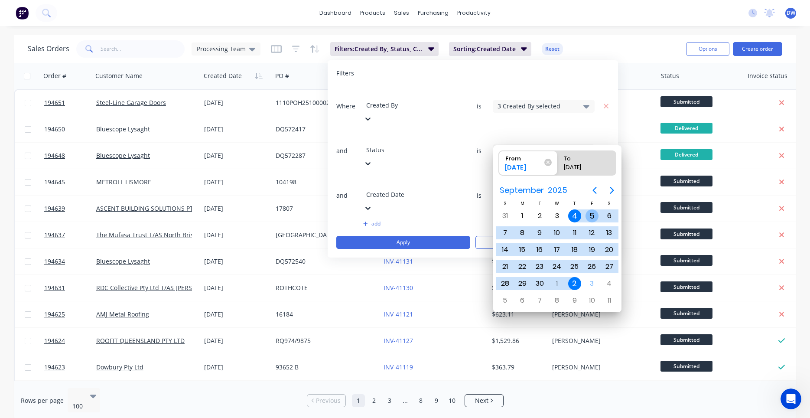
click at [593, 214] on div "5" at bounding box center [592, 215] width 13 height 13
click at [596, 282] on div "3" at bounding box center [592, 283] width 13 height 13
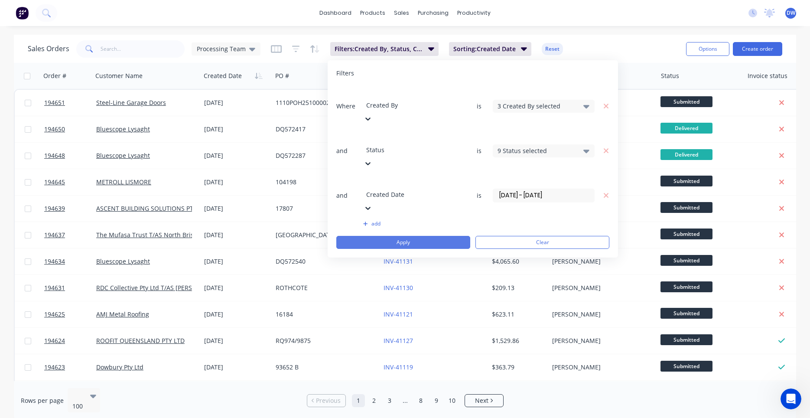
click at [442, 236] on button "Apply" at bounding box center [403, 242] width 134 height 13
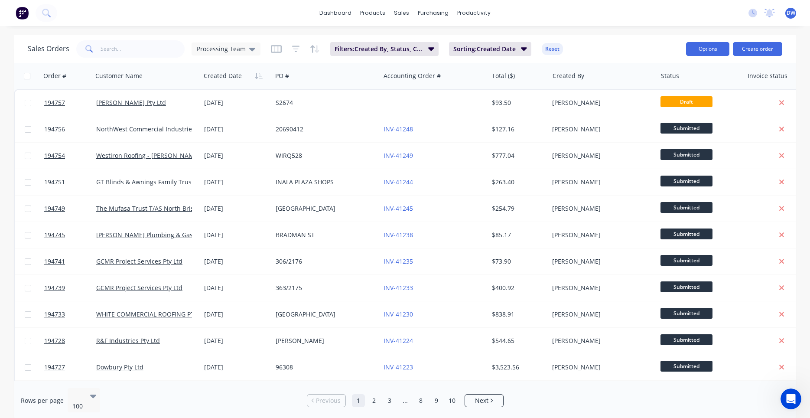
click at [707, 53] on button "Options" at bounding box center [707, 49] width 43 height 14
click at [679, 107] on div "Export" at bounding box center [682, 105] width 80 height 13
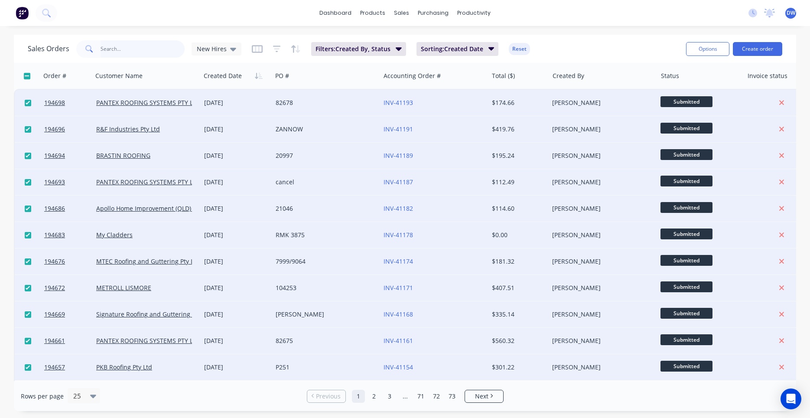
click at [121, 49] on input "text" at bounding box center [143, 48] width 85 height 17
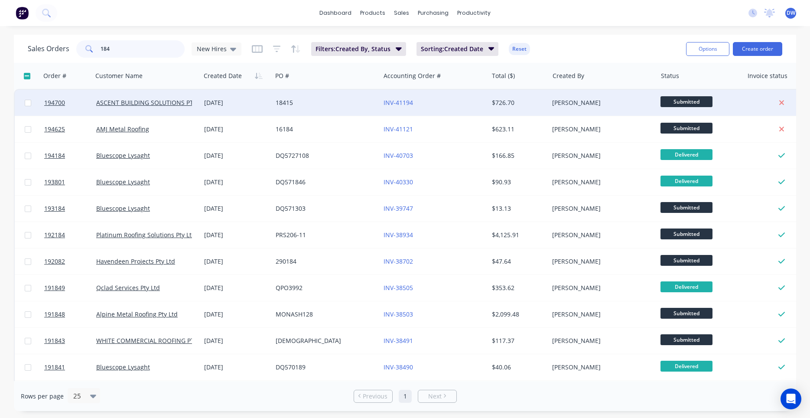
type input "184"
click at [227, 108] on div "[DATE]" at bounding box center [237, 103] width 72 height 26
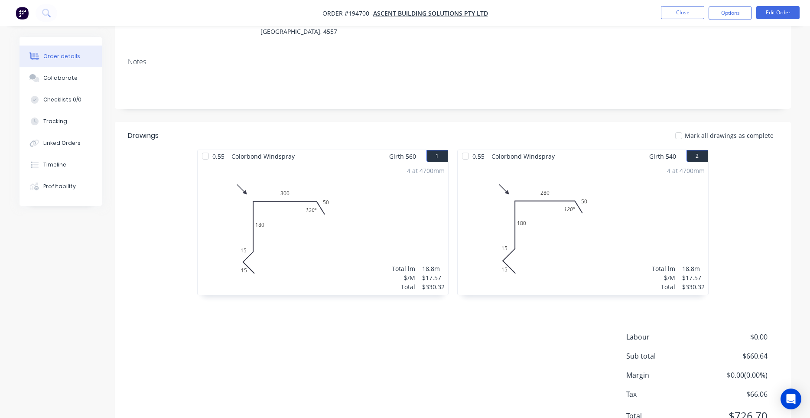
scroll to position [160, 0]
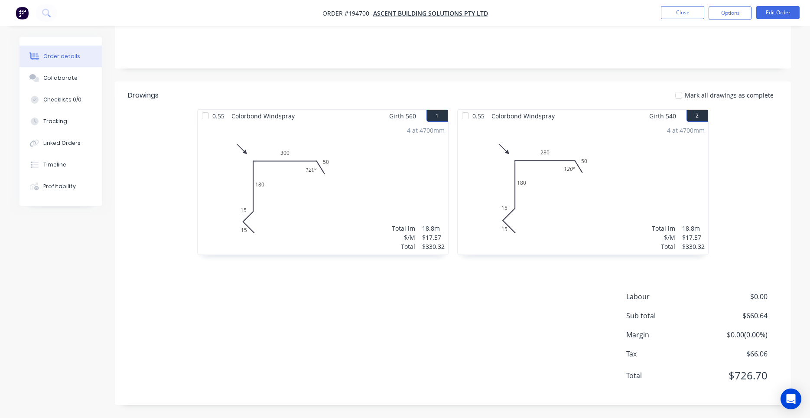
click at [326, 225] on div "4 at 4700mm Total lm $/M Total 18.8m $17.57 $330.32" at bounding box center [323, 188] width 251 height 132
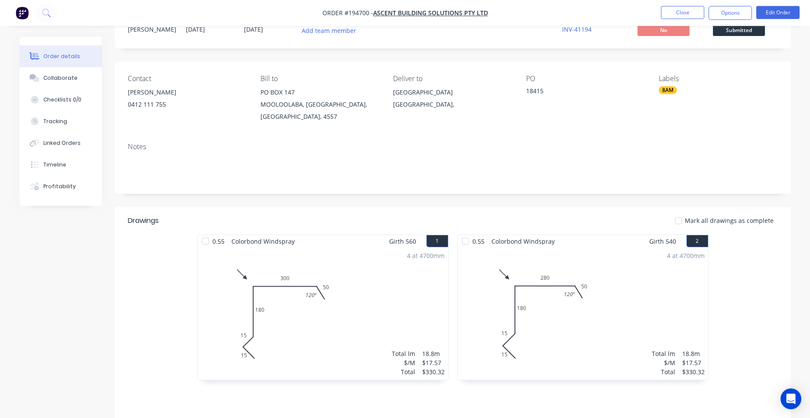
scroll to position [0, 0]
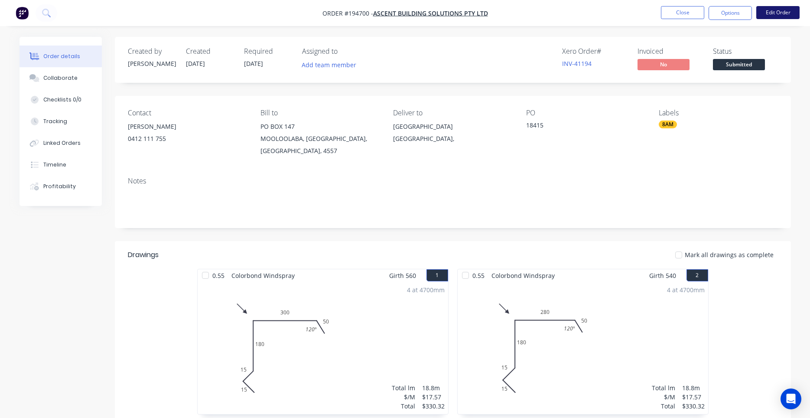
click at [781, 16] on button "Edit Order" at bounding box center [777, 12] width 43 height 13
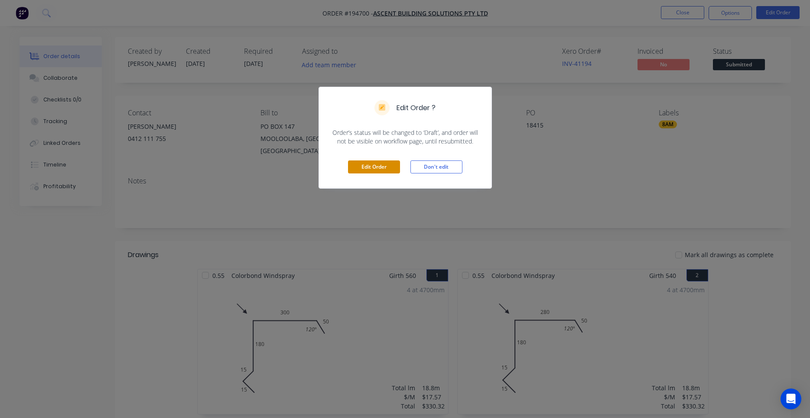
click at [382, 163] on button "Edit Order" at bounding box center [374, 166] width 52 height 13
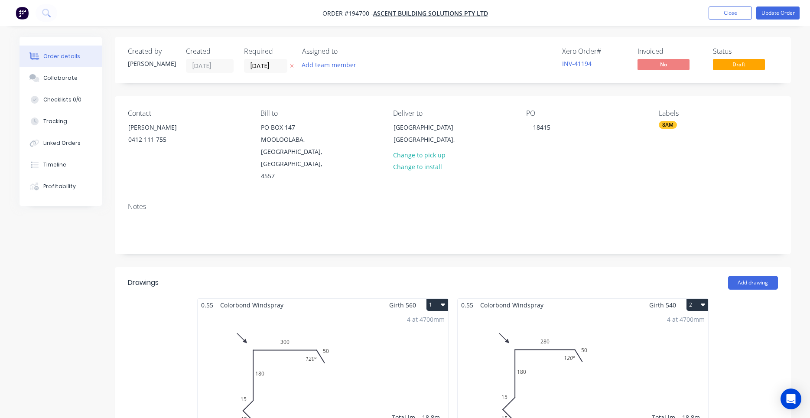
click at [331, 340] on div "4 at 4700mm Total lm $/M Total 18.8m $17.57 $330.32" at bounding box center [323, 377] width 251 height 132
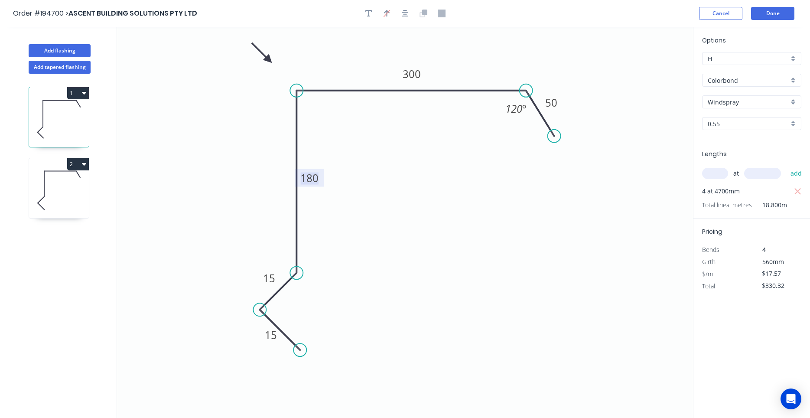
click at [309, 180] on tspan "180" at bounding box center [309, 178] width 18 height 14
click at [769, 13] on button "Done" at bounding box center [772, 13] width 43 height 13
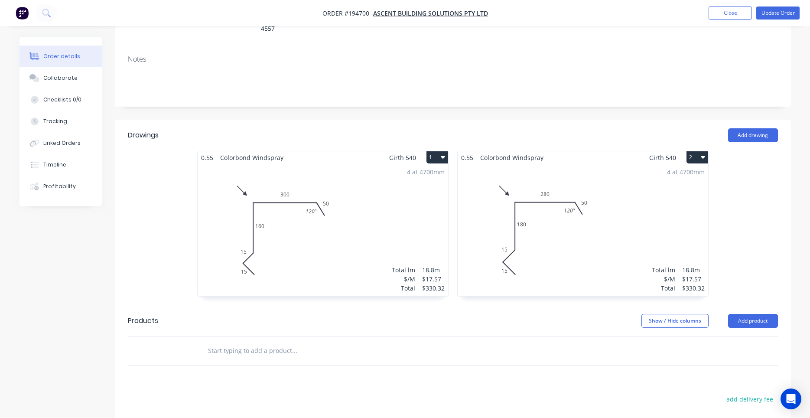
click at [527, 251] on div "4 at 4700mm Total lm $/M Total 18.8m $17.57 $330.32" at bounding box center [583, 230] width 251 height 132
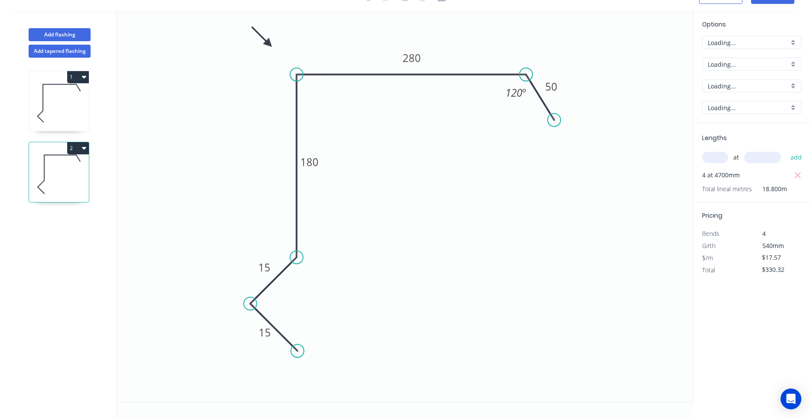
scroll to position [16, 0]
click at [316, 158] on tspan "180" at bounding box center [309, 162] width 18 height 14
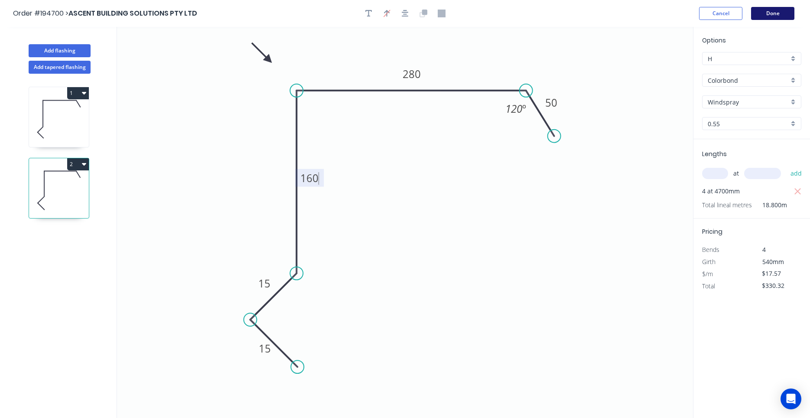
click at [767, 10] on button "Done" at bounding box center [772, 13] width 43 height 13
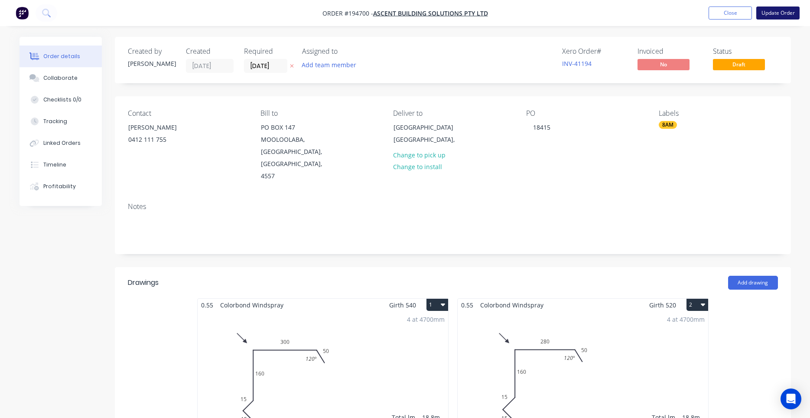
click at [795, 8] on button "Update Order" at bounding box center [777, 13] width 43 height 13
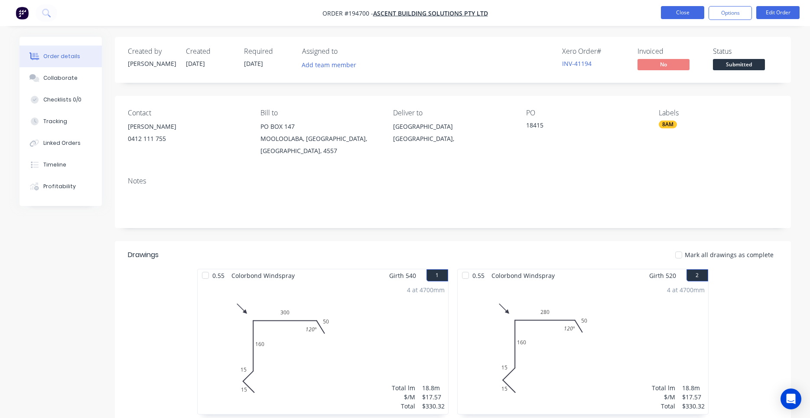
click at [669, 15] on button "Close" at bounding box center [682, 12] width 43 height 13
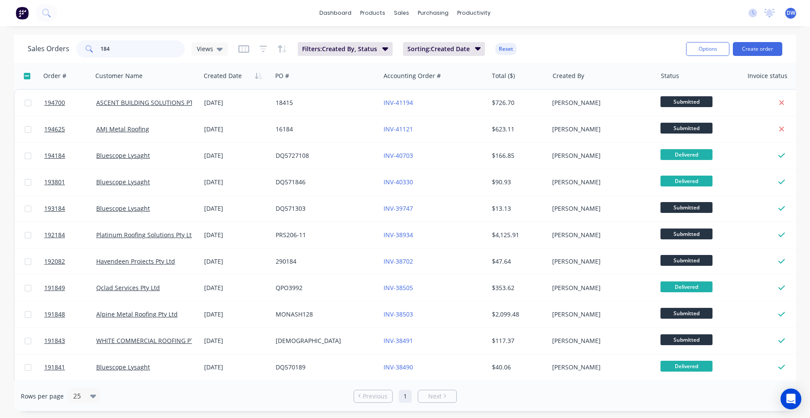
drag, startPoint x: 118, startPoint y: 48, endPoint x: 65, endPoint y: 51, distance: 53.4
click at [101, 51] on input "184" at bounding box center [143, 48] width 85 height 17
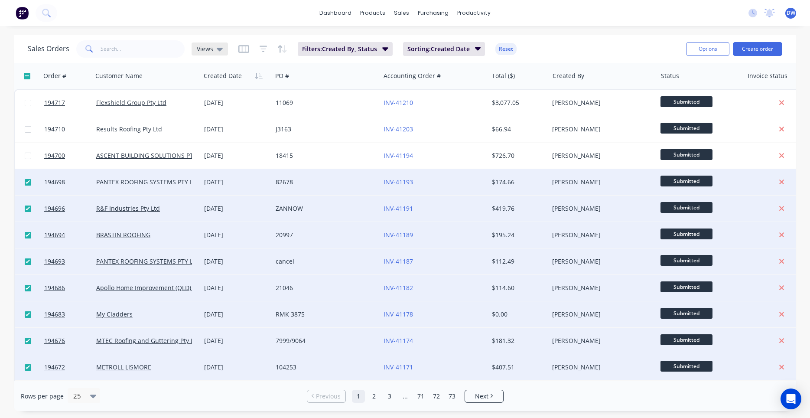
click at [226, 49] on div "Views" at bounding box center [210, 48] width 36 height 13
click at [216, 141] on button "New Hires" at bounding box center [243, 140] width 99 height 10
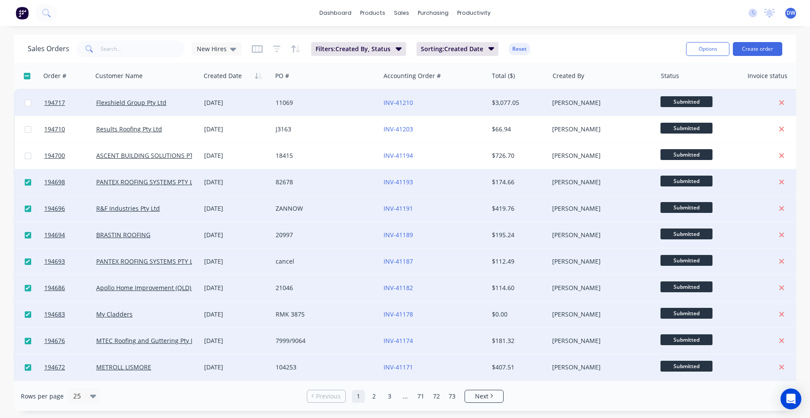
click at [31, 101] on input "checkbox" at bounding box center [28, 103] width 7 height 7
checkbox input "true"
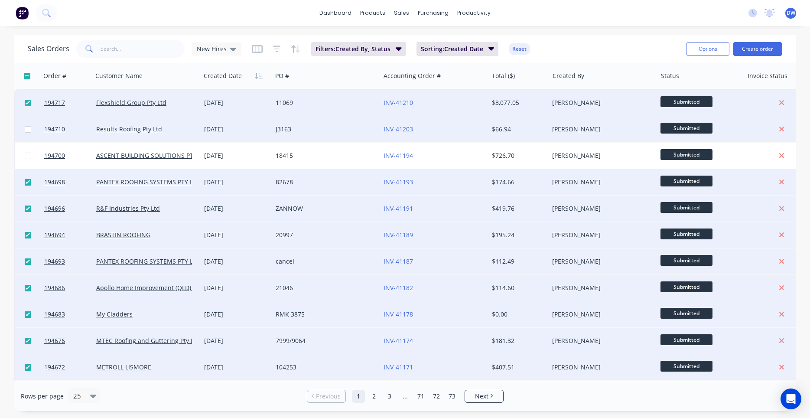
click at [29, 123] on div at bounding box center [28, 129] width 26 height 26
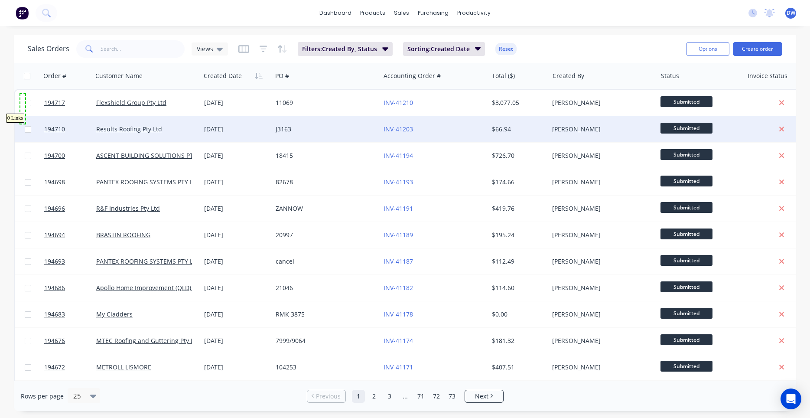
drag, startPoint x: 20, startPoint y: 94, endPoint x: 24, endPoint y: 118, distance: 24.2
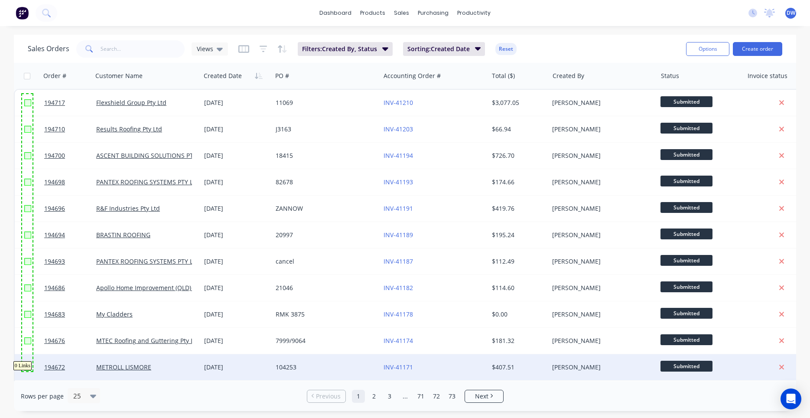
drag, startPoint x: 22, startPoint y: 94, endPoint x: 33, endPoint y: 371, distance: 277.2
checkbox input "true"
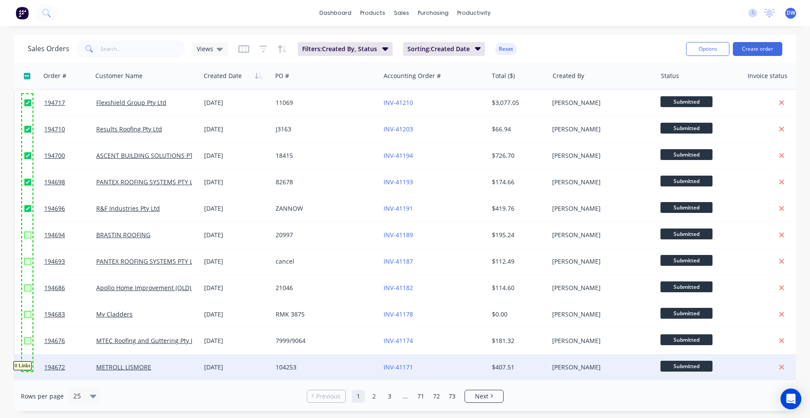
checkbox input "true"
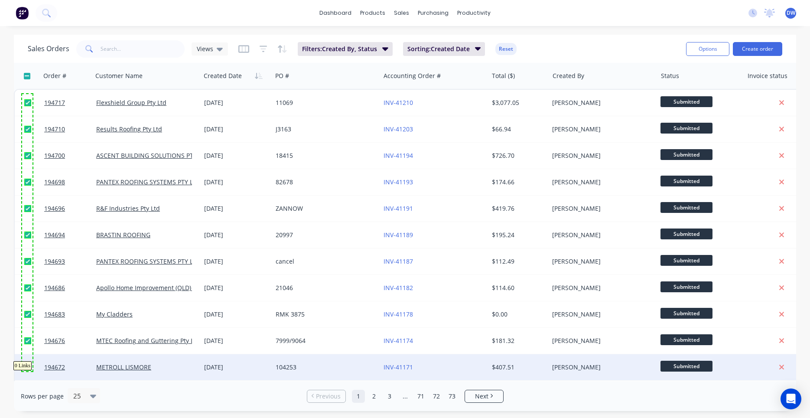
checkbox input "true"
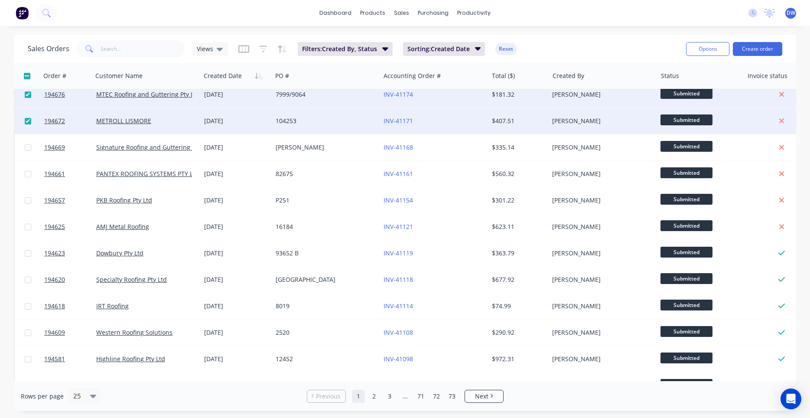
scroll to position [247, 0]
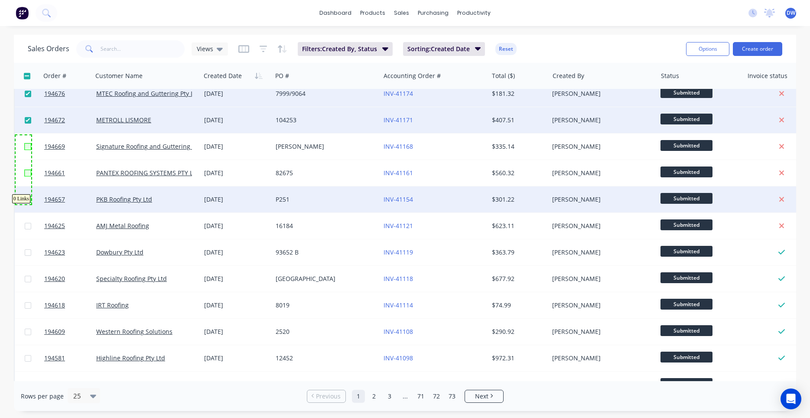
drag, startPoint x: 16, startPoint y: 135, endPoint x: 31, endPoint y: 204, distance: 70.6
checkbox input "true"
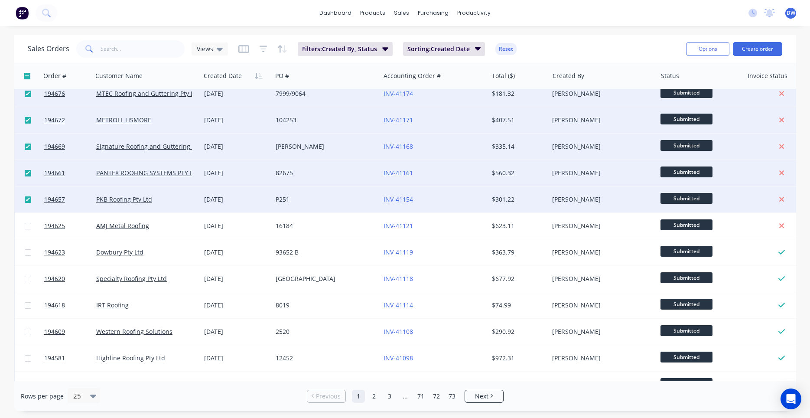
scroll to position [0, 0]
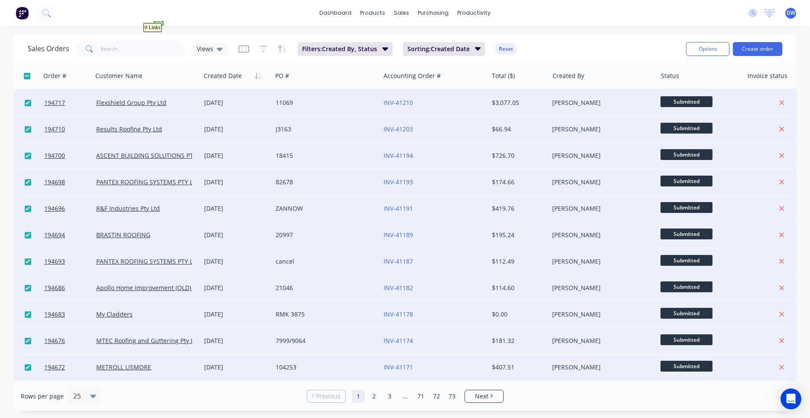
drag, startPoint x: 155, startPoint y: 25, endPoint x: 163, endPoint y: 22, distance: 8.2
drag, startPoint x: 163, startPoint y: 22, endPoint x: 170, endPoint y: 26, distance: 8.7
click at [202, 46] on span "Views" at bounding box center [205, 48] width 16 height 9
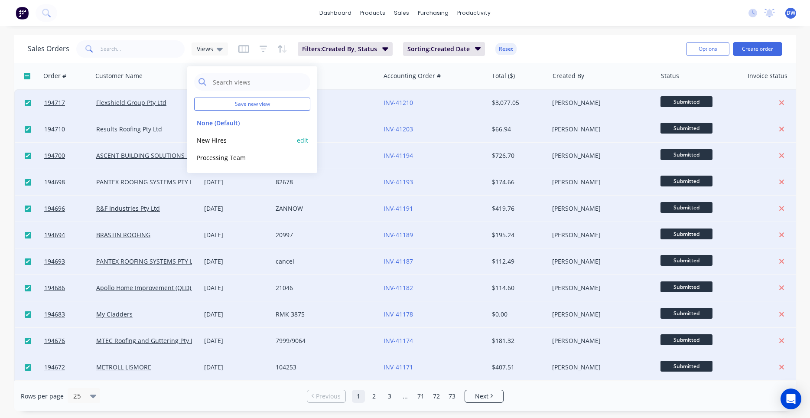
click at [215, 140] on button "New Hires" at bounding box center [243, 140] width 99 height 10
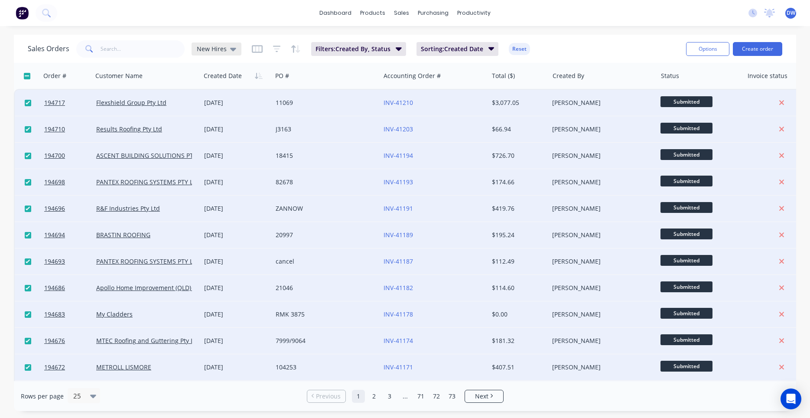
click at [219, 53] on div "New Hires" at bounding box center [217, 48] width 50 height 13
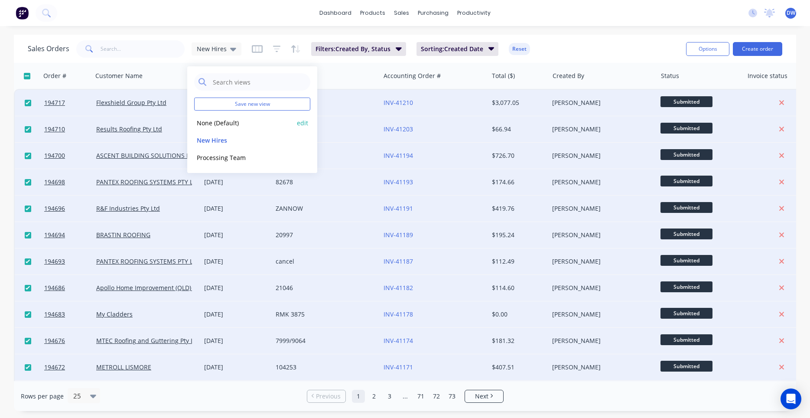
click at [219, 122] on button "None (Default)" at bounding box center [243, 123] width 99 height 10
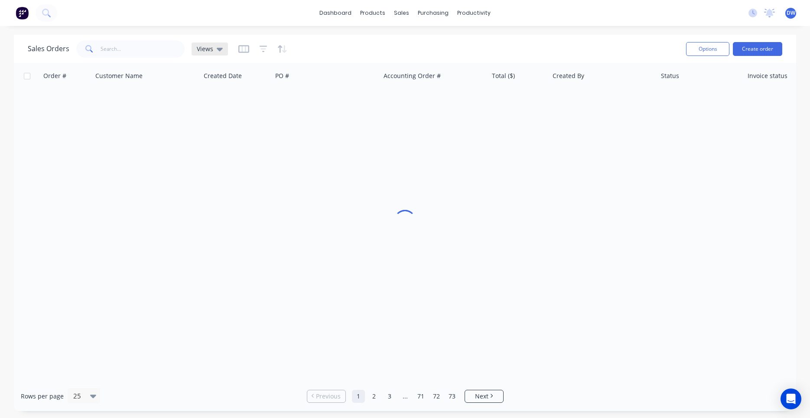
click at [222, 49] on div "Views" at bounding box center [210, 48] width 36 height 13
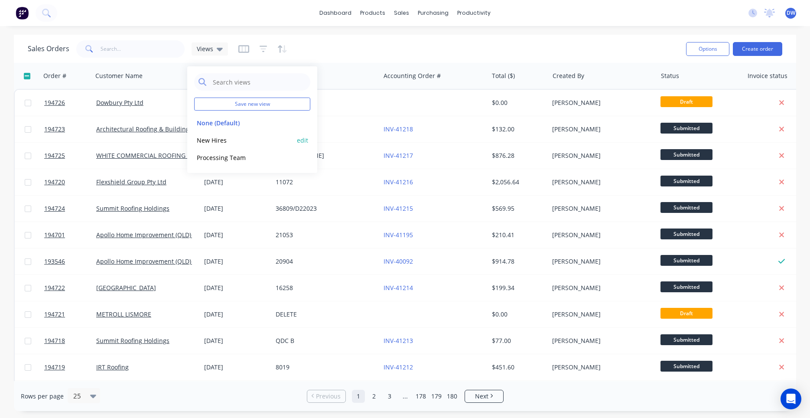
click at [214, 138] on button "New Hires" at bounding box center [243, 140] width 99 height 10
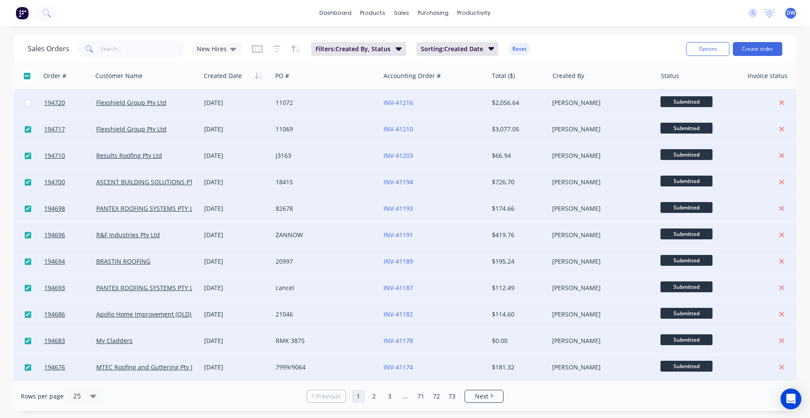
click at [29, 102] on input "checkbox" at bounding box center [28, 103] width 7 height 7
checkbox input "true"
click at [210, 49] on span "New Hires" at bounding box center [212, 48] width 30 height 9
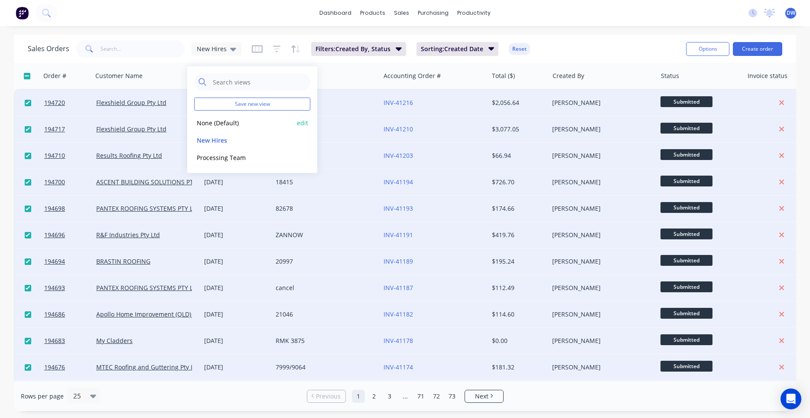
click at [220, 118] on button "None (Default)" at bounding box center [243, 123] width 99 height 10
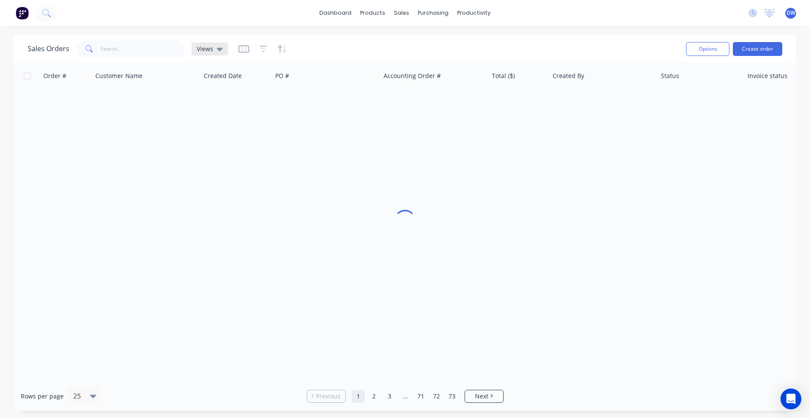
click at [225, 44] on div "Views" at bounding box center [210, 48] width 36 height 13
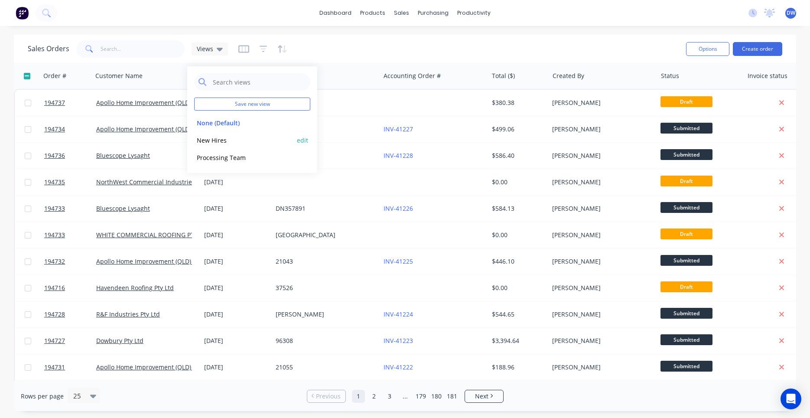
click at [217, 140] on button "New Hires" at bounding box center [243, 140] width 99 height 10
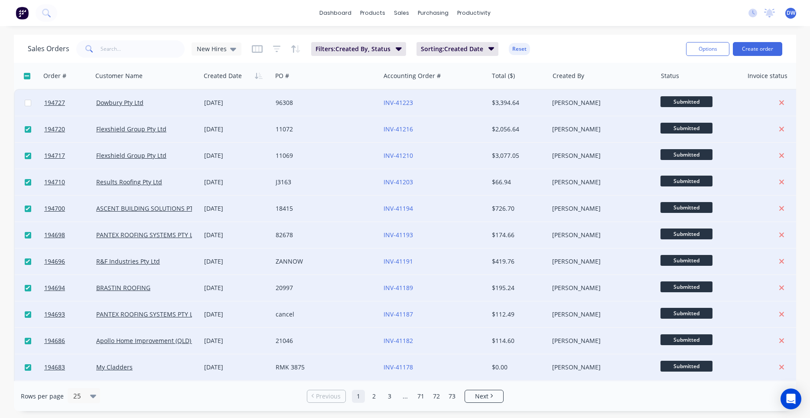
click at [28, 102] on input "checkbox" at bounding box center [28, 103] width 7 height 7
checkbox input "true"
click at [212, 48] on span "New Hires" at bounding box center [212, 48] width 30 height 9
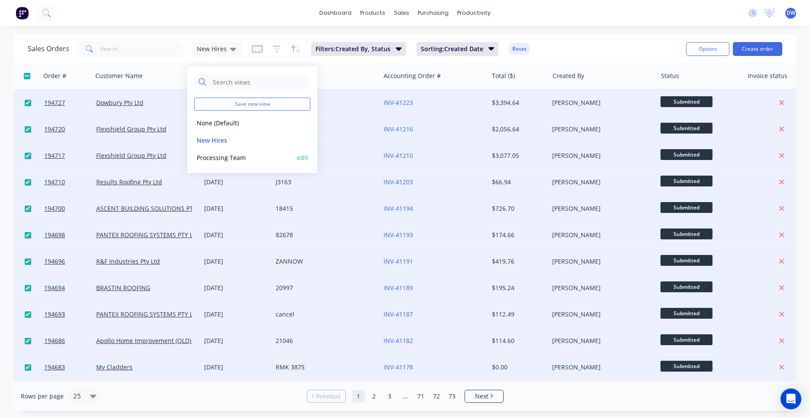
click at [224, 154] on button "Processing Team" at bounding box center [243, 158] width 99 height 10
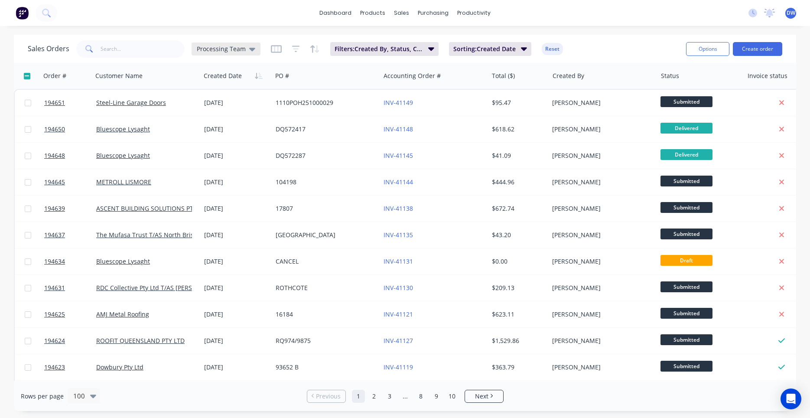
click at [232, 50] on span "Processing Team" at bounding box center [221, 48] width 49 height 9
click at [226, 140] on button "New Hires" at bounding box center [243, 140] width 99 height 10
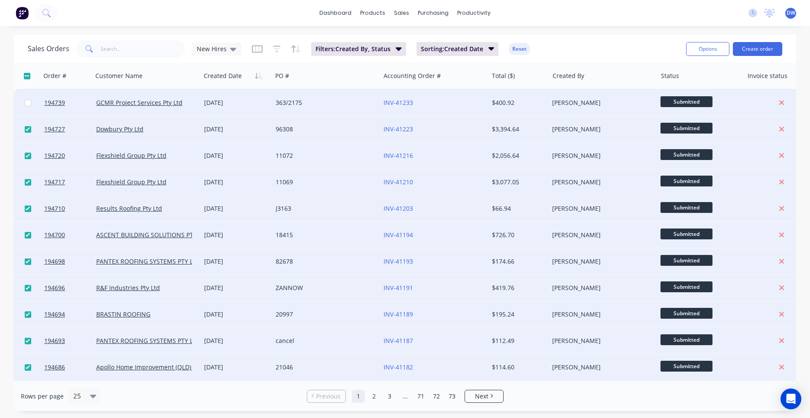
click at [28, 103] on input "checkbox" at bounding box center [28, 103] width 7 height 7
checkbox input "true"
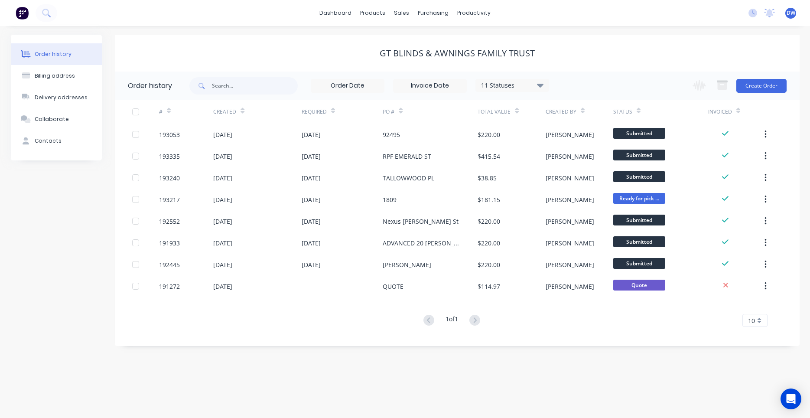
click at [54, 18] on div at bounding box center [28, 12] width 57 height 17
click at [47, 13] on icon at bounding box center [46, 13] width 8 height 8
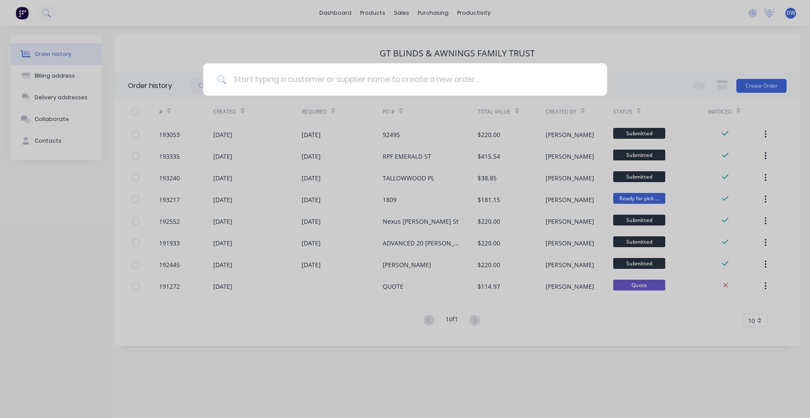
click at [249, 78] on input at bounding box center [409, 79] width 367 height 33
type input "96308"
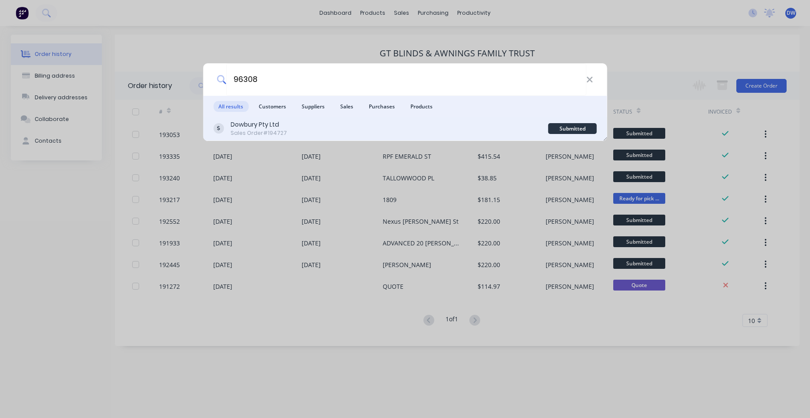
click at [432, 126] on div "Dowbury Pty Ltd Sales Order #194727" at bounding box center [380, 128] width 335 height 17
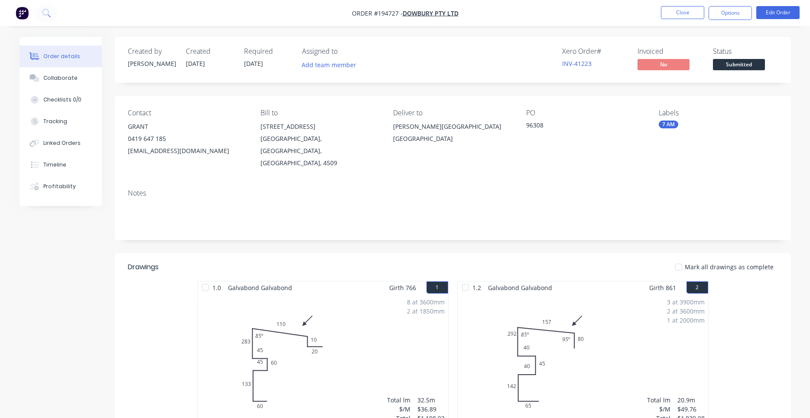
click at [352, 336] on div "8 at 3600mm 2 at 1850mm Total lm $/M Total 32.5m $36.89 $1,198.93" at bounding box center [323, 360] width 251 height 132
click at [779, 16] on button "Edit Order" at bounding box center [777, 12] width 43 height 13
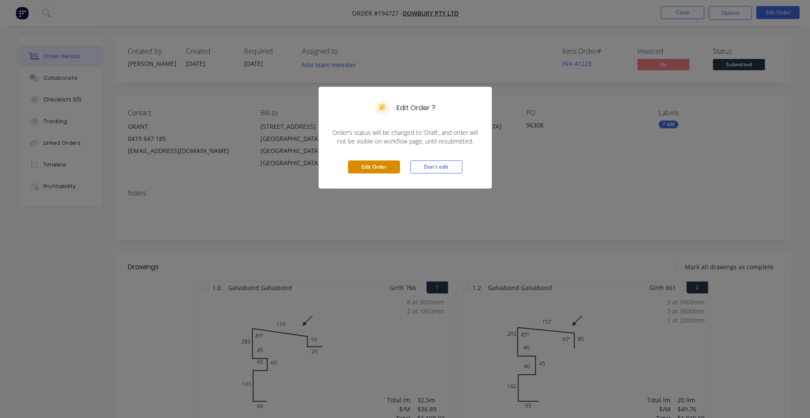
click at [359, 167] on button "Edit Order" at bounding box center [374, 166] width 52 height 13
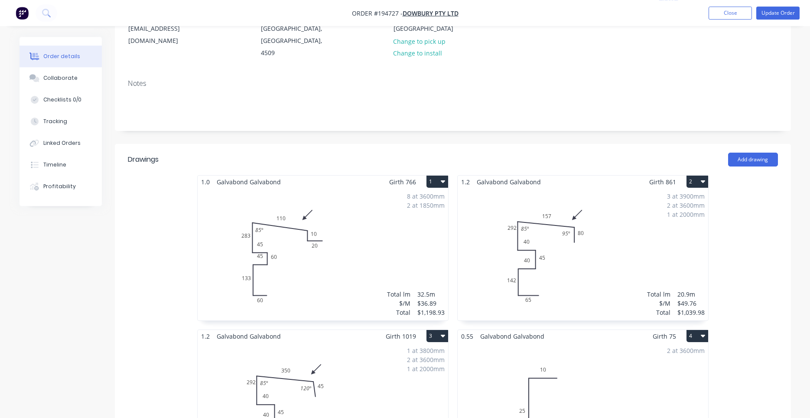
scroll to position [147, 0]
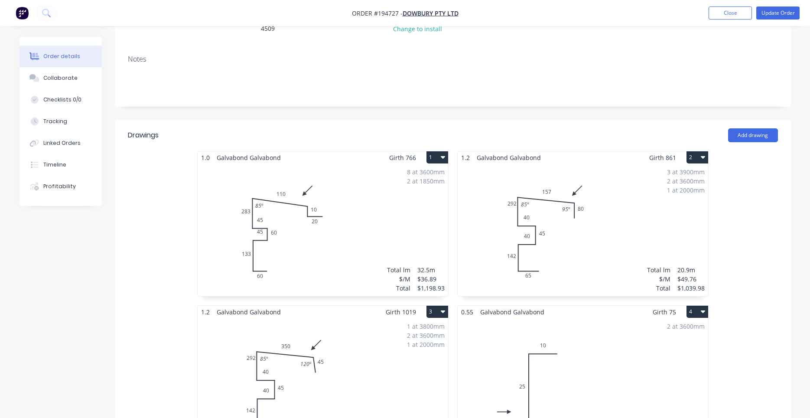
click at [578, 235] on div "3 at 3900mm 2 at 3600mm 1 at 2000mm Total lm $/M Total 20.9m $49.76 $1,039.98" at bounding box center [583, 230] width 251 height 132
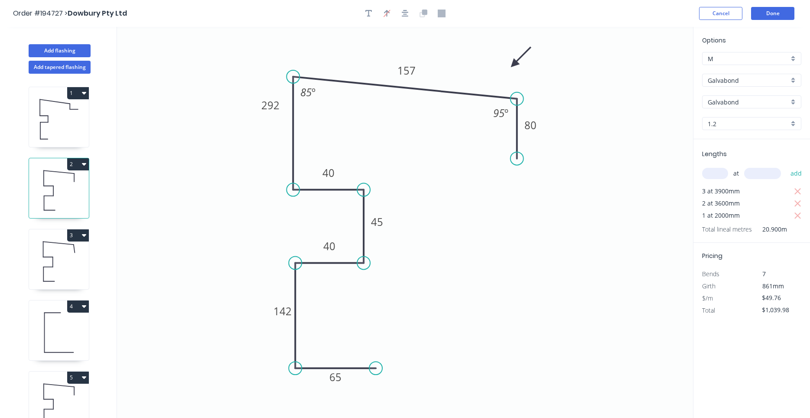
click at [741, 82] on input "Galvabond" at bounding box center [748, 80] width 81 height 9
click at [754, 102] on div "Colorbond" at bounding box center [752, 96] width 98 height 15
type input "Colorbond"
type input "aNoColor"
type input "$53.06"
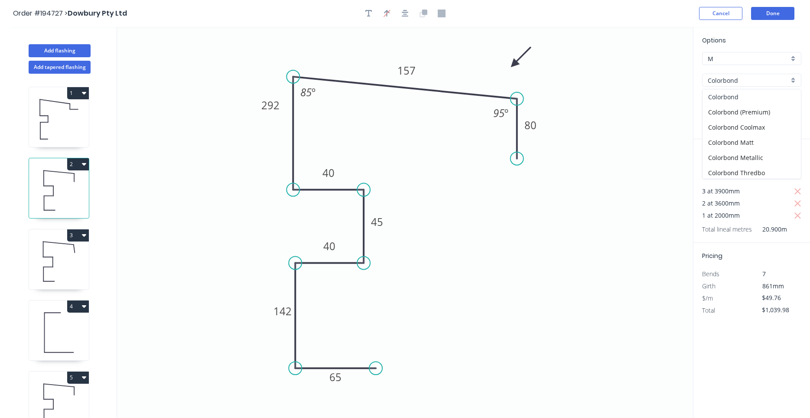
type input "$1,108.95"
click at [756, 106] on div "aNoColor" at bounding box center [751, 101] width 99 height 13
click at [744, 130] on div "Surfmist" at bounding box center [752, 131] width 98 height 15
type input "Surfmist"
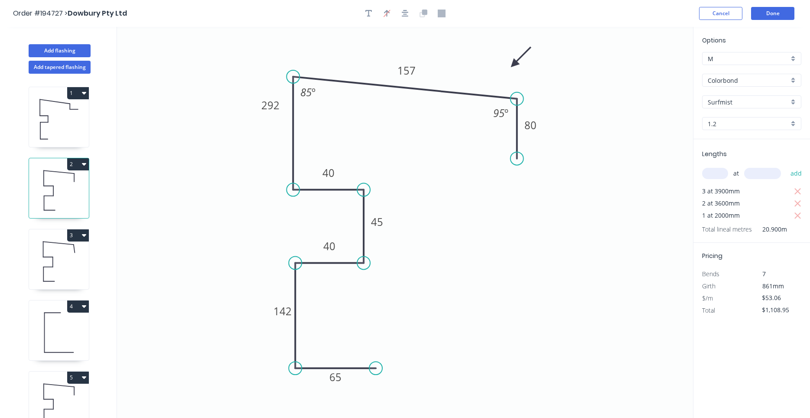
click at [68, 253] on icon at bounding box center [59, 261] width 60 height 55
type input "$57.87"
type input "$752.31"
click at [755, 83] on input "Galvabond" at bounding box center [748, 80] width 81 height 9
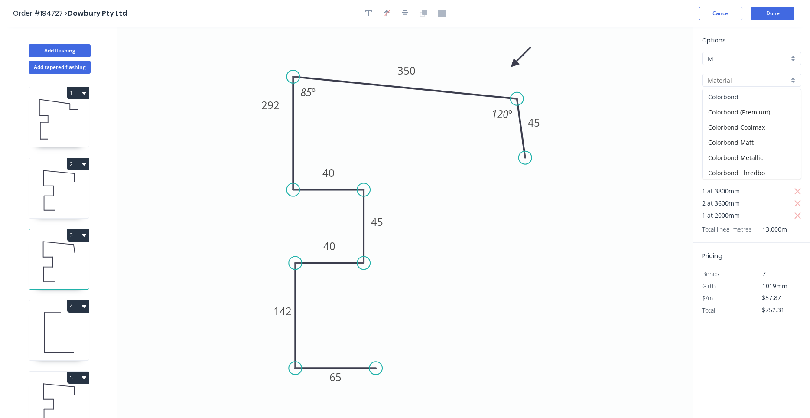
click at [745, 98] on div "Colorbond" at bounding box center [752, 96] width 98 height 15
type input "Colorbond"
type input "aNoColor"
type input "$61.83"
type input "$803.79"
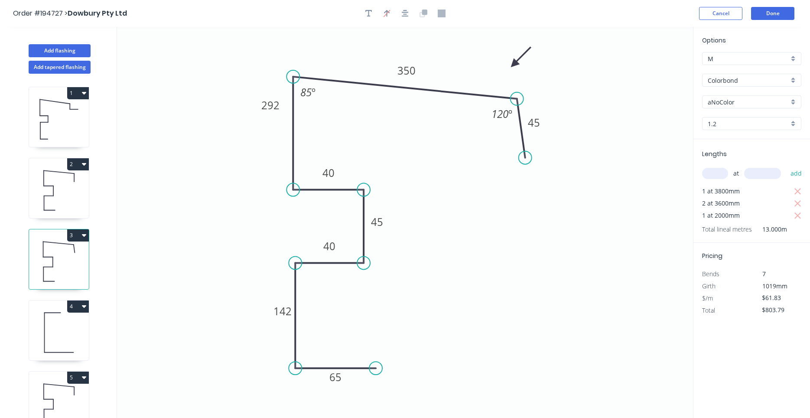
click at [738, 101] on input "aNoColor" at bounding box center [748, 102] width 81 height 9
click at [737, 133] on div "Surfmist" at bounding box center [752, 131] width 98 height 15
type input "Surfmist"
click at [83, 335] on icon at bounding box center [59, 332] width 60 height 55
type input "$5.51"
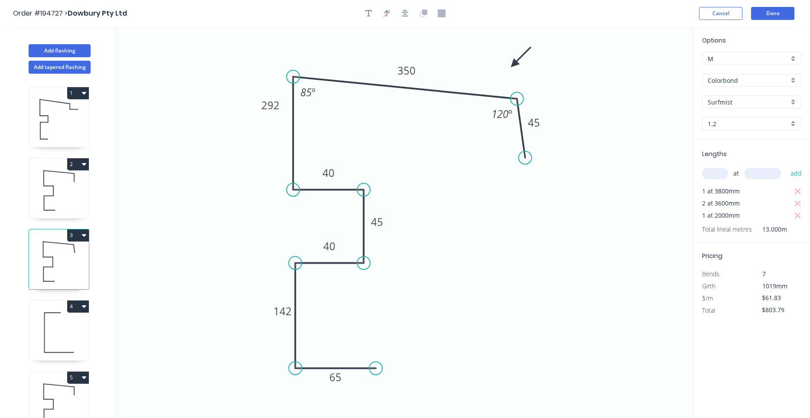
type input "$39.67"
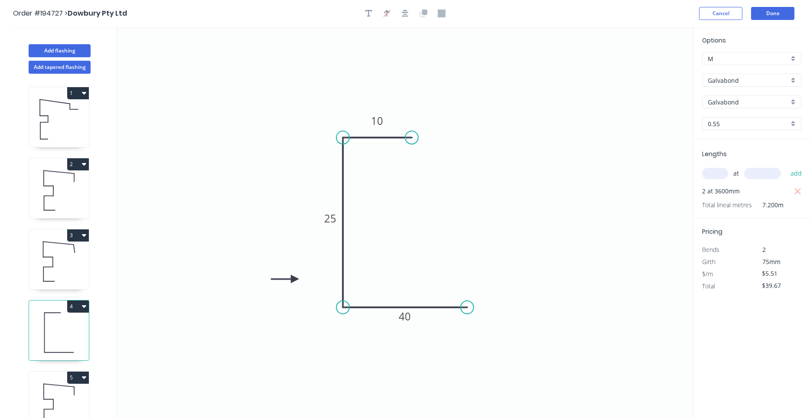
click at [749, 89] on div "Options M M Galvabond Galvabond Z-600 Galvabond Galvabond Galvabond 0.55 0.55" at bounding box center [752, 88] width 117 height 104
click at [751, 85] on div "Galvabond" at bounding box center [751, 80] width 99 height 13
click at [748, 98] on div "Colorbond" at bounding box center [752, 96] width 98 height 15
type input "Colorbond"
type input "aNoColor"
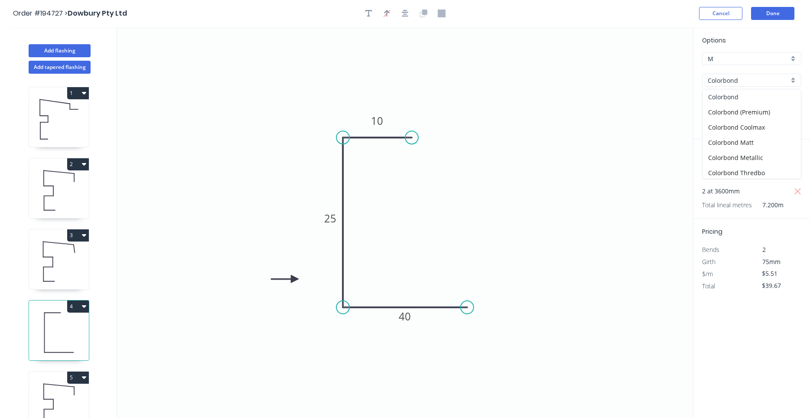
type input "$5.40"
type input "$38.88"
click at [747, 101] on input "aNoColor" at bounding box center [748, 102] width 81 height 9
click at [737, 132] on div "Surfmist" at bounding box center [752, 131] width 98 height 15
type input "Surfmist"
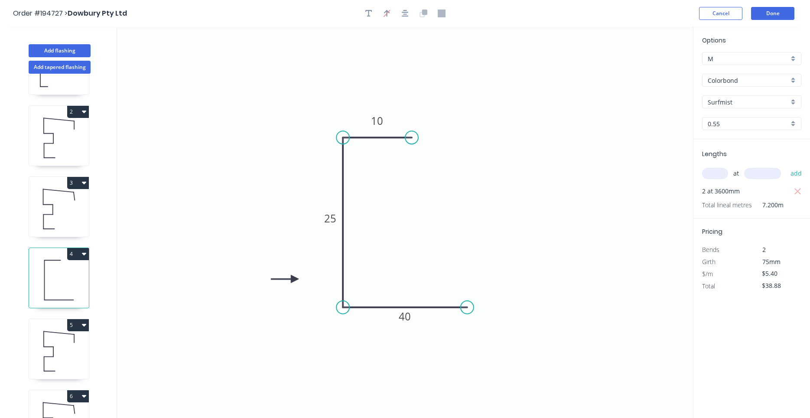
scroll to position [79, 0]
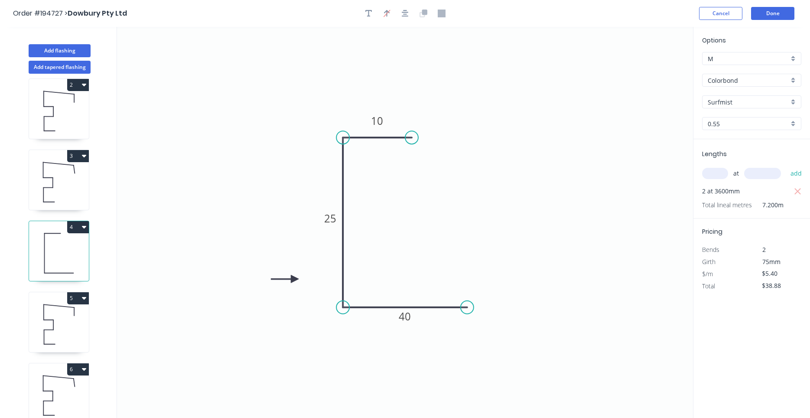
click at [68, 324] on icon at bounding box center [59, 324] width 60 height 55
type input "$25.71"
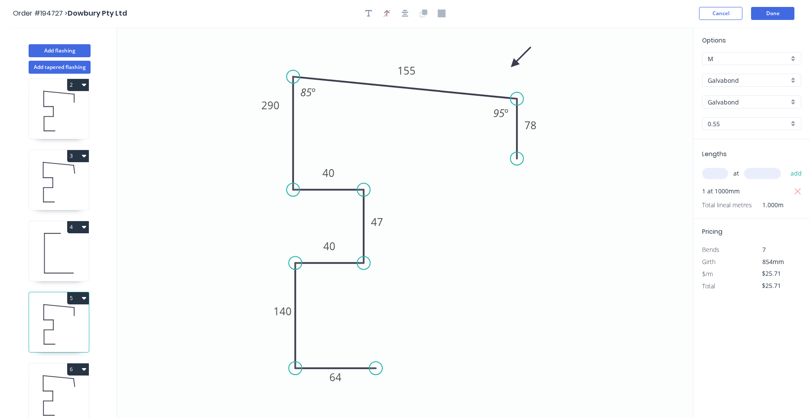
click at [749, 83] on input "Galvabond" at bounding box center [748, 80] width 81 height 9
click at [742, 97] on div "Colorbond" at bounding box center [752, 96] width 98 height 15
type input "Colorbond"
type input "aNoColor"
type input "$24.59"
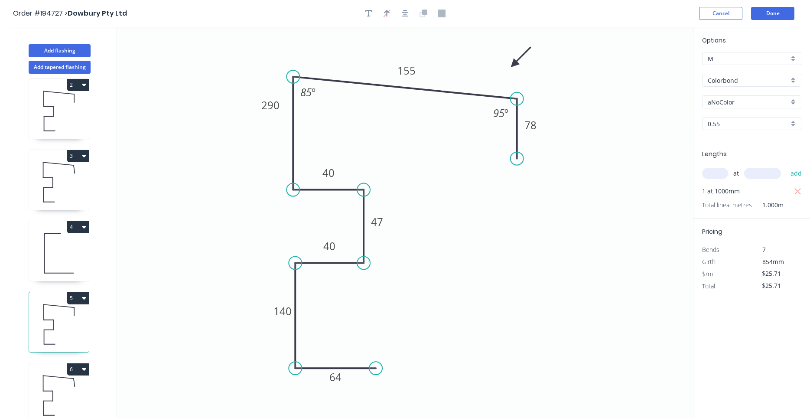
type input "$24.59"
click at [740, 101] on input "aNoColor" at bounding box center [748, 102] width 81 height 9
click at [733, 130] on div "Surfmist" at bounding box center [752, 131] width 98 height 15
type input "Surfmist"
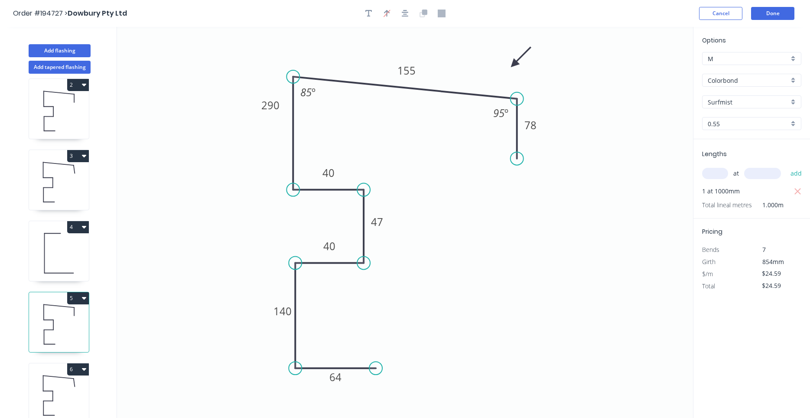
scroll to position [16, 0]
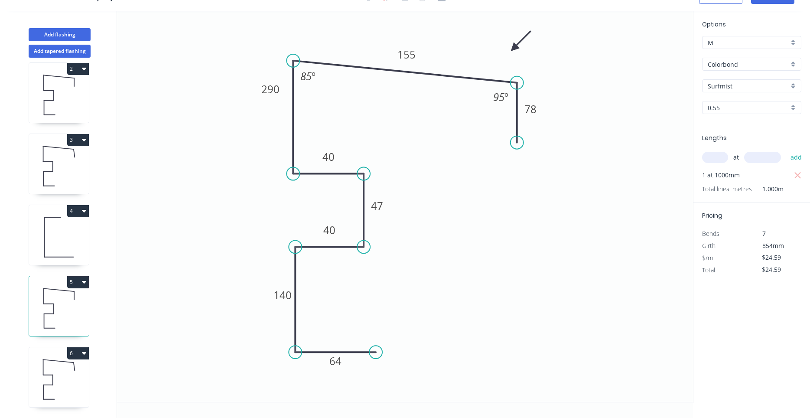
click at [62, 383] on icon at bounding box center [59, 379] width 60 height 55
type input "$29.44"
click at [757, 68] on div "Galvabond" at bounding box center [751, 64] width 99 height 13
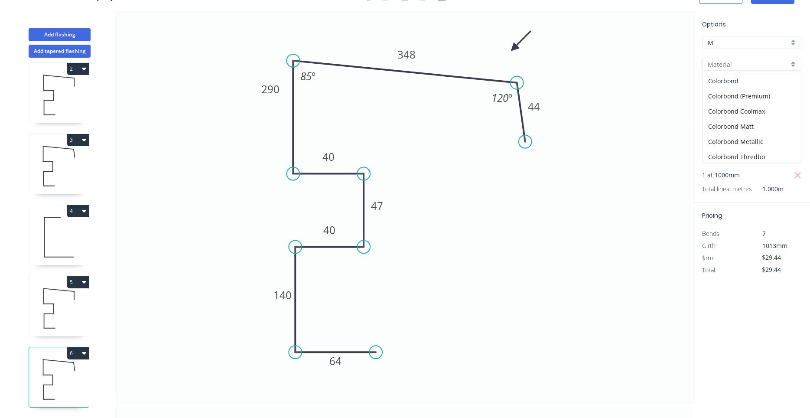
click at [753, 77] on div "Colorbond" at bounding box center [752, 80] width 98 height 15
type input "Colorbond"
type input "aNoColor"
type input "$28.09"
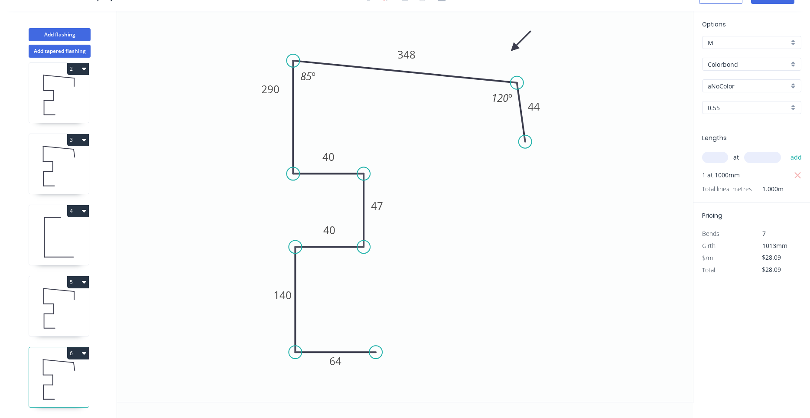
click at [751, 82] on input "aNoColor" at bounding box center [748, 86] width 81 height 9
click at [738, 118] on div "Surfmist" at bounding box center [752, 115] width 98 height 15
type input "Surfmist"
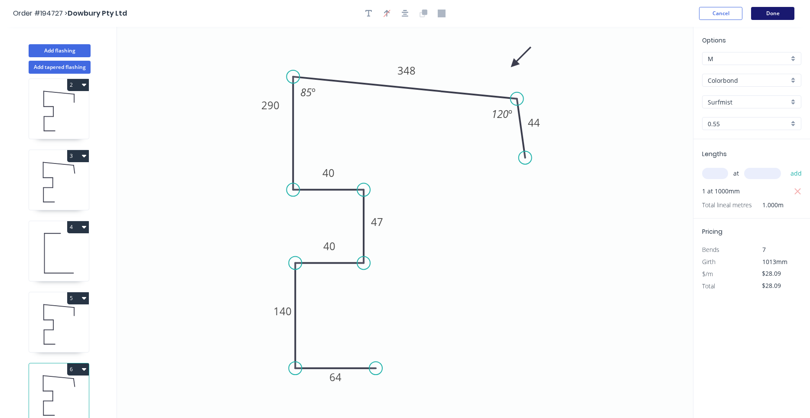
click at [773, 17] on button "Done" at bounding box center [772, 13] width 43 height 13
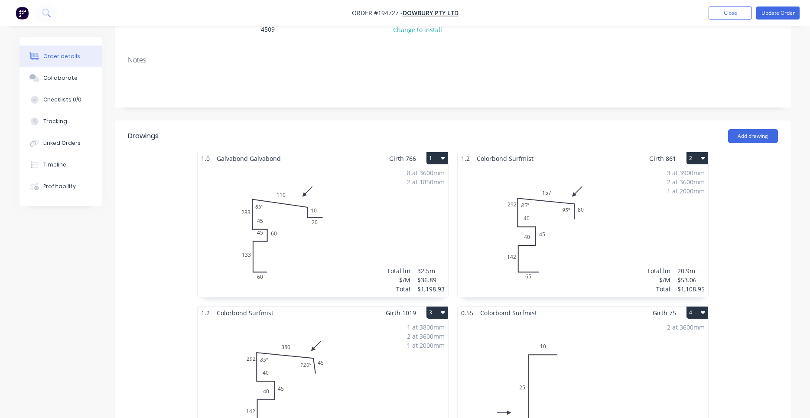
scroll to position [147, 0]
click at [333, 226] on div "8 at 3600mm 2 at 1850mm Total lm $/M Total 32.5m $36.89 $1,198.93" at bounding box center [323, 230] width 251 height 132
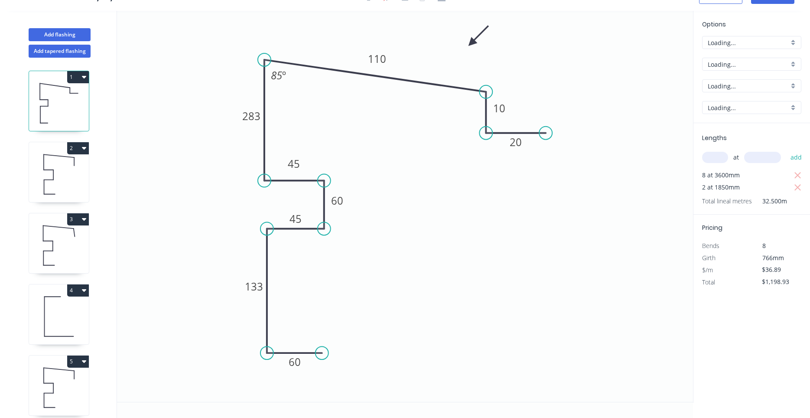
scroll to position [16, 0]
drag, startPoint x: 305, startPoint y: 228, endPoint x: 304, endPoint y: 262, distance: 34.7
click at [304, 262] on rect at bounding box center [295, 254] width 28 height 18
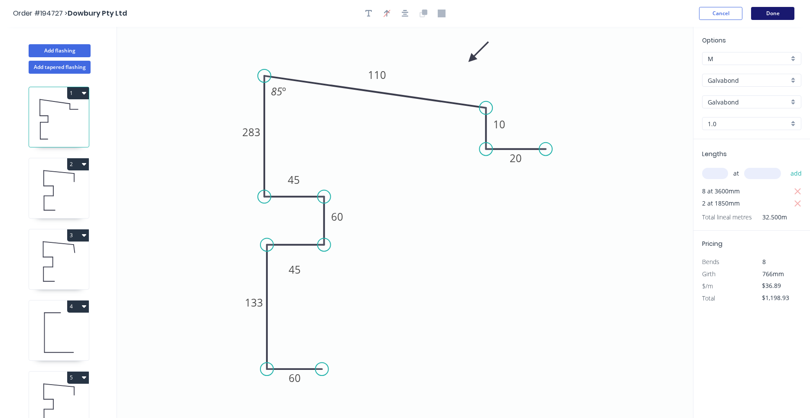
click at [767, 8] on button "Done" at bounding box center [772, 13] width 43 height 13
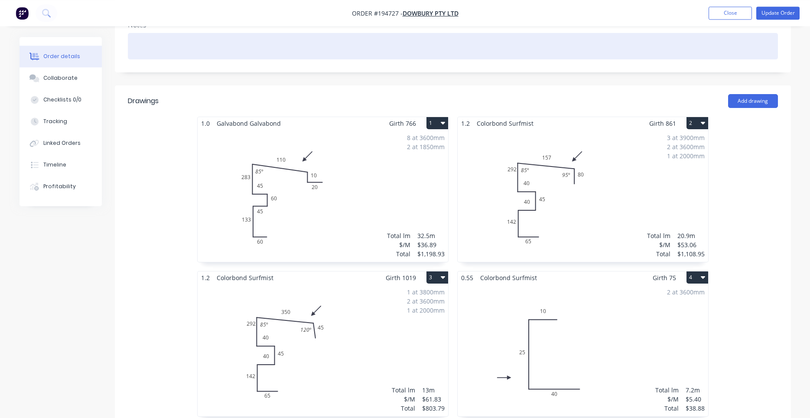
scroll to position [221, 0]
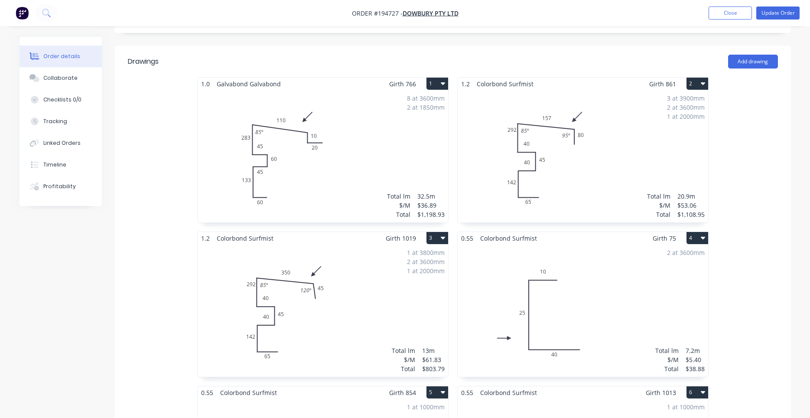
click at [362, 137] on div "8 at 3600mm 2 at 1850mm Total lm $/M Total 32.5m $36.89 $1,198.93" at bounding box center [323, 156] width 251 height 132
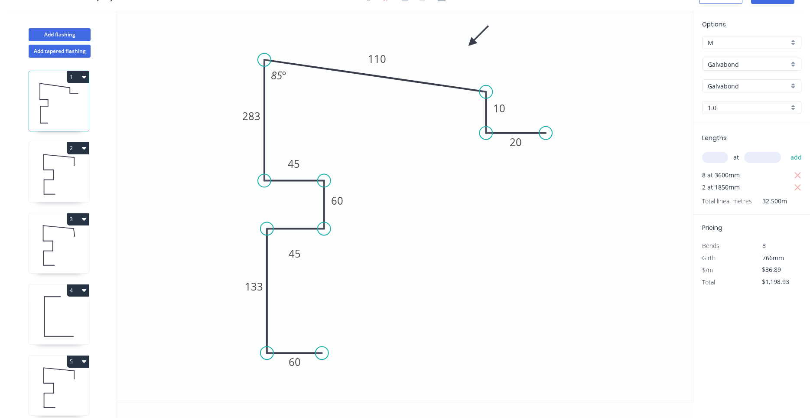
scroll to position [16, 0]
click at [489, 119] on div "Show angle" at bounding box center [526, 123] width 87 height 18
click at [470, 105] on tspan "º" at bounding box center [472, 105] width 4 height 14
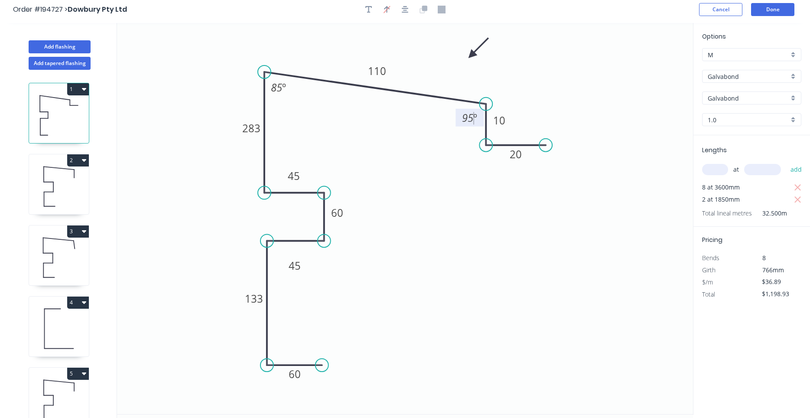
scroll to position [0, 0]
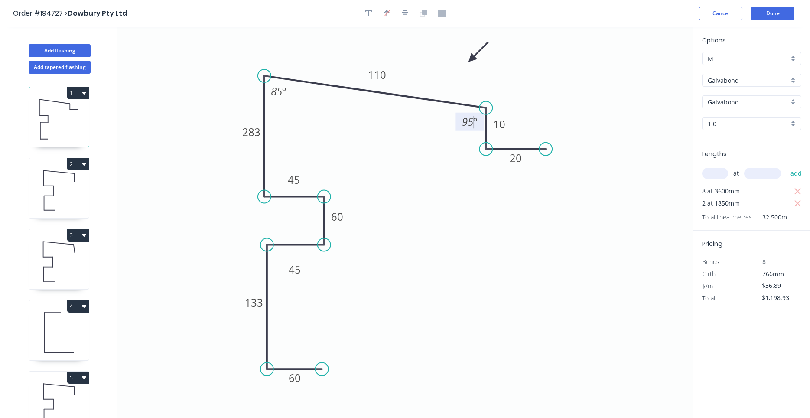
click at [63, 326] on icon at bounding box center [59, 332] width 60 height 55
type input "Colorbond"
type input "Surfmist"
type input "0.55"
type input "$5.40"
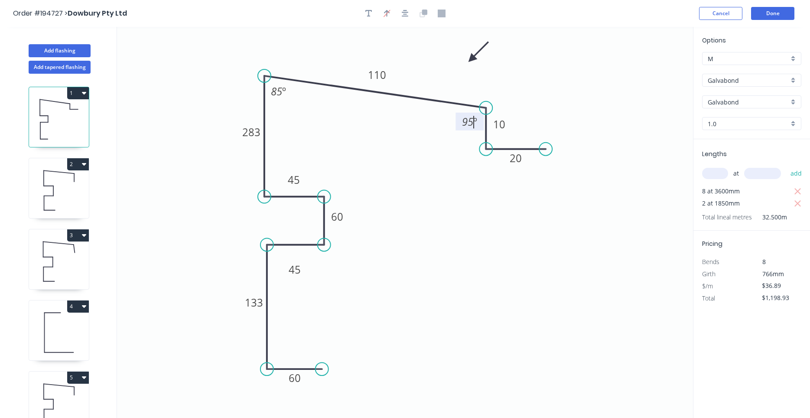
type input "$38.88"
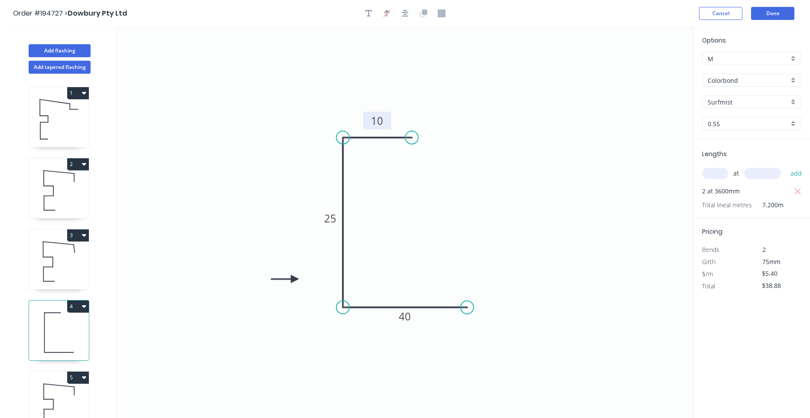
click at [382, 122] on tspan "10" at bounding box center [377, 121] width 12 height 14
click at [764, 12] on button "Done" at bounding box center [772, 13] width 43 height 13
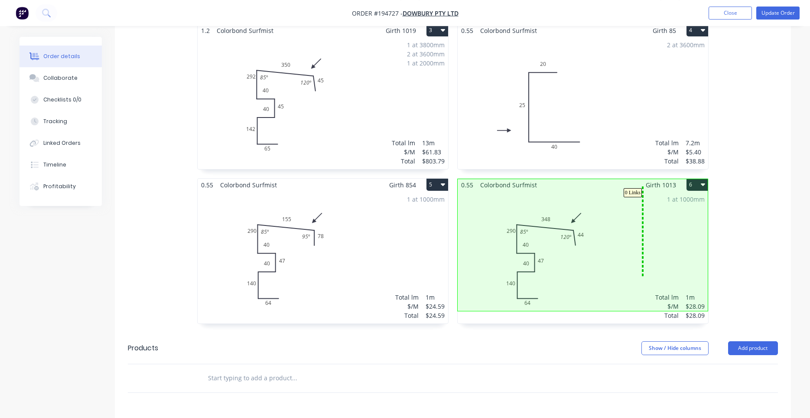
scroll to position [391, 0]
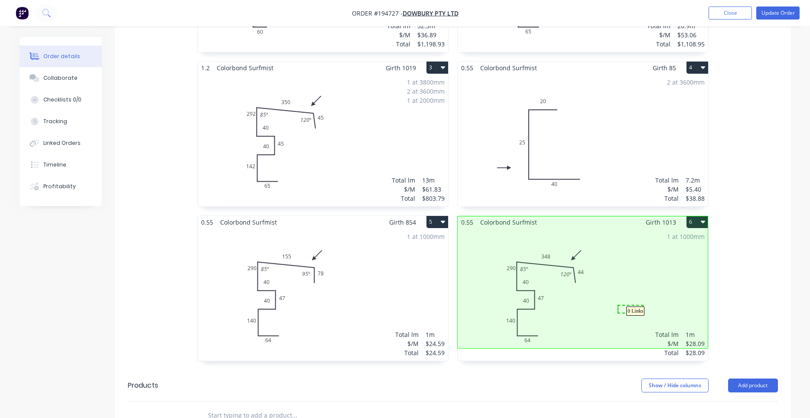
drag, startPoint x: 643, startPoint y: 91, endPoint x: 618, endPoint y: 306, distance: 215.6
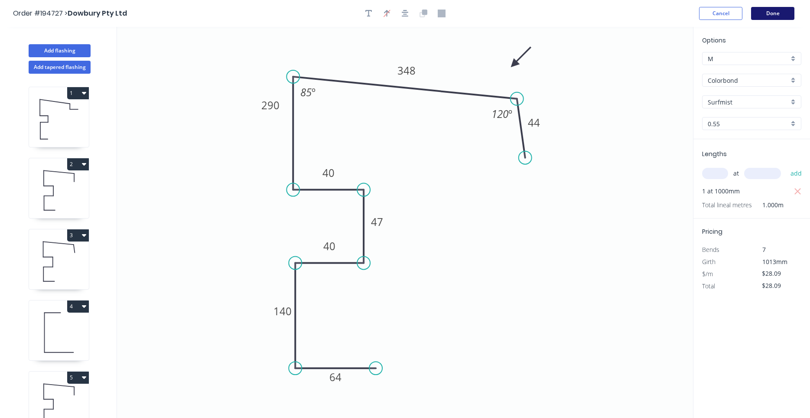
click at [777, 16] on button "Done" at bounding box center [772, 13] width 43 height 13
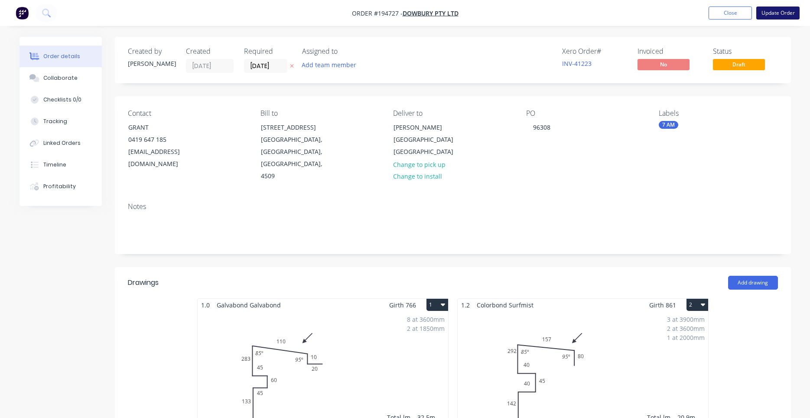
click at [779, 18] on button "Update Order" at bounding box center [777, 13] width 43 height 13
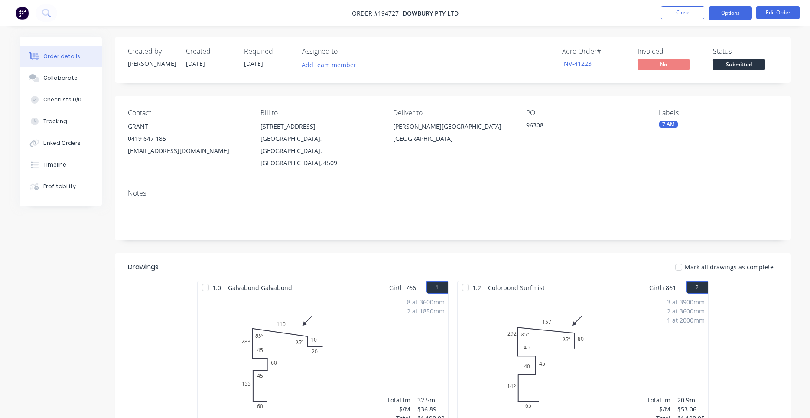
click at [728, 17] on button "Options" at bounding box center [730, 13] width 43 height 14
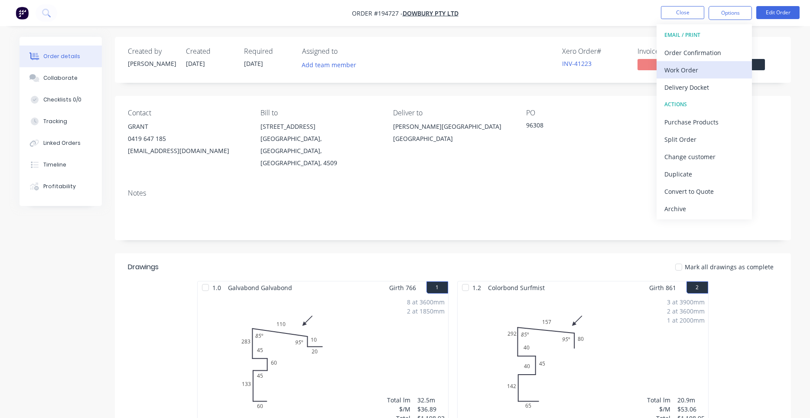
click at [709, 68] on div "Work Order" at bounding box center [705, 70] width 80 height 13
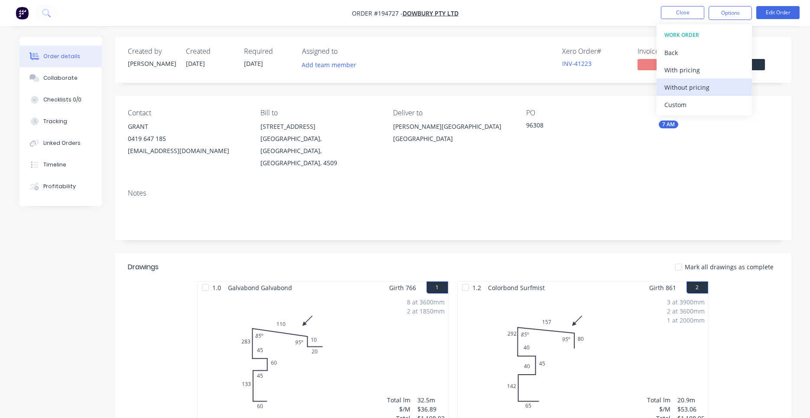
click at [702, 84] on div "Without pricing" at bounding box center [705, 87] width 80 height 13
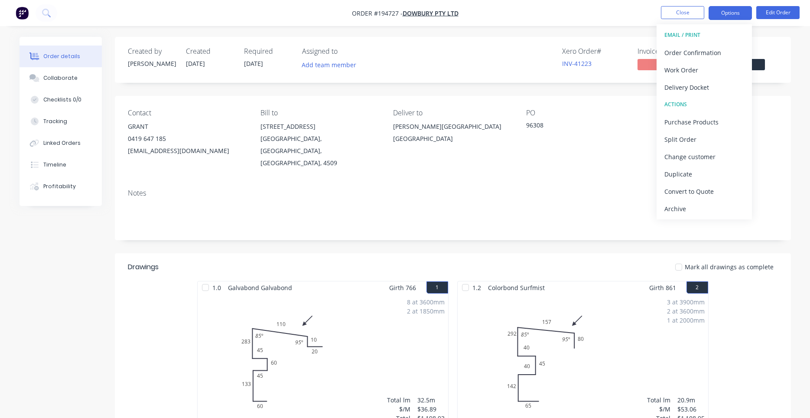
click at [739, 15] on button "Options" at bounding box center [730, 13] width 43 height 14
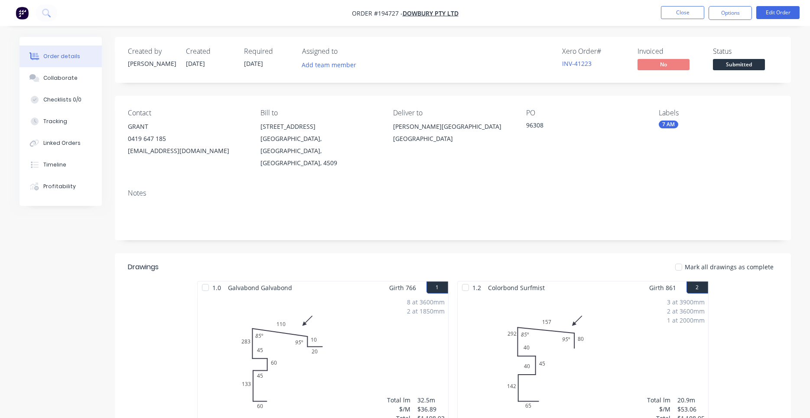
click at [55, 160] on button "Timeline" at bounding box center [61, 165] width 82 height 22
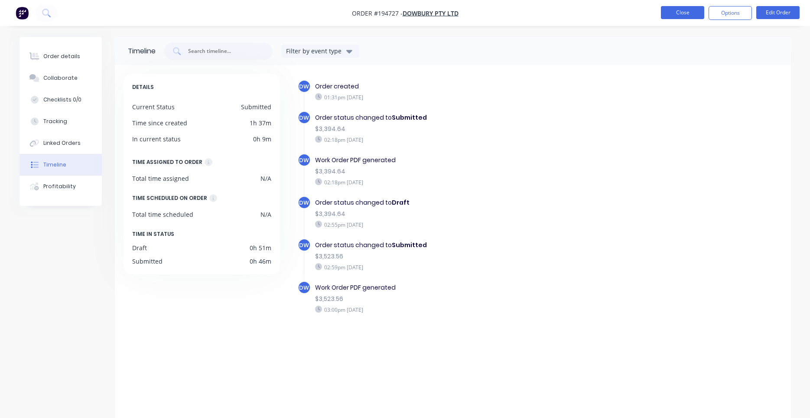
click at [685, 10] on button "Close" at bounding box center [682, 12] width 43 height 13
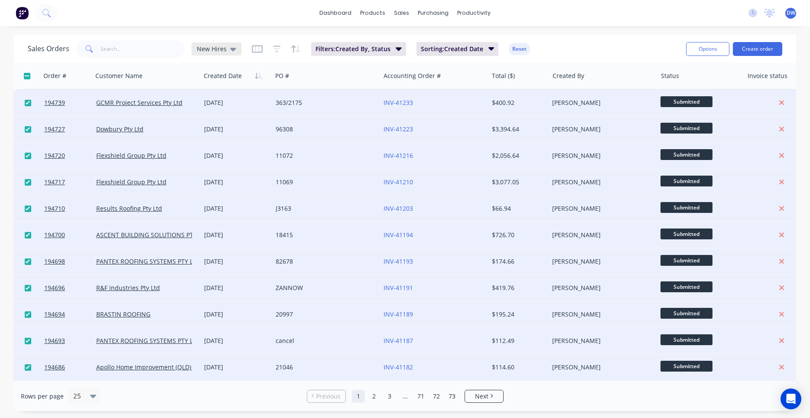
click at [222, 49] on span "New Hires" at bounding box center [212, 48] width 30 height 9
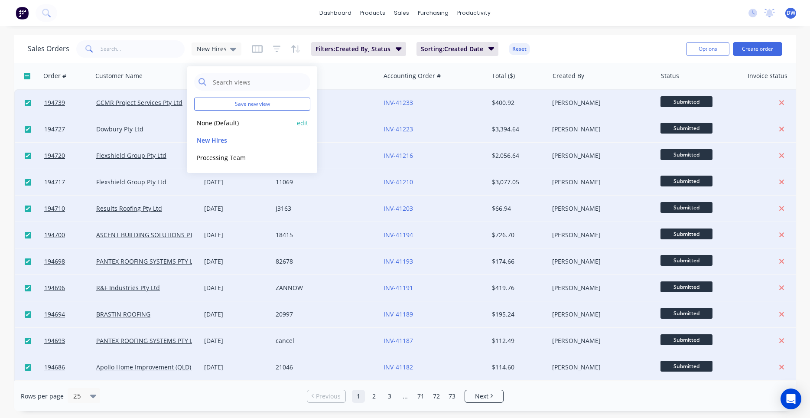
click at [209, 123] on button "None (Default)" at bounding box center [243, 123] width 99 height 10
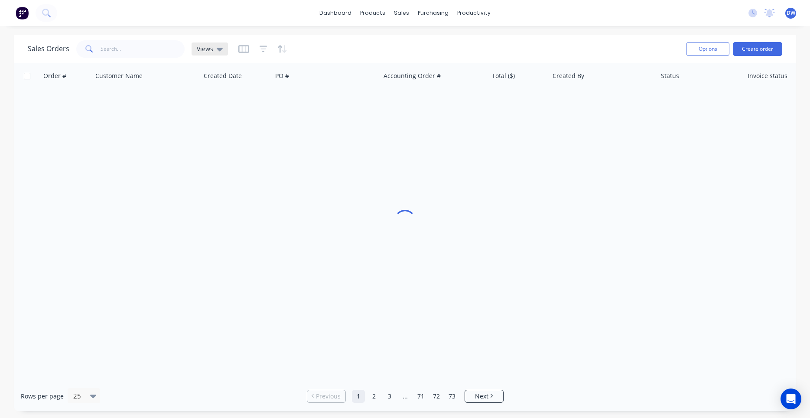
click at [215, 44] on div "Views" at bounding box center [210, 48] width 36 height 13
click at [212, 143] on button "New Hires" at bounding box center [243, 140] width 99 height 10
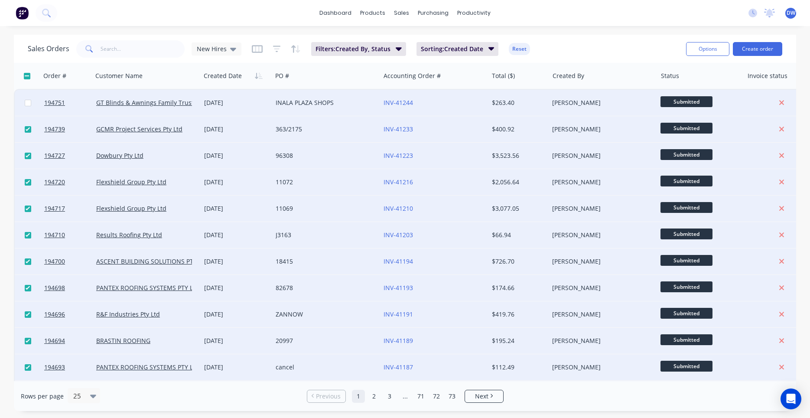
click at [29, 105] on input "checkbox" at bounding box center [28, 103] width 7 height 7
checkbox input "true"
click at [234, 47] on icon at bounding box center [233, 49] width 6 height 10
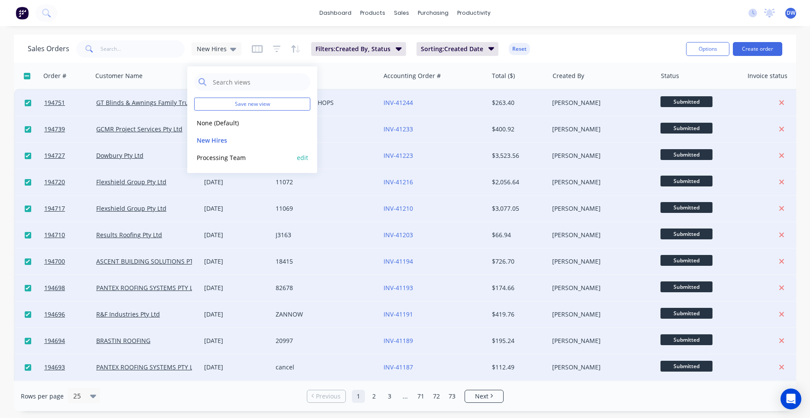
click at [228, 155] on button "Processing Team" at bounding box center [243, 158] width 99 height 10
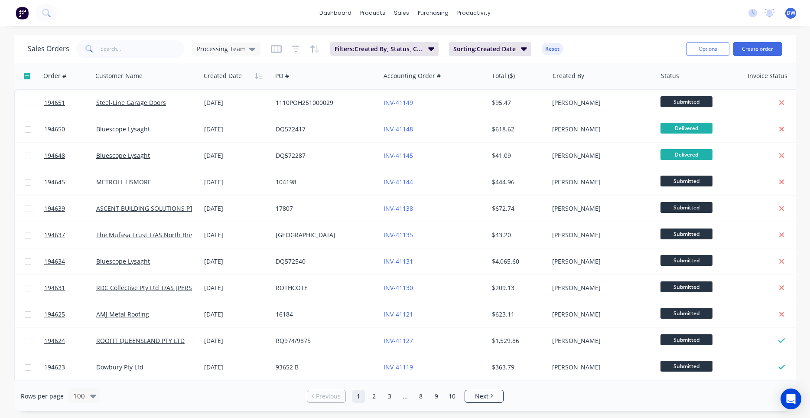
click at [220, 58] on div "Sales Orders Processing Team Filters: Created By, Status, Created Date Sorting:…" at bounding box center [354, 48] width 652 height 21
click at [223, 52] on span "Processing Team" at bounding box center [221, 48] width 49 height 9
click at [222, 141] on button "New Hires" at bounding box center [243, 140] width 99 height 10
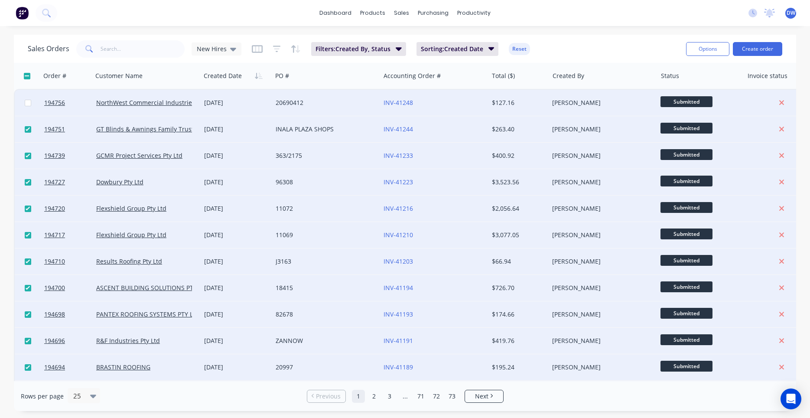
click at [25, 102] on input "checkbox" at bounding box center [28, 103] width 7 height 7
checkbox input "true"
click at [223, 47] on span "New Hires" at bounding box center [212, 48] width 30 height 9
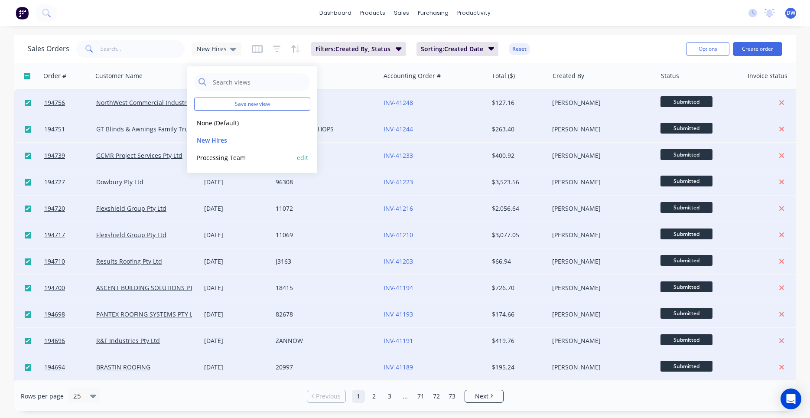
click at [221, 161] on button "Processing Team" at bounding box center [243, 158] width 99 height 10
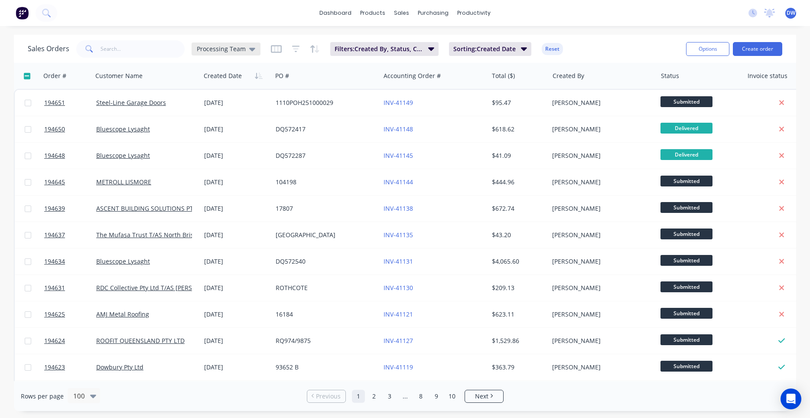
click at [228, 52] on span "Processing Team" at bounding box center [221, 48] width 49 height 9
click at [218, 136] on div "New Hires edit" at bounding box center [252, 139] width 116 height 17
click at [218, 139] on button "New Hires" at bounding box center [243, 140] width 99 height 10
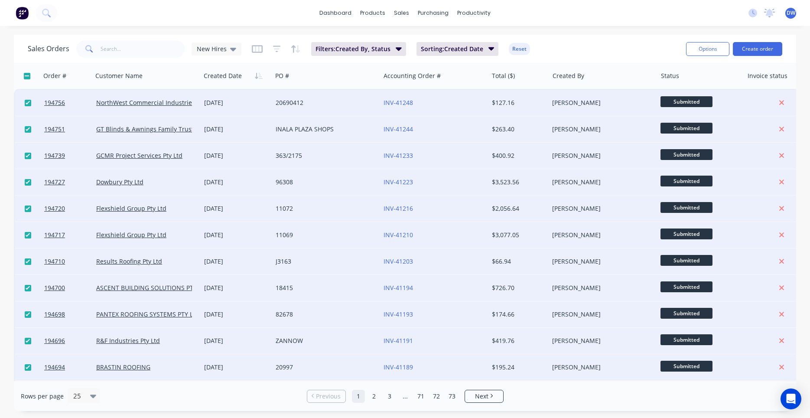
click at [788, 14] on span "DW" at bounding box center [791, 13] width 9 height 8
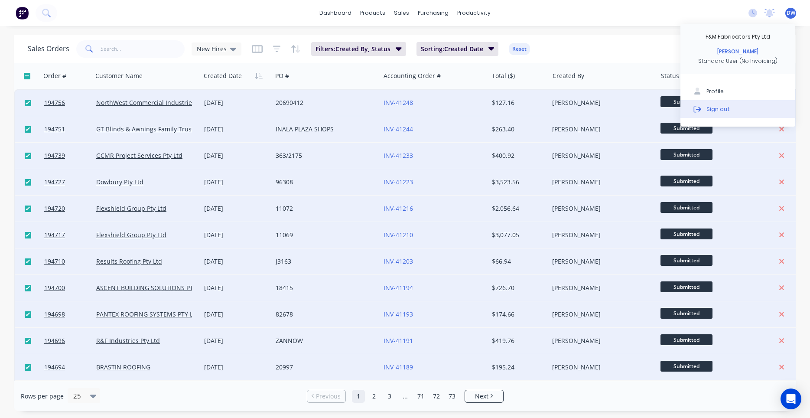
click at [719, 106] on div "Sign out" at bounding box center [718, 109] width 23 height 8
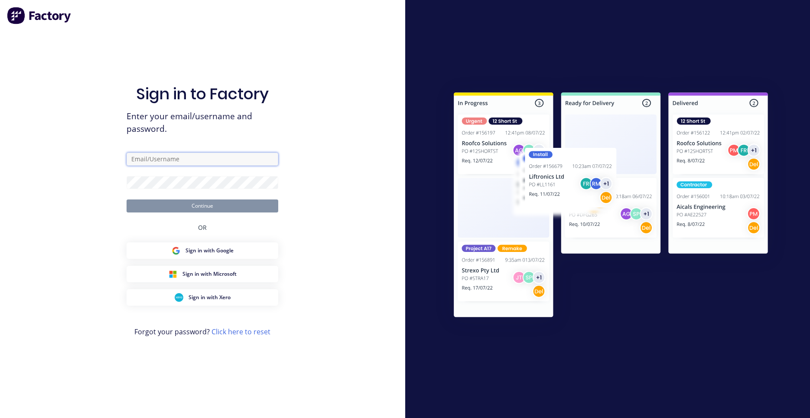
click at [168, 156] on input "text" at bounding box center [203, 159] width 152 height 13
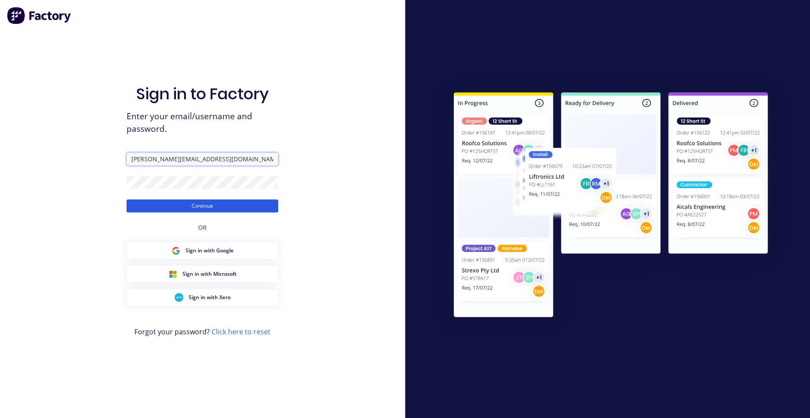
type input "[PERSON_NAME][EMAIL_ADDRESS][DOMAIN_NAME]"
click at [167, 199] on button "Continue" at bounding box center [203, 205] width 152 height 13
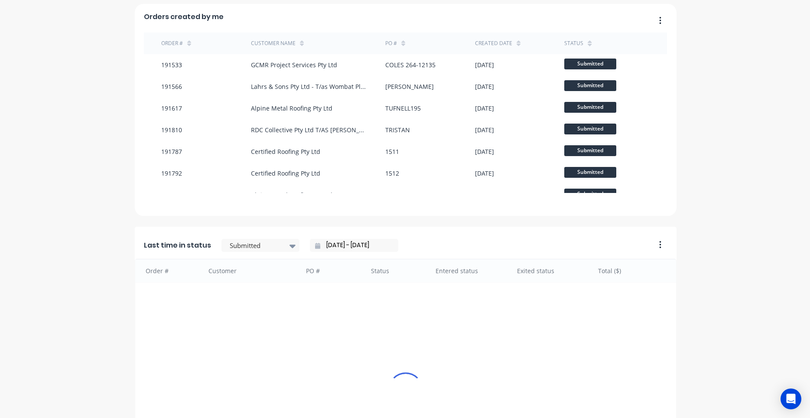
scroll to position [858, 0]
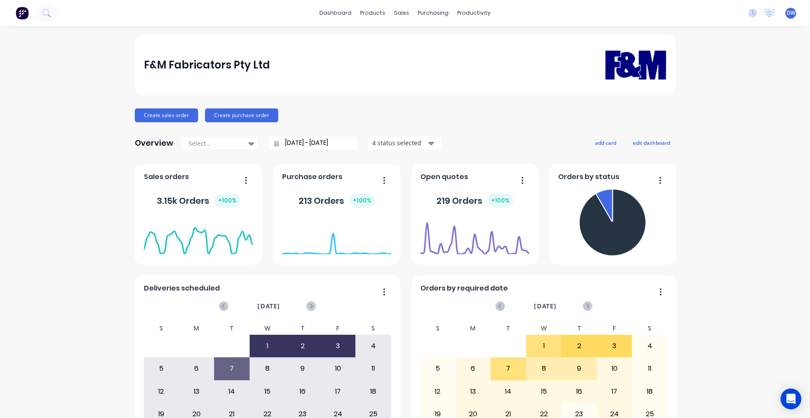
scroll to position [659, 0]
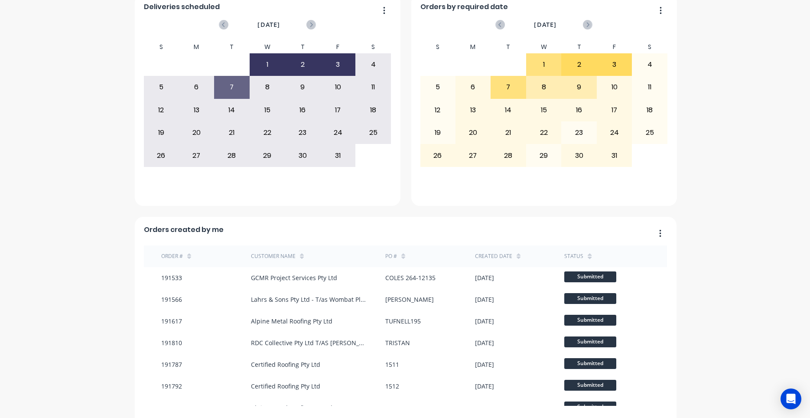
scroll to position [0, 0]
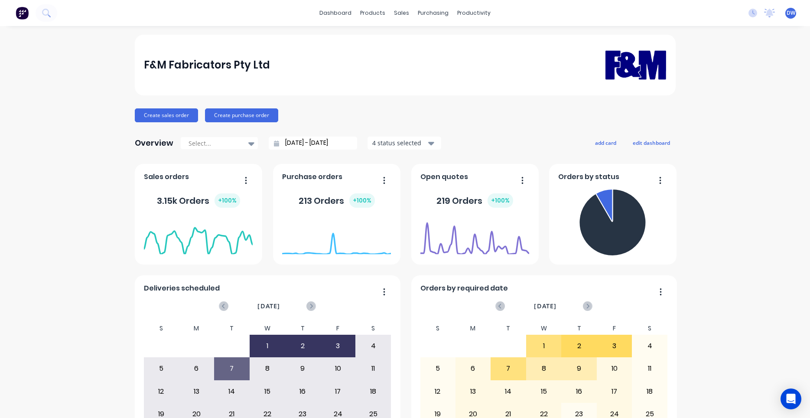
click at [792, 16] on span "DW" at bounding box center [791, 13] width 9 height 8
click at [712, 104] on button "Sign out" at bounding box center [738, 108] width 115 height 17
